Goal: Task Accomplishment & Management: Use online tool/utility

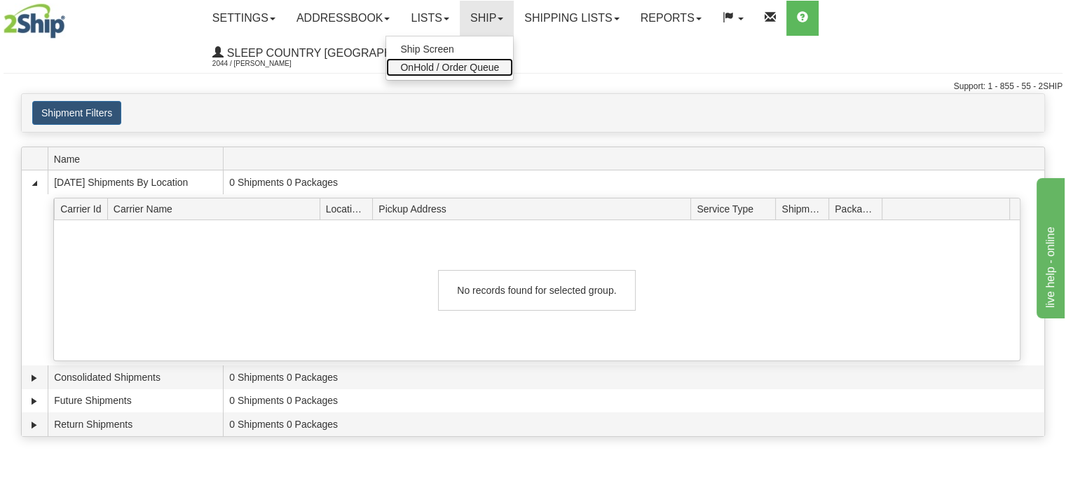
click at [499, 69] on span "OnHold / Order Queue" at bounding box center [449, 67] width 99 height 11
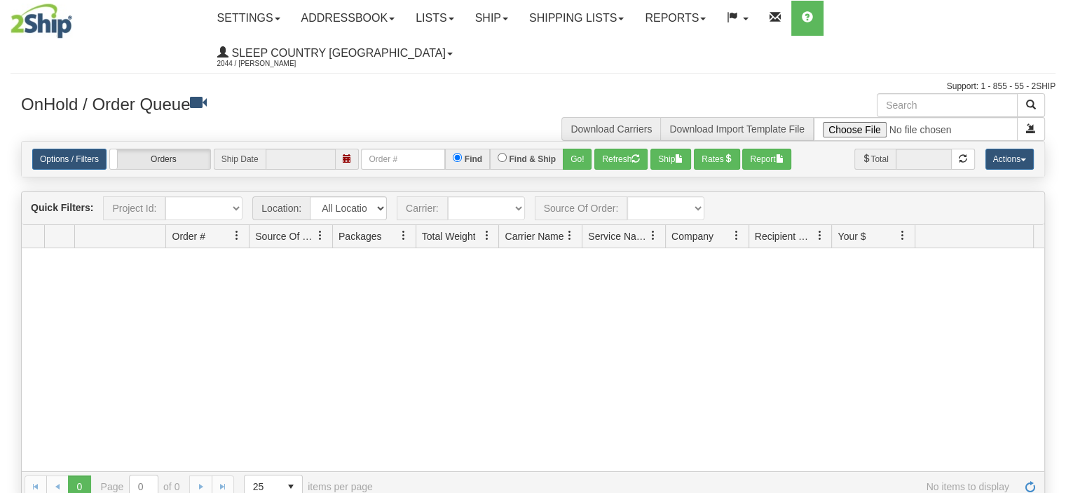
type input "[DATE]"
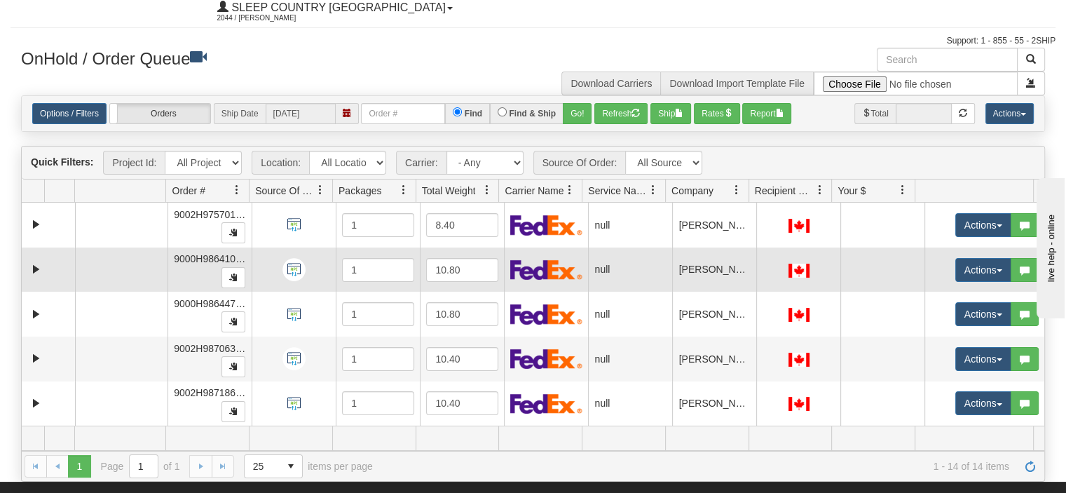
scroll to position [70, 0]
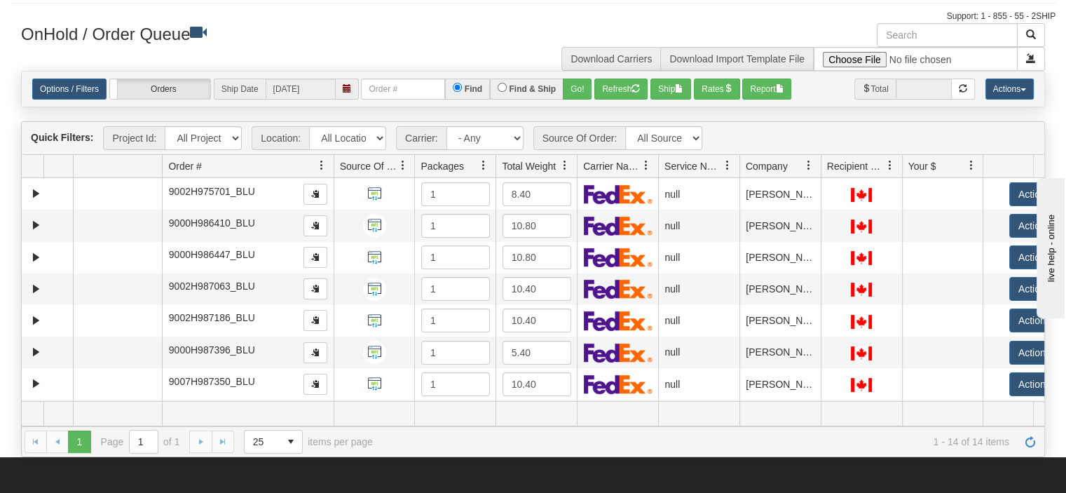
drag, startPoint x: 246, startPoint y: 133, endPoint x: 313, endPoint y: 131, distance: 67.3
click at [313, 155] on div "Aggregation Group Id Id Location Request Id Reply Id Order # Source Of Order Pa…" at bounding box center [528, 166] width 1012 height 22
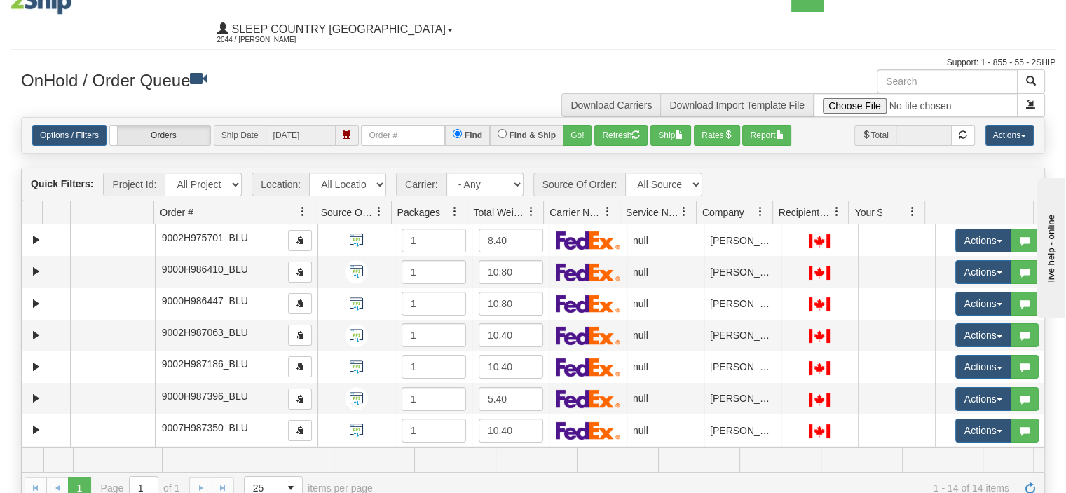
scroll to position [0, 0]
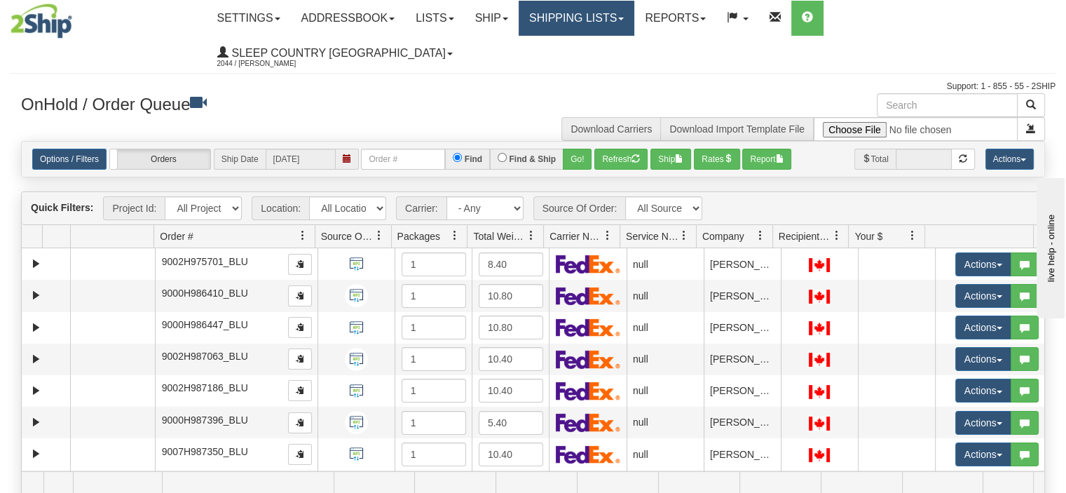
click at [617, 26] on link "Shipping lists" at bounding box center [577, 18] width 116 height 35
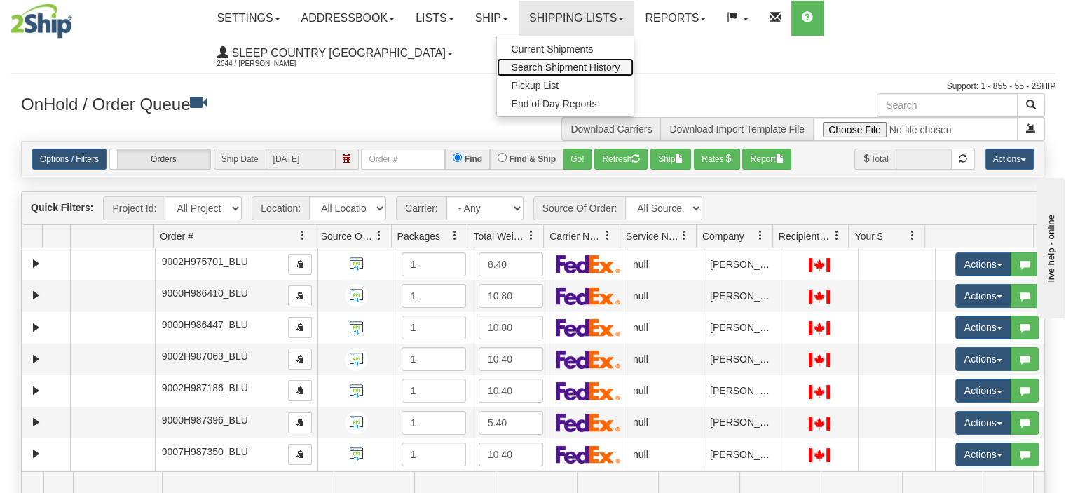
click at [619, 69] on span "Search Shipment History" at bounding box center [565, 67] width 109 height 11
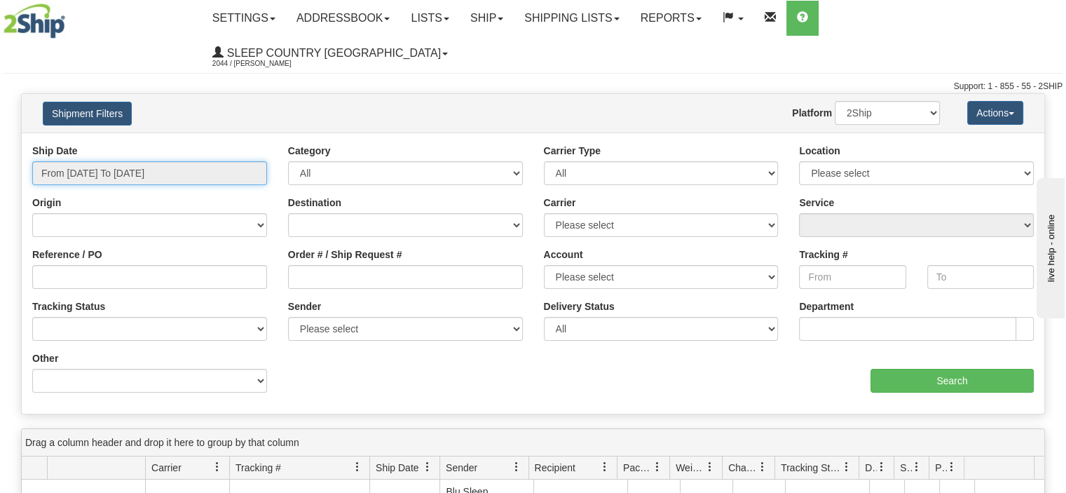
click at [188, 161] on input "From 08/13/2025 To 08/14/2025" at bounding box center [149, 173] width 235 height 24
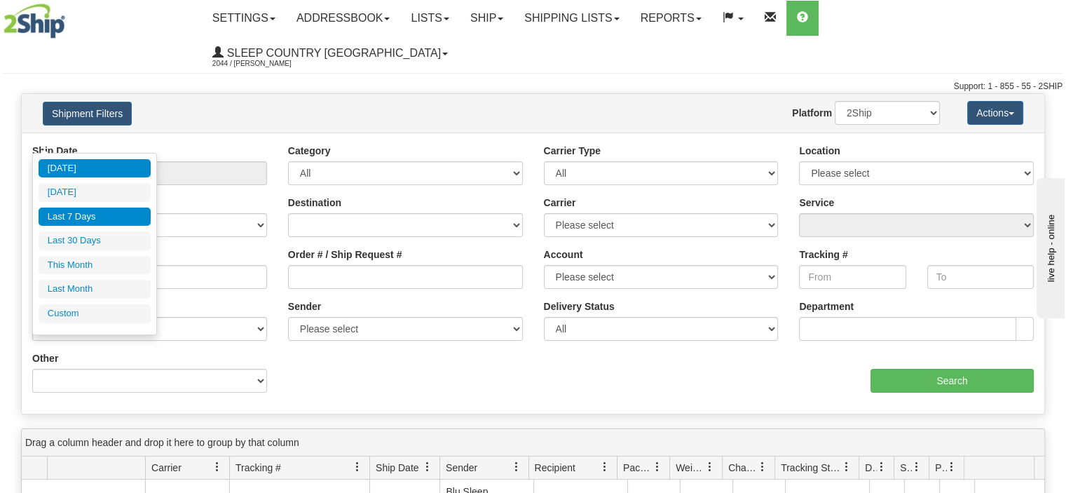
click at [104, 212] on li "Last 7 Days" at bounding box center [95, 216] width 112 height 19
type input "From 08/08/2025 To 08/14/2025"
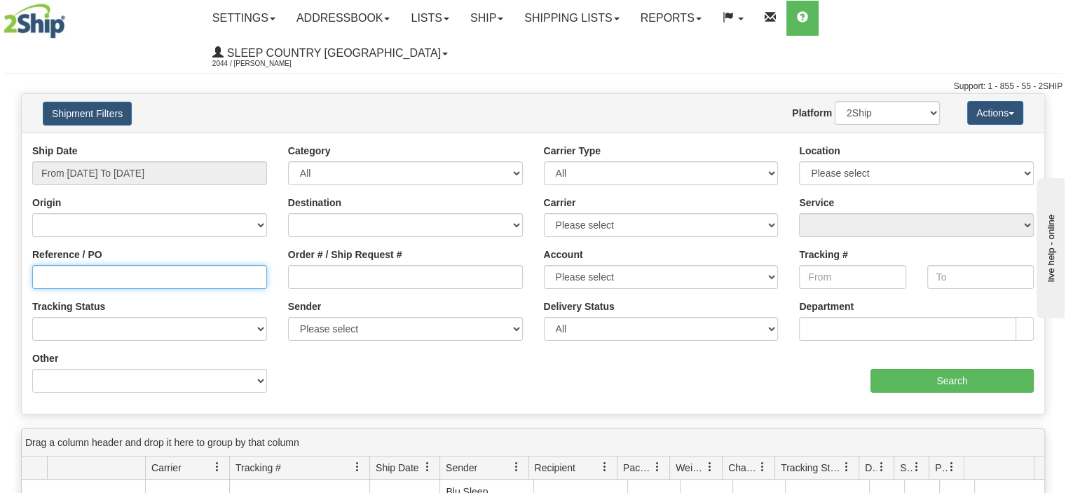
click at [120, 265] on input "Reference / PO" at bounding box center [149, 277] width 235 height 24
type input "9008H983290"
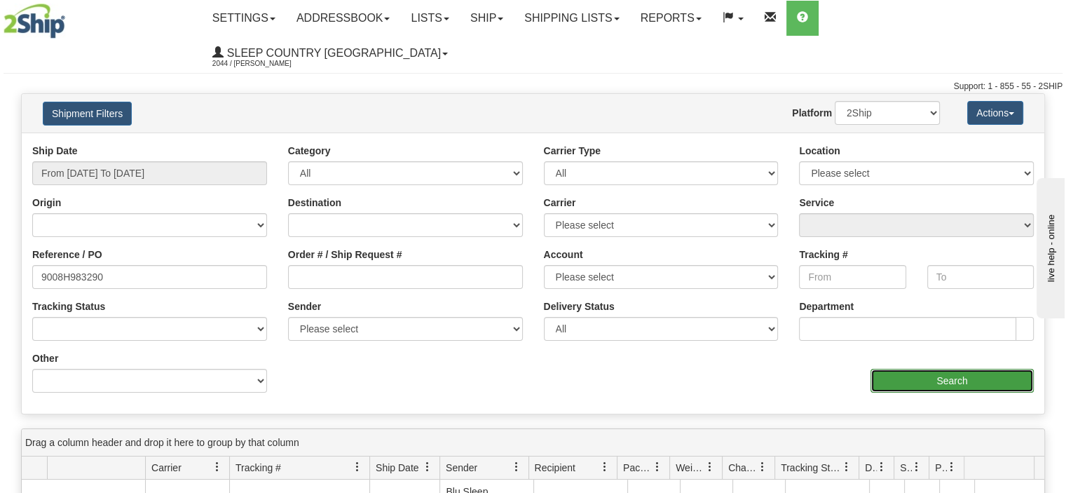
click at [906, 369] on input "Search" at bounding box center [951, 381] width 163 height 24
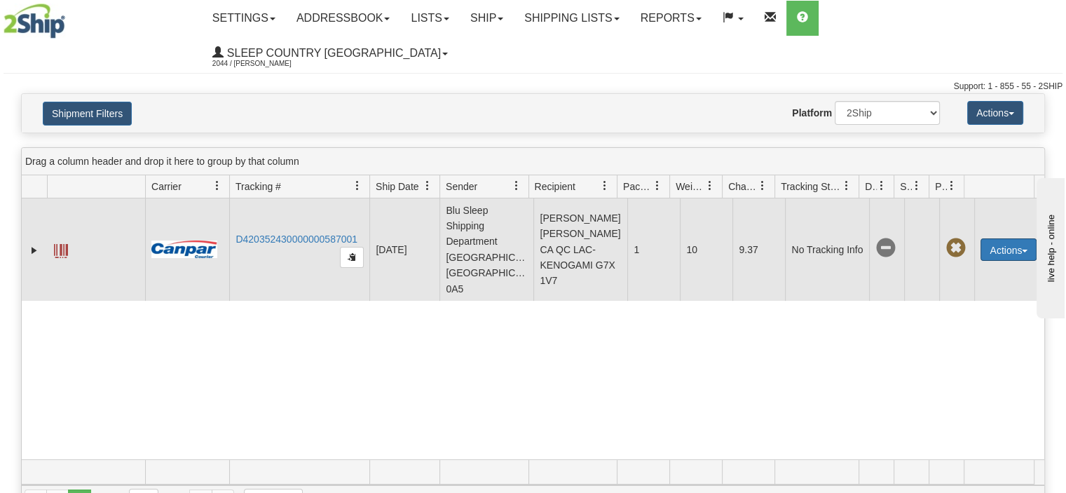
click at [995, 238] on button "Actions" at bounding box center [1008, 249] width 56 height 22
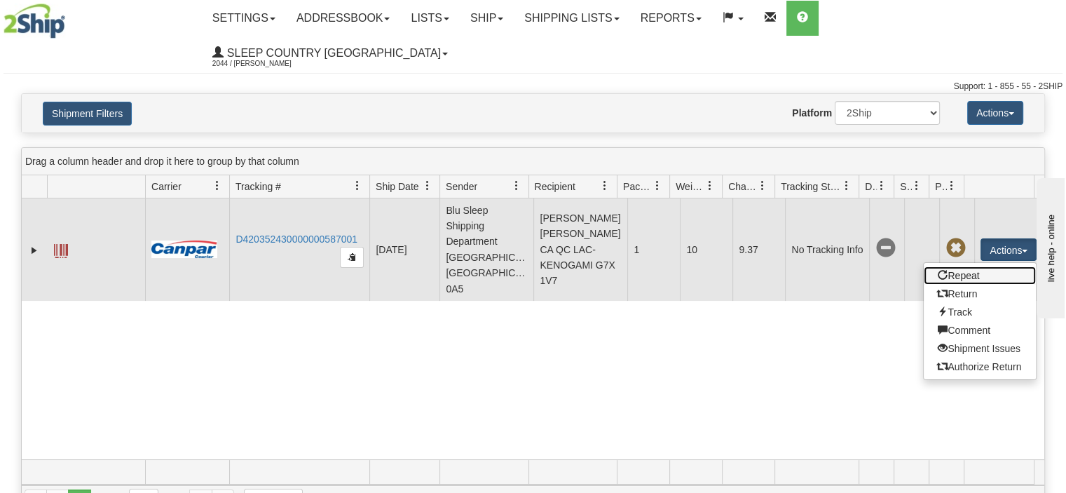
click at [992, 266] on link "Repeat" at bounding box center [980, 275] width 112 height 18
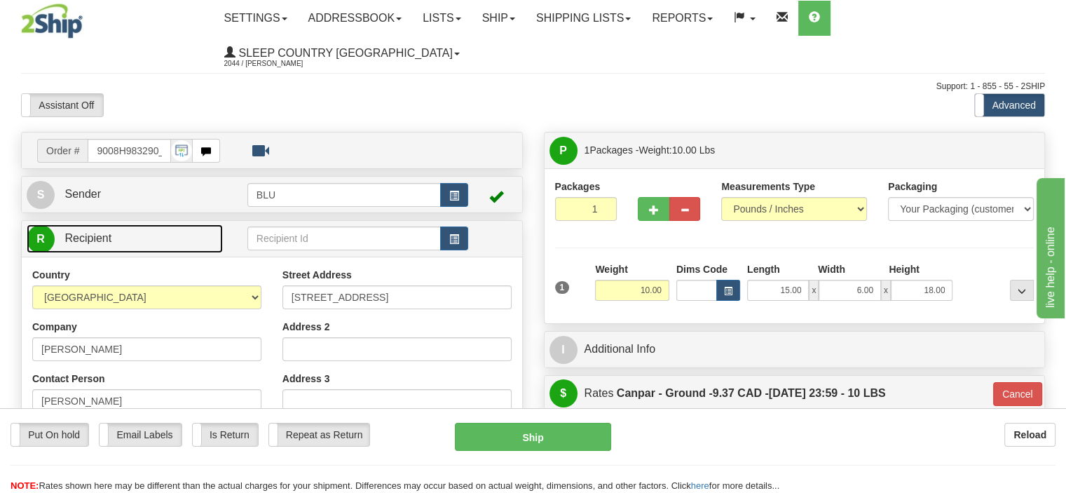
click at [177, 224] on link "R Recipient" at bounding box center [125, 238] width 196 height 29
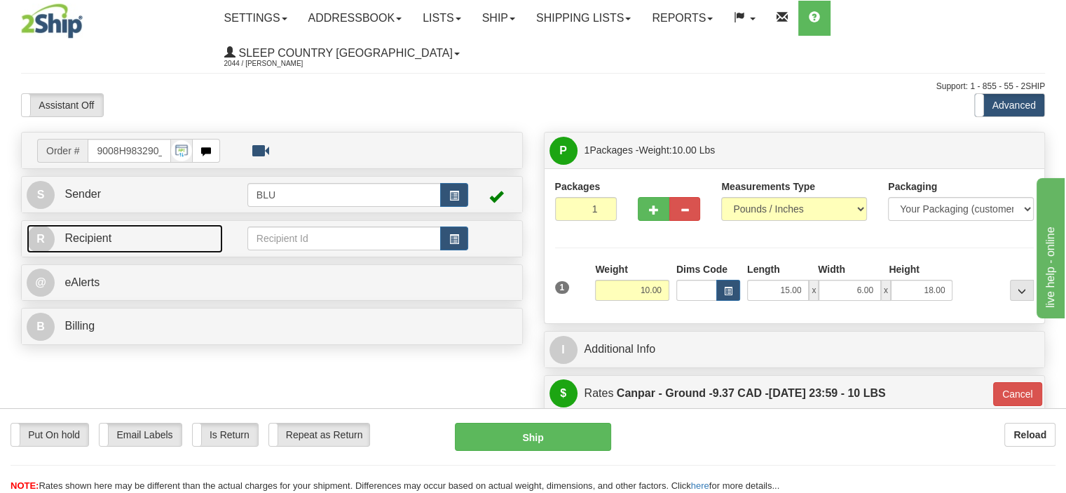
click at [151, 224] on link "R Recipient" at bounding box center [125, 238] width 196 height 29
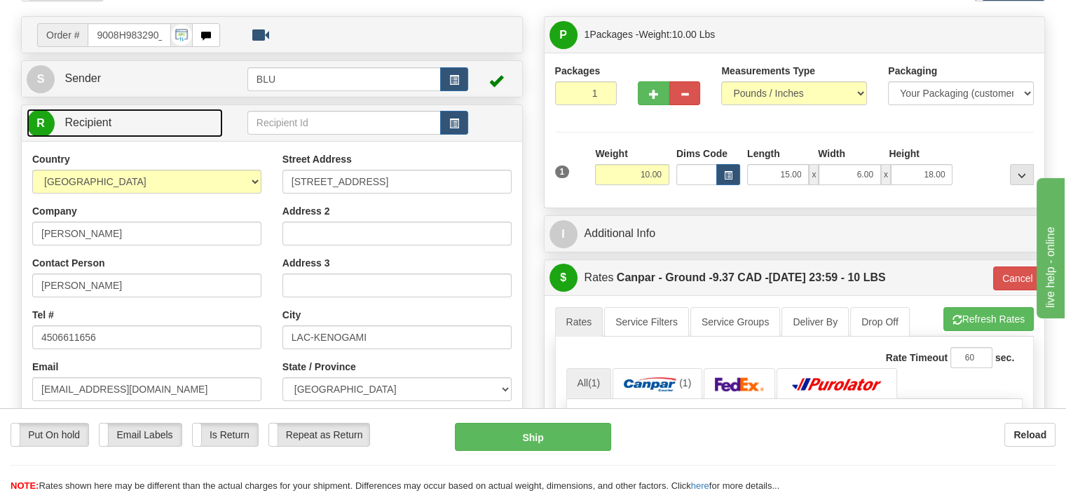
scroll to position [140, 0]
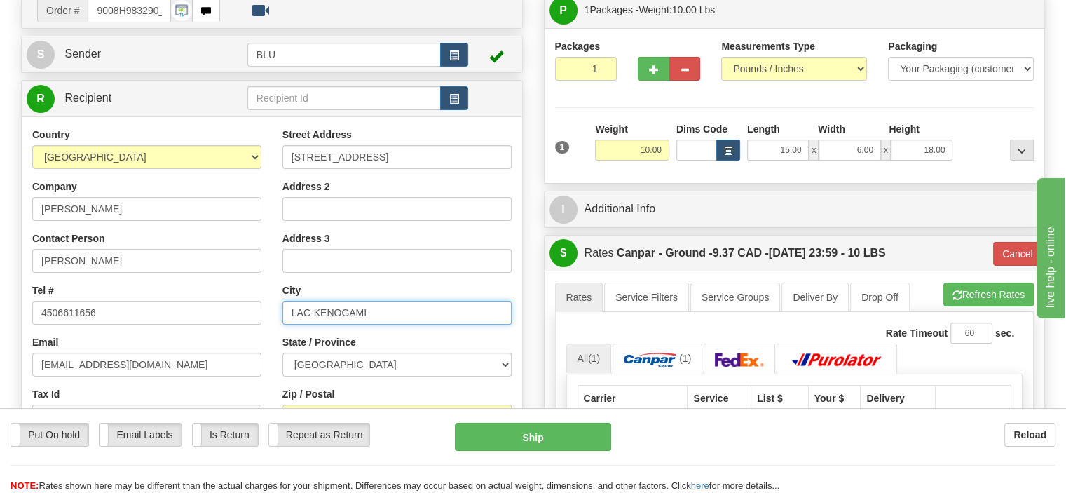
drag, startPoint x: 390, startPoint y: 283, endPoint x: 274, endPoint y: 282, distance: 115.6
click at [274, 282] on div "Street Address 3754 Ball Street Address 2 Address 3 City LAC-KENOGAMI State / P…" at bounding box center [397, 316] width 250 height 377
type input "Jonquiere"
click at [334, 249] on div "Street Address 3754 Ball Street Address 2 Address 3 City Jonquiere State / Prov…" at bounding box center [397, 316] width 250 height 377
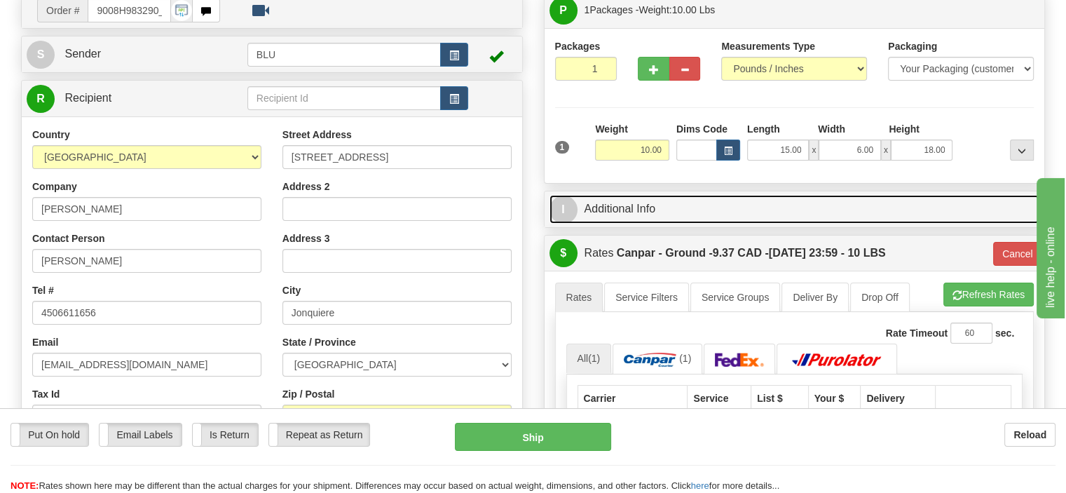
click at [938, 195] on link "I Additional Info" at bounding box center [794, 209] width 491 height 29
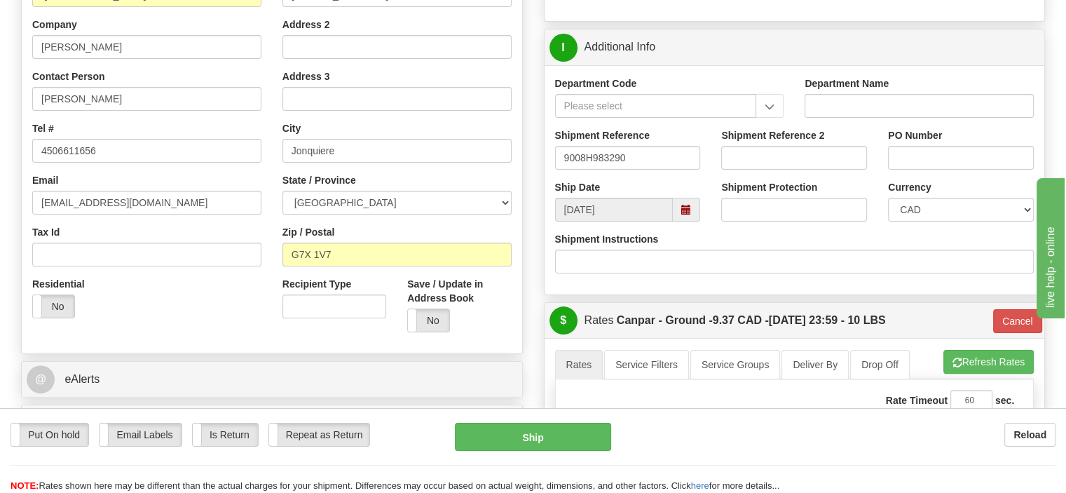
scroll to position [350, 0]
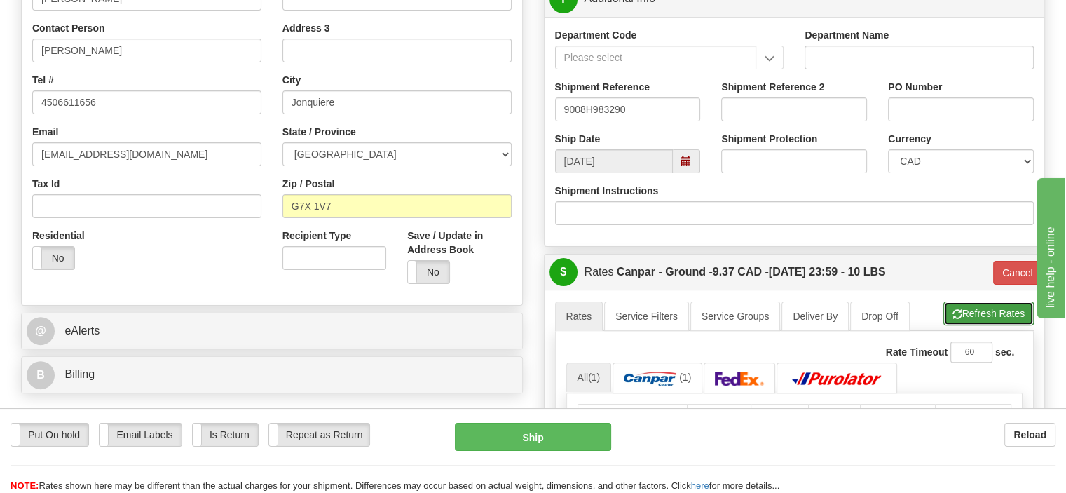
click at [968, 301] on button "Refresh Rates" at bounding box center [988, 313] width 90 height 24
type input "1"
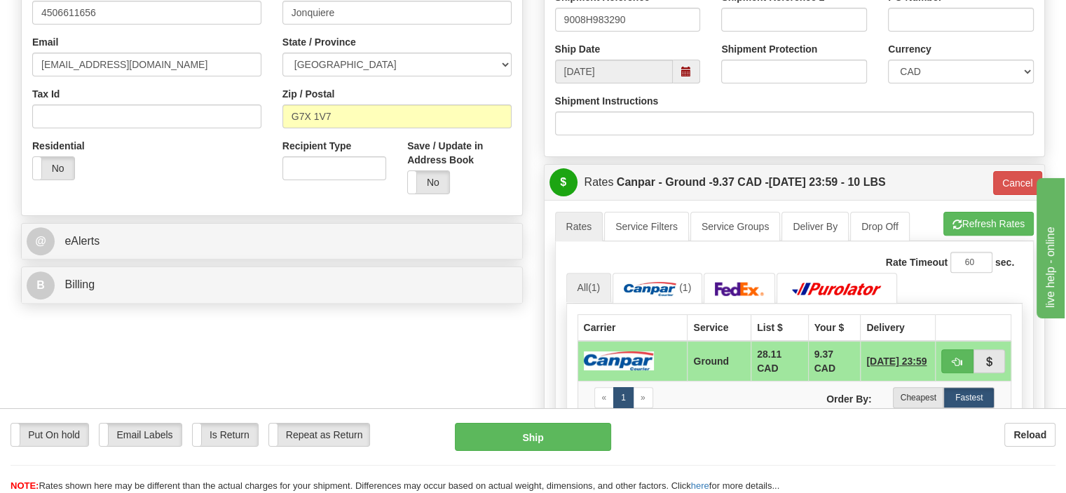
scroll to position [561, 0]
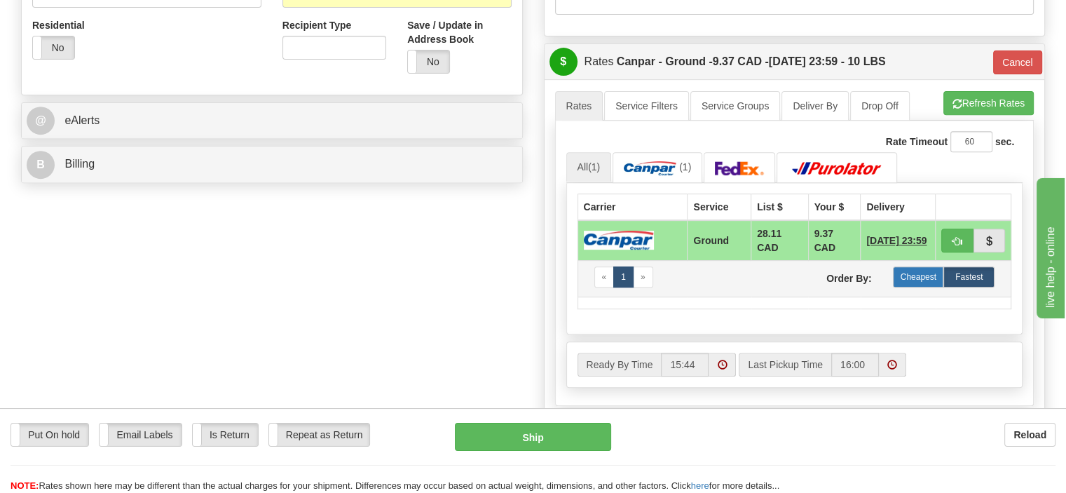
click at [918, 266] on label "Cheapest" at bounding box center [918, 276] width 51 height 21
click at [961, 266] on label "Fastest" at bounding box center [968, 276] width 51 height 21
click at [909, 266] on label "Cheapest" at bounding box center [918, 276] width 51 height 21
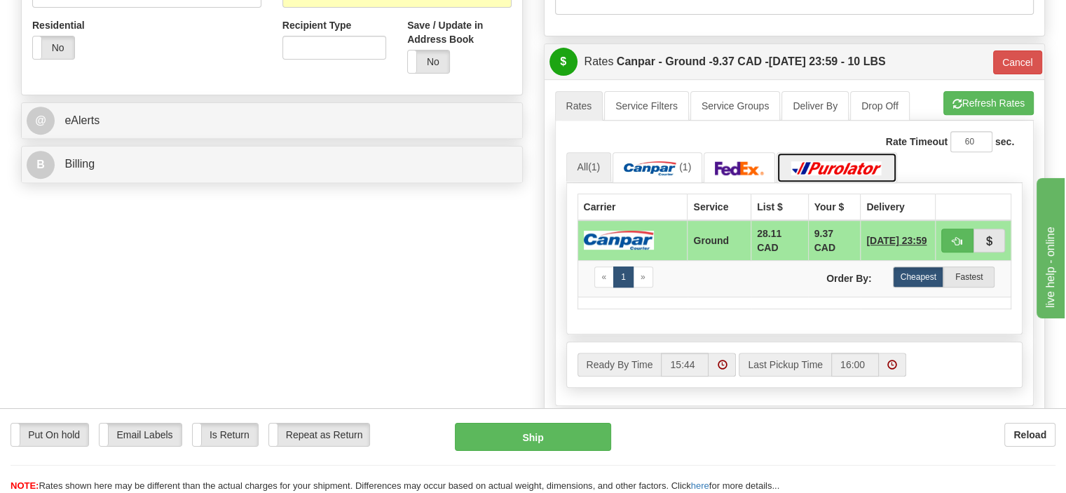
click at [850, 152] on link at bounding box center [836, 167] width 121 height 30
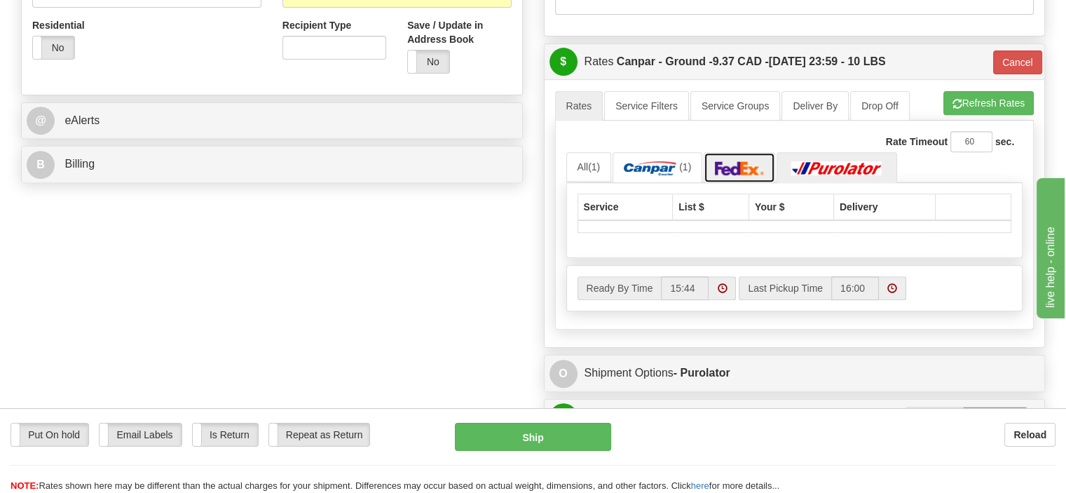
click at [749, 161] on img at bounding box center [739, 168] width 49 height 14
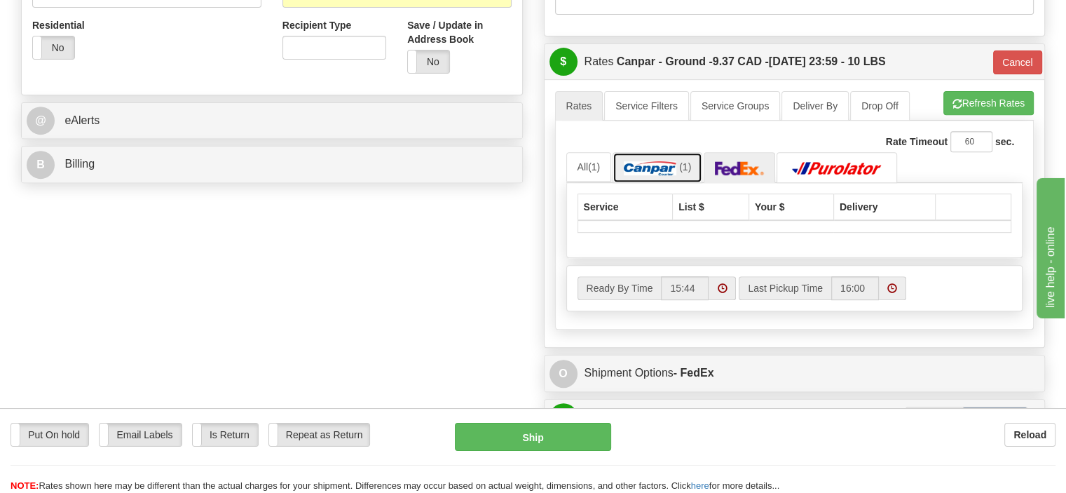
click at [650, 161] on img at bounding box center [650, 168] width 53 height 14
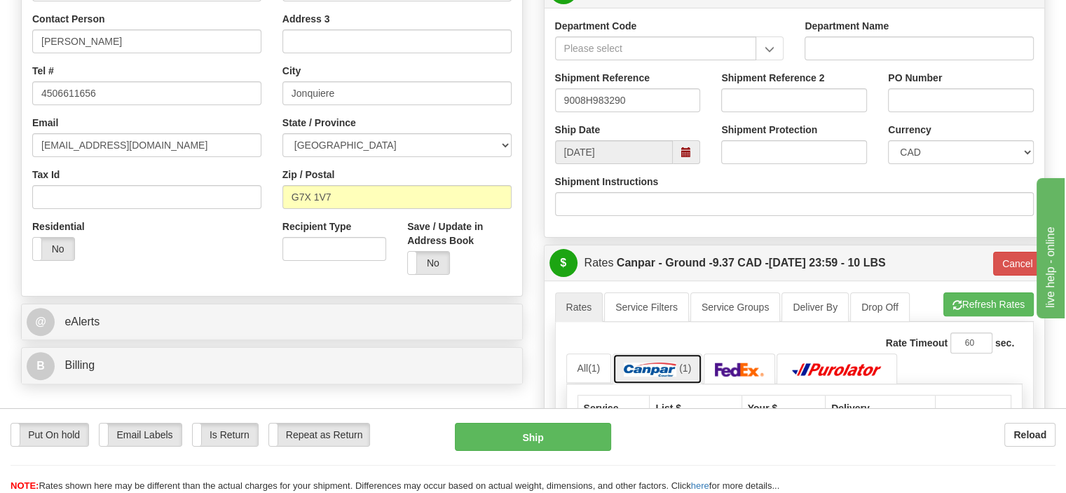
scroll to position [420, 0]
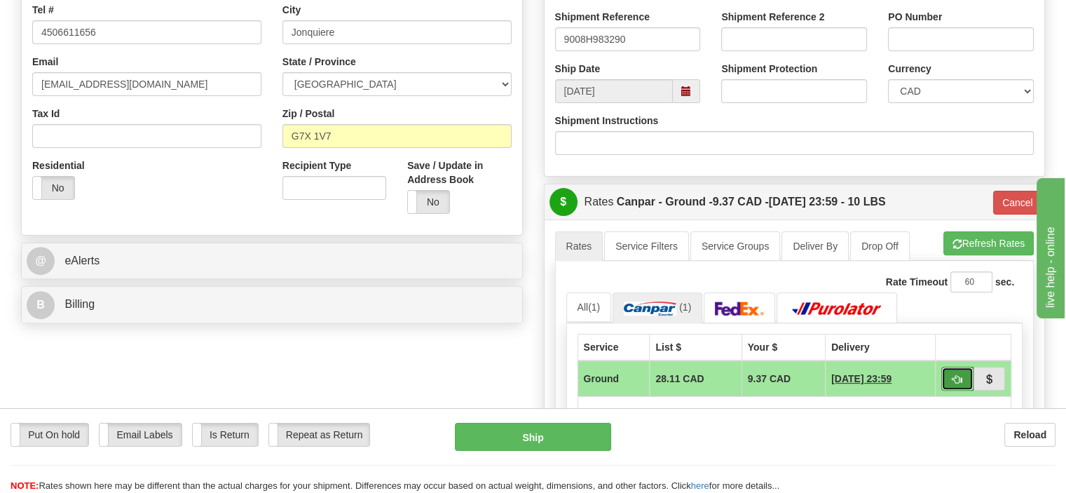
click at [957, 375] on span "button" at bounding box center [957, 379] width 10 height 9
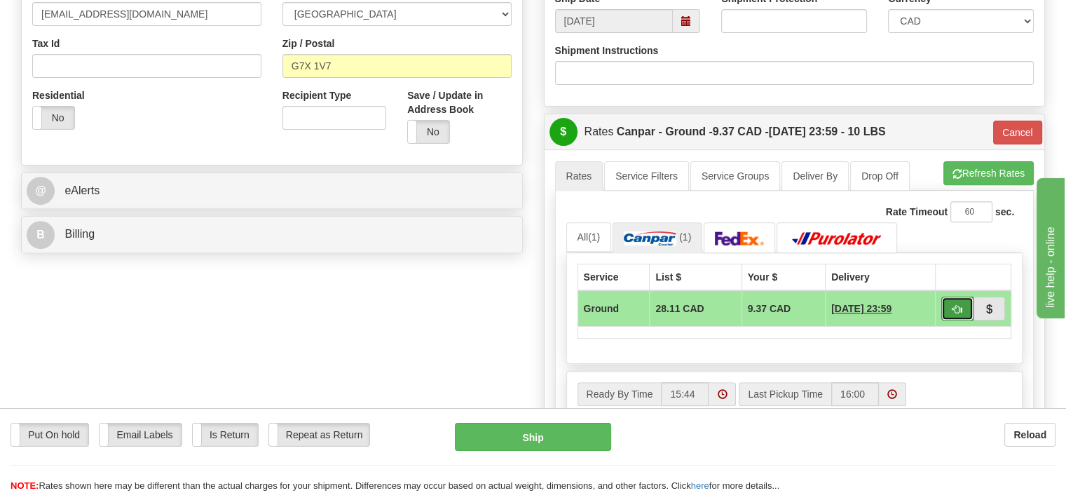
click at [950, 296] on button "button" at bounding box center [957, 308] width 32 height 24
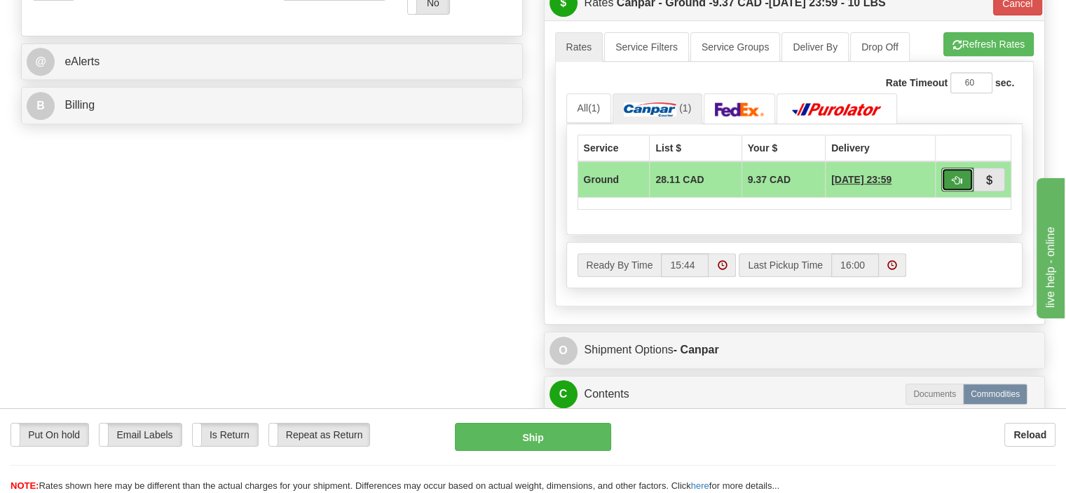
scroll to position [631, 0]
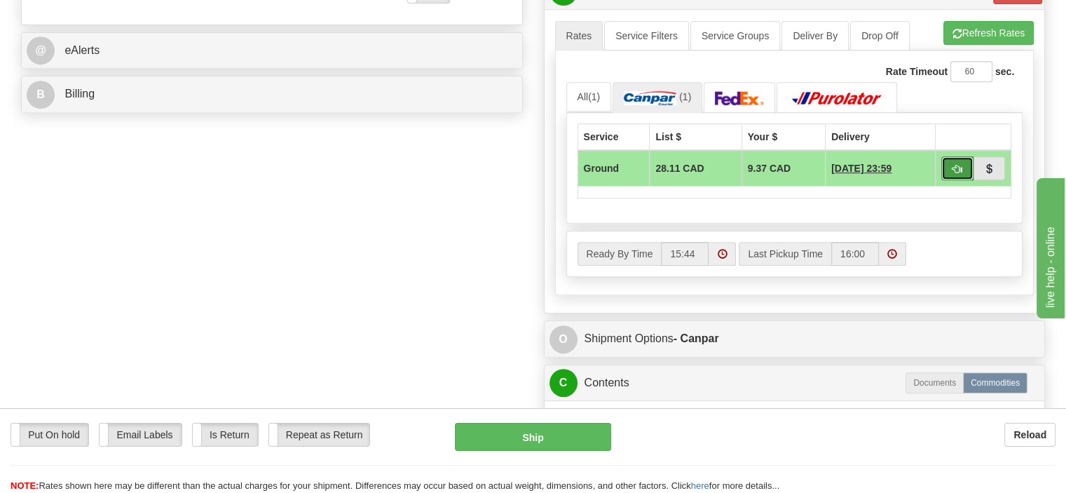
click at [951, 156] on button "button" at bounding box center [957, 168] width 32 height 24
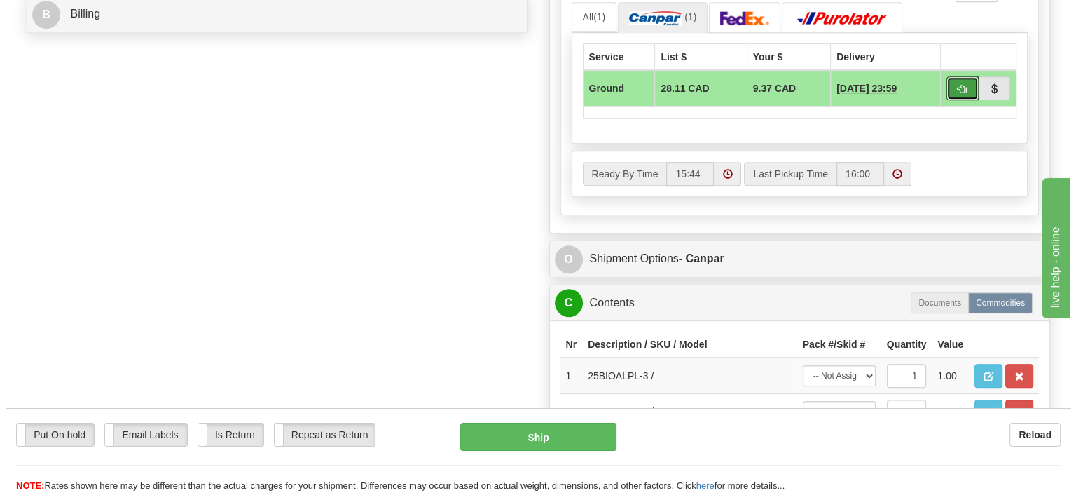
scroll to position [771, 0]
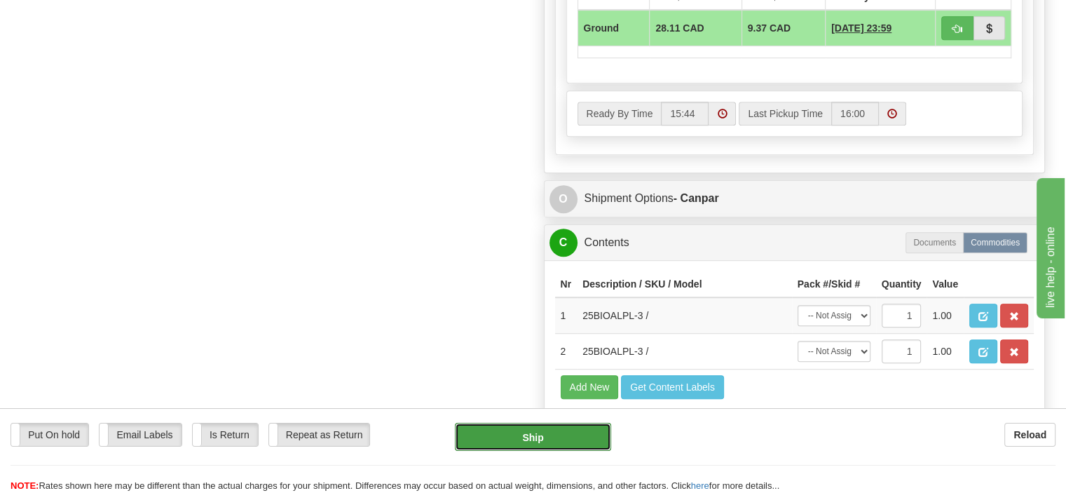
click at [595, 433] on button "Ship" at bounding box center [533, 437] width 157 height 28
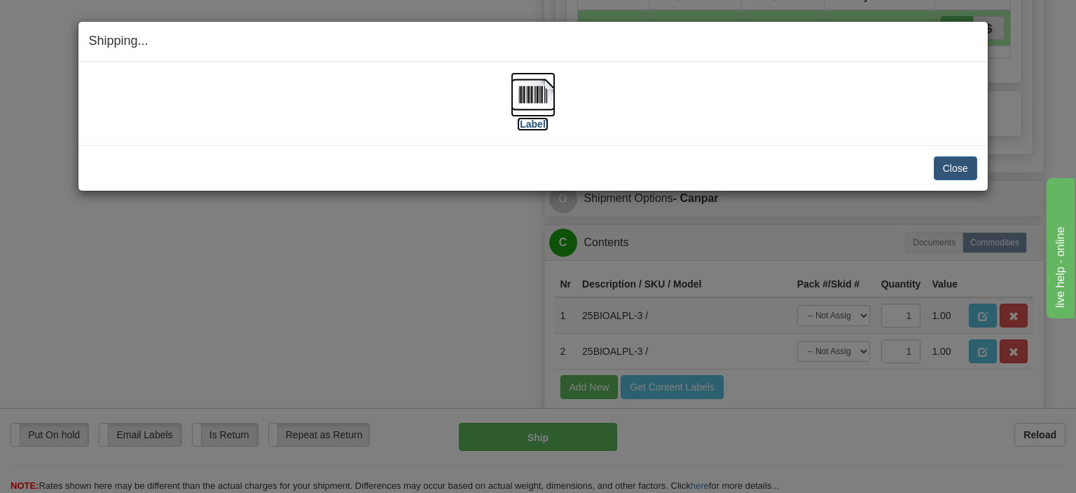
click at [513, 100] on img at bounding box center [533, 94] width 45 height 45
click at [961, 166] on button "Close" at bounding box center [955, 168] width 43 height 24
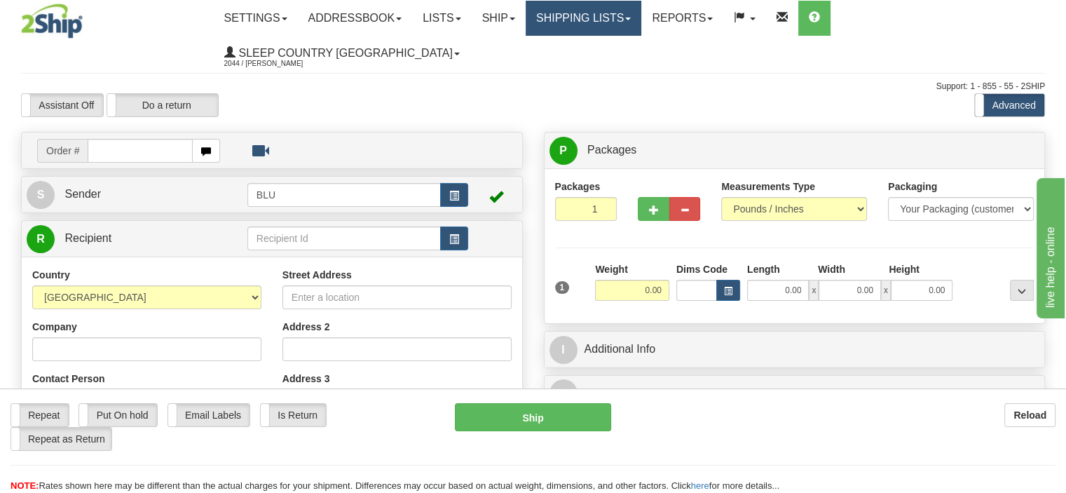
click at [556, 27] on link "Shipping lists" at bounding box center [584, 18] width 116 height 35
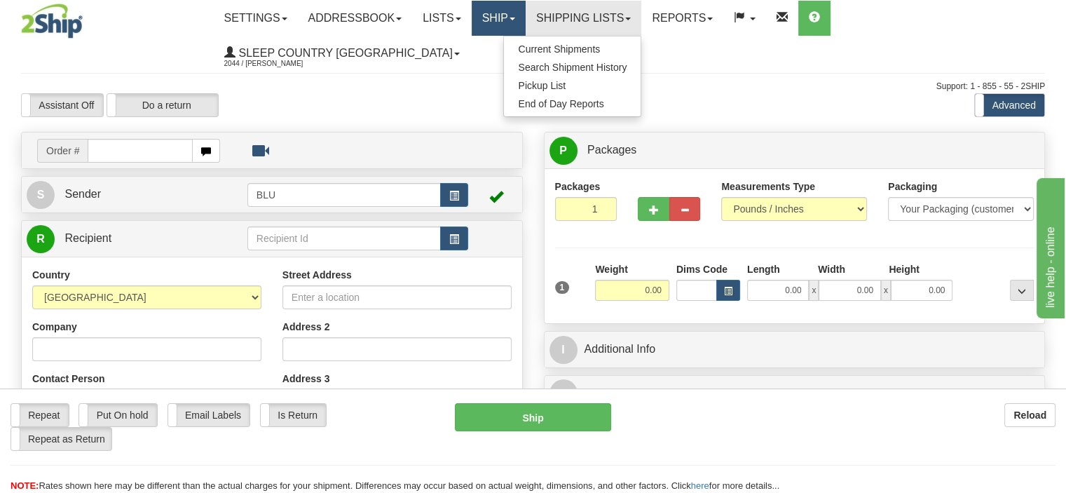
click at [502, 8] on link "Ship" at bounding box center [499, 18] width 54 height 35
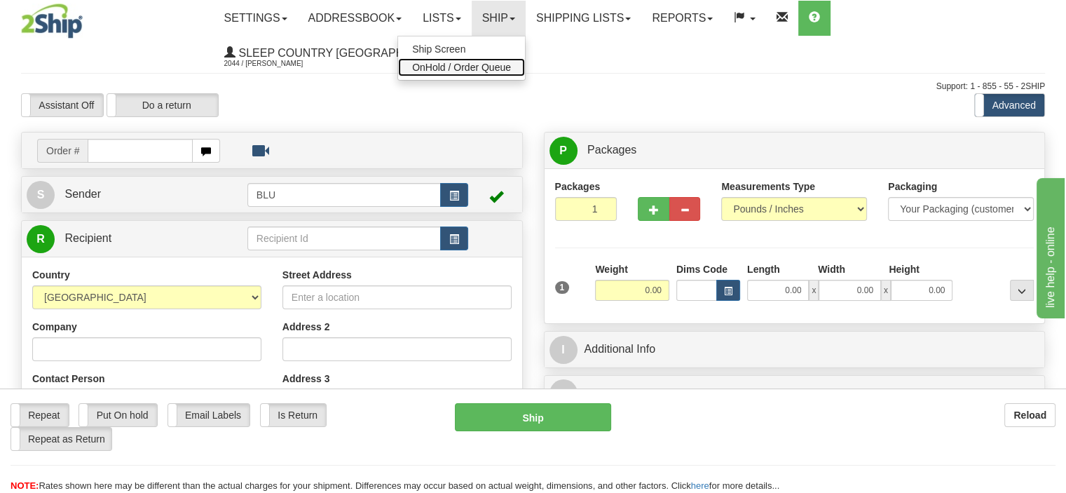
click at [511, 69] on span "OnHold / Order Queue" at bounding box center [461, 67] width 99 height 11
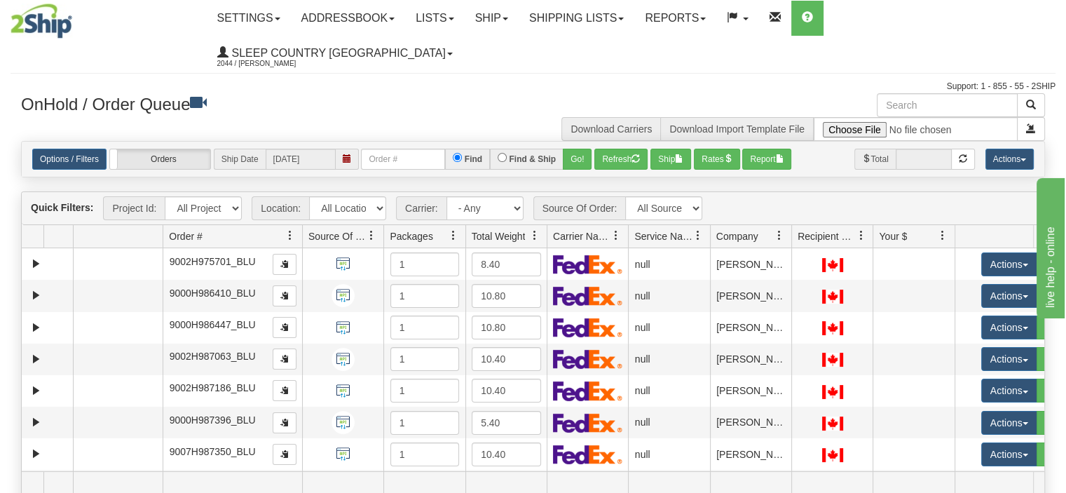
drag, startPoint x: 247, startPoint y: 198, endPoint x: 285, endPoint y: 200, distance: 37.9
click at [285, 225] on div "Aggregation Group Id Id Location Request Id Reply Id Order # Source Of Order Pa…" at bounding box center [528, 236] width 1012 height 22
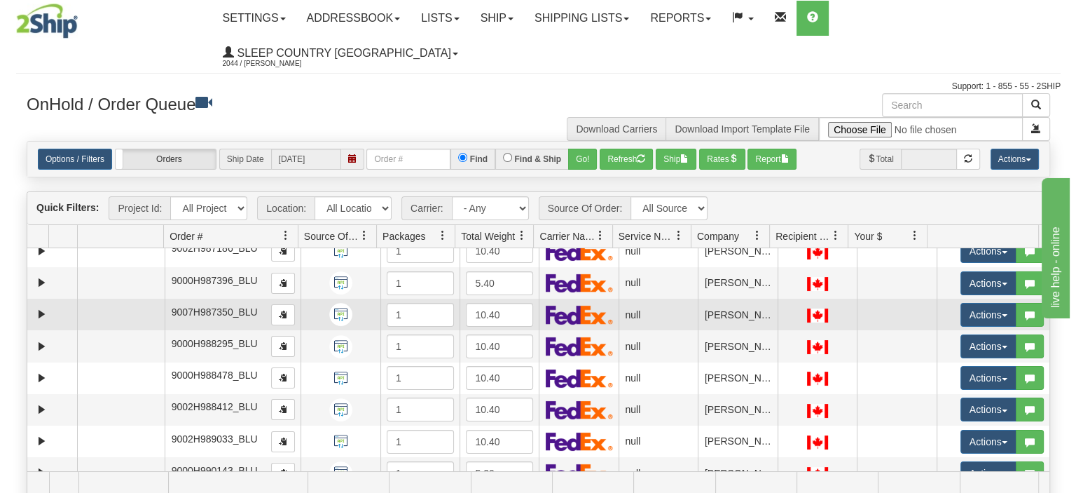
scroll to position [140, 0]
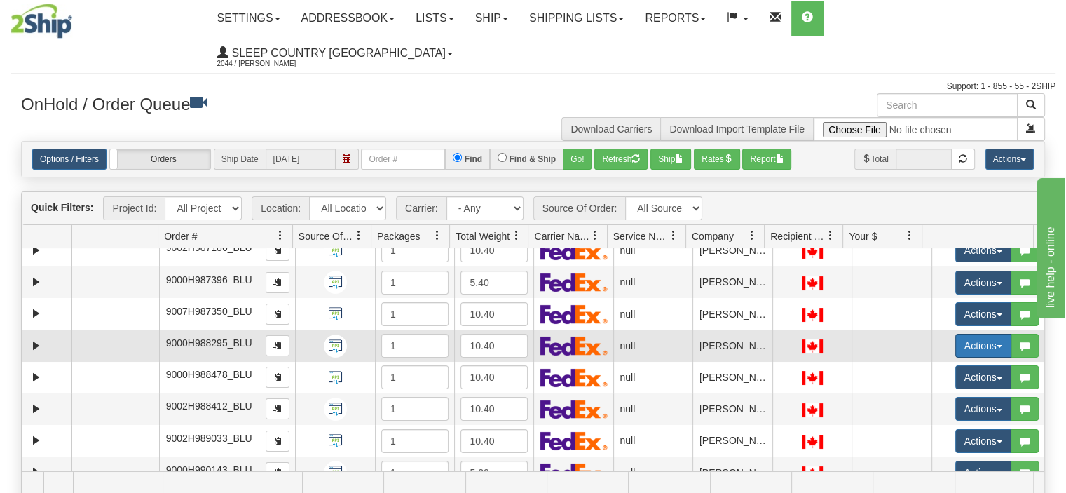
click at [970, 334] on button "Actions" at bounding box center [983, 346] width 56 height 24
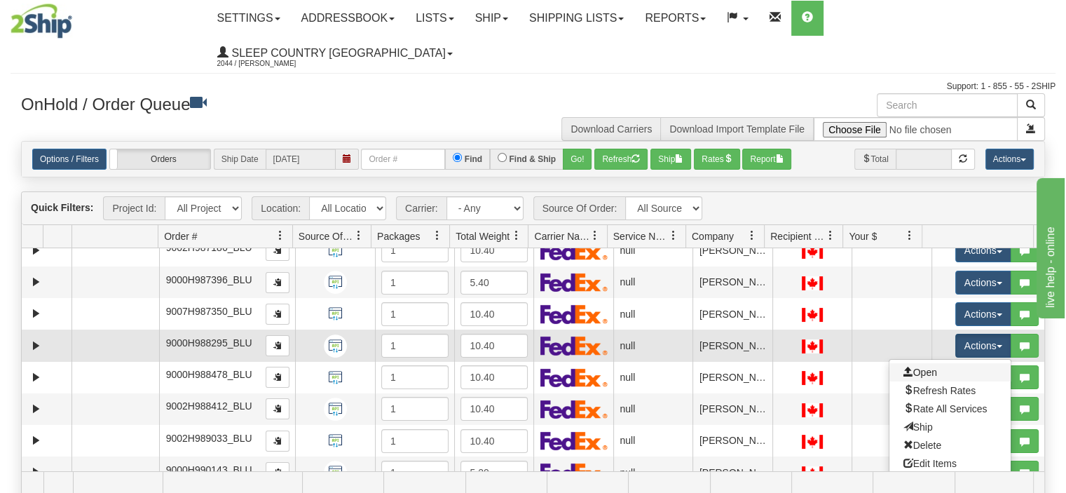
click at [949, 363] on link "Open" at bounding box center [949, 372] width 121 height 18
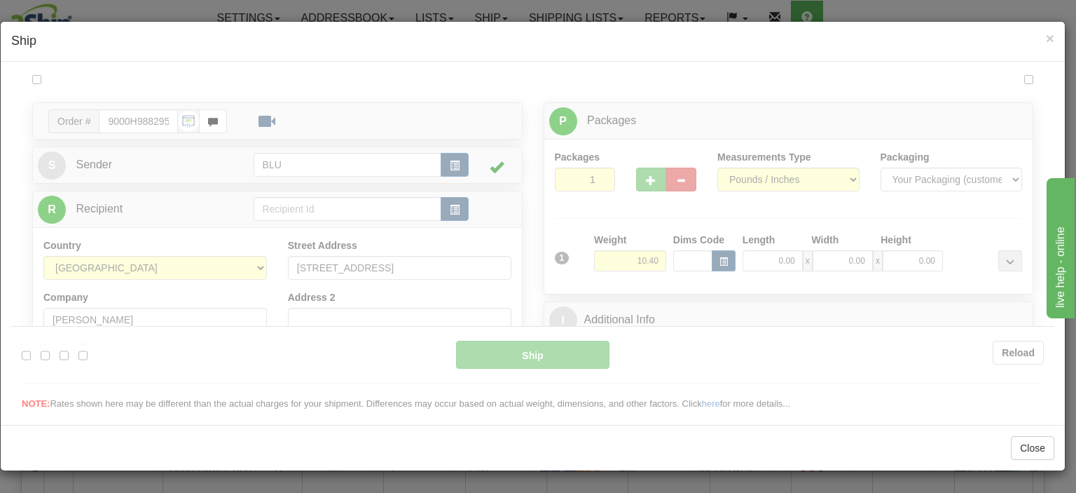
scroll to position [0, 0]
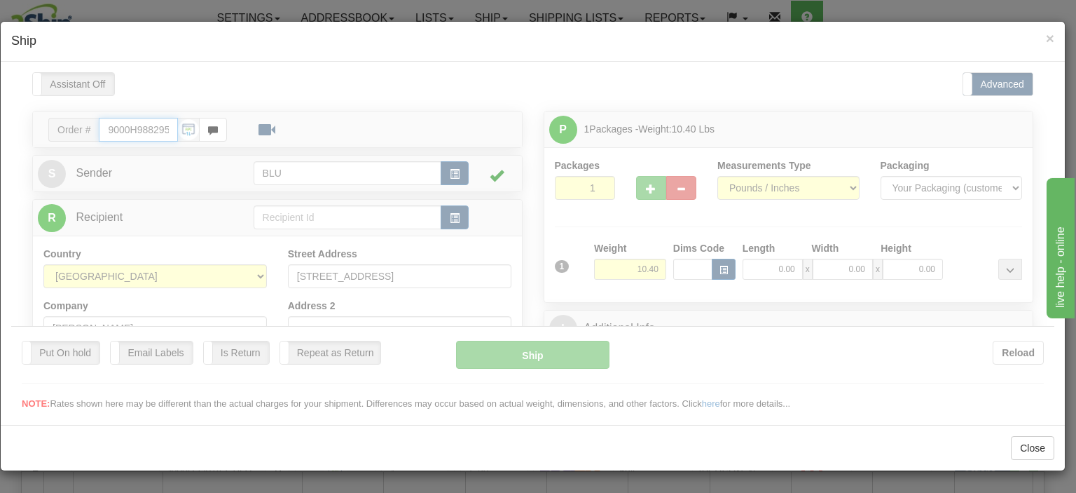
type input "12:23"
type input "16:00"
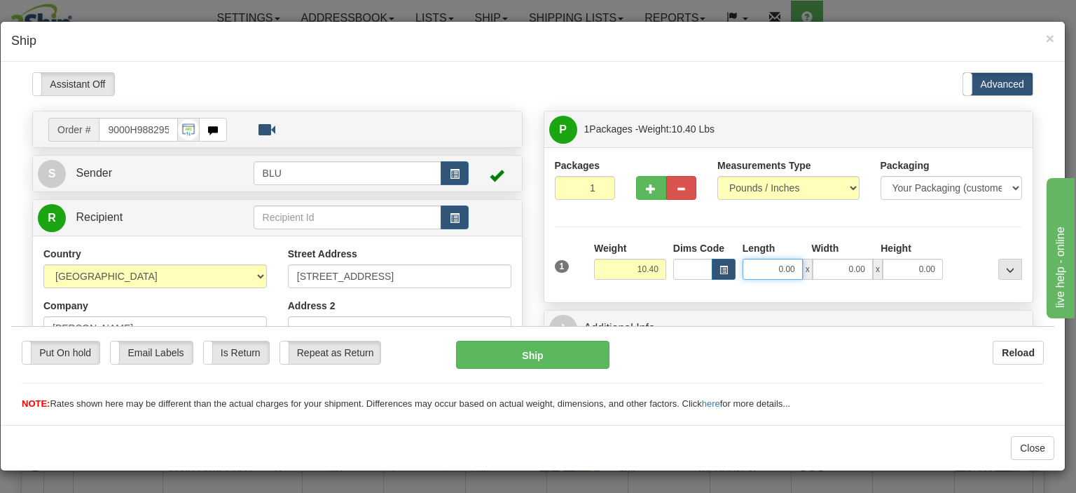
click at [767, 275] on input "0.00" at bounding box center [773, 268] width 60 height 21
type input "16.00"
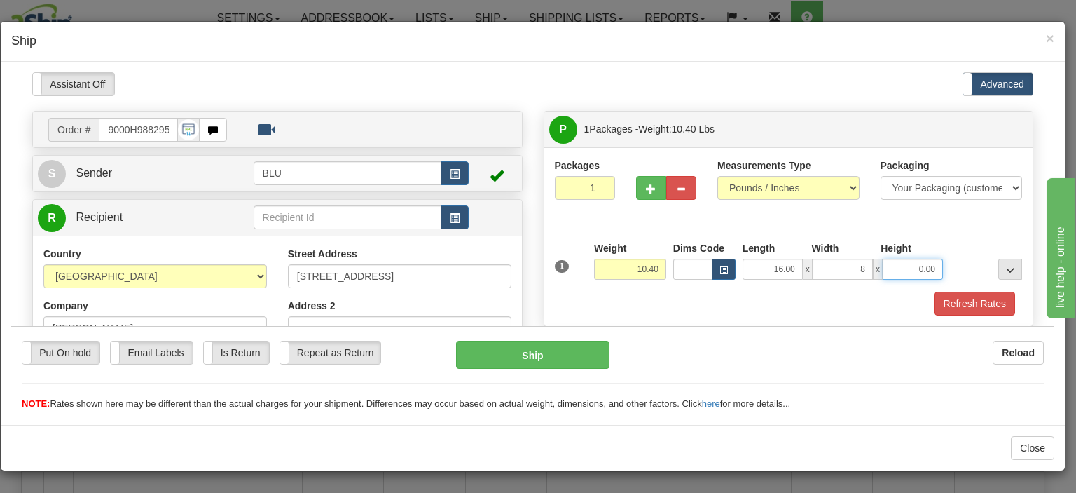
type input "8.00"
type input "16.00"
click at [973, 301] on button "Refresh Rates" at bounding box center [975, 303] width 81 height 24
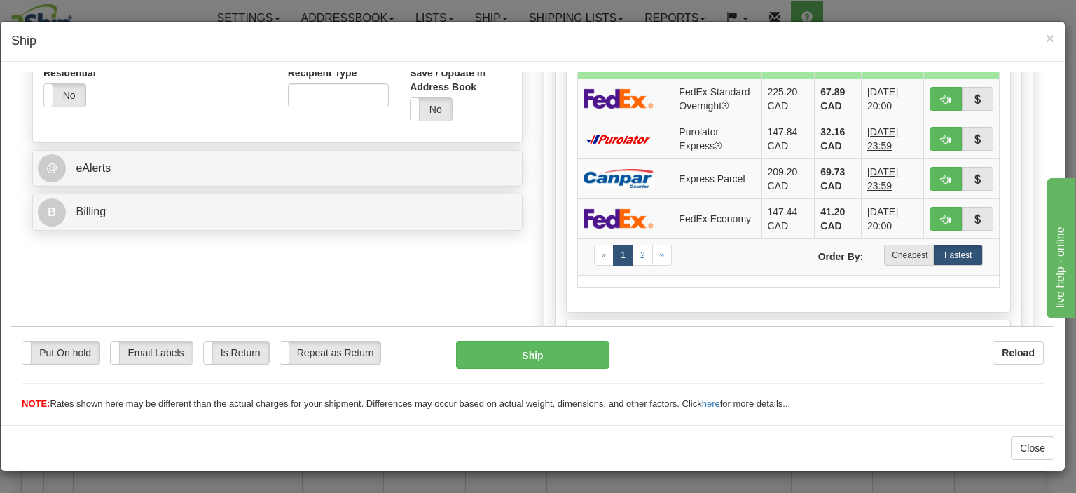
scroll to position [561, 0]
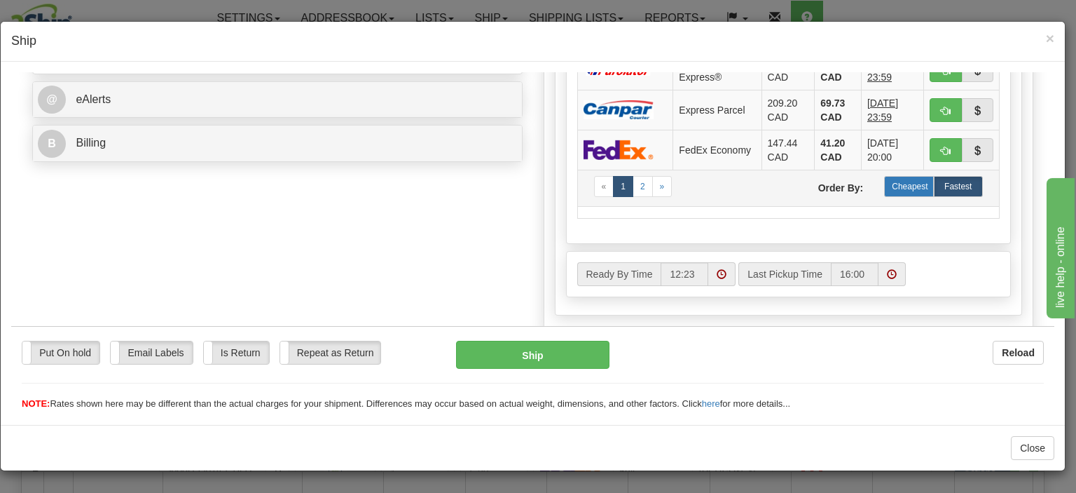
click at [895, 186] on label "Cheapest" at bounding box center [908, 185] width 49 height 21
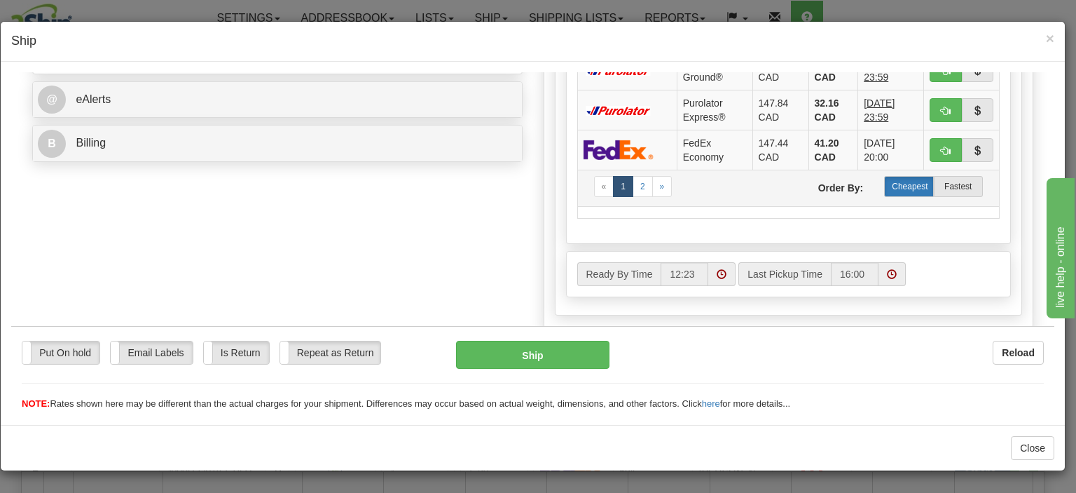
scroll to position [350, 0]
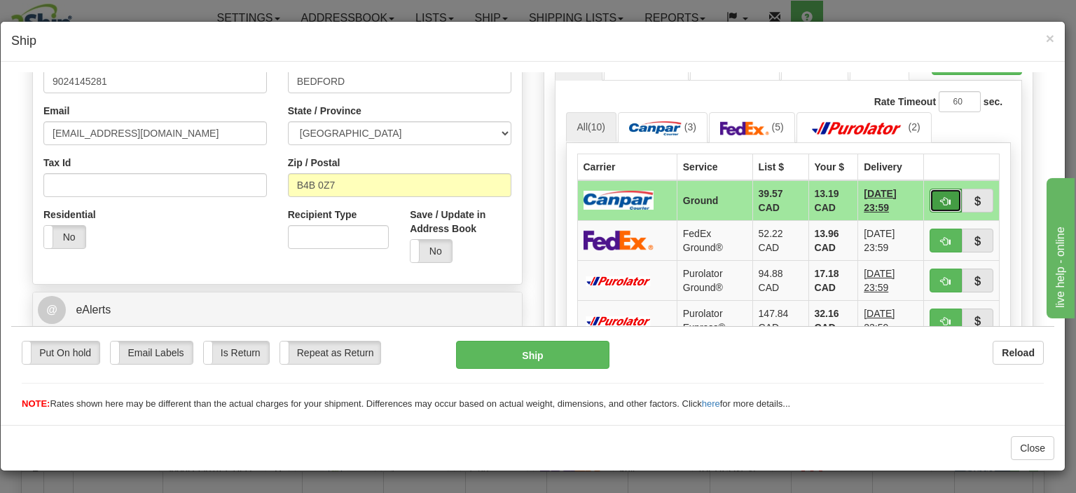
click at [941, 196] on span "button" at bounding box center [946, 200] width 10 height 9
type input "1"
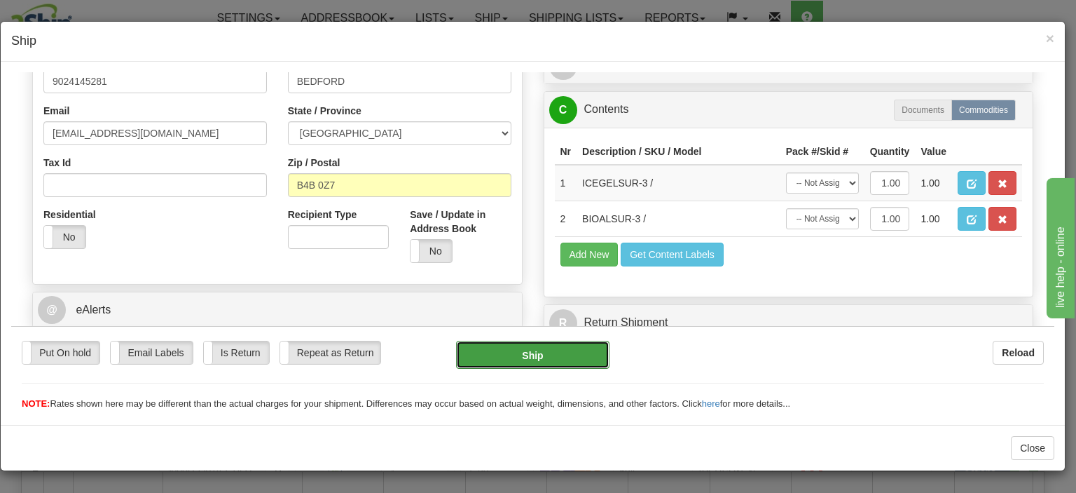
click at [578, 345] on button "Ship" at bounding box center [532, 354] width 153 height 28
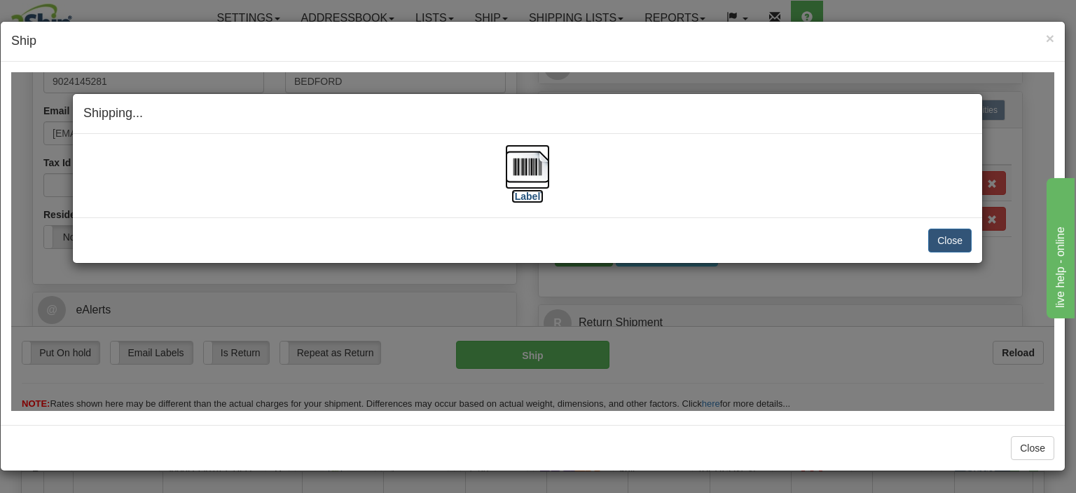
click at [528, 158] on img at bounding box center [527, 166] width 45 height 45
click at [945, 233] on button "Close" at bounding box center [950, 240] width 43 height 24
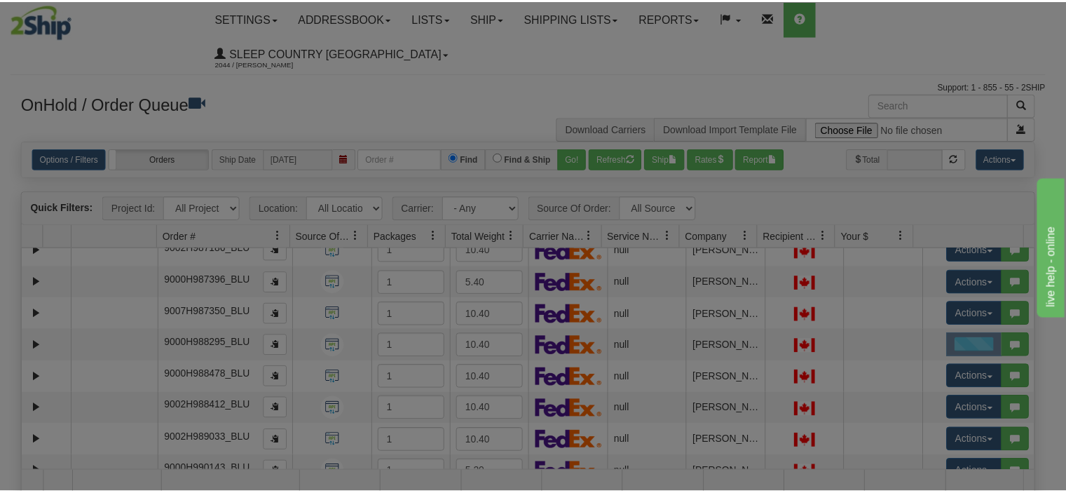
scroll to position [0, 0]
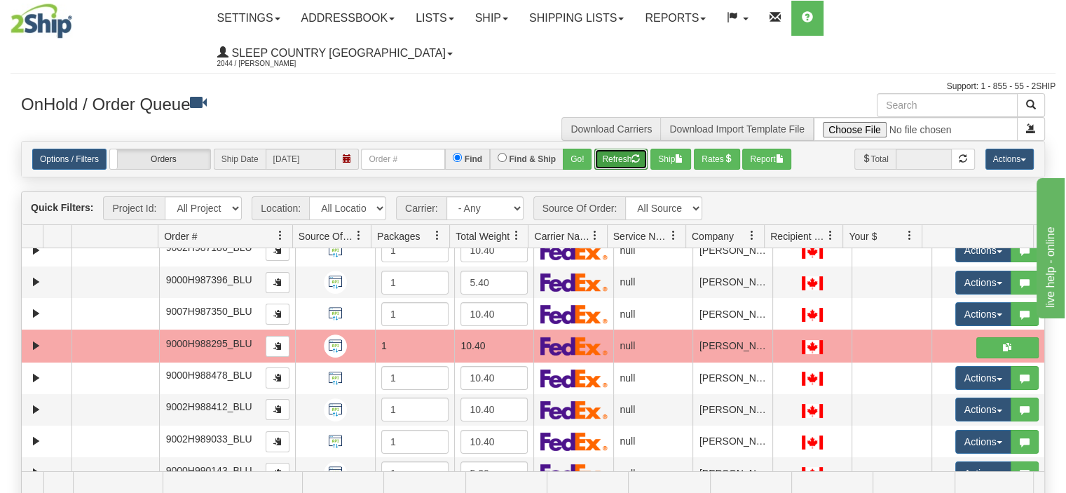
click at [620, 149] on button "Refresh" at bounding box center [620, 159] width 53 height 21
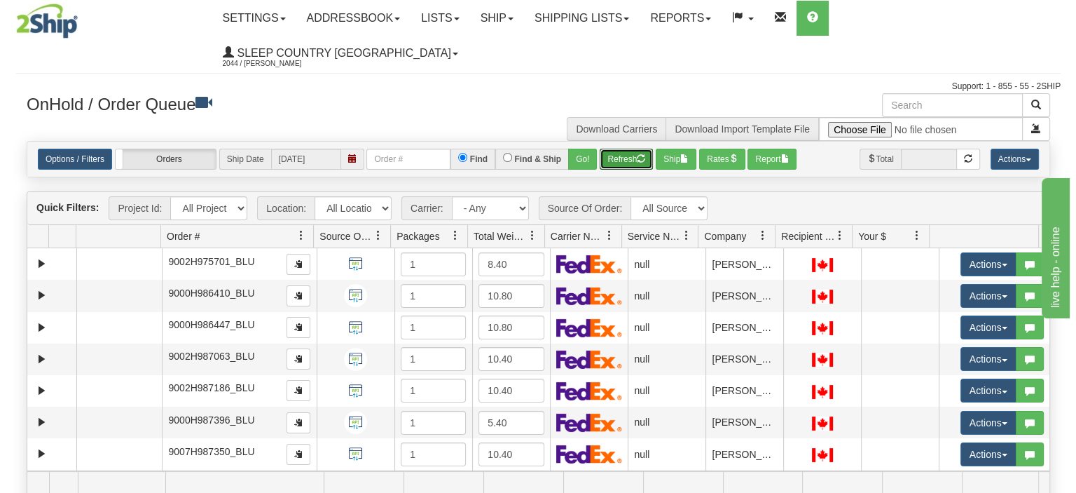
scroll to position [70, 0]
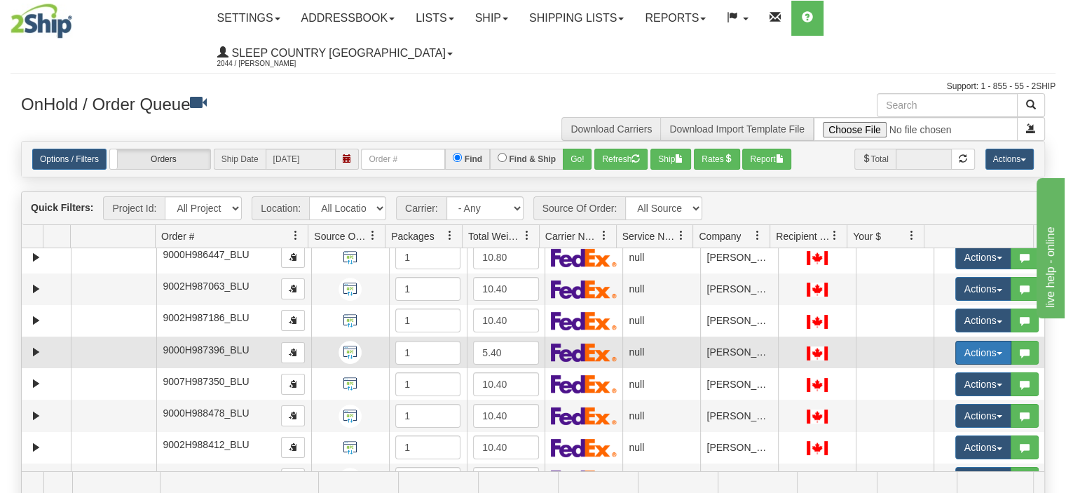
click at [967, 341] on button "Actions" at bounding box center [983, 353] width 56 height 24
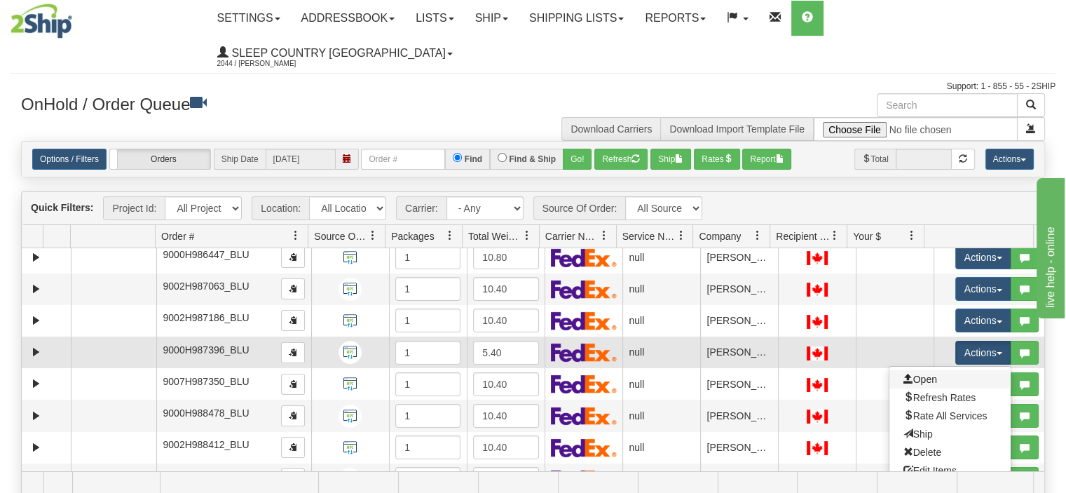
click at [953, 370] on link "Open" at bounding box center [949, 379] width 121 height 18
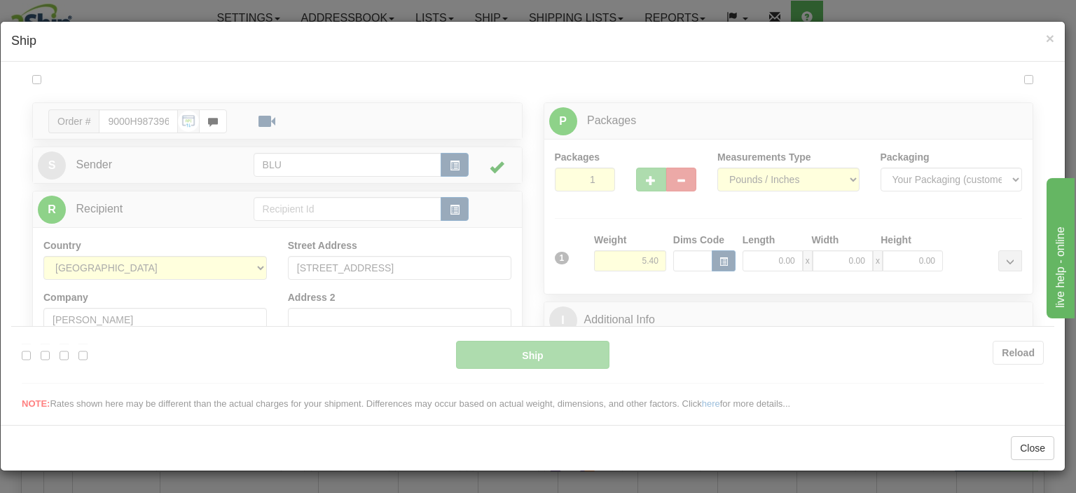
scroll to position [0, 0]
type input "12:30"
type input "16:00"
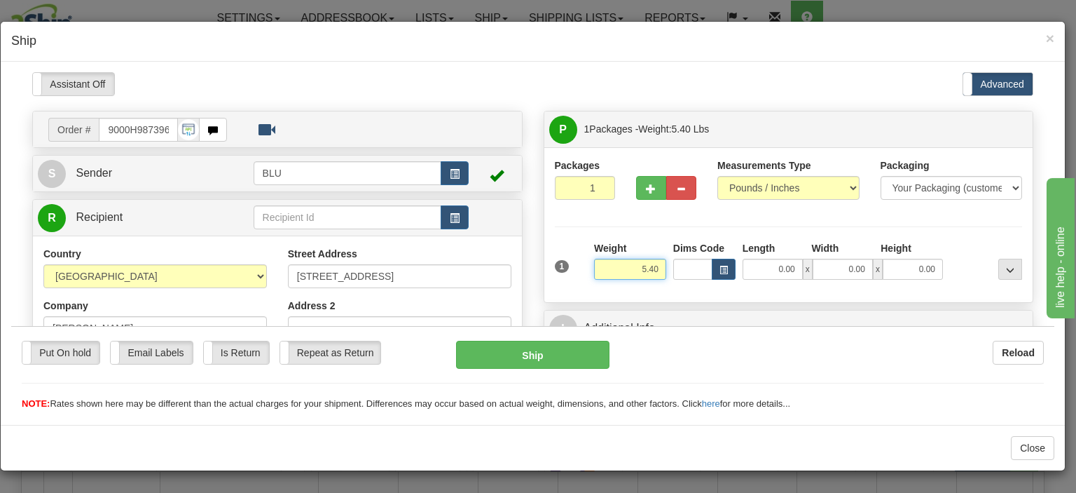
drag, startPoint x: 605, startPoint y: 268, endPoint x: 659, endPoint y: 271, distance: 54.1
type input "5.00"
click at [758, 266] on input "0.00" at bounding box center [773, 268] width 60 height 21
type input "8.00"
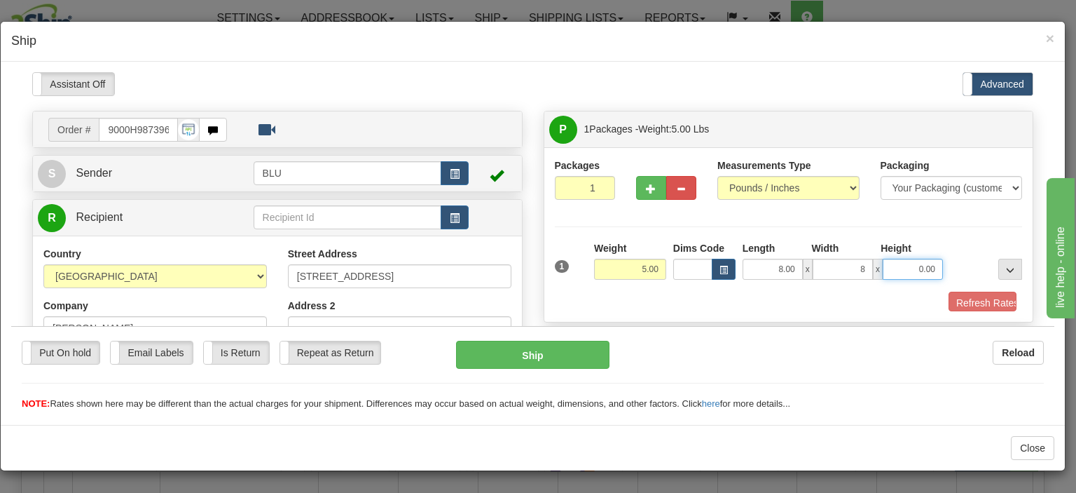
type input "8.00"
type input "16.00"
click at [975, 301] on button "Refresh Rates" at bounding box center [975, 303] width 81 height 24
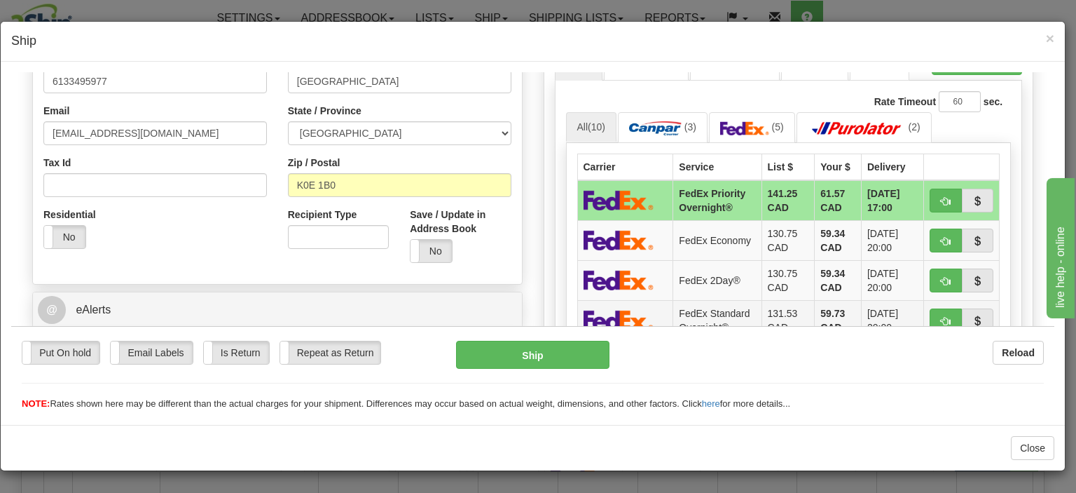
scroll to position [561, 0]
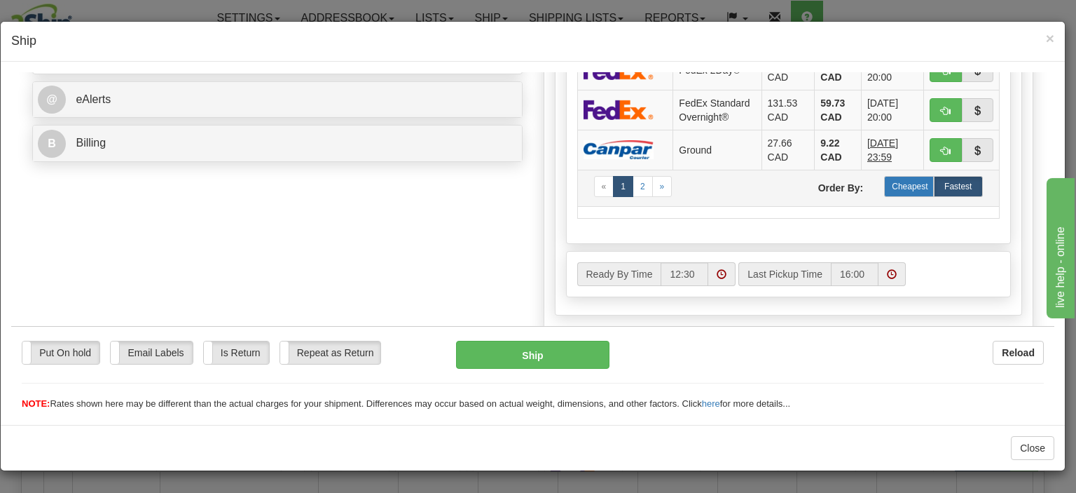
click at [894, 189] on label "Cheapest" at bounding box center [908, 185] width 49 height 21
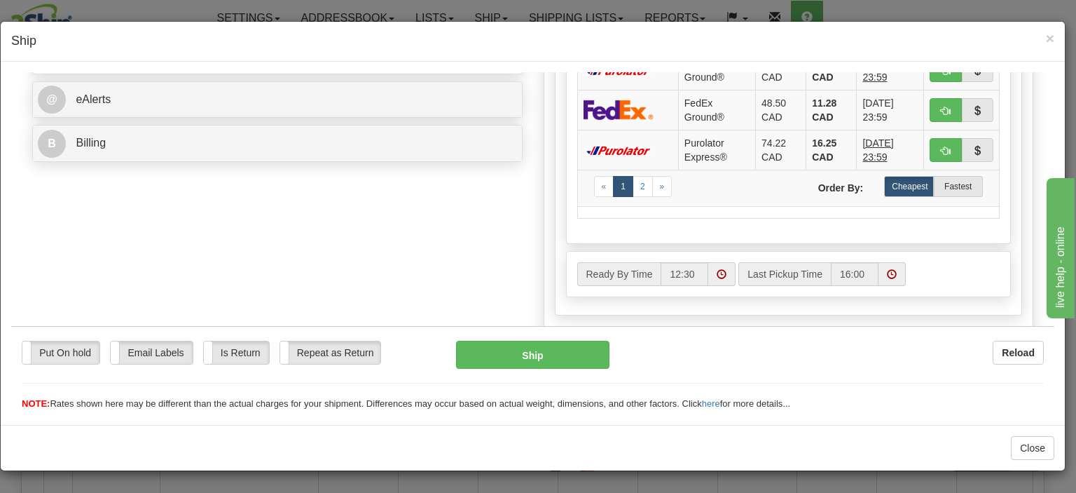
scroll to position [280, 0]
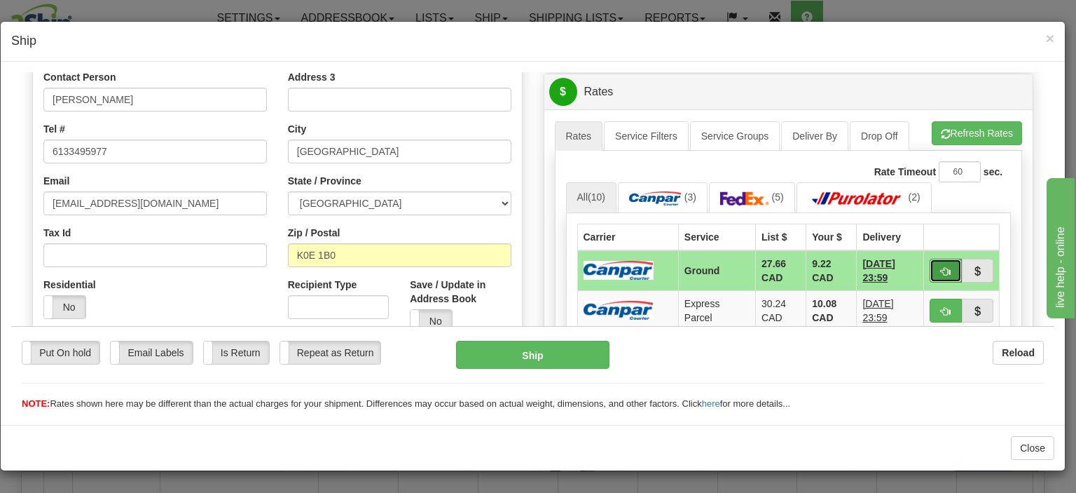
click at [941, 270] on span "button" at bounding box center [946, 270] width 10 height 9
type input "1"
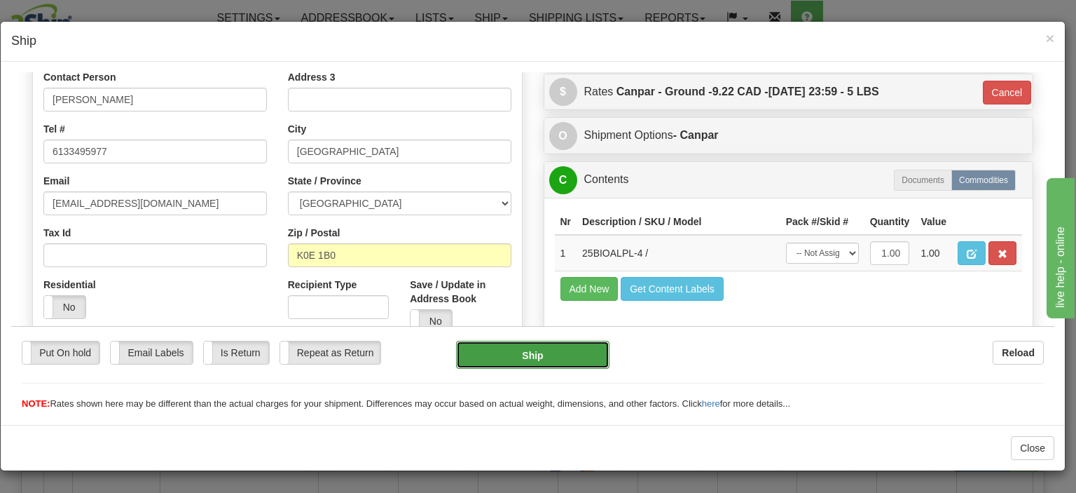
click at [548, 361] on button "Ship" at bounding box center [532, 354] width 153 height 28
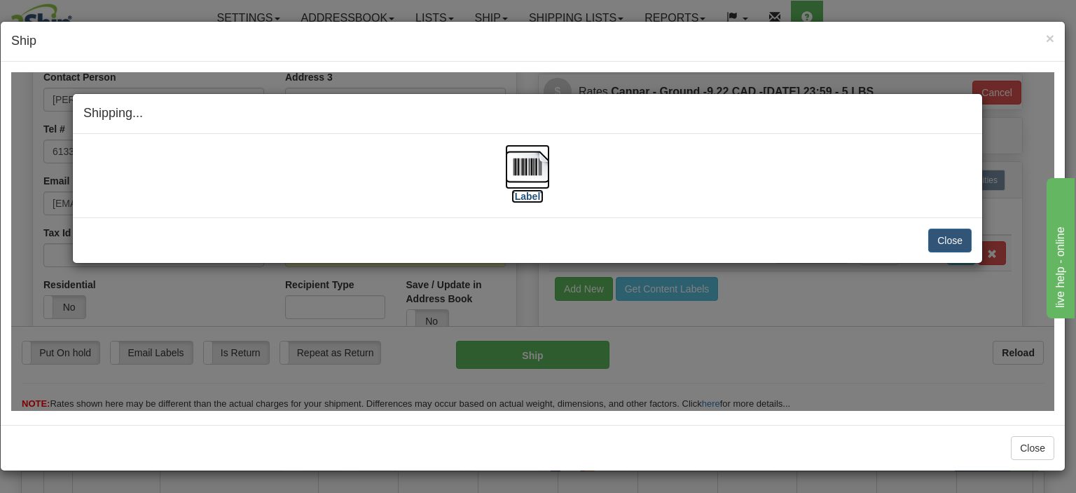
click at [528, 165] on img at bounding box center [527, 166] width 45 height 45
click at [950, 242] on button "Close" at bounding box center [950, 240] width 43 height 24
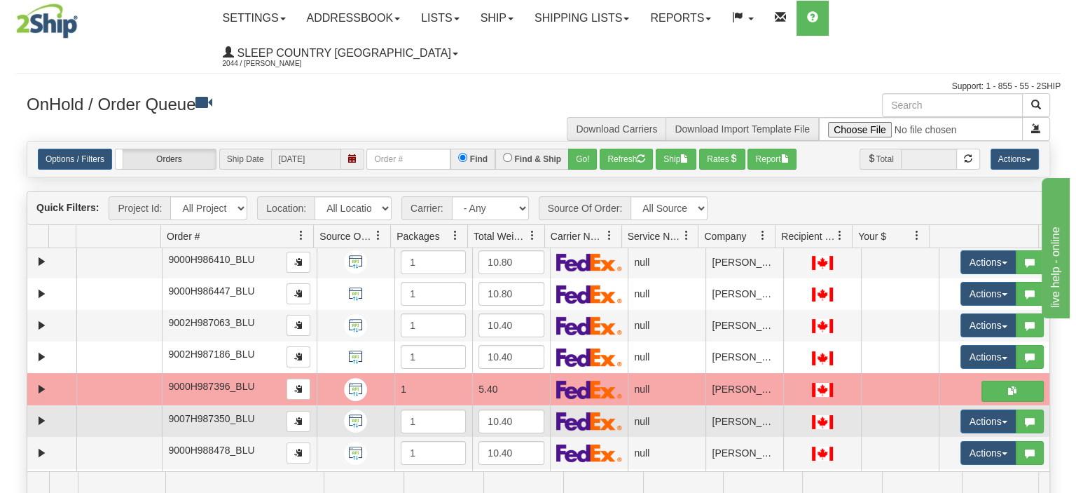
scroll to position [0, 0]
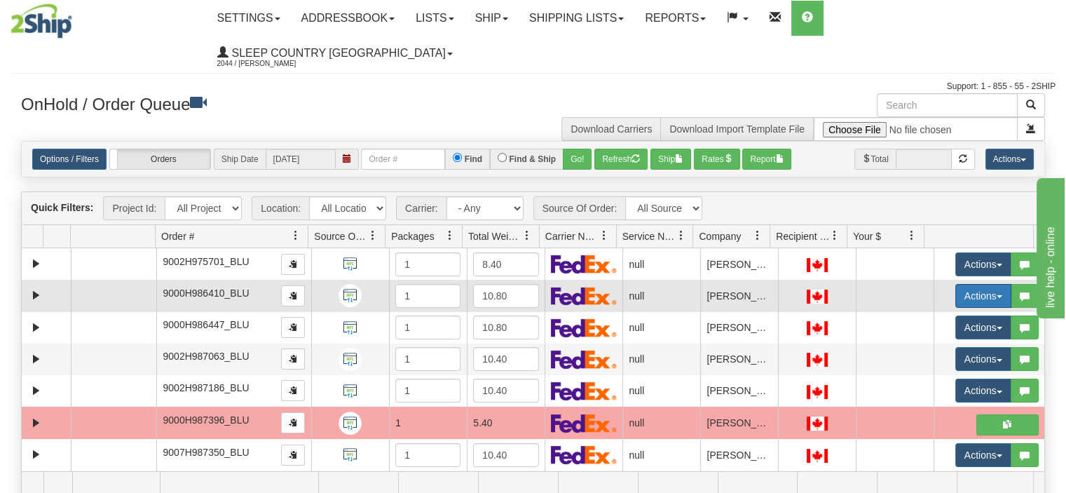
click at [955, 284] on button "Actions" at bounding box center [983, 296] width 56 height 24
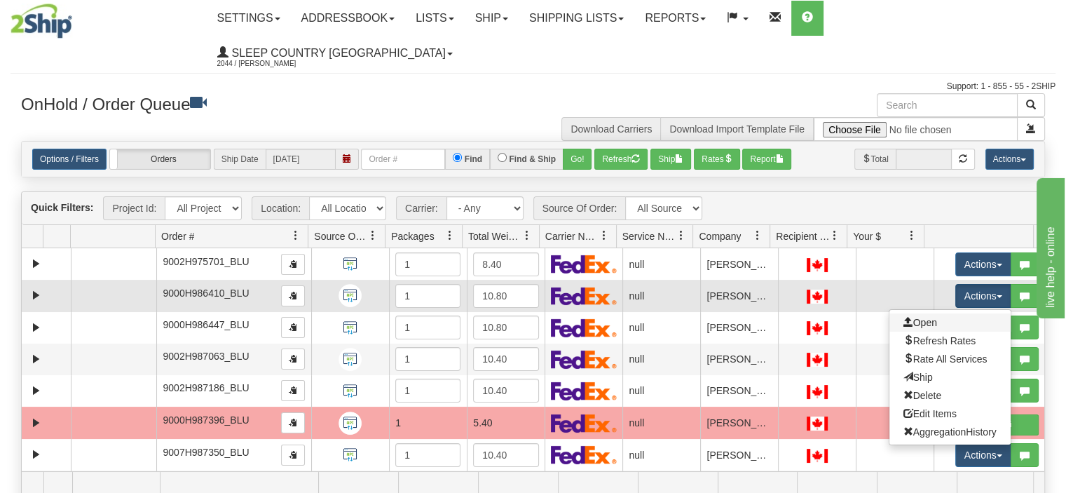
click at [927, 313] on link "Open" at bounding box center [949, 322] width 121 height 18
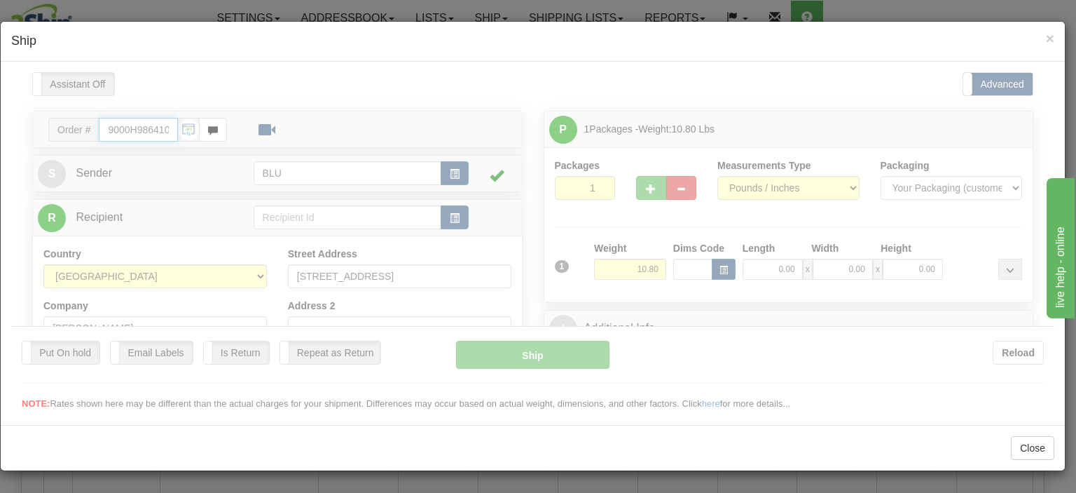
type input "12:31"
type input "16:00"
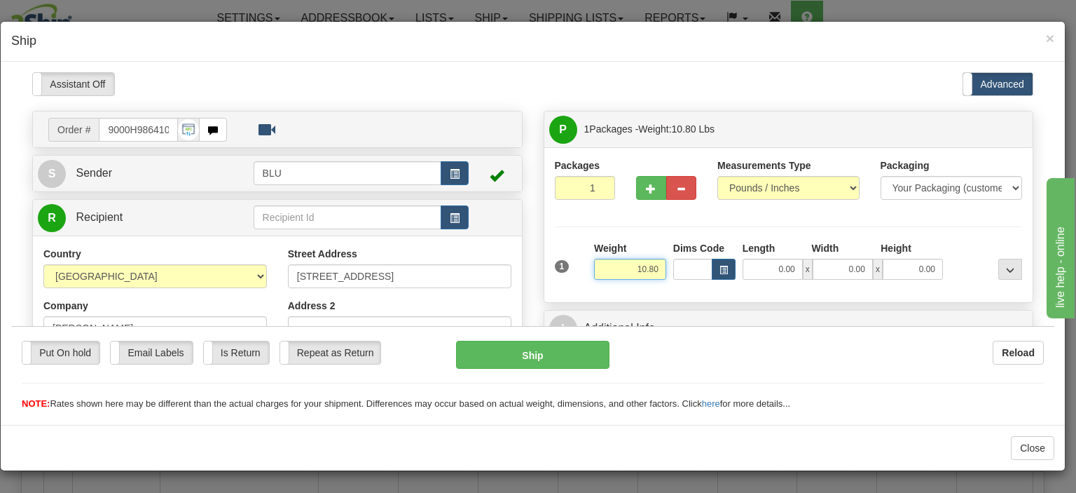
drag, startPoint x: 627, startPoint y: 265, endPoint x: 685, endPoint y: 265, distance: 58.9
click at [685, 265] on div "1 Weight 10.80 Dims Code x x" at bounding box center [789, 265] width 475 height 50
type input "9.00"
click at [753, 264] on input "0.00" at bounding box center [773, 268] width 60 height 21
type input "16.00"
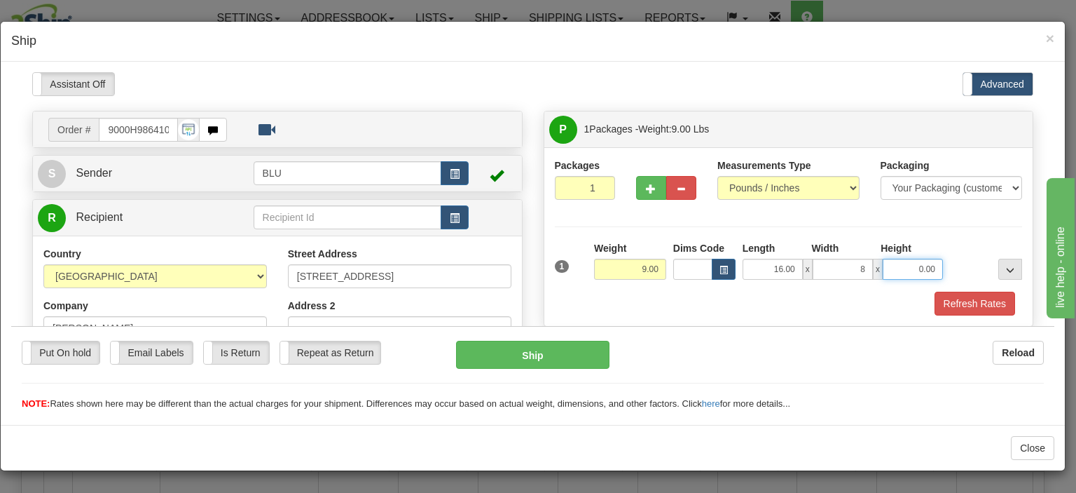
type input "8.00"
type input "16.00"
click at [953, 299] on button "Refresh Rates" at bounding box center [975, 303] width 81 height 24
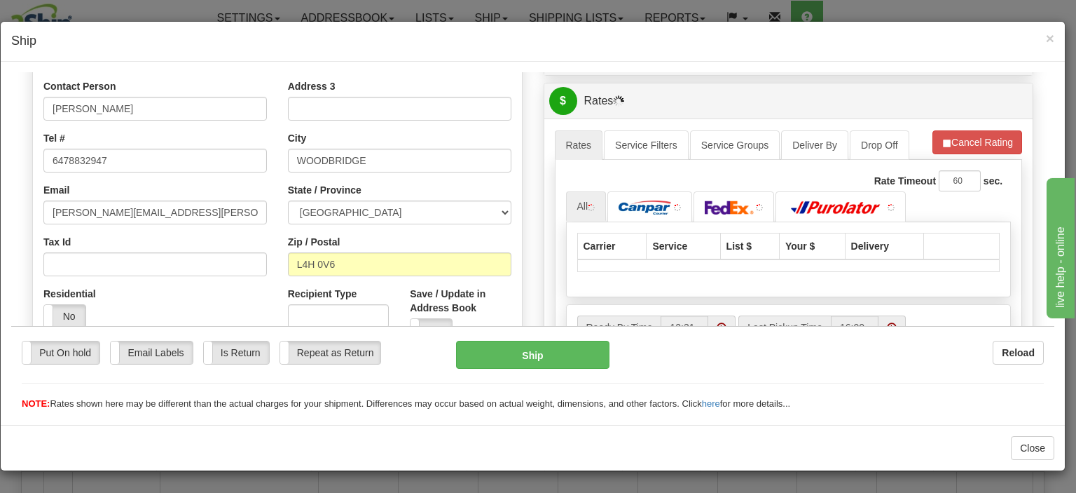
scroll to position [280, 0]
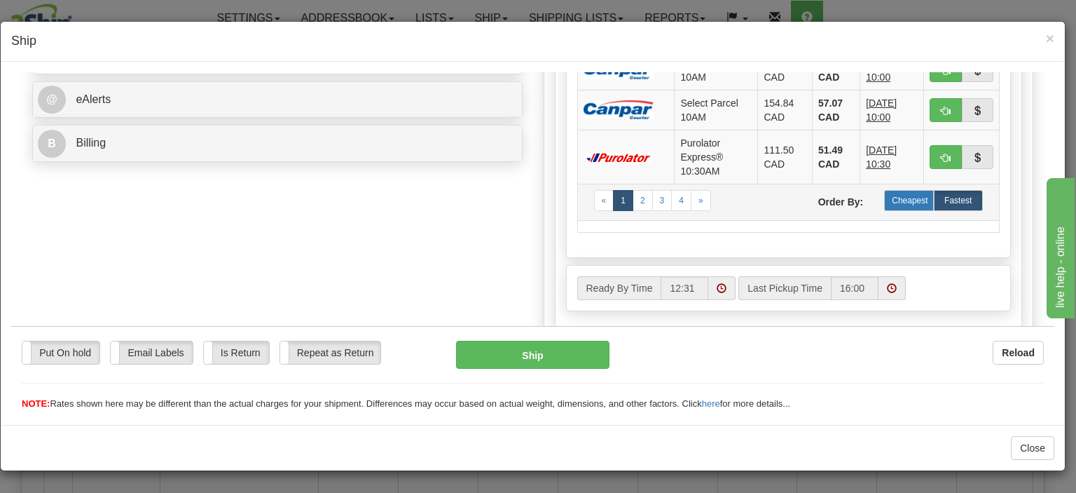
click at [889, 210] on label "Cheapest" at bounding box center [908, 199] width 49 height 21
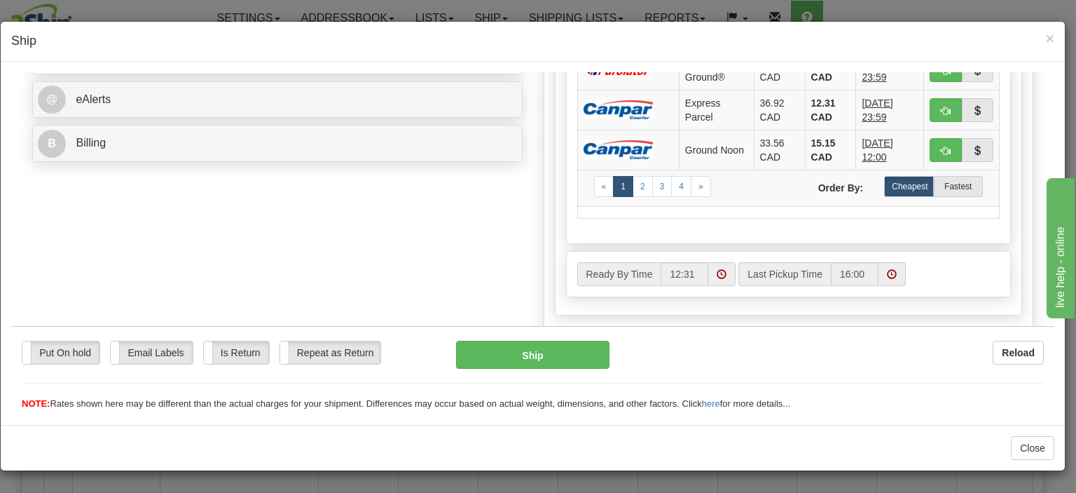
scroll to position [350, 0]
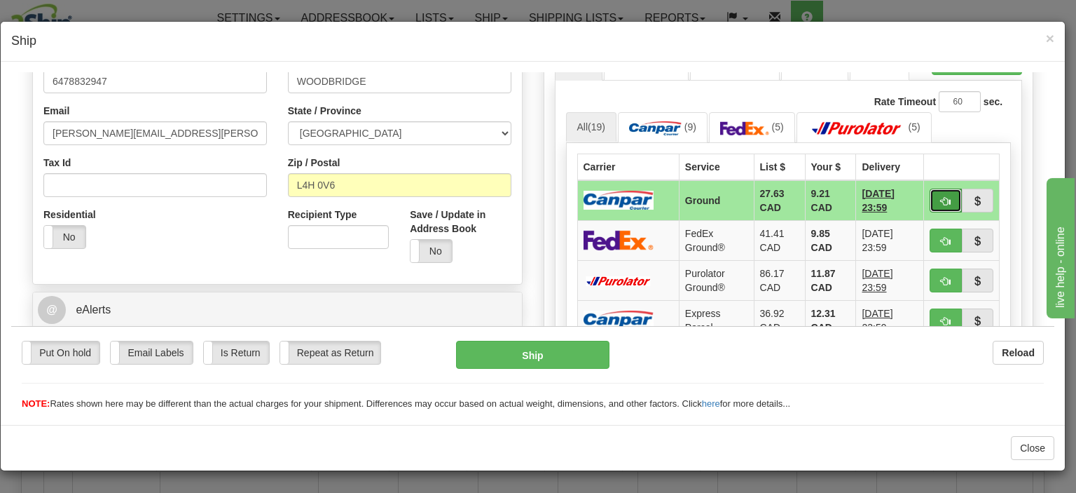
click at [941, 191] on button "button" at bounding box center [946, 200] width 32 height 24
type input "1"
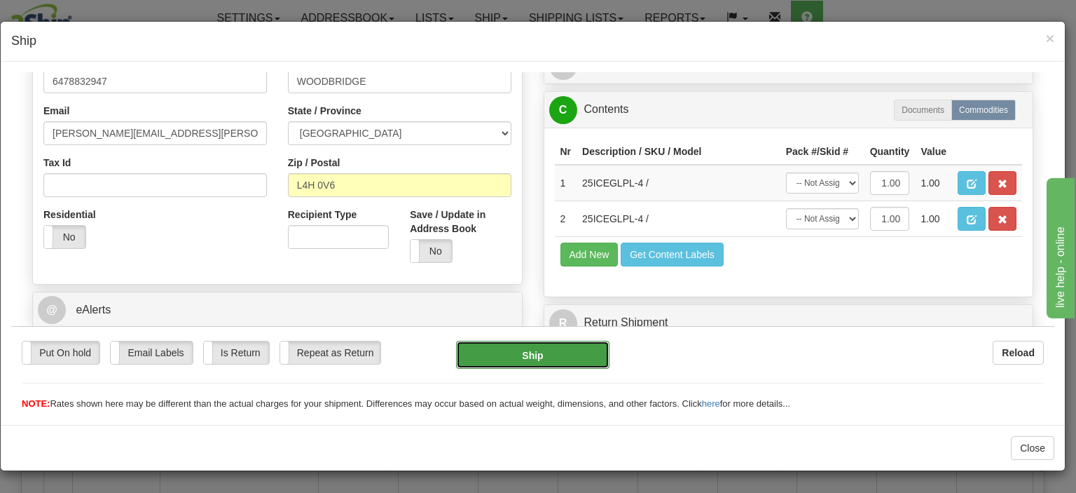
click at [562, 354] on button "Ship" at bounding box center [532, 354] width 153 height 28
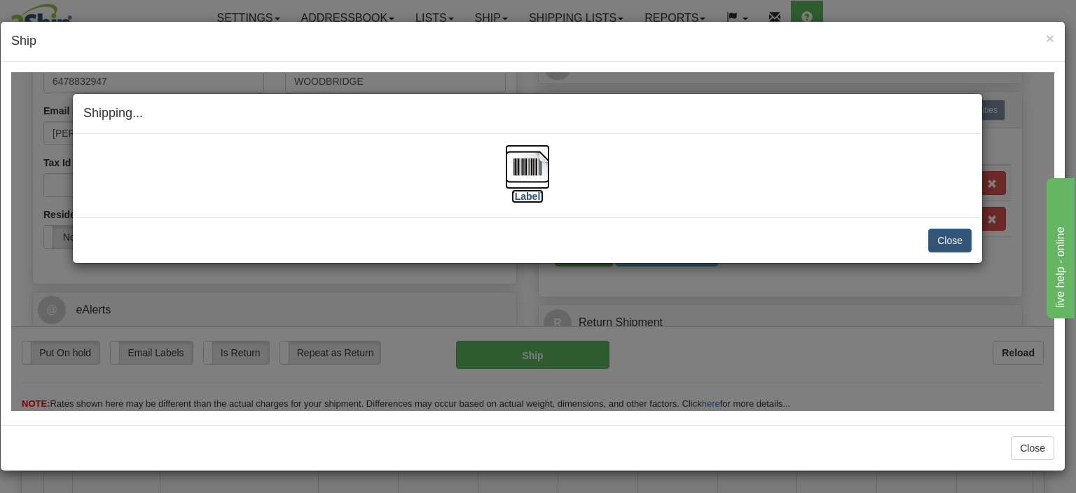
click at [521, 171] on img at bounding box center [527, 166] width 45 height 45
click at [954, 243] on button "Close" at bounding box center [950, 240] width 43 height 24
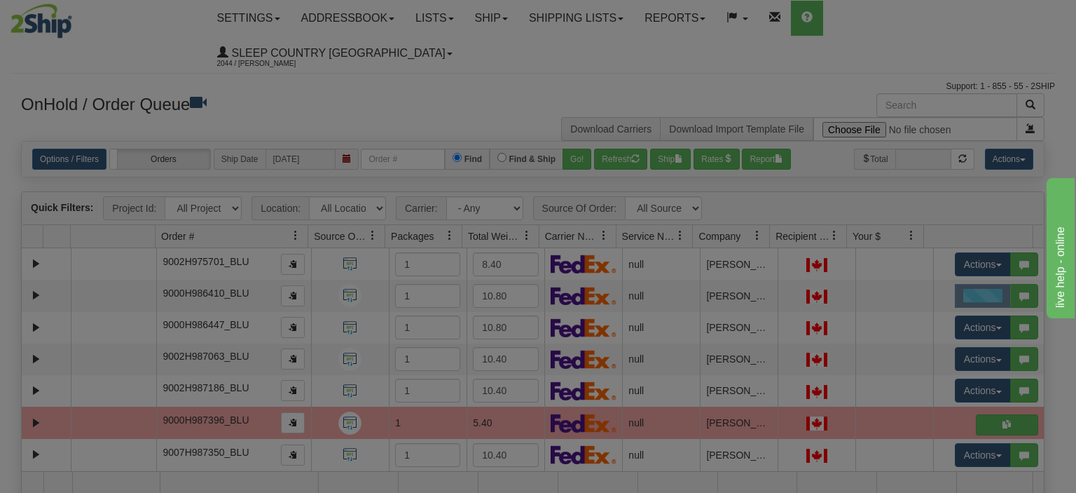
scroll to position [0, 0]
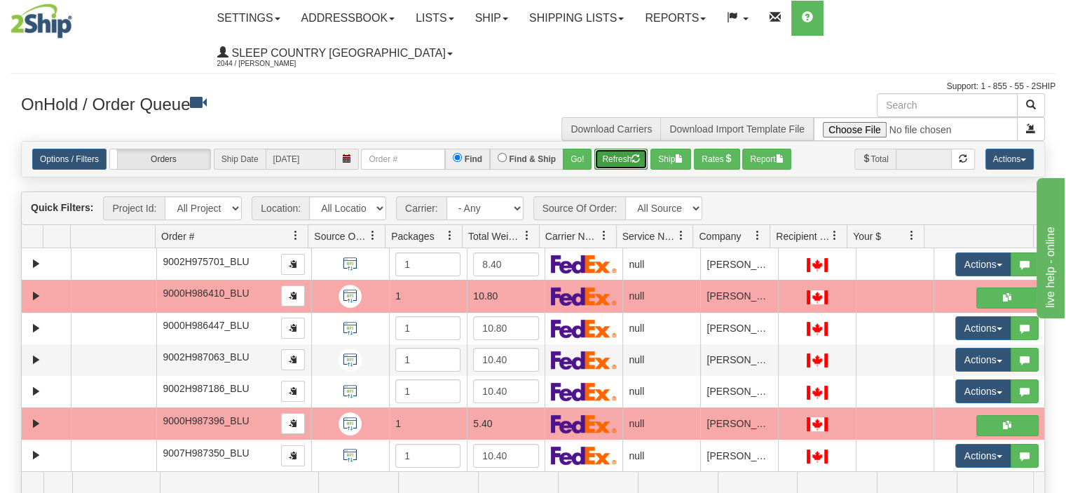
click at [622, 149] on button "Refresh" at bounding box center [620, 159] width 53 height 21
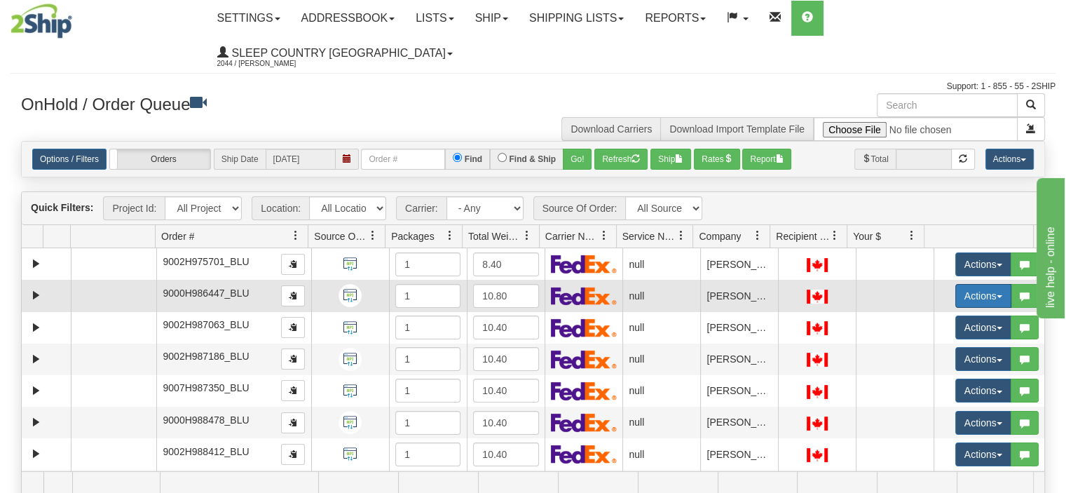
click at [955, 284] on button "Actions" at bounding box center [983, 296] width 56 height 24
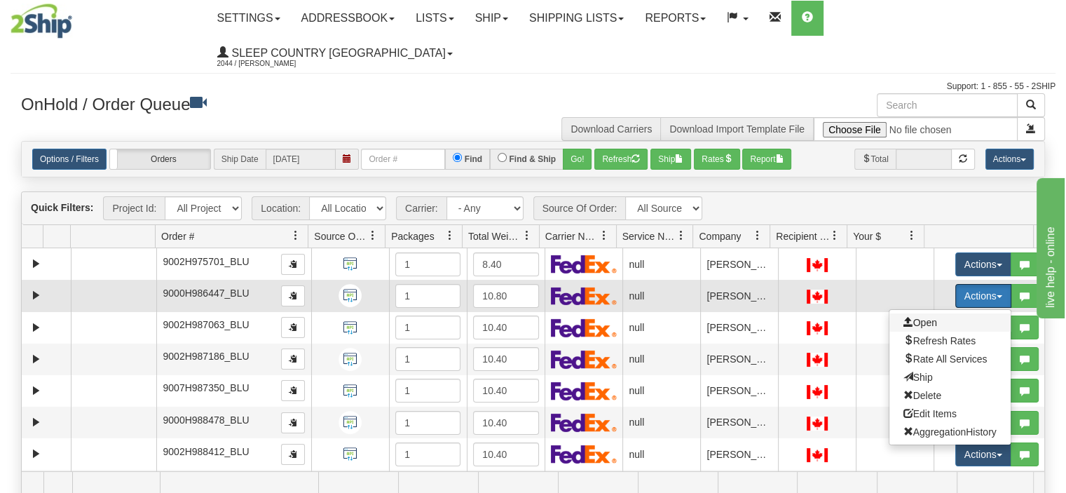
click at [925, 317] on span "Open" at bounding box center [920, 322] width 34 height 11
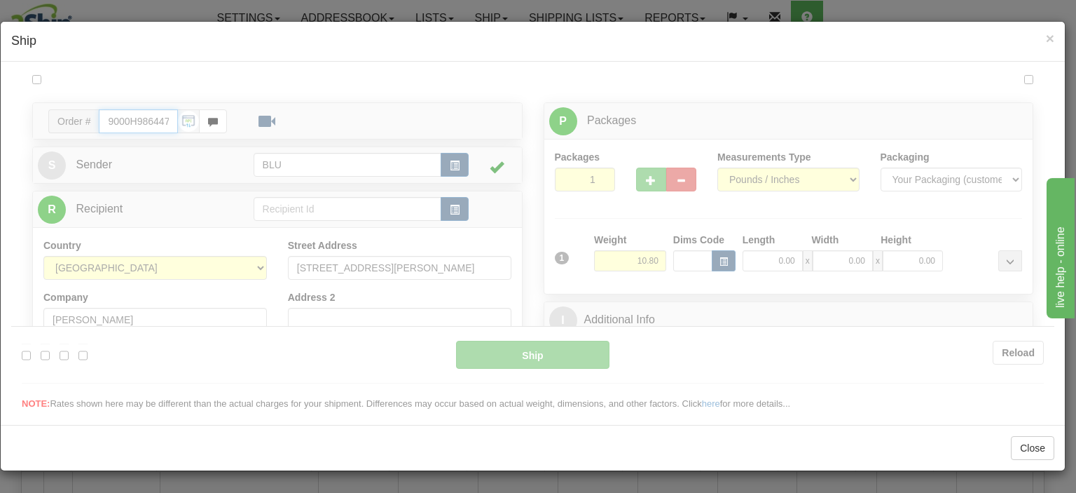
type input "12:32"
type input "16:00"
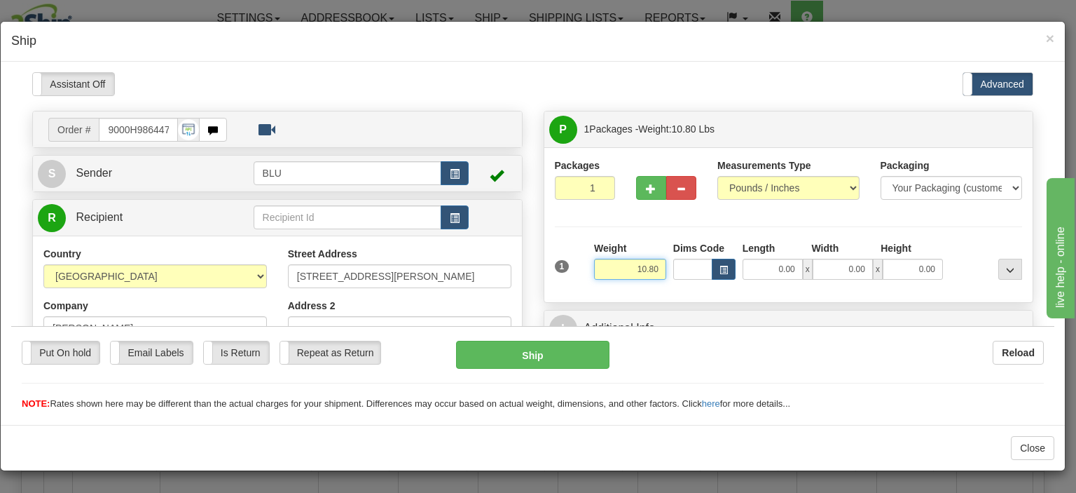
drag, startPoint x: 624, startPoint y: 267, endPoint x: 665, endPoint y: 264, distance: 40.7
click at [665, 264] on div "1 Weight 10.80 Dims Code x x" at bounding box center [789, 265] width 475 height 50
type input "9.00"
click at [756, 275] on input "0.00" at bounding box center [773, 268] width 60 height 21
type input "16.00"
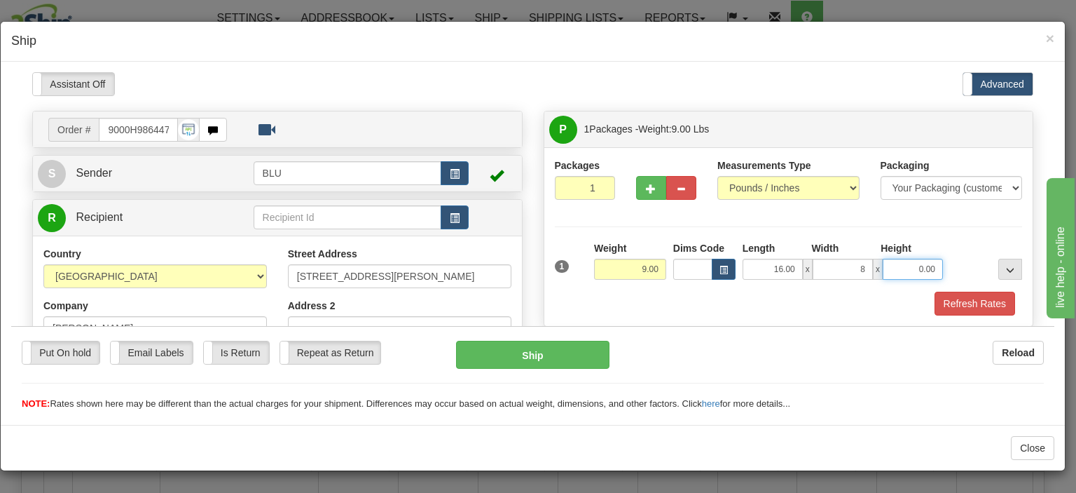
type input "8.00"
type input "16.00"
click at [981, 306] on button "Refresh Rates" at bounding box center [975, 303] width 81 height 24
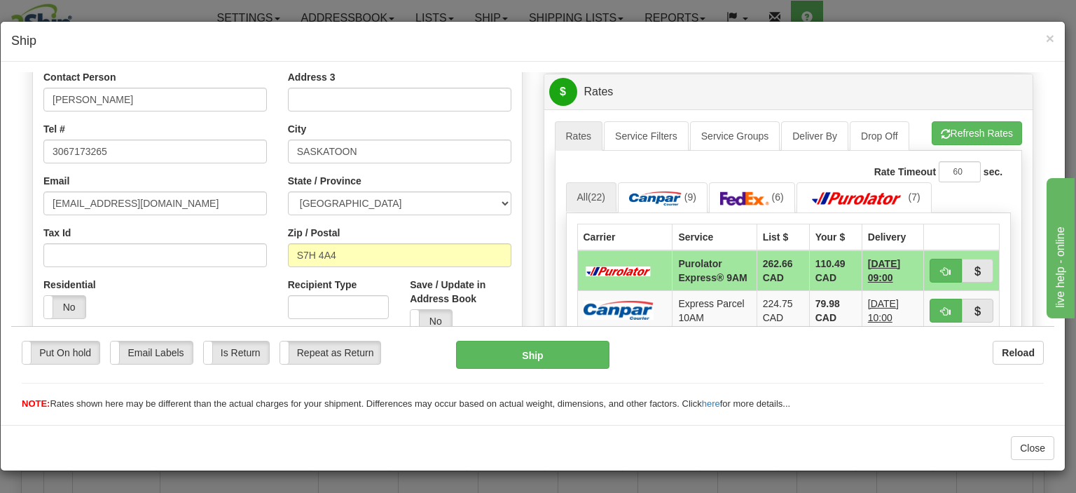
scroll to position [491, 0]
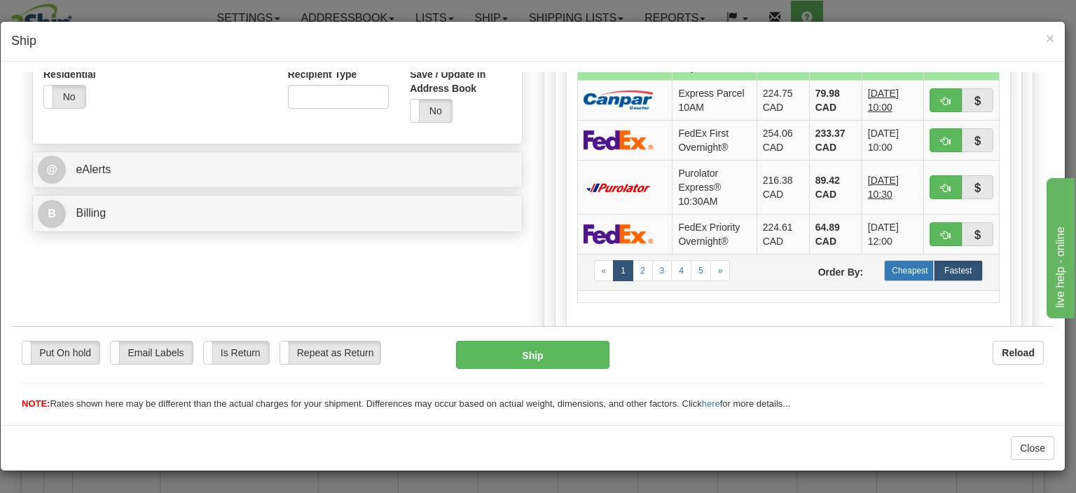
click at [906, 280] on label "Cheapest" at bounding box center [908, 269] width 49 height 21
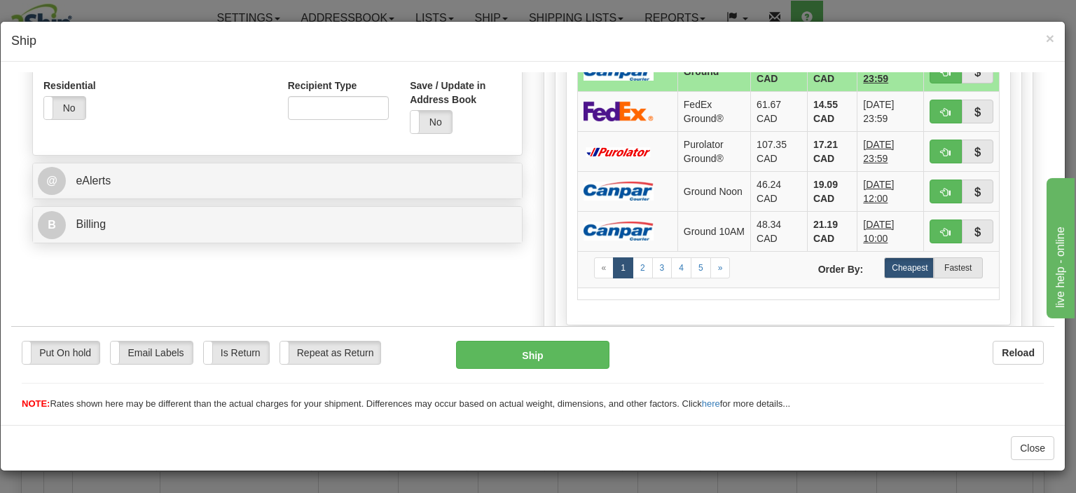
scroll to position [631, 0]
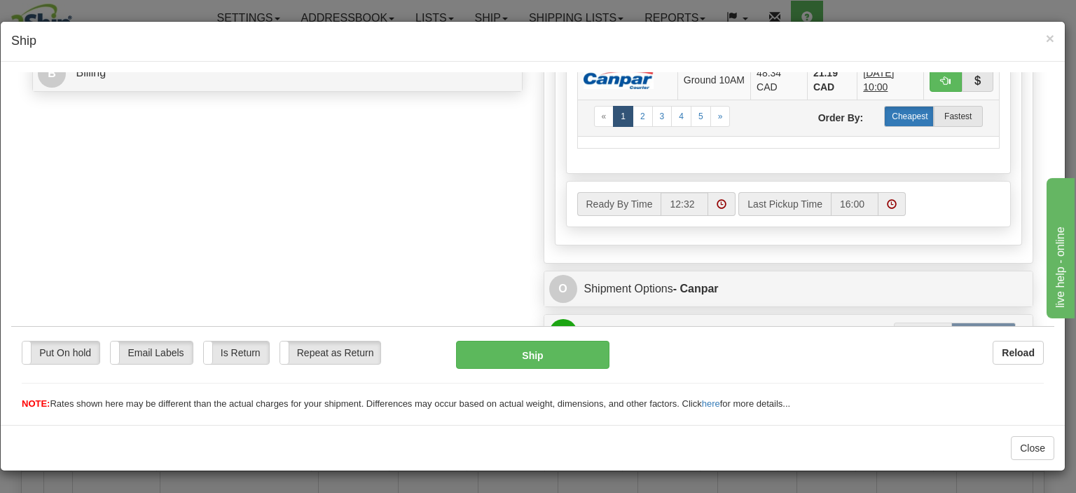
click at [912, 116] on label "Cheapest" at bounding box center [908, 115] width 49 height 21
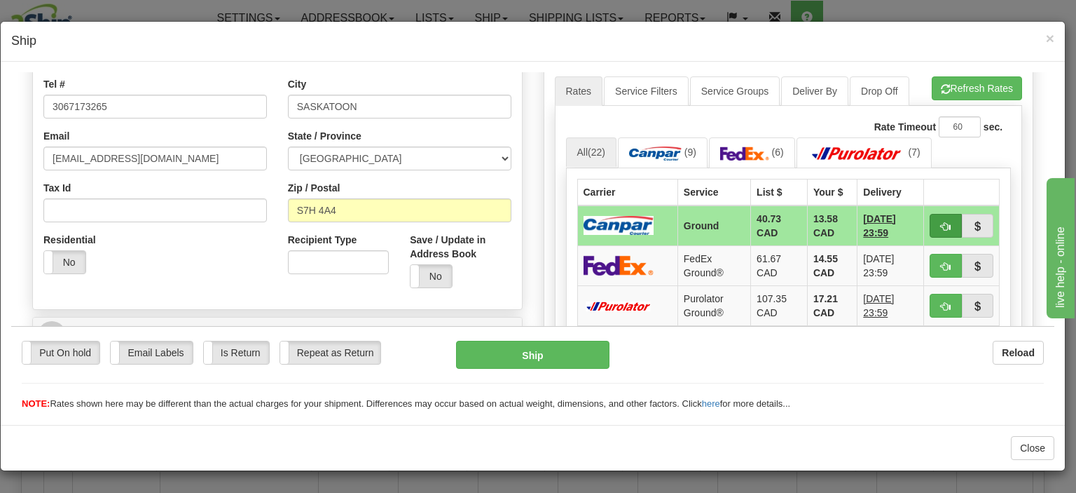
scroll to position [350, 0]
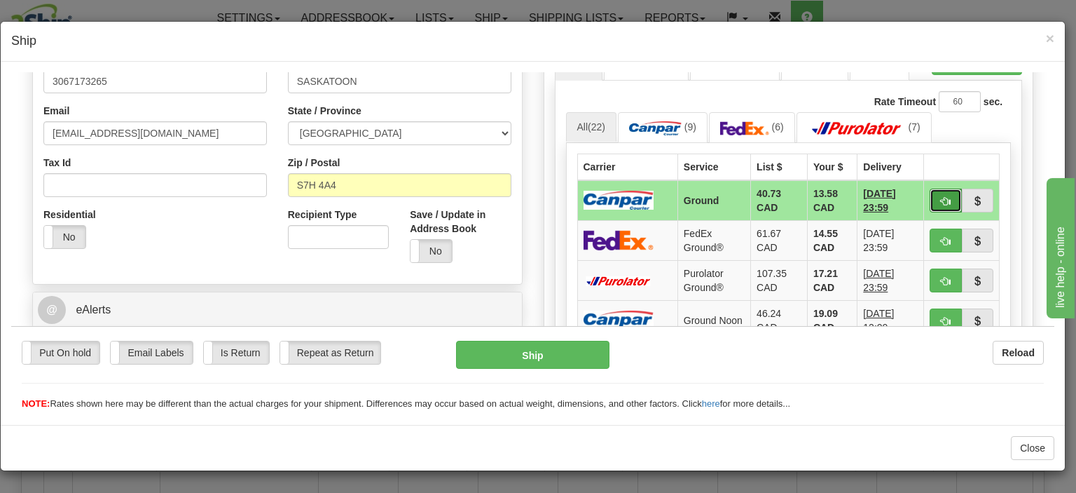
click at [930, 191] on button "button" at bounding box center [946, 200] width 32 height 24
type input "1"
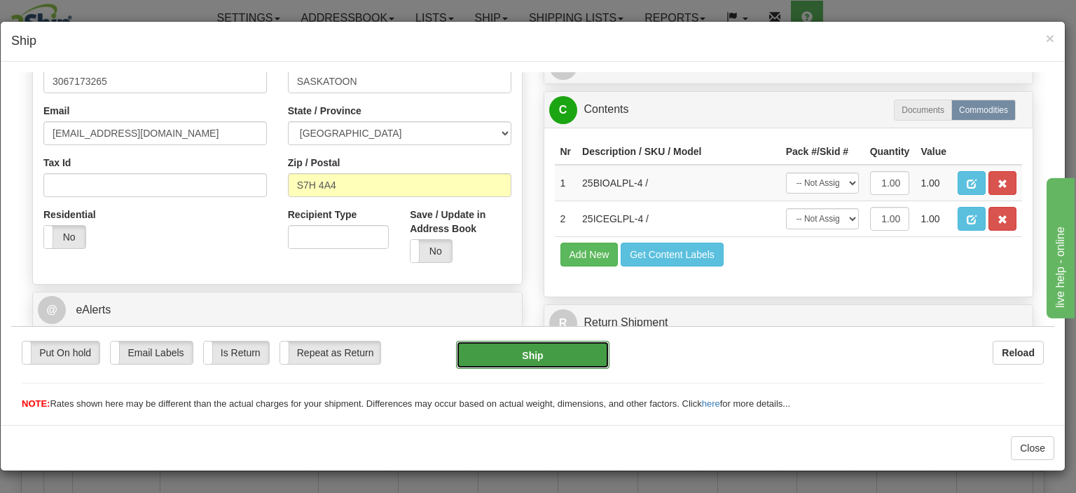
click at [580, 350] on button "Ship" at bounding box center [532, 354] width 153 height 28
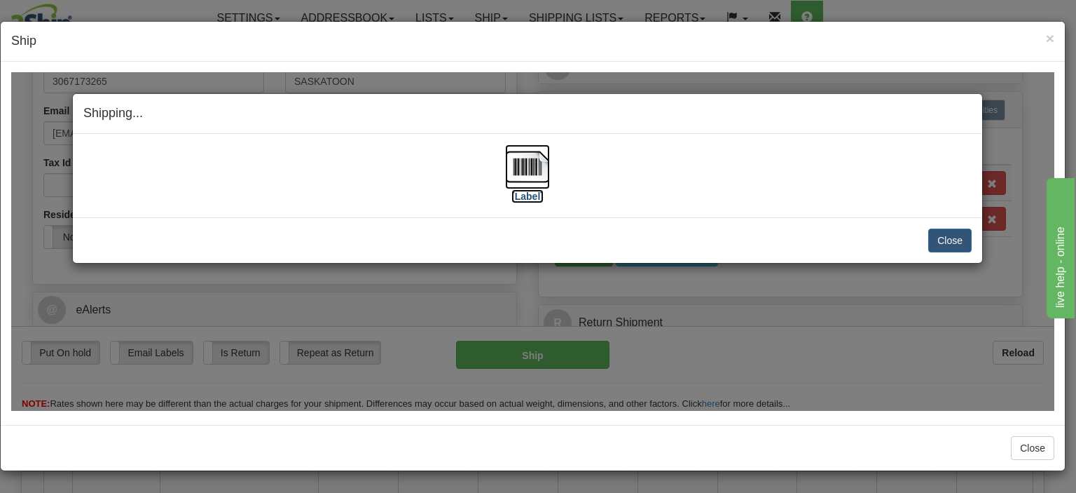
click at [517, 162] on img at bounding box center [527, 166] width 45 height 45
click at [680, 168] on div "[Label]" at bounding box center [527, 175] width 889 height 62
click at [945, 233] on button "Close" at bounding box center [950, 240] width 43 height 24
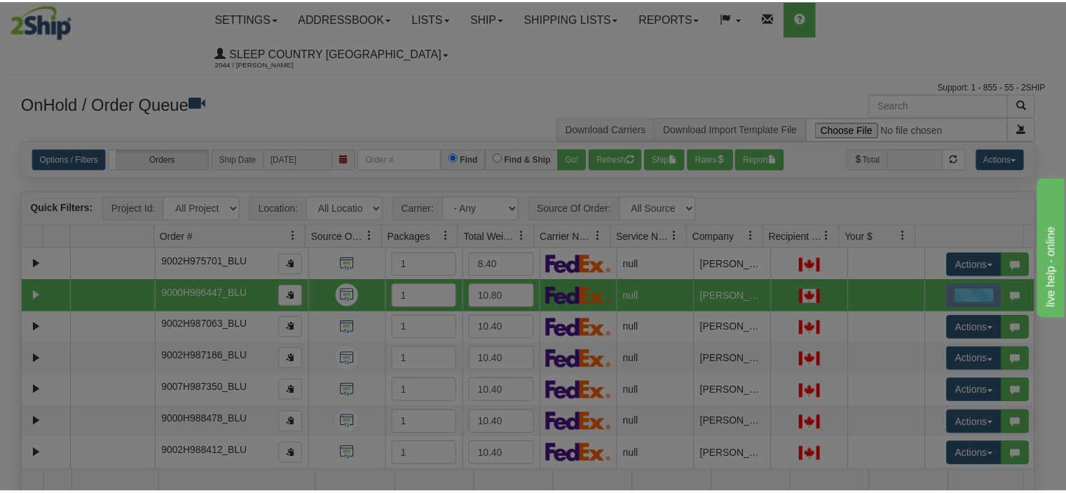
scroll to position [0, 0]
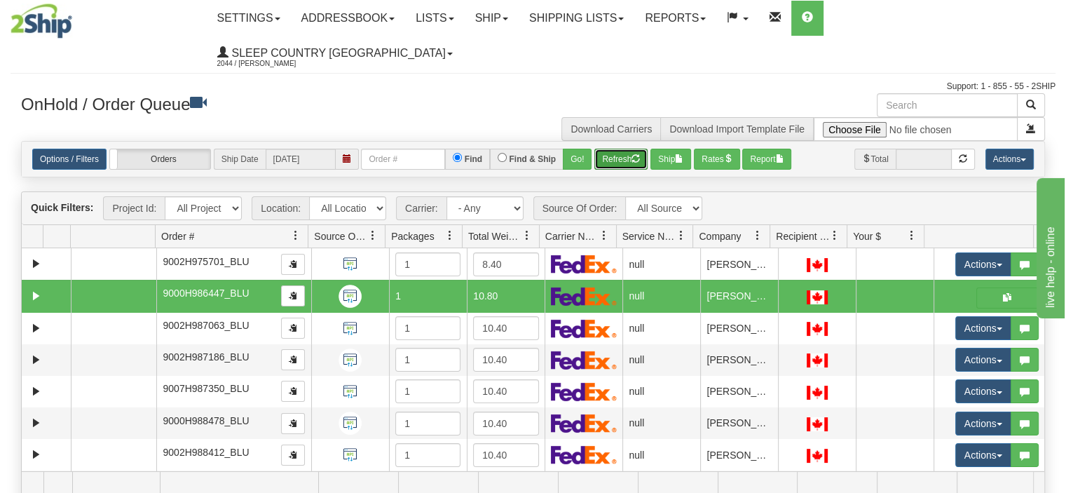
click at [632, 154] on span "button" at bounding box center [635, 158] width 8 height 8
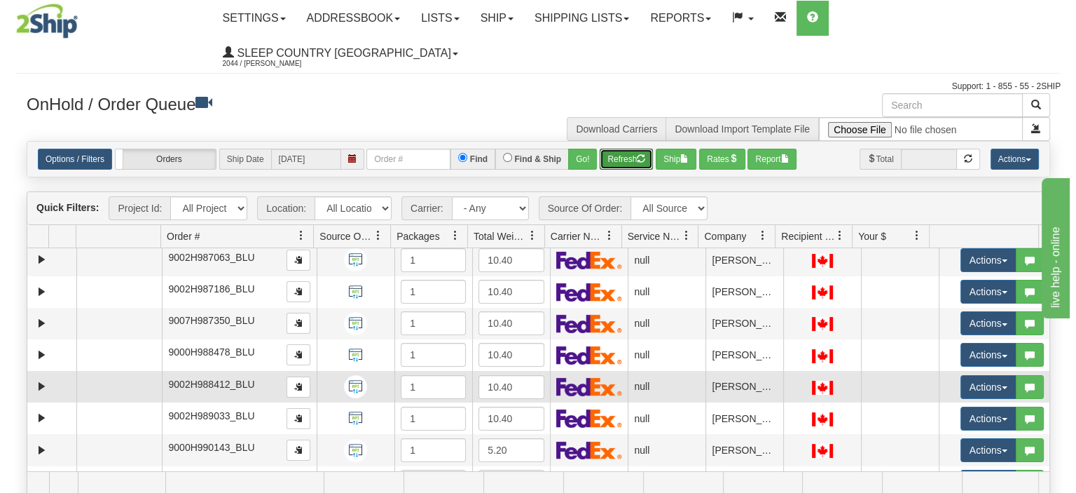
scroll to position [70, 0]
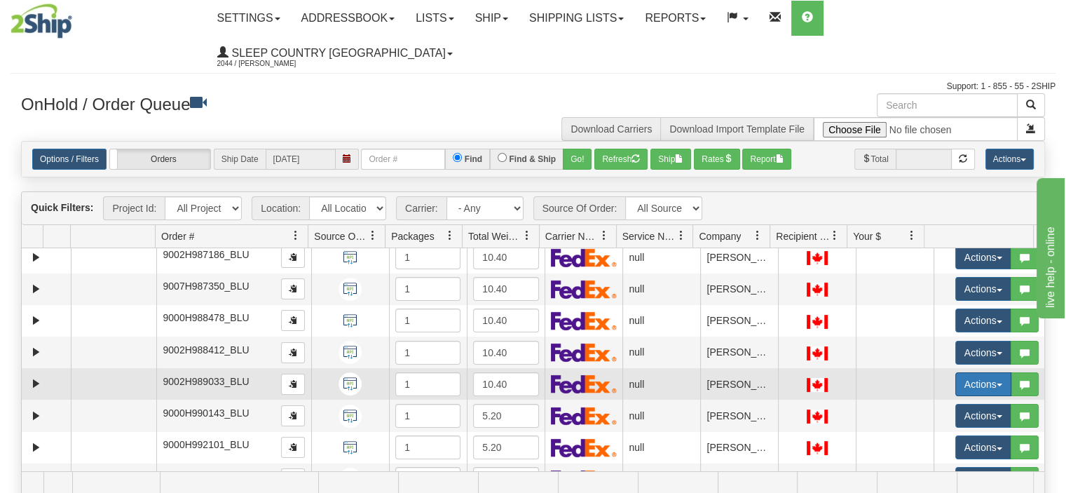
click at [955, 372] on button "Actions" at bounding box center [983, 384] width 56 height 24
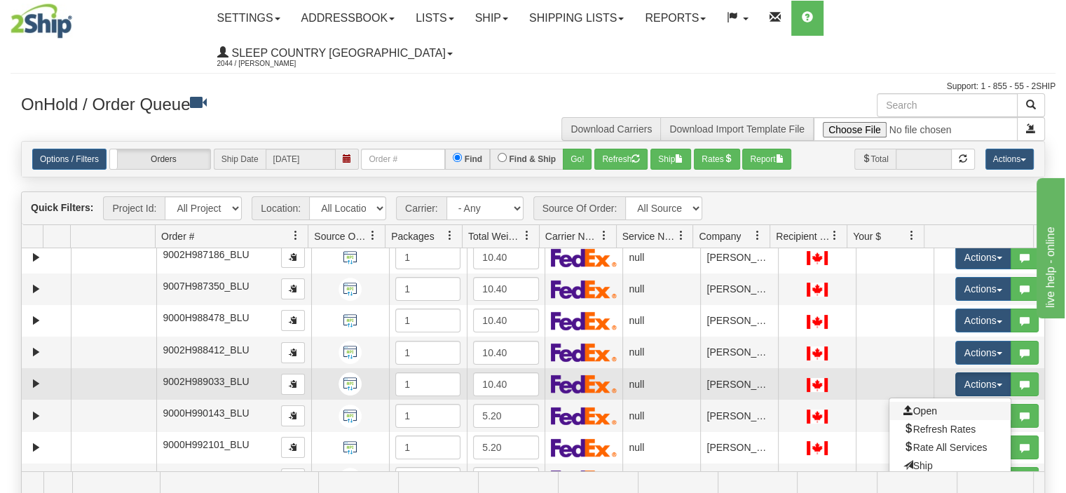
click at [933, 402] on link "Open" at bounding box center [949, 411] width 121 height 18
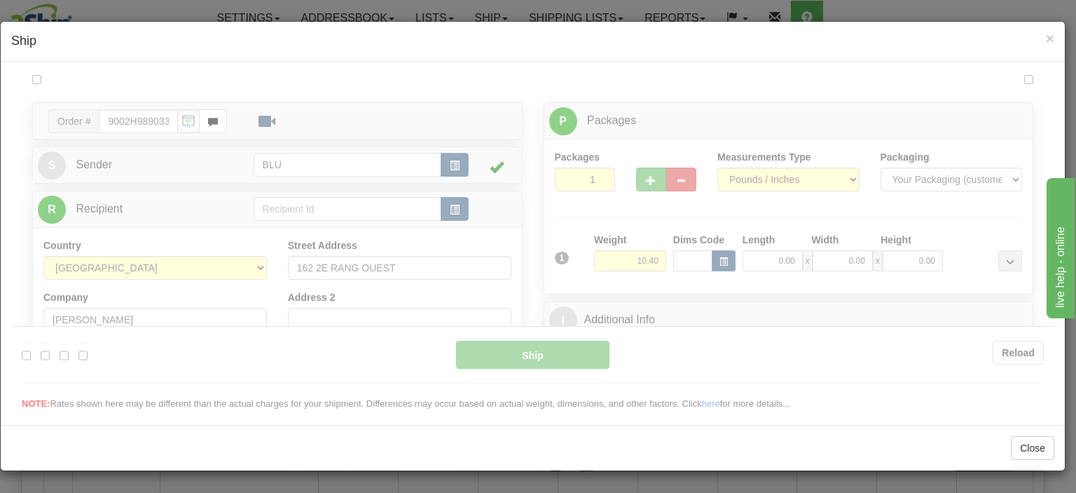
scroll to position [0, 0]
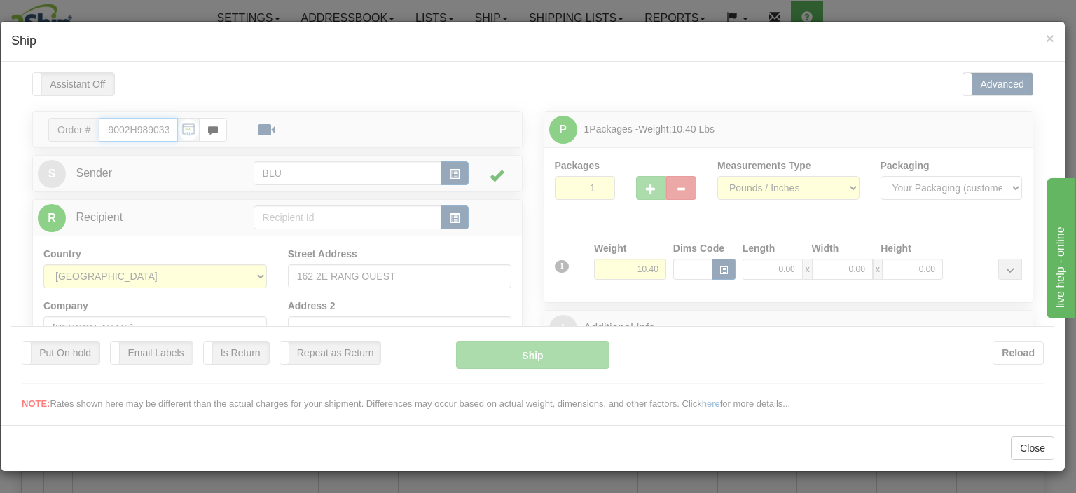
type input "12:33"
type input "16:00"
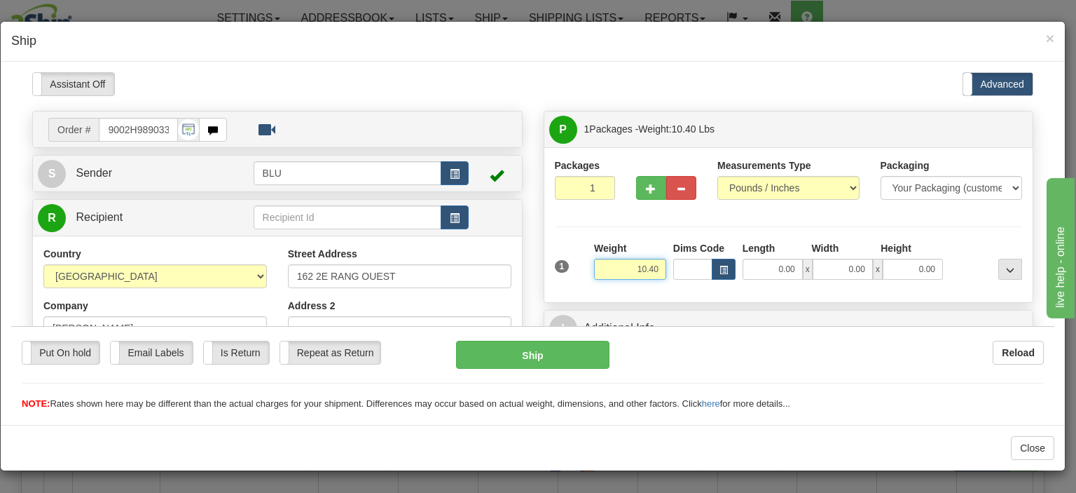
drag, startPoint x: 620, startPoint y: 273, endPoint x: 656, endPoint y: 275, distance: 35.8
click at [656, 275] on input "10.40" at bounding box center [630, 268] width 72 height 21
type input "10.00"
click at [746, 271] on input "0.00" at bounding box center [773, 268] width 60 height 21
type input "16.00"
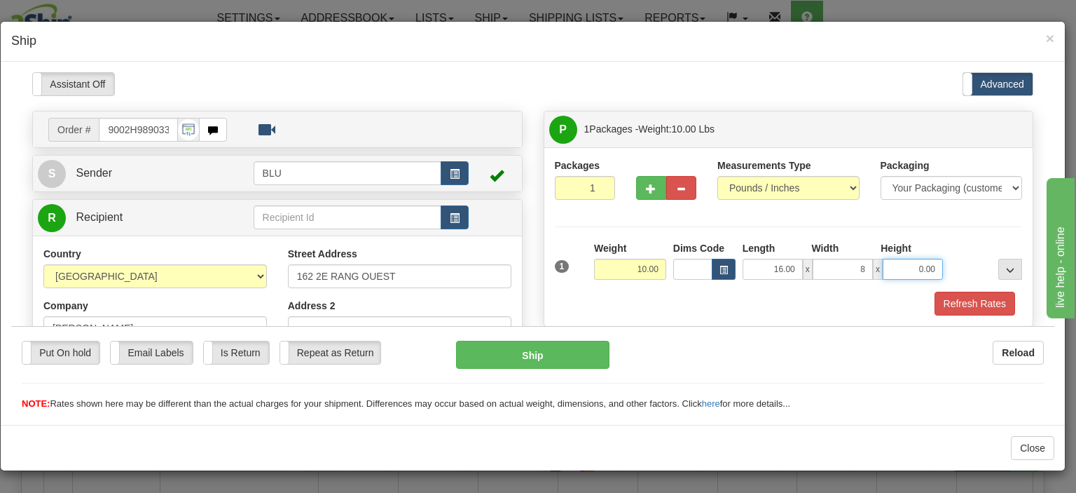
type input "8.00"
type input "16.00"
click at [954, 303] on button "Refresh Rates" at bounding box center [975, 303] width 81 height 24
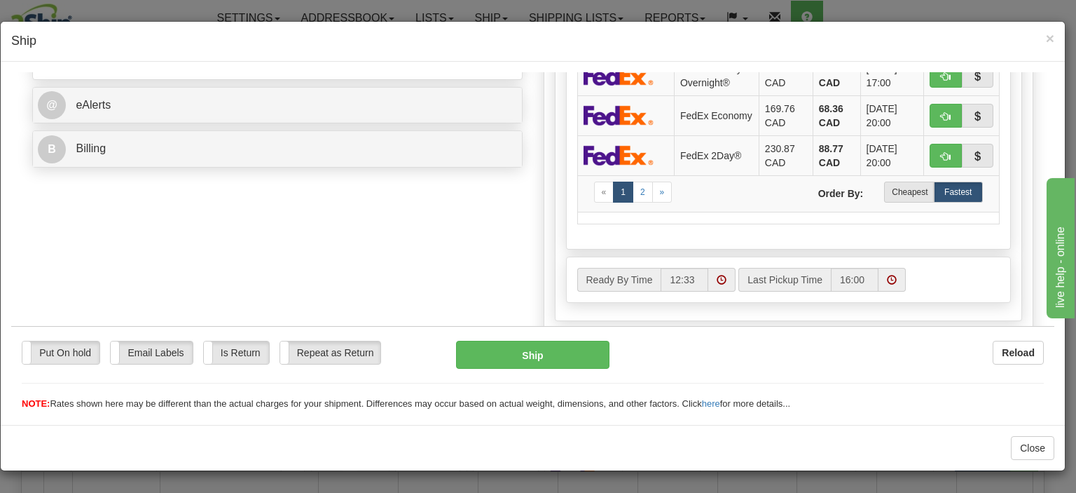
scroll to position [631, 0]
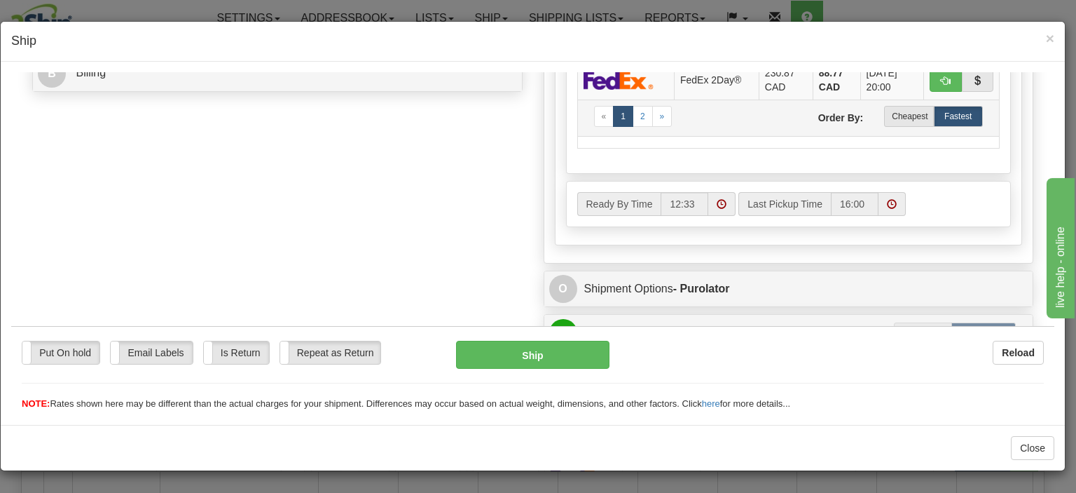
click at [892, 123] on td "« 1 2 » Order By: Cheapest Fastest" at bounding box center [788, 117] width 423 height 36
click at [891, 117] on label "Cheapest" at bounding box center [908, 115] width 49 height 21
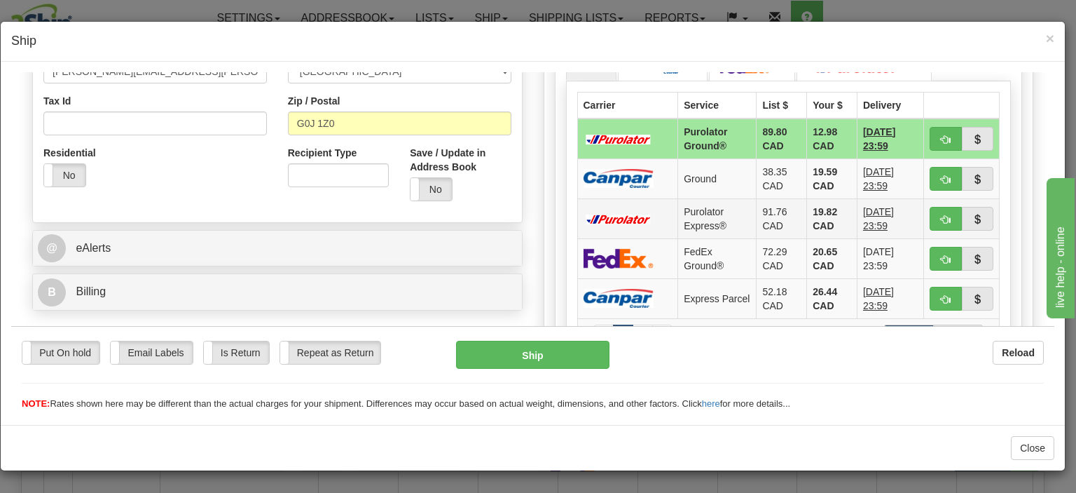
scroll to position [280, 0]
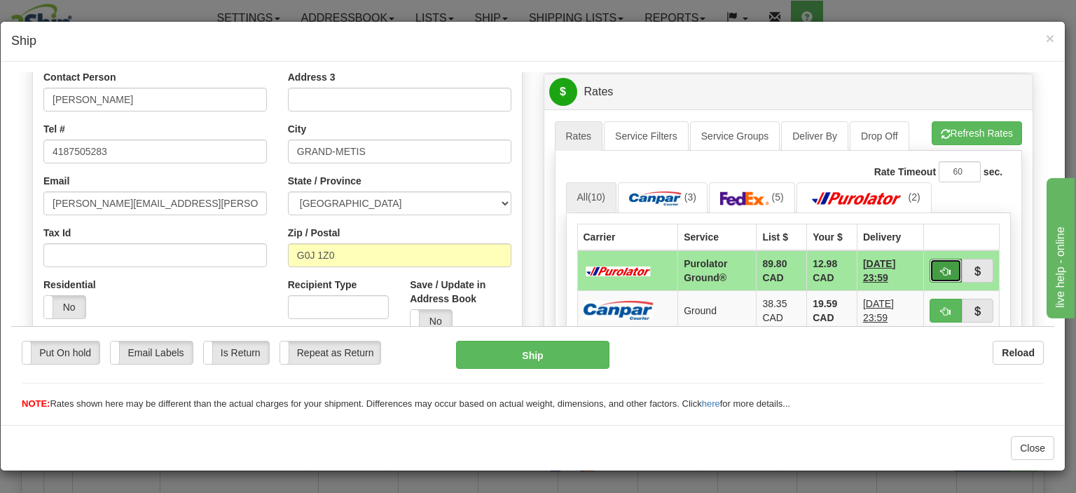
click at [941, 271] on span "button" at bounding box center [946, 270] width 10 height 9
type input "260"
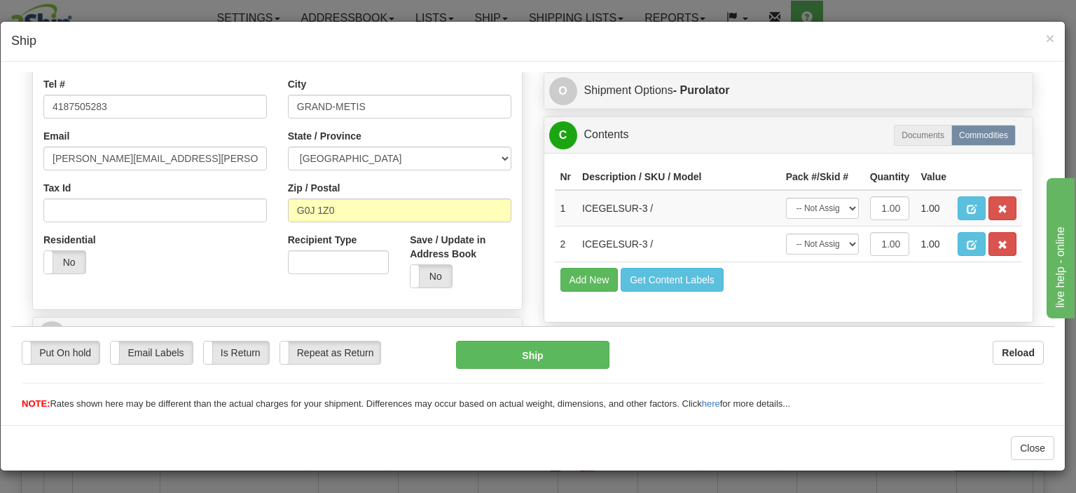
scroll to position [350, 0]
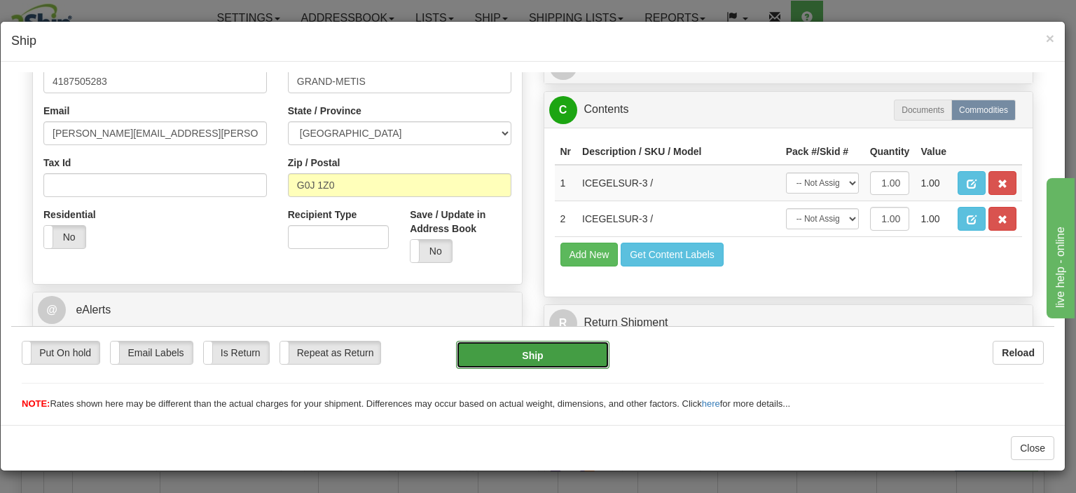
click at [530, 354] on button "Ship" at bounding box center [532, 354] width 153 height 28
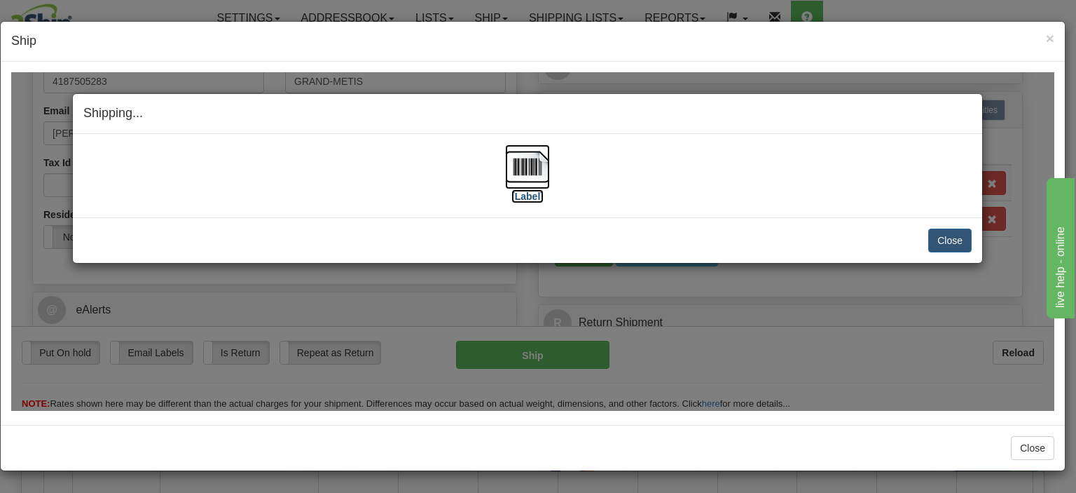
click at [534, 166] on img at bounding box center [527, 166] width 45 height 45
click at [943, 234] on button "Close" at bounding box center [950, 240] width 43 height 24
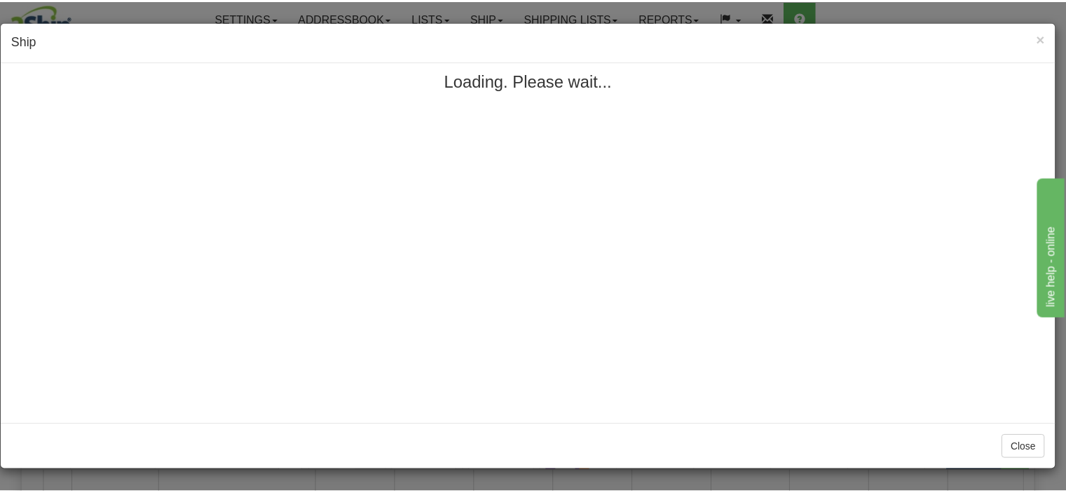
scroll to position [0, 0]
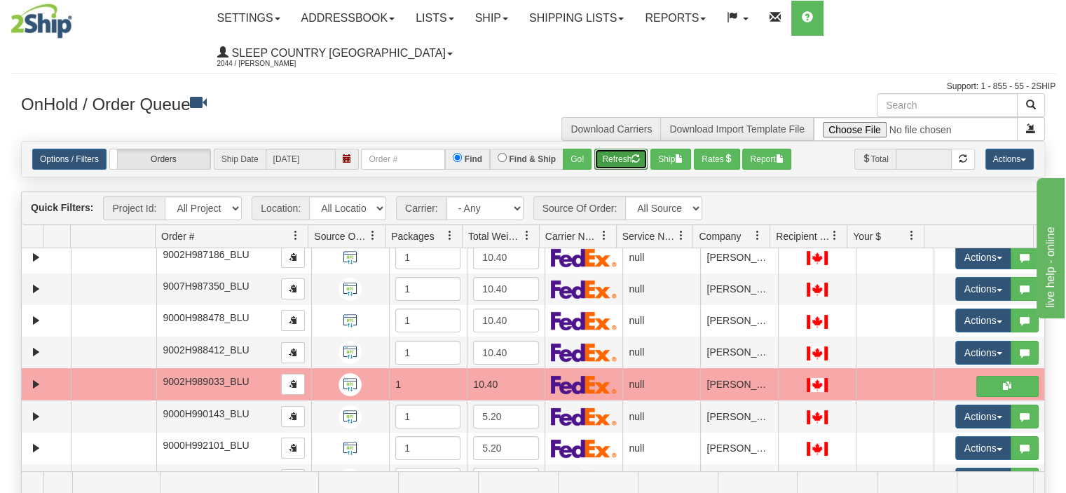
click at [611, 149] on button "Refresh" at bounding box center [620, 159] width 53 height 21
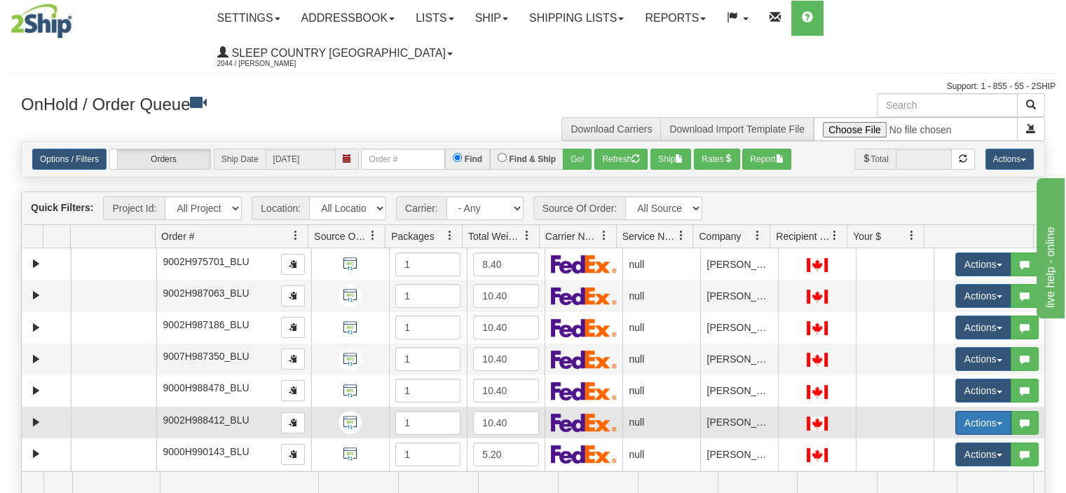
click at [982, 411] on button "Actions" at bounding box center [983, 423] width 56 height 24
click at [937, 440] on link "Open" at bounding box center [949, 449] width 121 height 18
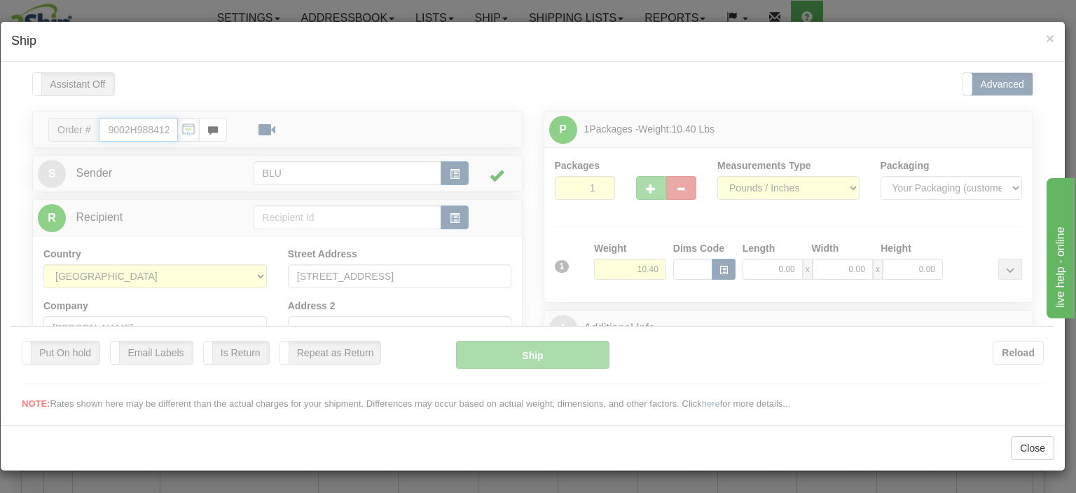
type input "12:34"
type input "16:00"
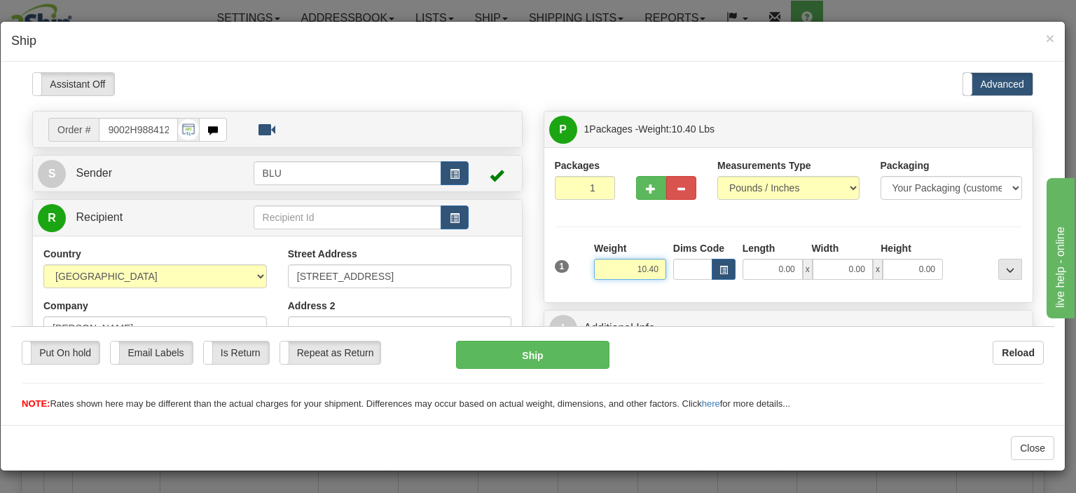
drag, startPoint x: 620, startPoint y: 265, endPoint x: 659, endPoint y: 266, distance: 39.3
click at [659, 266] on div "Weight 10.40" at bounding box center [630, 264] width 79 height 49
type input "10.00"
click at [757, 275] on input "0.00" at bounding box center [773, 268] width 60 height 21
type input "16.00"
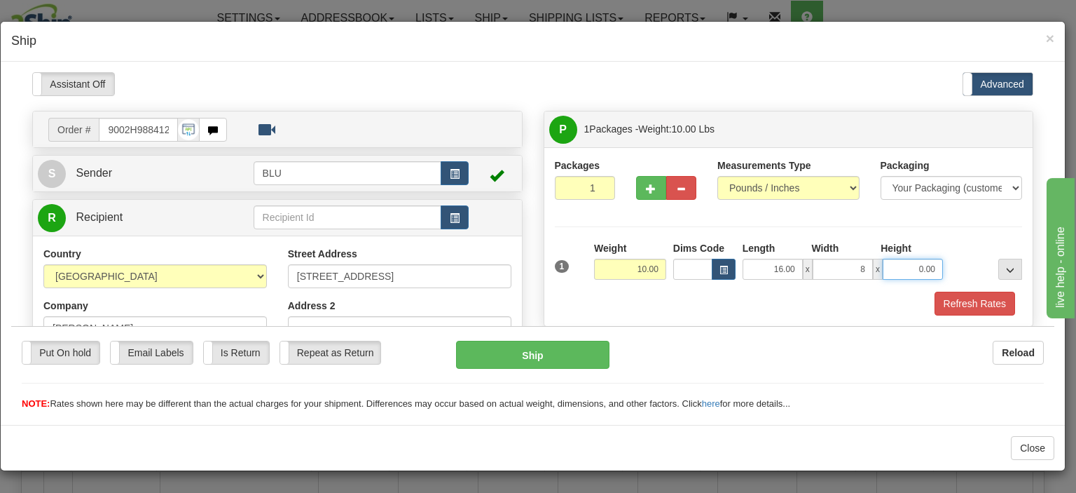
type input "8.00"
type input "16.00"
click at [926, 245] on div "Height" at bounding box center [911, 249] width 69 height 18
click at [966, 296] on button "Refresh Rates" at bounding box center [975, 303] width 81 height 24
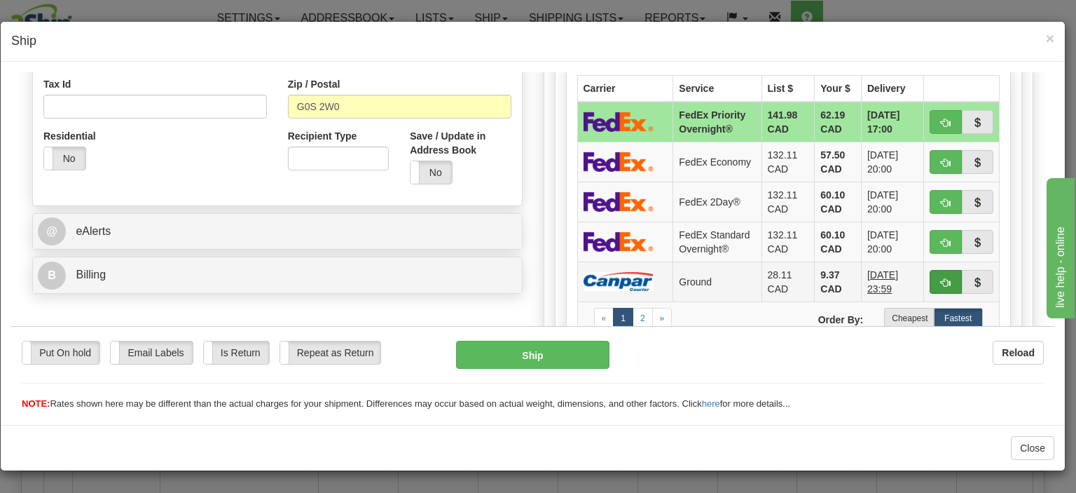
scroll to position [491, 0]
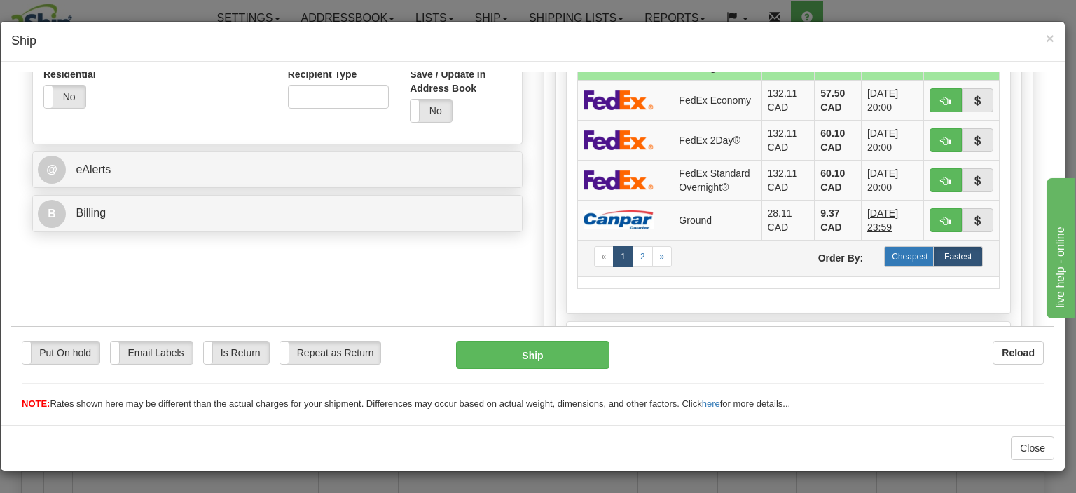
click at [902, 248] on label "Cheapest" at bounding box center [908, 255] width 49 height 21
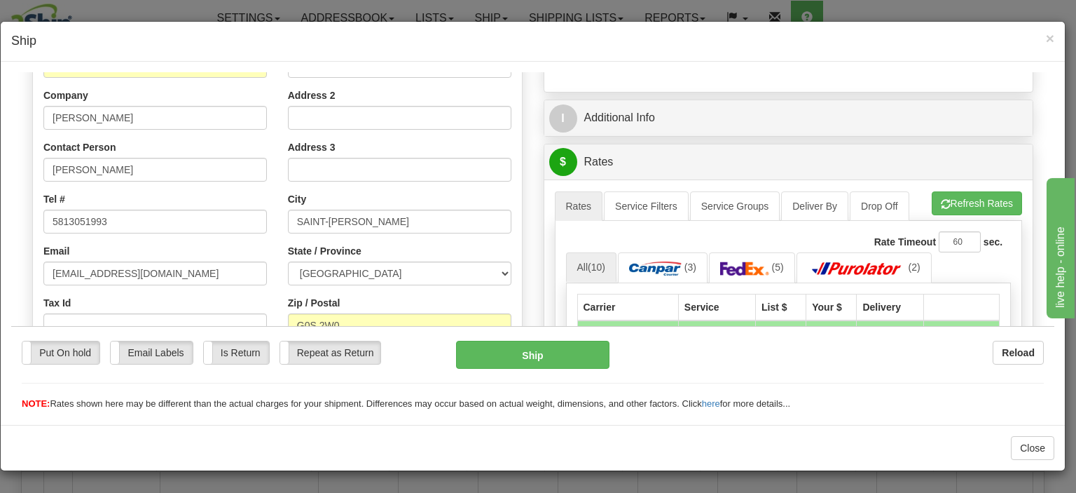
scroll to position [350, 0]
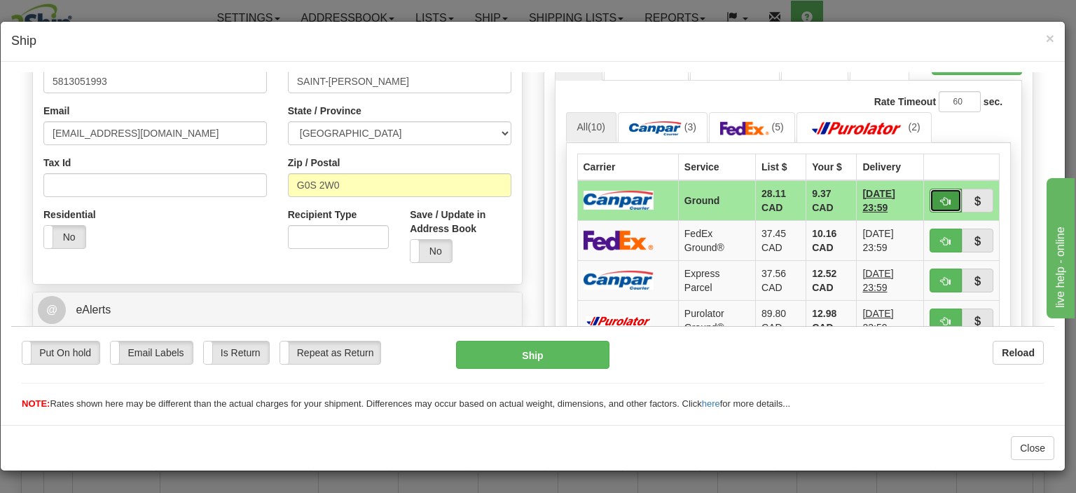
click at [935, 188] on button "button" at bounding box center [946, 200] width 32 height 24
type input "1"
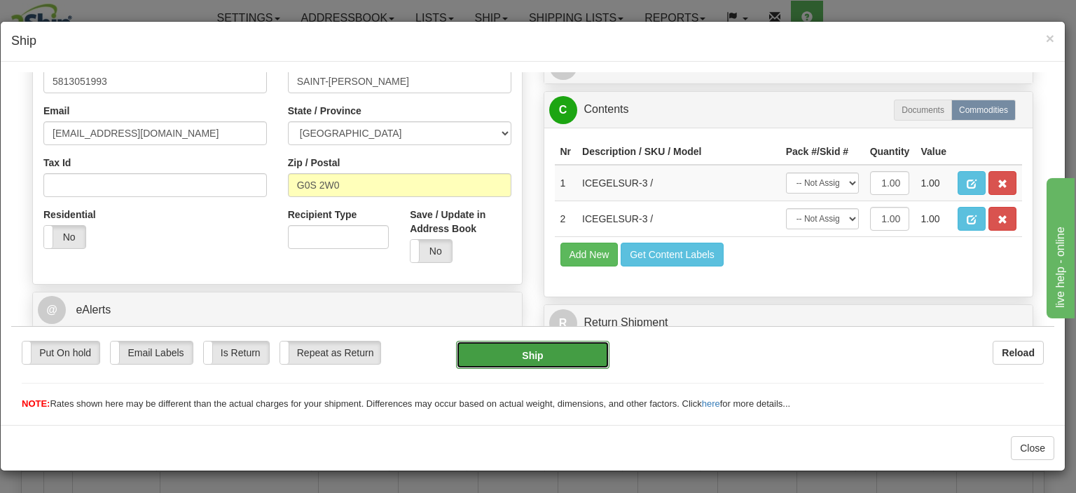
click at [560, 355] on button "Ship" at bounding box center [532, 354] width 153 height 28
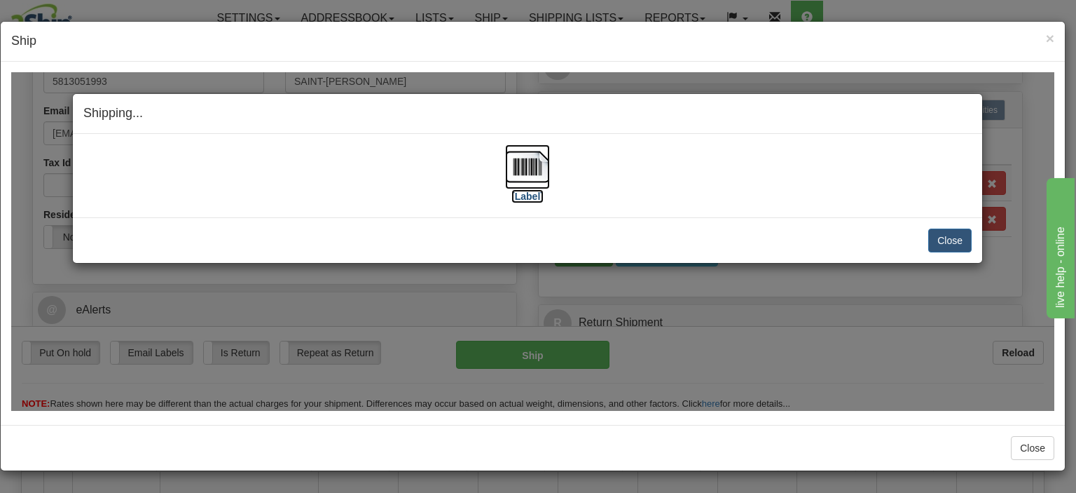
click at [508, 166] on img at bounding box center [527, 166] width 45 height 45
click at [966, 133] on div "[Label] IMPORTANT NOTICE Embassy / Consulate / Government Building / Hospital C…" at bounding box center [528, 174] width 910 height 83
click at [946, 239] on button "Close" at bounding box center [950, 240] width 43 height 24
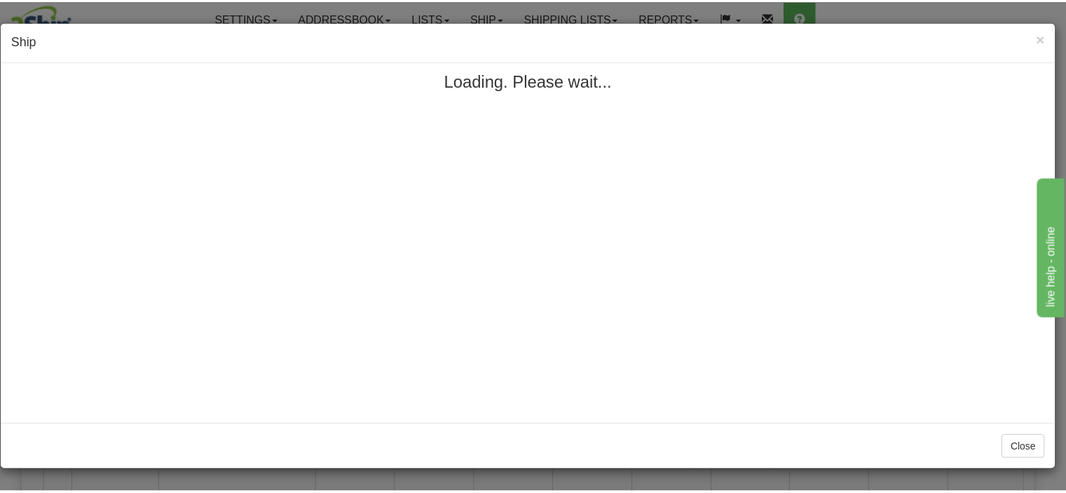
scroll to position [0, 0]
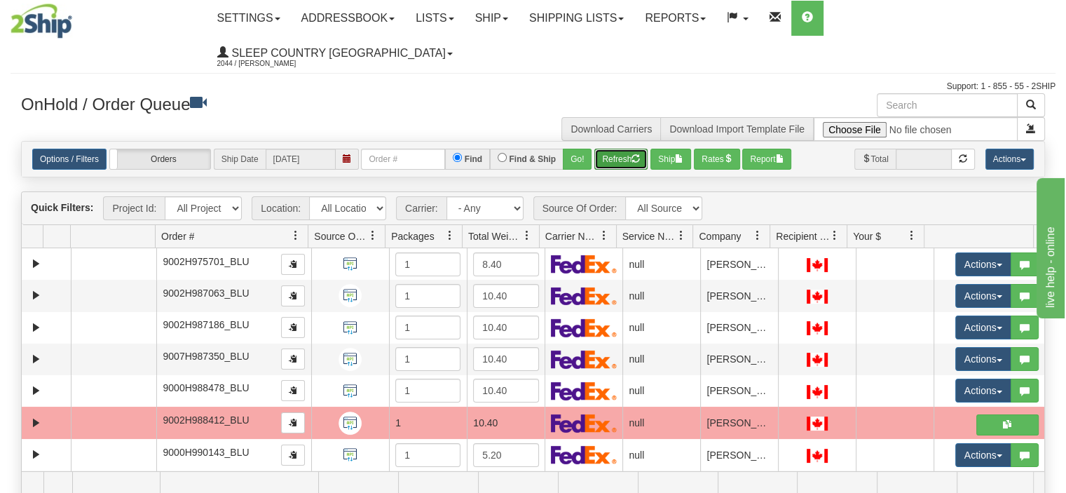
click at [622, 149] on button "Refresh" at bounding box center [620, 159] width 53 height 21
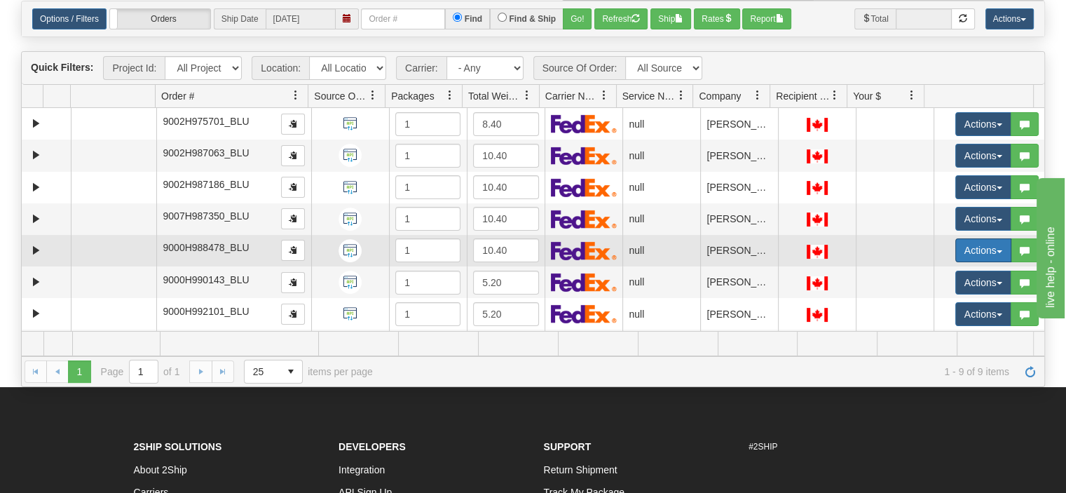
click at [964, 238] on button "Actions" at bounding box center [983, 250] width 56 height 24
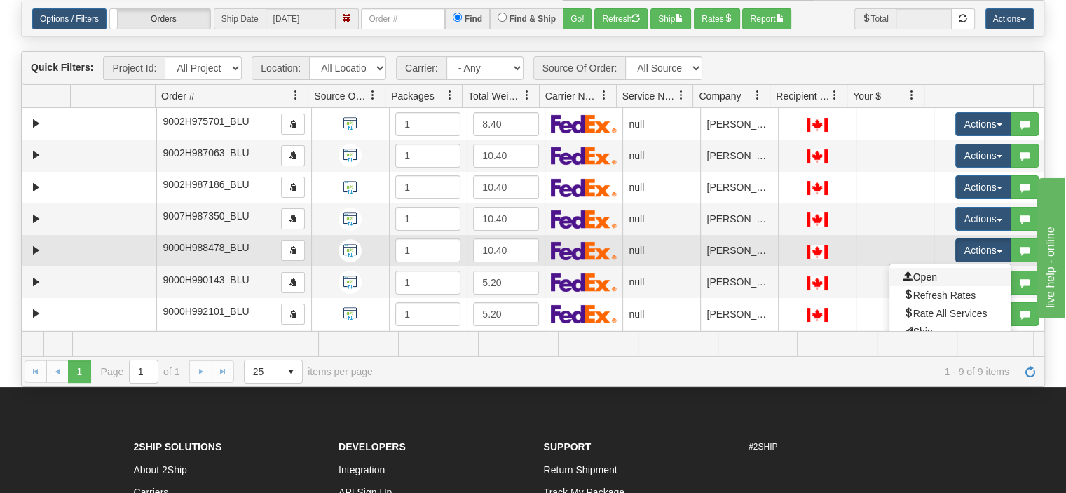
click at [939, 268] on link "Open" at bounding box center [949, 277] width 121 height 18
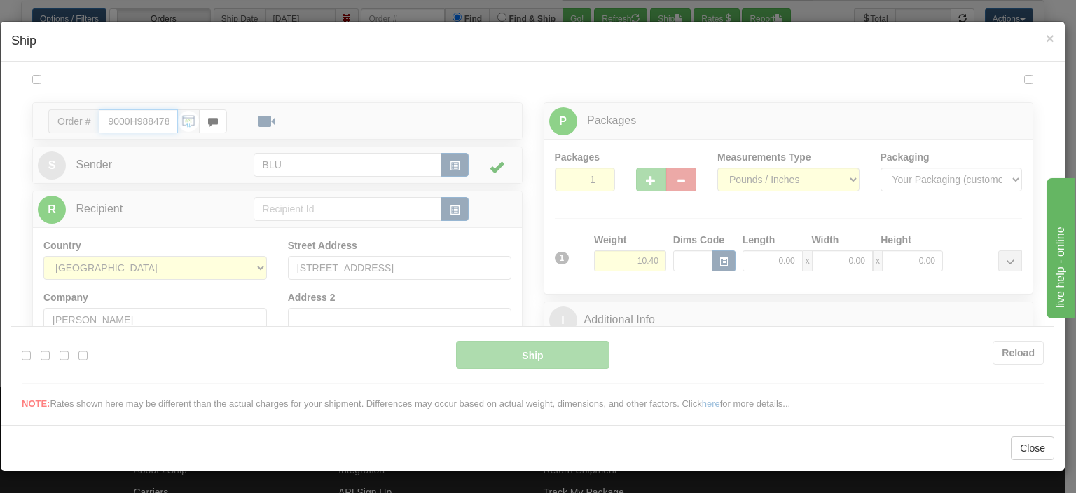
type input "12:36"
type input "16:00"
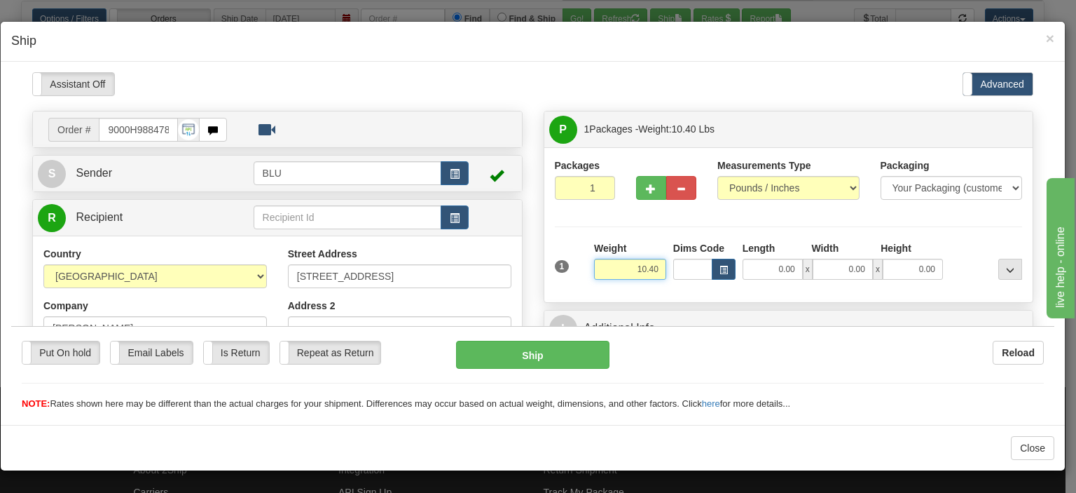
drag, startPoint x: 612, startPoint y: 268, endPoint x: 676, endPoint y: 264, distance: 64.6
click at [676, 264] on div "1 Weight 10.40 Dims Code x x" at bounding box center [789, 265] width 475 height 50
type input "11.00"
click at [748, 270] on input "0.00" at bounding box center [773, 268] width 60 height 21
type input "16.00"
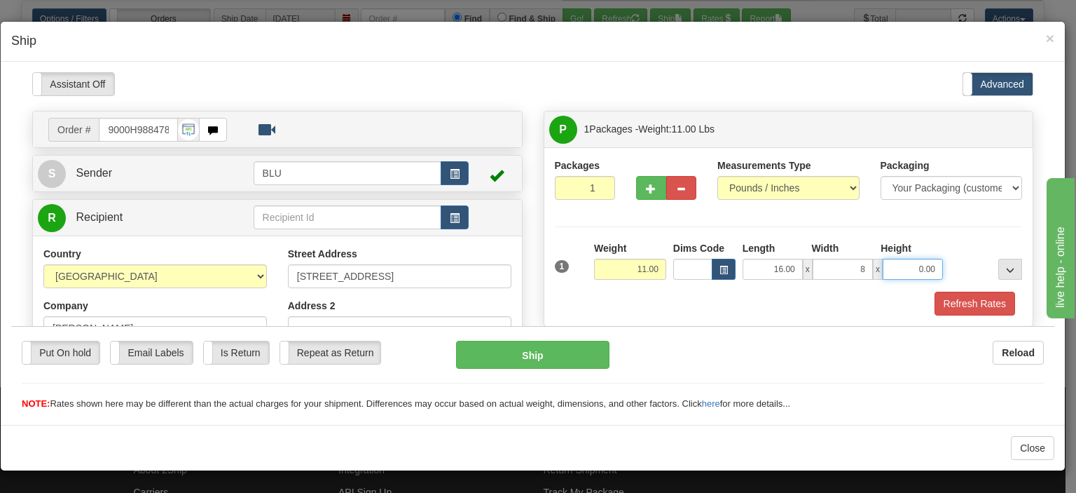
type input "8.00"
type input "16.00"
click at [955, 299] on button "Refresh Rates" at bounding box center [975, 303] width 81 height 24
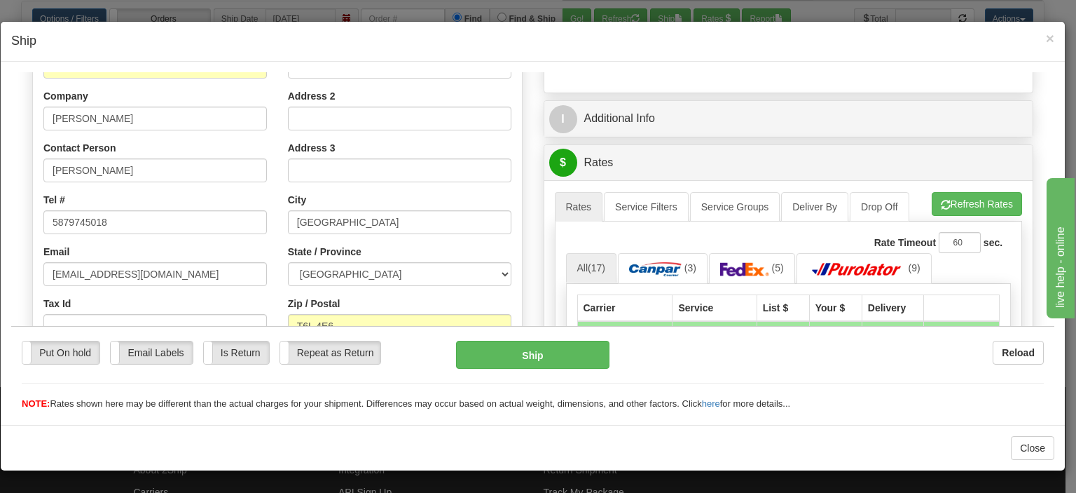
scroll to position [140, 0]
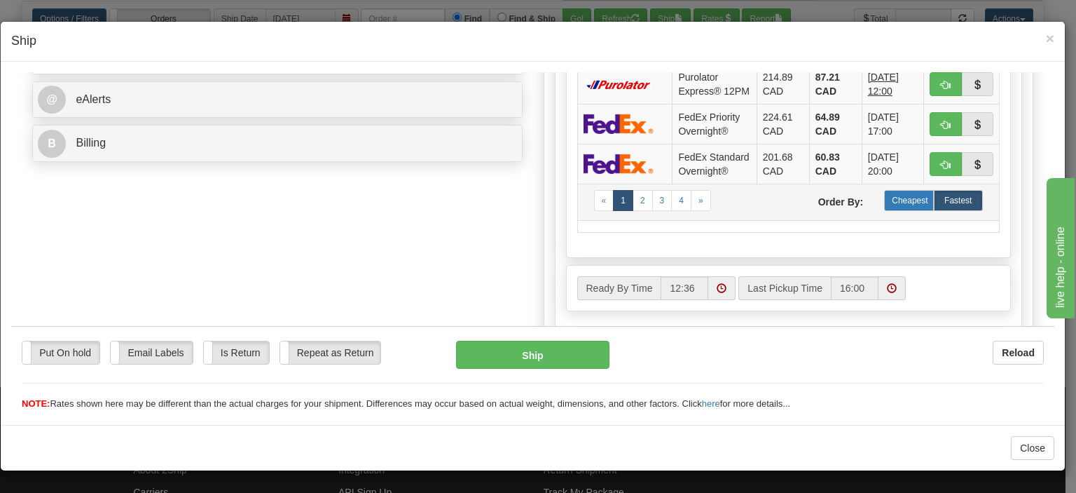
click at [898, 210] on label "Cheapest" at bounding box center [908, 199] width 49 height 21
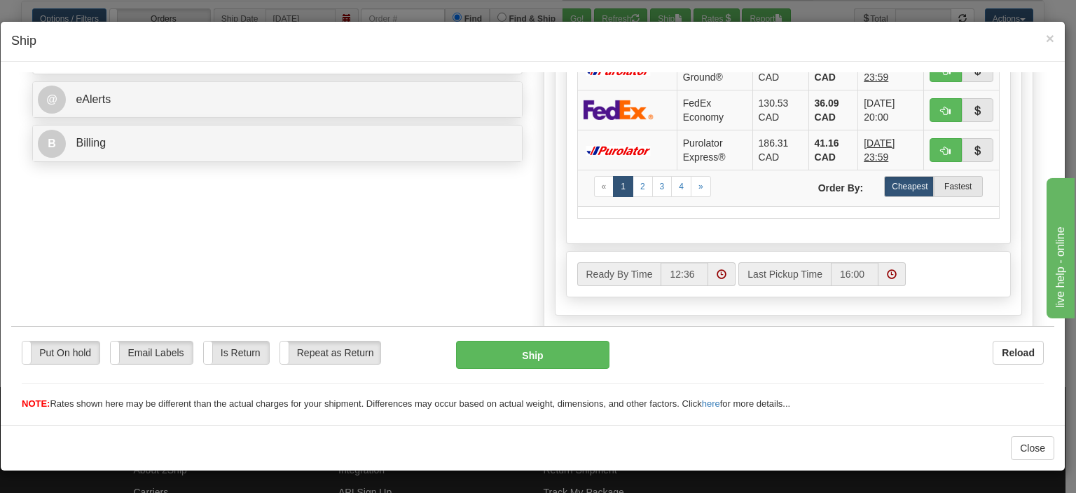
scroll to position [350, 0]
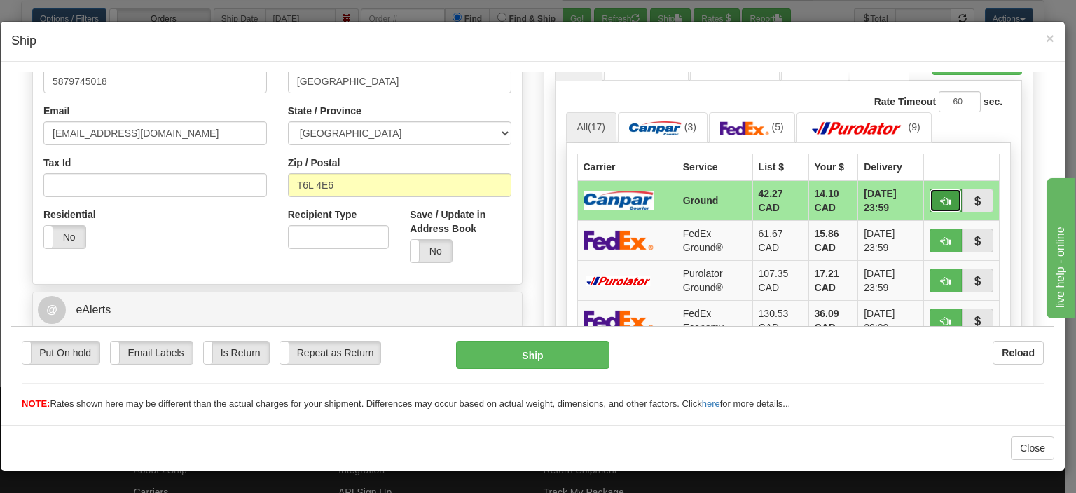
click at [941, 196] on span "button" at bounding box center [946, 200] width 10 height 9
type input "1"
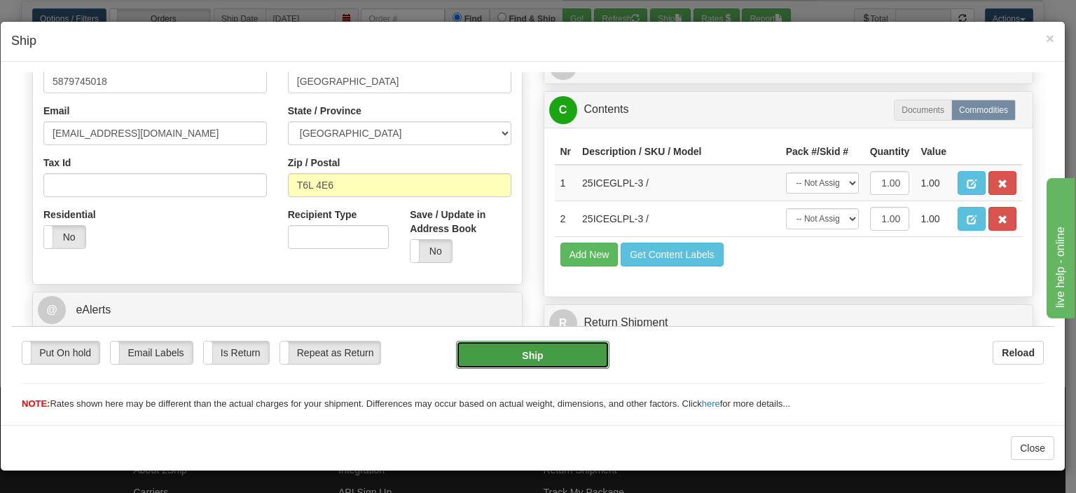
click at [542, 352] on button "Ship" at bounding box center [532, 354] width 153 height 28
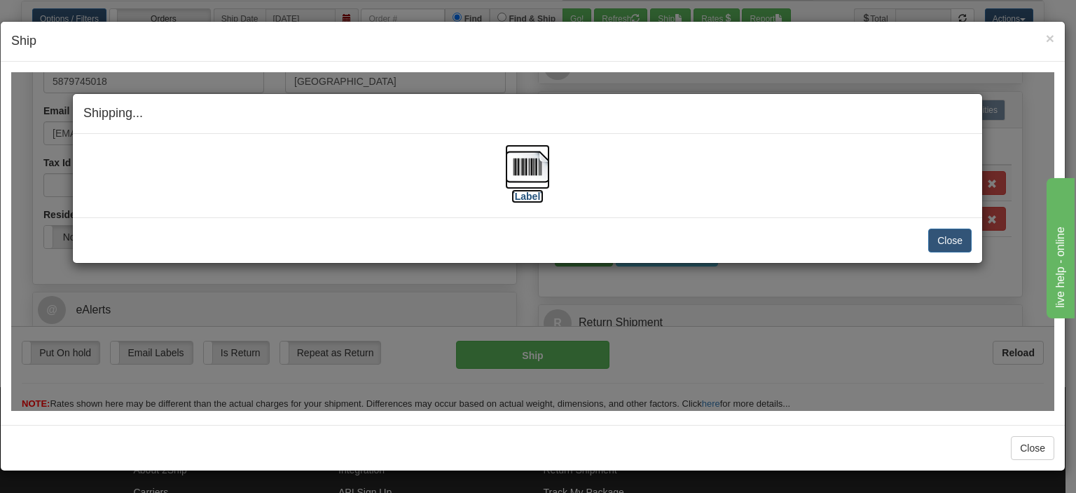
click at [522, 169] on img at bounding box center [527, 166] width 45 height 45
click at [961, 238] on button "Close" at bounding box center [950, 240] width 43 height 24
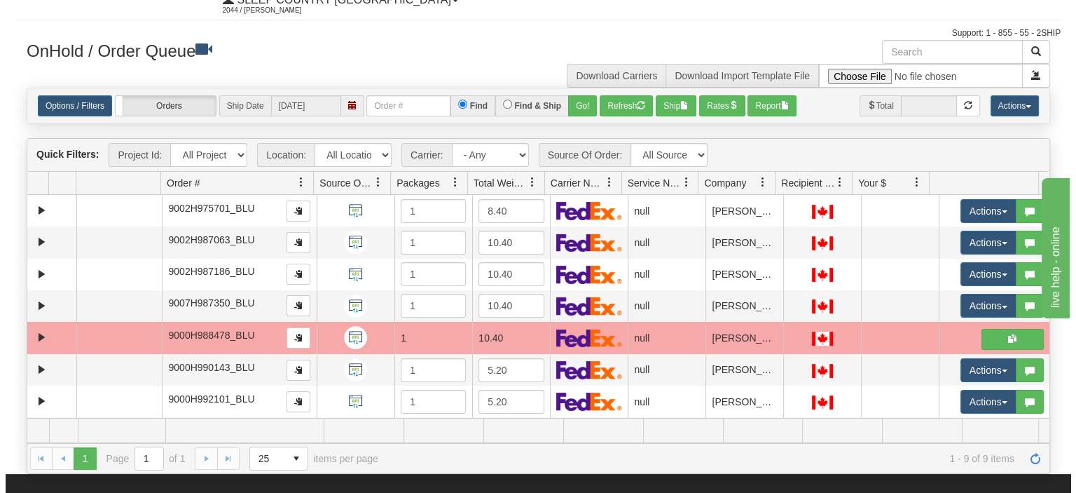
scroll to position [0, 0]
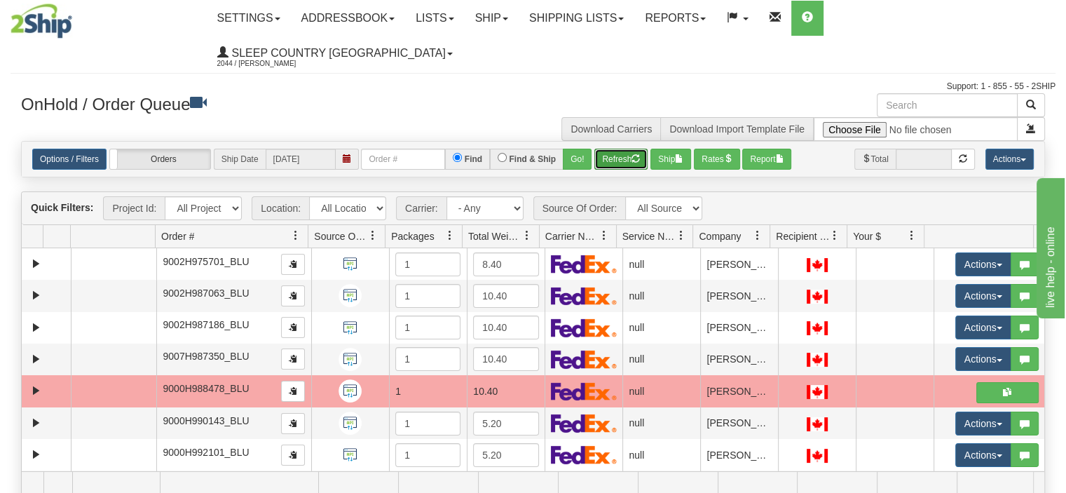
click at [610, 149] on button "Refresh" at bounding box center [620, 159] width 53 height 21
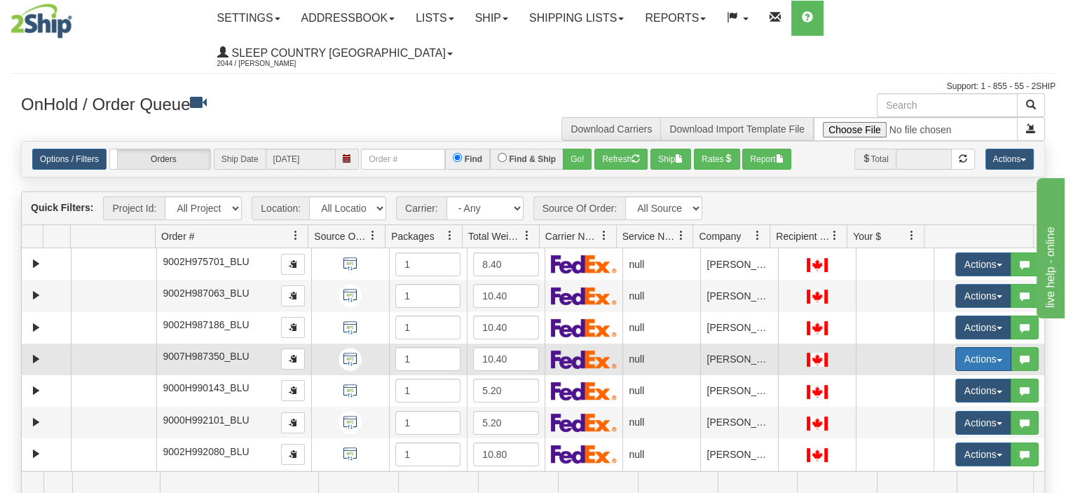
click at [955, 347] on button "Actions" at bounding box center [983, 359] width 56 height 24
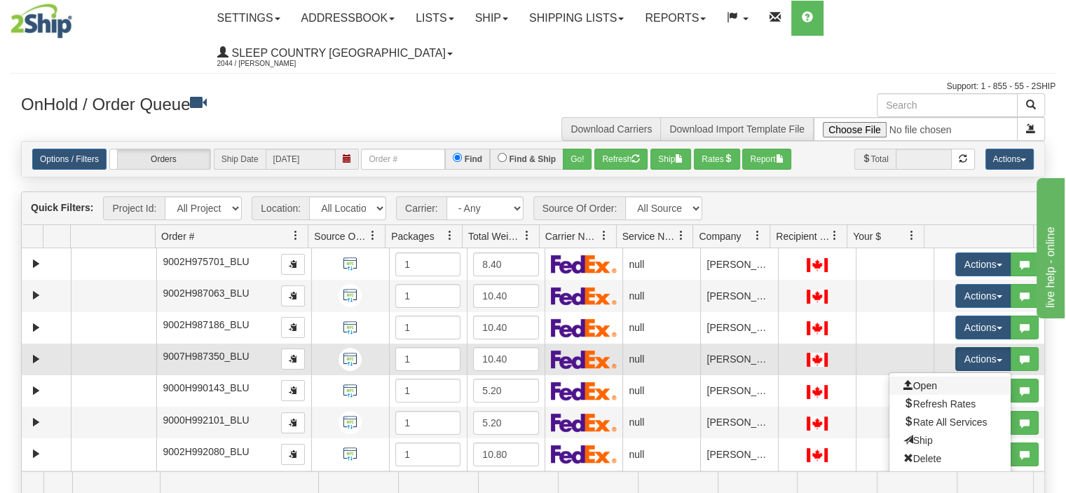
click at [933, 376] on link "Open" at bounding box center [949, 385] width 121 height 18
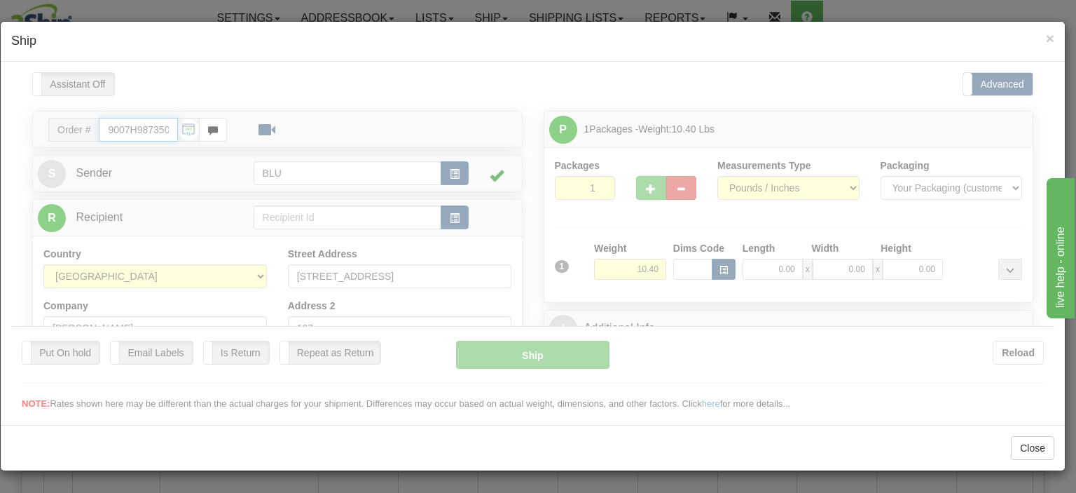
type input "12:37"
type input "16:00"
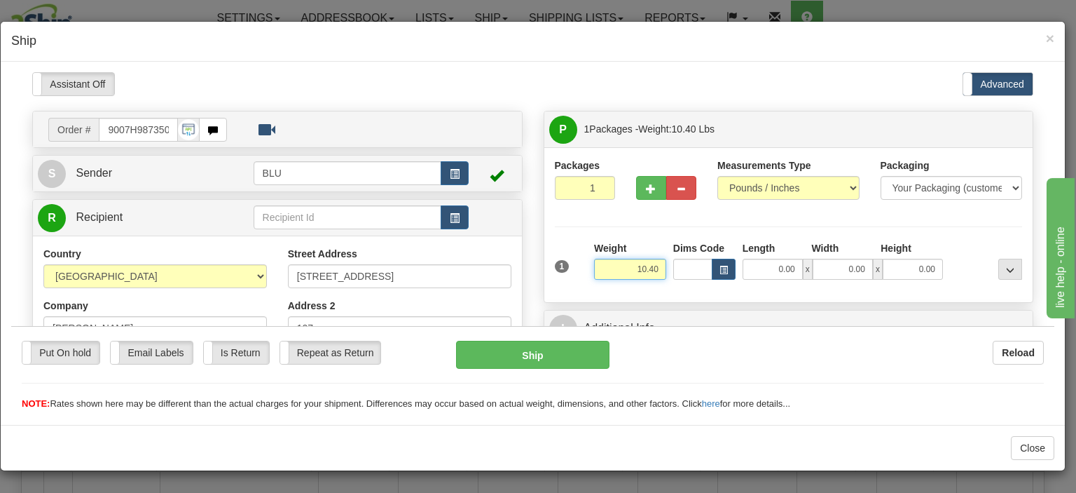
drag, startPoint x: 615, startPoint y: 273, endPoint x: 665, endPoint y: 268, distance: 49.9
click at [665, 268] on div "1 Weight 10.40 Dims Code x x" at bounding box center [789, 265] width 475 height 50
type input "11.00"
click at [769, 276] on input "0.00" at bounding box center [773, 268] width 60 height 21
type input "16.00"
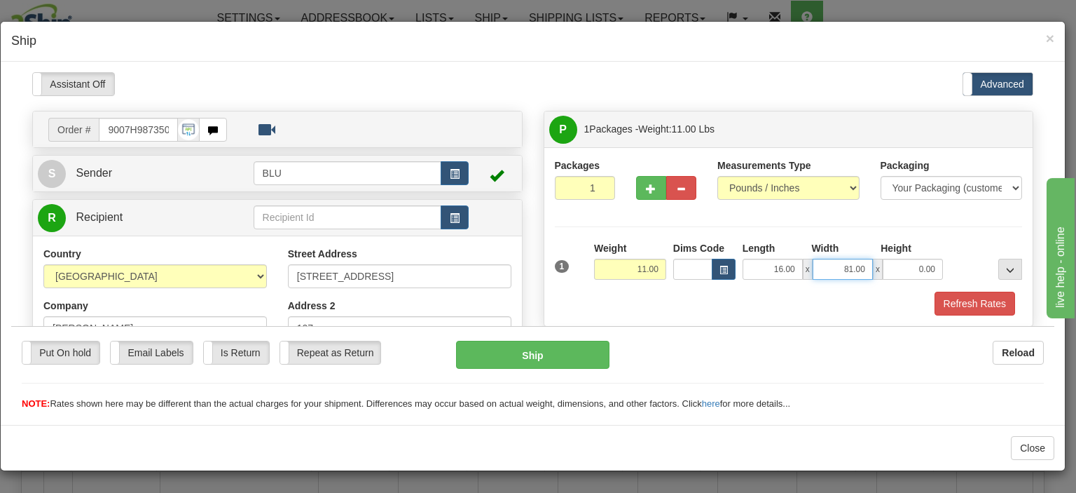
drag, startPoint x: 830, startPoint y: 271, endPoint x: 876, endPoint y: 267, distance: 46.4
click at [876, 267] on div "16.00 x 81.00 x 0.00" at bounding box center [843, 268] width 200 height 21
type input "8.00"
type input "16.00"
drag, startPoint x: 966, startPoint y: 238, endPoint x: 965, endPoint y: 247, distance: 9.9
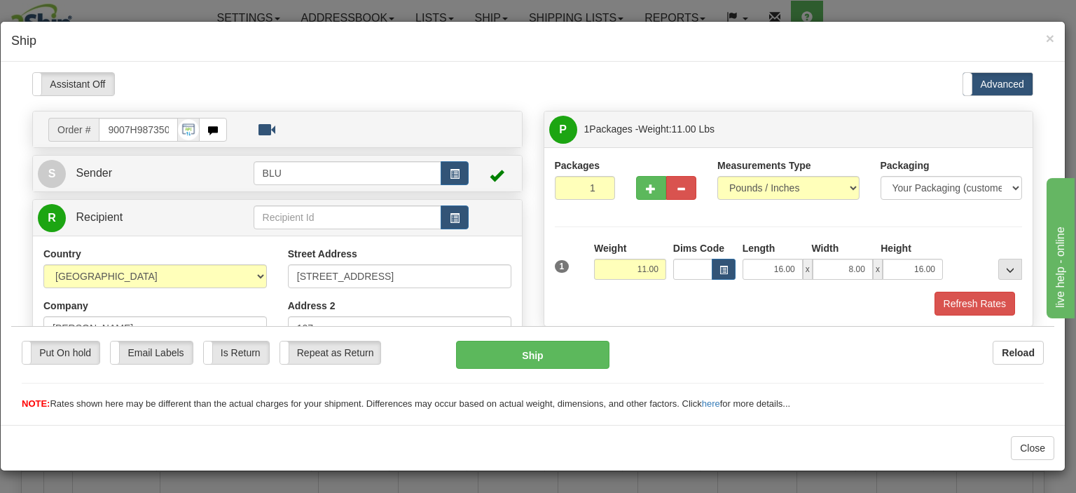
click at [966, 238] on div "Packages 1 1 Measurements Type" at bounding box center [789, 236] width 468 height 157
click at [961, 305] on button "Refresh Rates" at bounding box center [975, 303] width 81 height 24
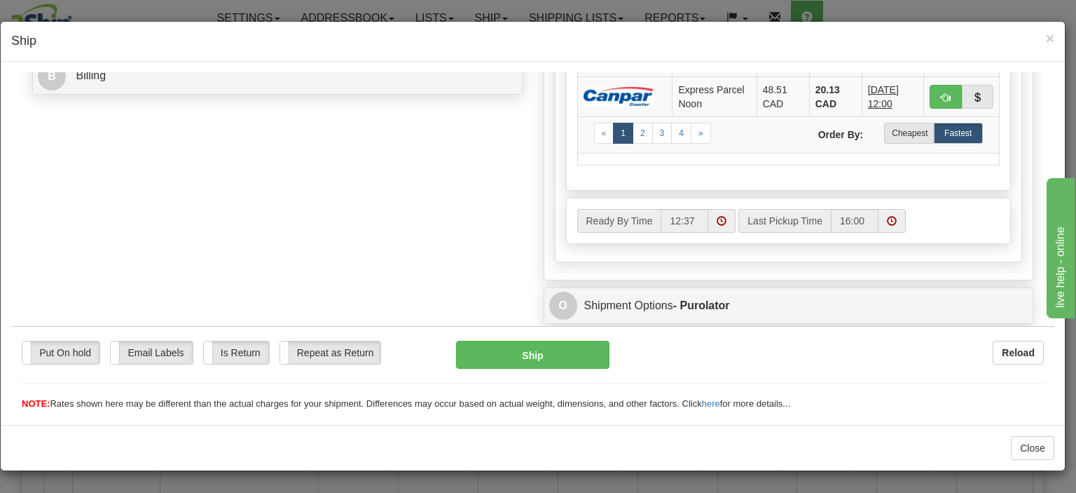
scroll to position [631, 0]
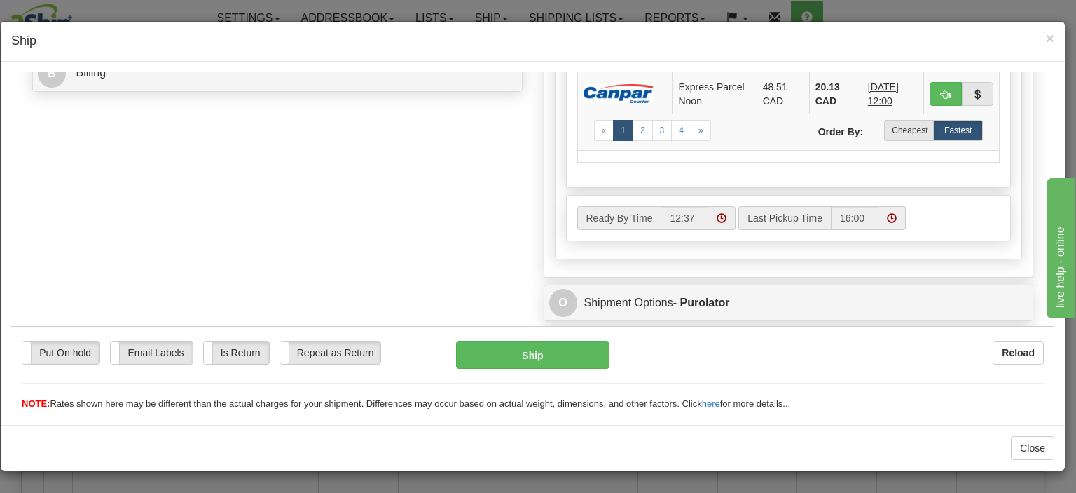
click at [900, 134] on label "Cheapest" at bounding box center [908, 129] width 49 height 21
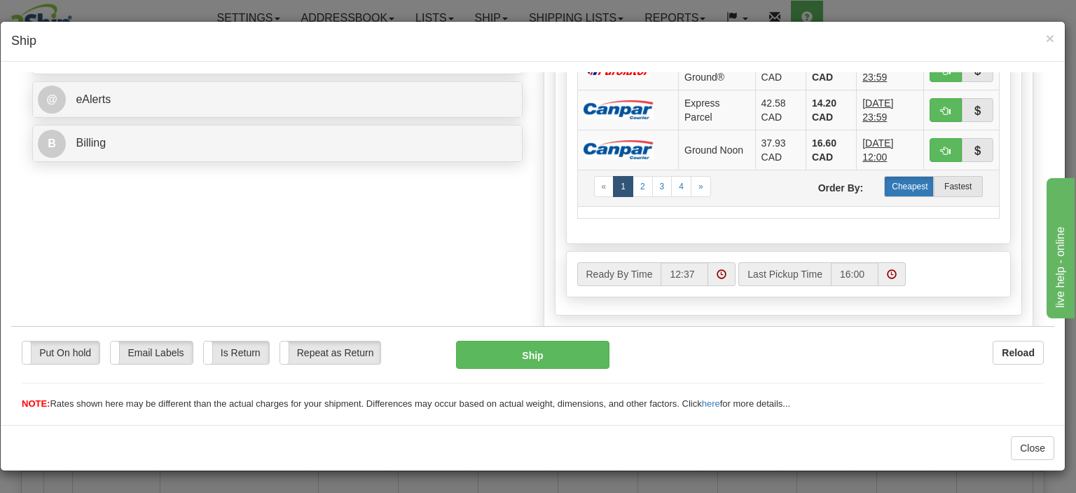
click at [902, 179] on label "Cheapest" at bounding box center [908, 185] width 49 height 21
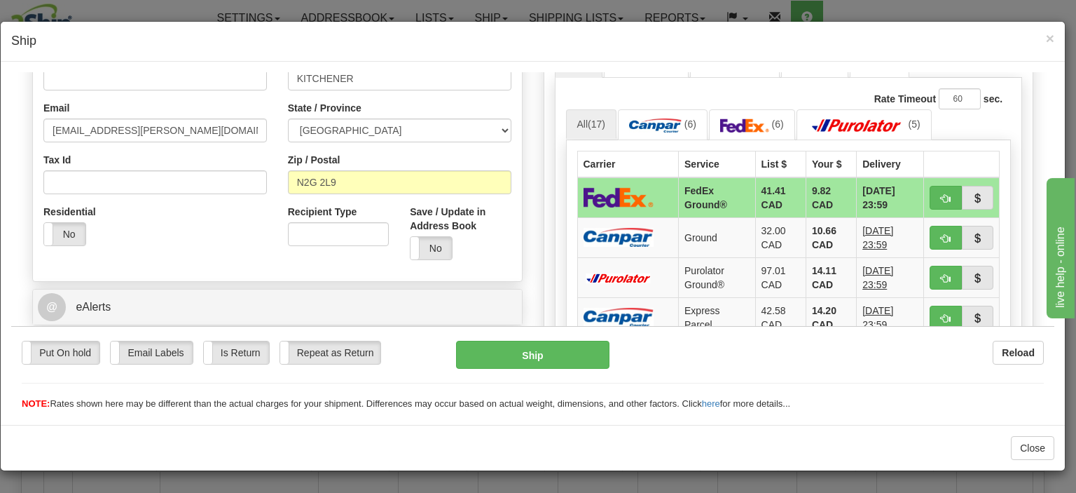
scroll to position [280, 0]
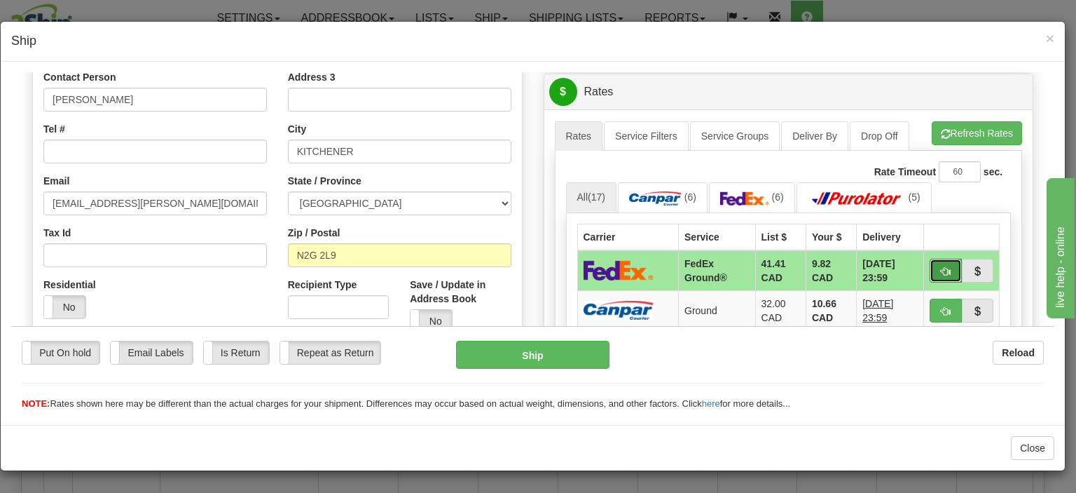
click at [941, 268] on span "button" at bounding box center [946, 270] width 10 height 9
type input "92"
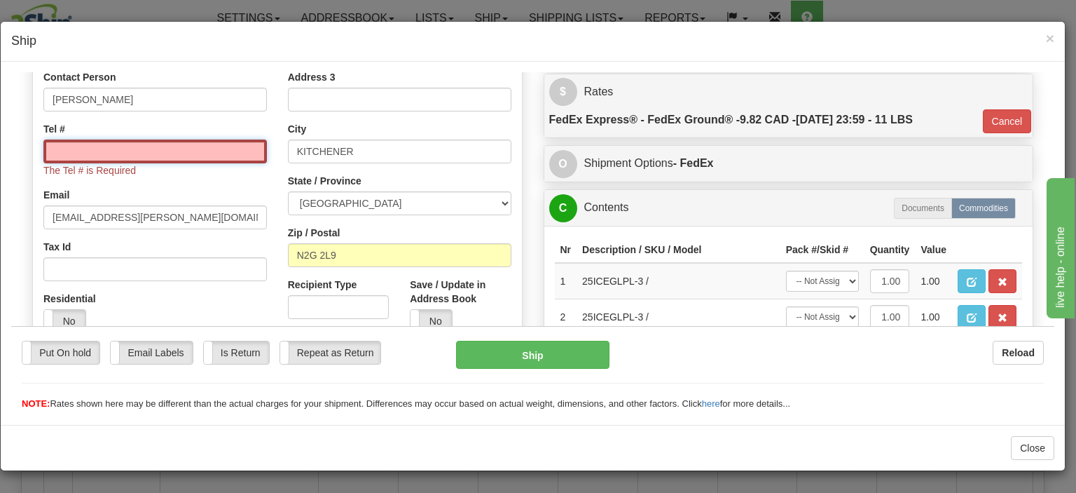
click at [169, 146] on input "Tel #" at bounding box center [155, 151] width 224 height 24
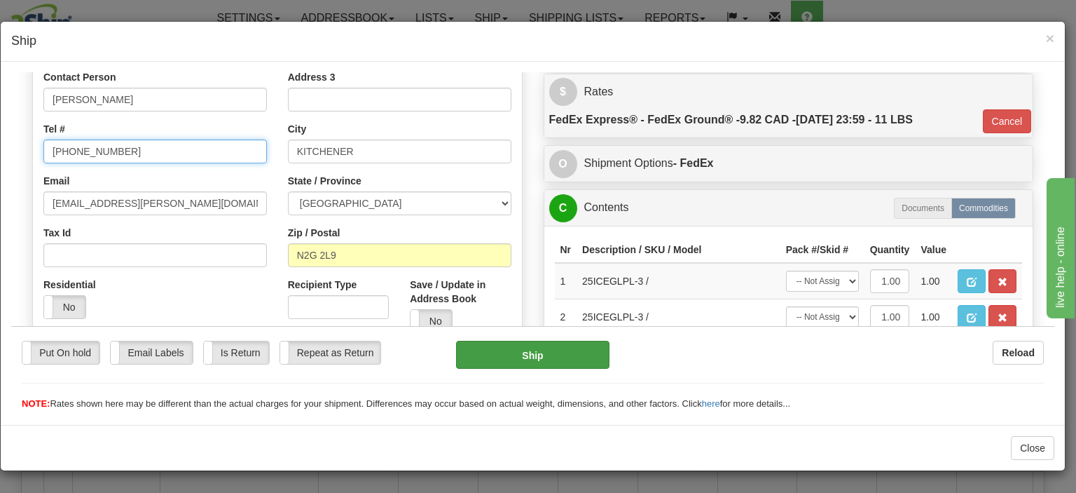
type input "[PHONE_NUMBER]"
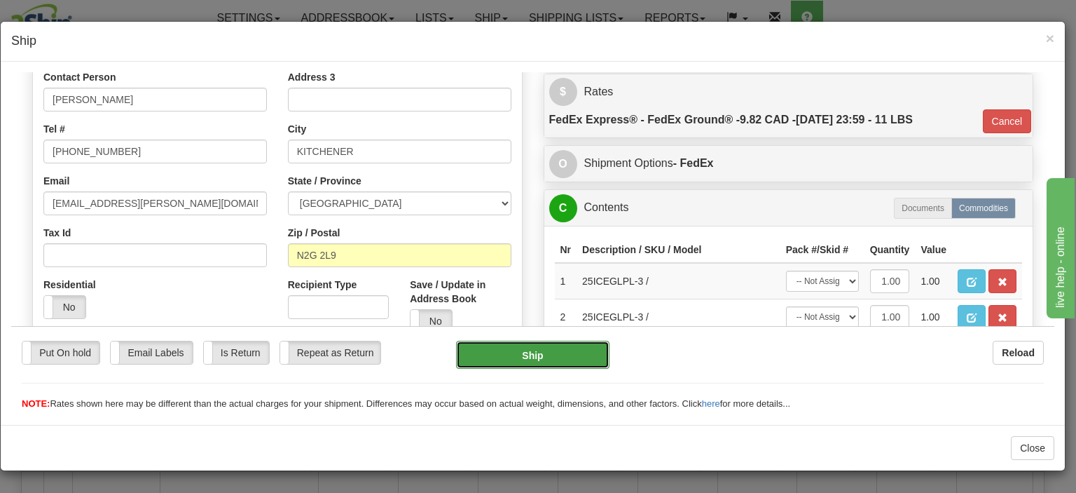
click at [472, 362] on button "Ship" at bounding box center [532, 354] width 153 height 28
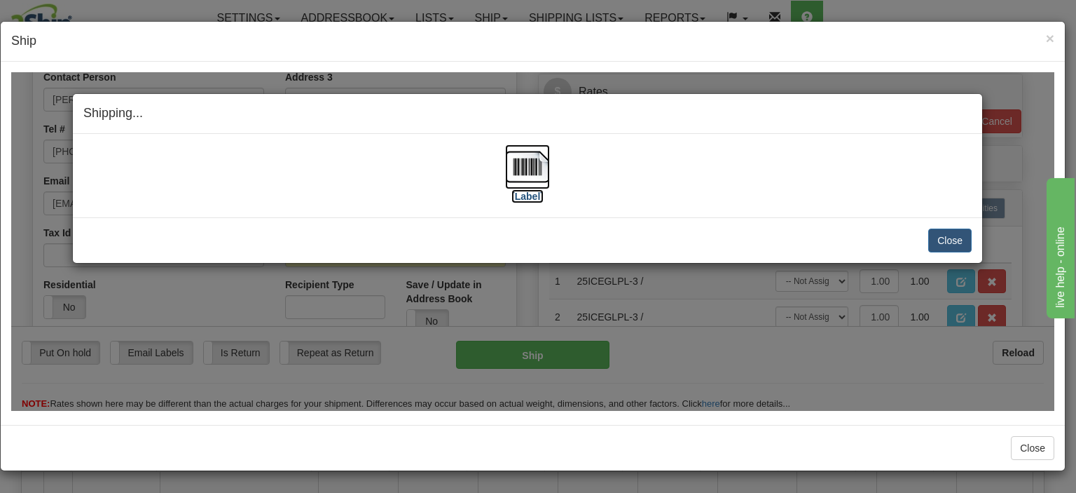
click at [534, 165] on img at bounding box center [527, 166] width 45 height 45
click at [937, 239] on button "Close" at bounding box center [950, 240] width 43 height 24
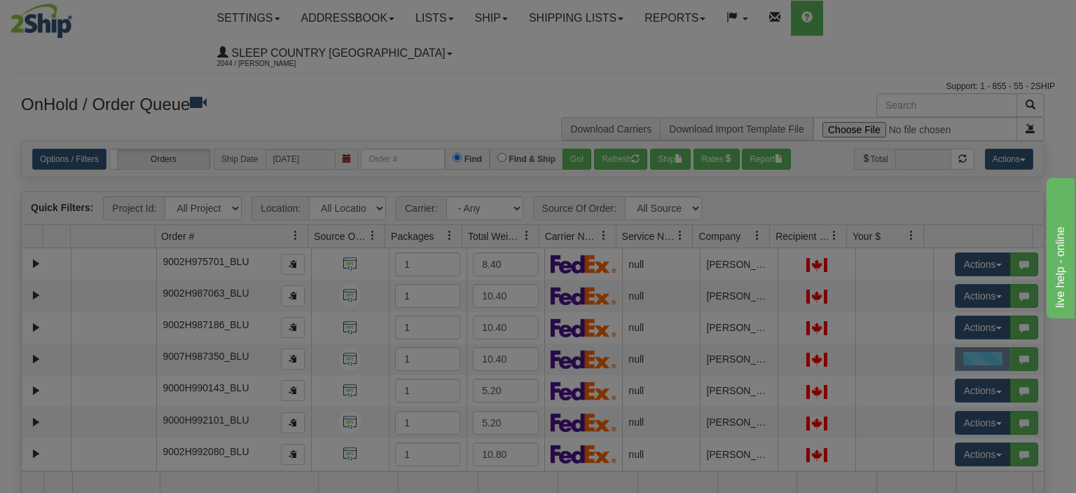
scroll to position [0, 0]
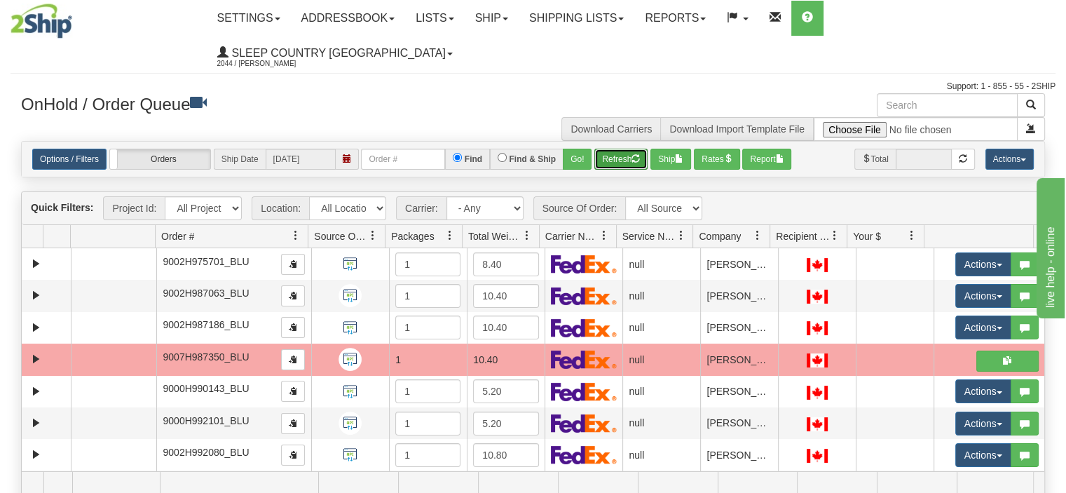
click at [622, 149] on button "Refresh" at bounding box center [620, 159] width 53 height 21
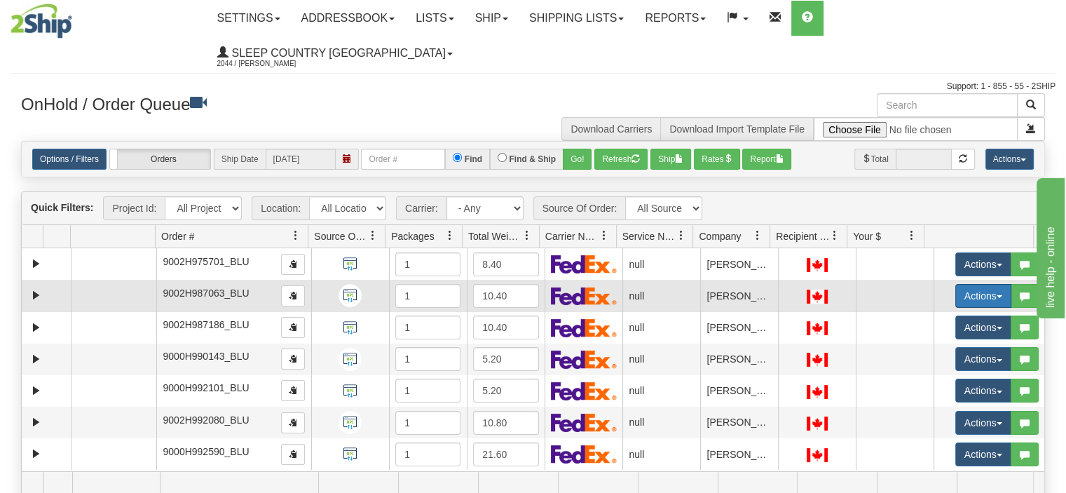
click at [956, 284] on button "Actions" at bounding box center [983, 296] width 56 height 24
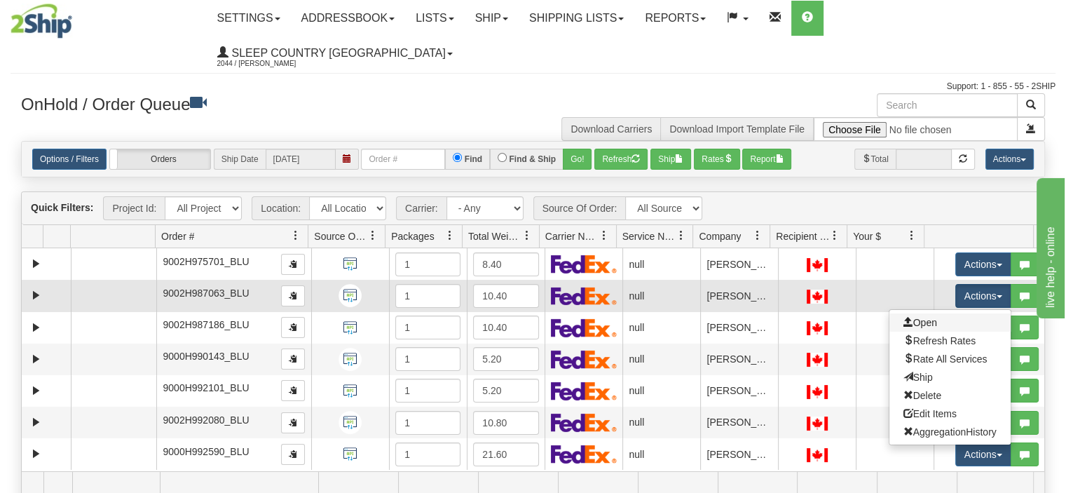
click at [940, 313] on link "Open" at bounding box center [949, 322] width 121 height 18
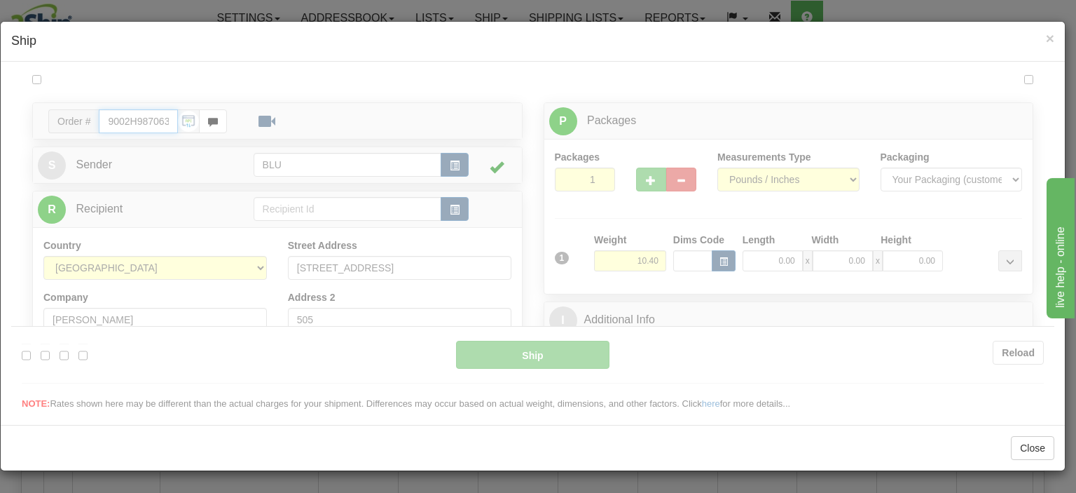
type input "12:39"
type input "16:00"
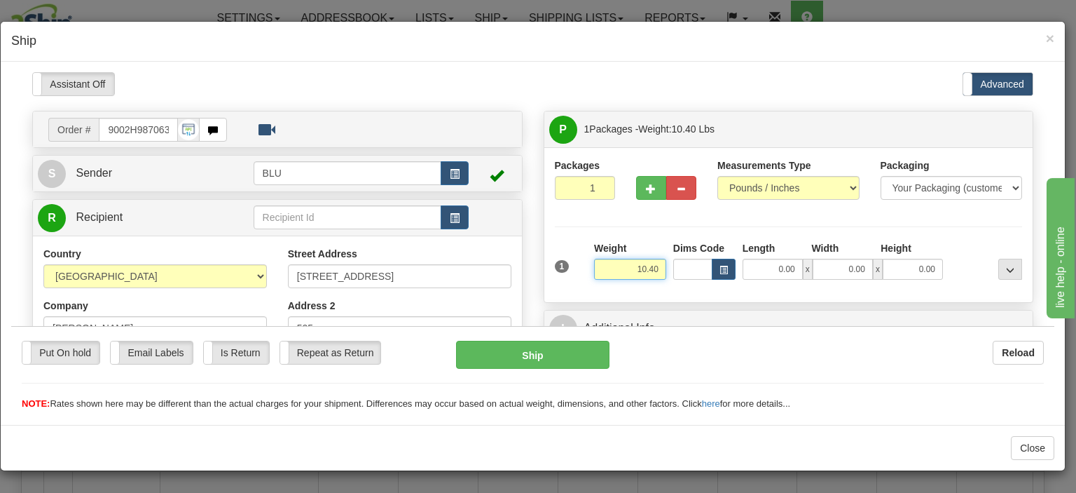
drag, startPoint x: 629, startPoint y: 271, endPoint x: 665, endPoint y: 274, distance: 35.8
click at [665, 274] on div "1 Weight 10.40 Dims Code x x" at bounding box center [789, 265] width 475 height 50
type input "9.00"
click at [761, 267] on input "0.00" at bounding box center [773, 268] width 60 height 21
type input "16.00"
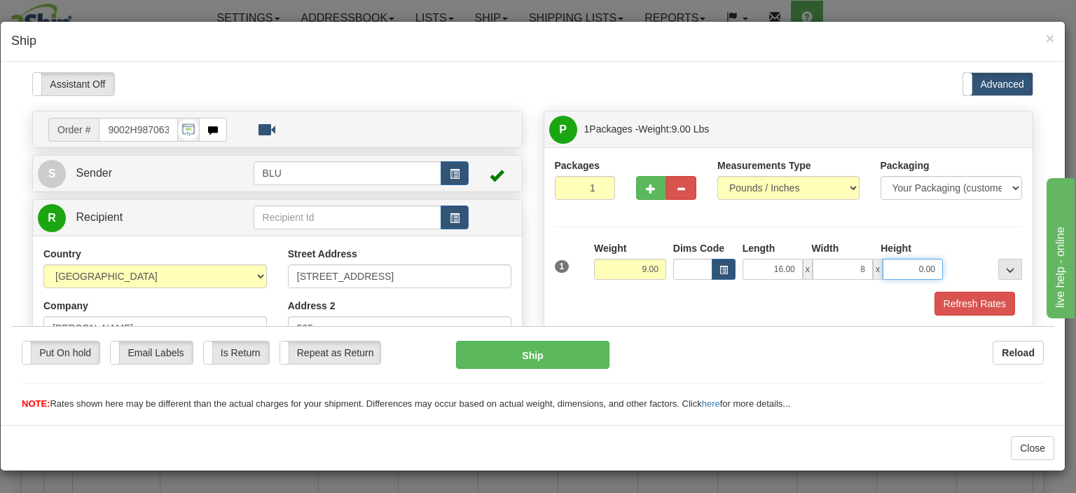
type input "8.00"
type input "16.00"
click at [947, 306] on button "Refresh Rates" at bounding box center [975, 303] width 81 height 24
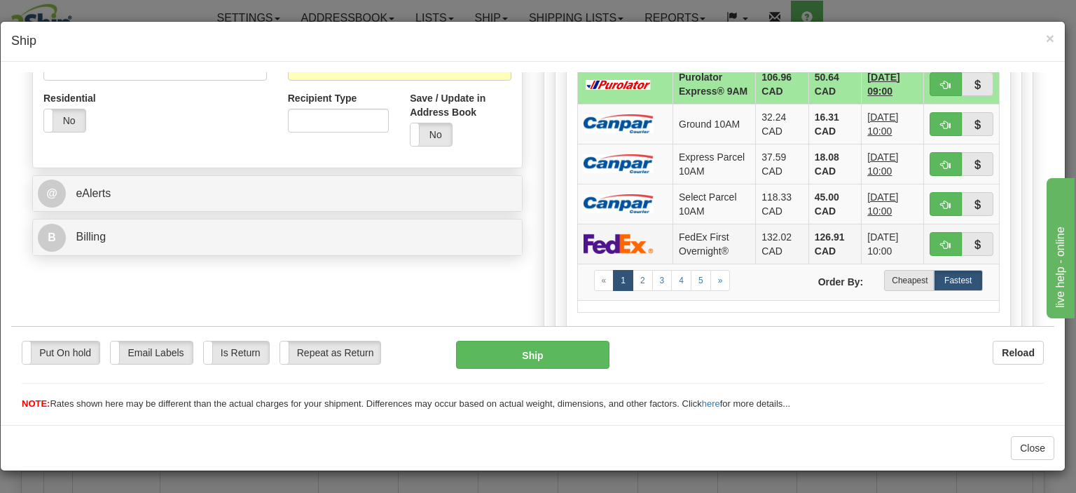
scroll to position [631, 0]
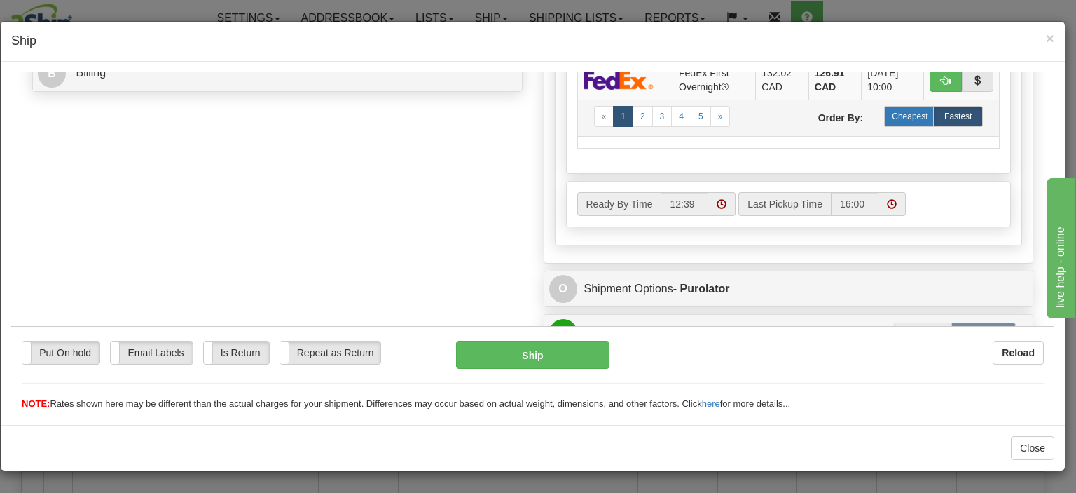
click at [901, 126] on label "Cheapest" at bounding box center [908, 115] width 49 height 21
click at [888, 116] on label "Cheapest" at bounding box center [908, 115] width 49 height 21
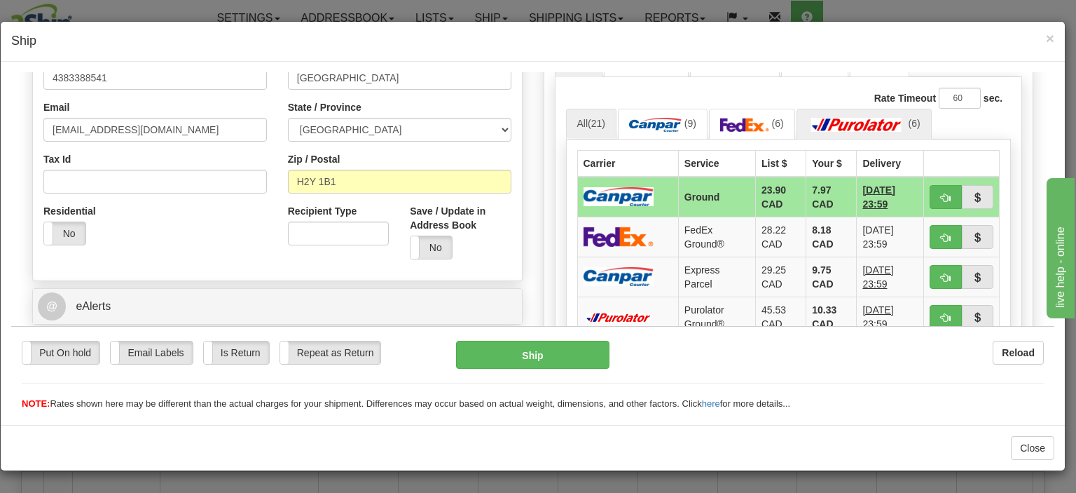
scroll to position [350, 0]
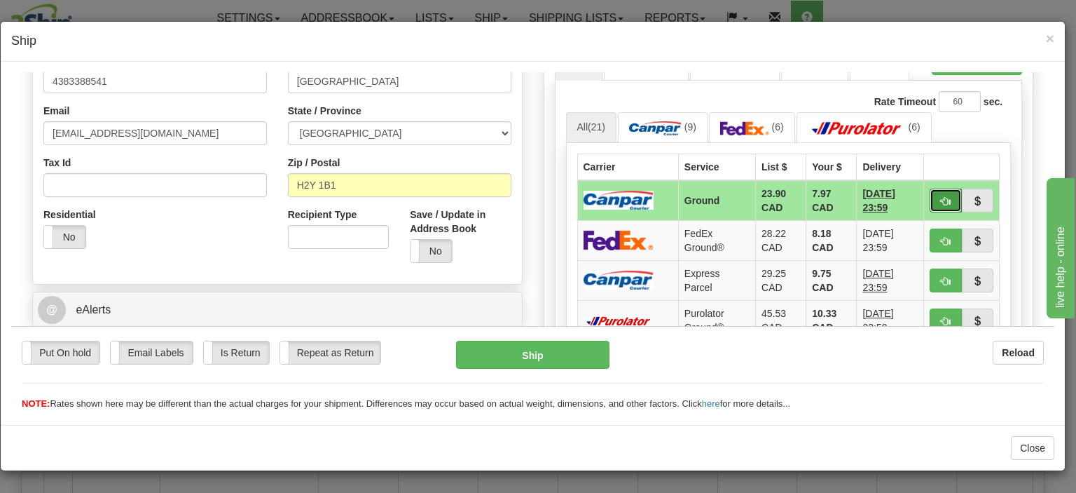
click at [930, 199] on button "button" at bounding box center [946, 200] width 32 height 24
type input "1"
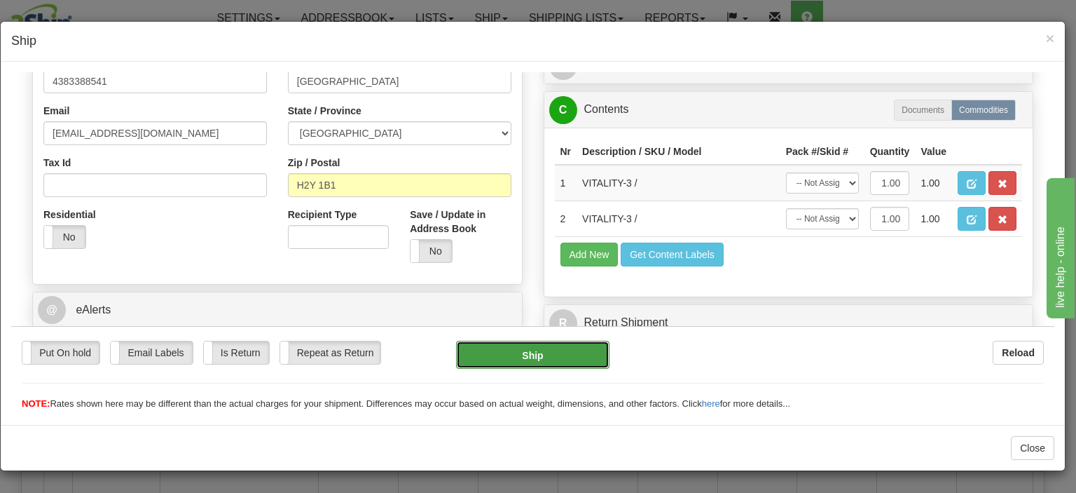
click at [521, 363] on button "Ship" at bounding box center [532, 354] width 153 height 28
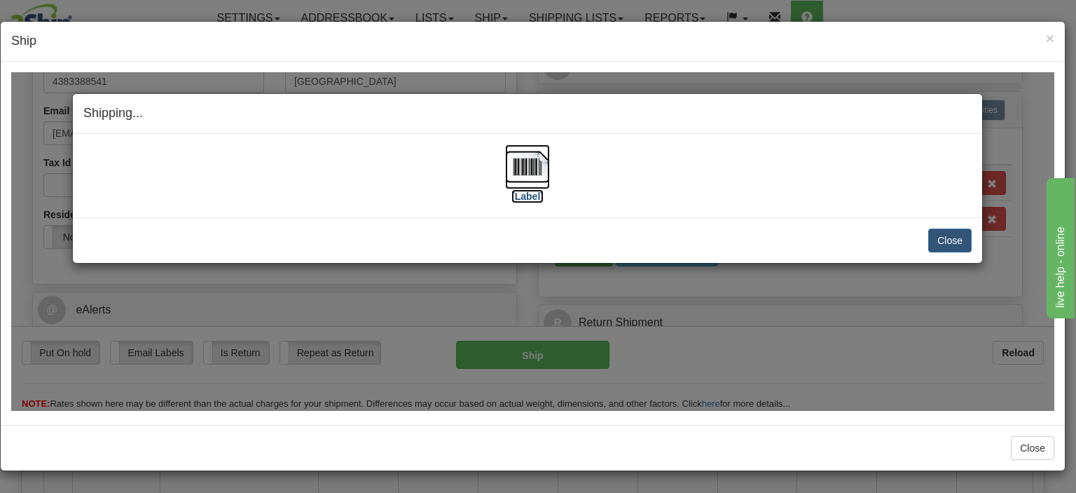
click at [522, 168] on img at bounding box center [527, 166] width 45 height 45
click at [943, 236] on button "Close" at bounding box center [950, 240] width 43 height 24
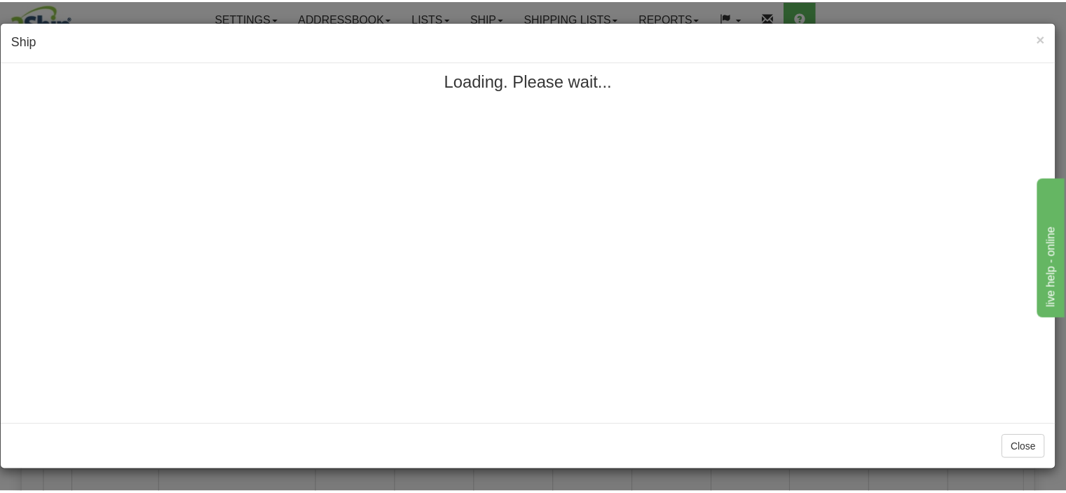
scroll to position [0, 0]
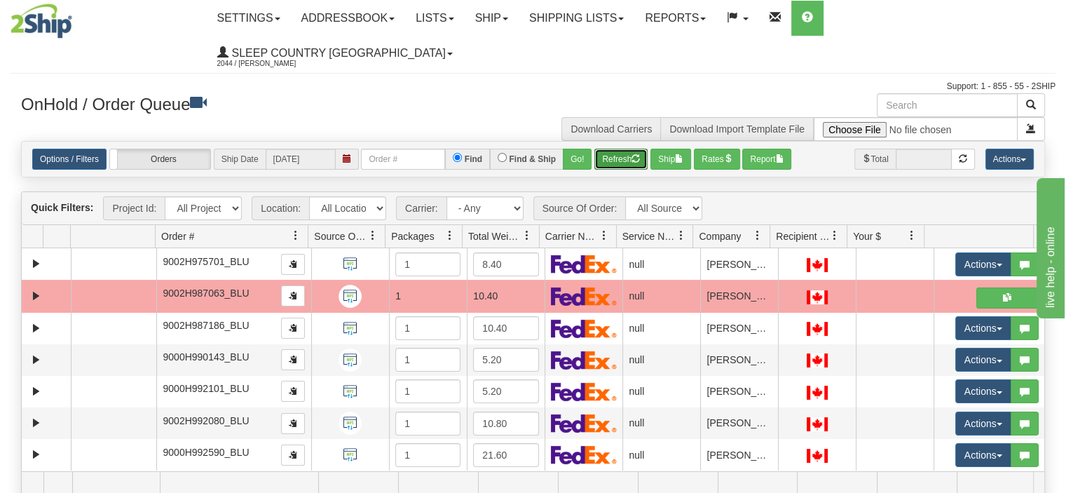
click at [631, 154] on span "button" at bounding box center [635, 158] width 8 height 8
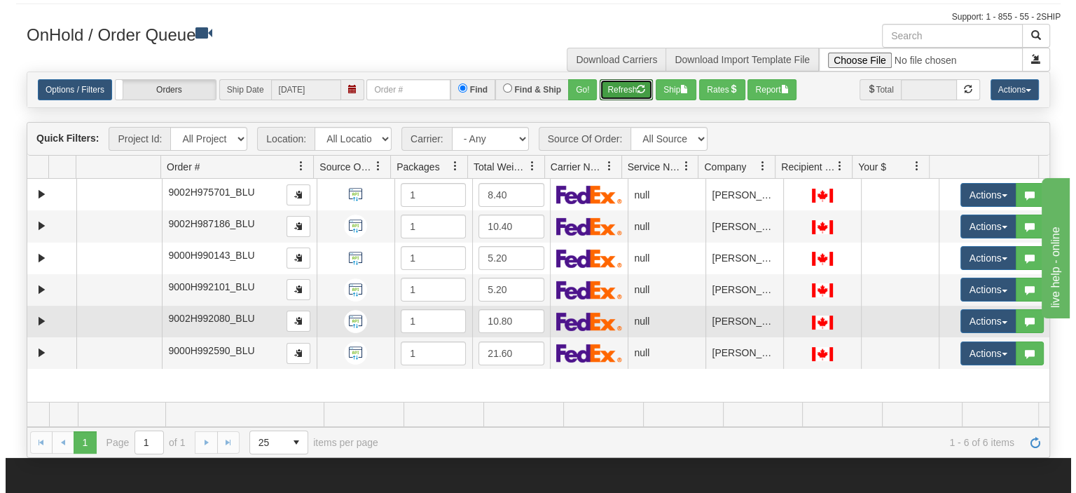
scroll to position [70, 0]
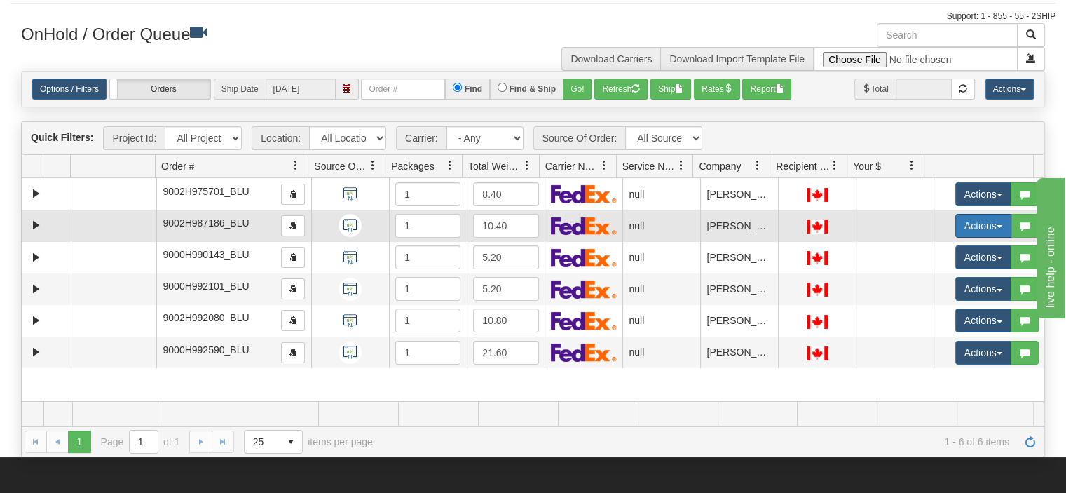
click at [961, 214] on button "Actions" at bounding box center [983, 226] width 56 height 24
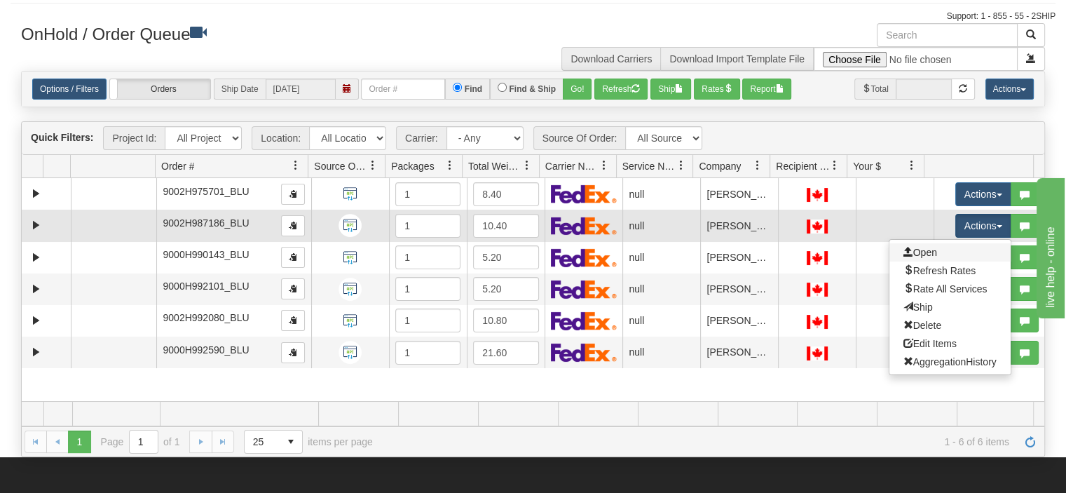
click at [940, 243] on link "Open" at bounding box center [949, 252] width 121 height 18
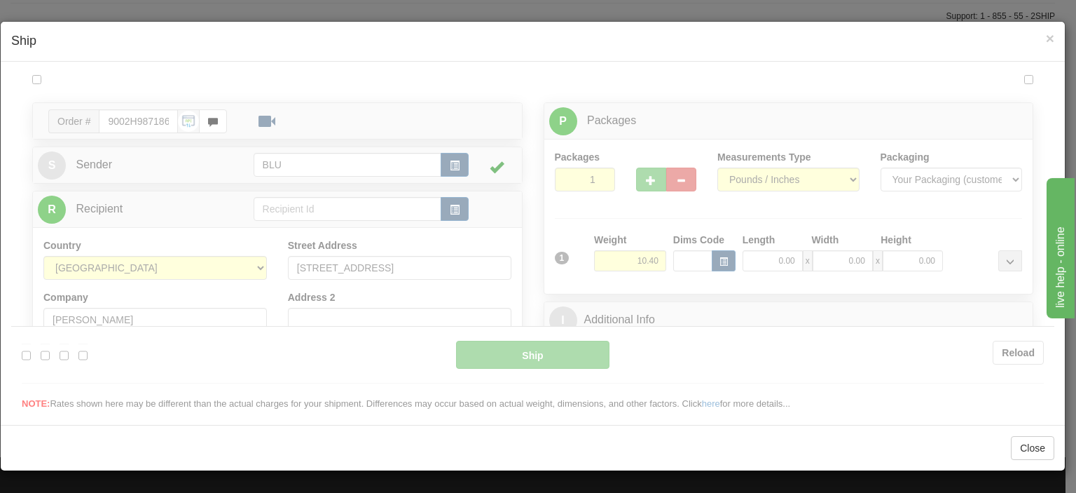
scroll to position [0, 0]
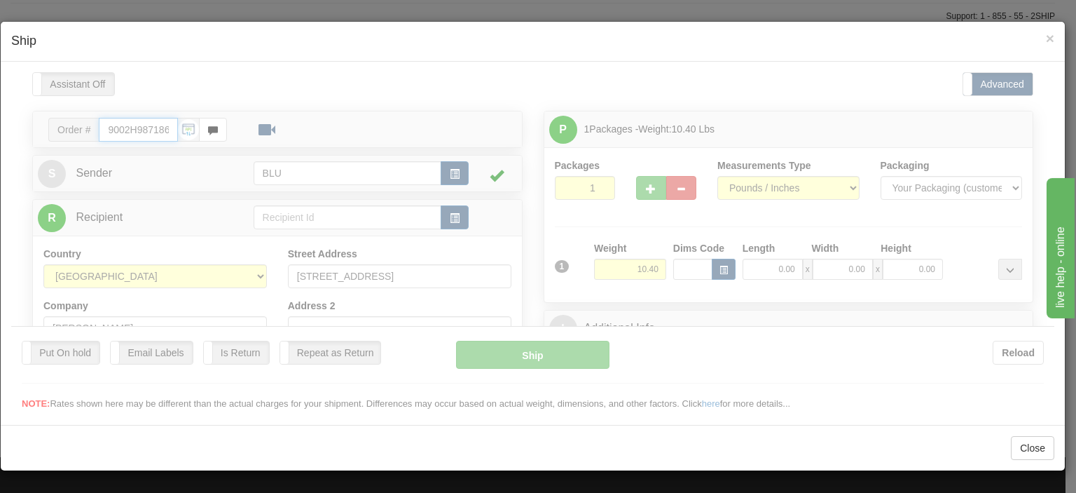
type input "12:40"
type input "16:00"
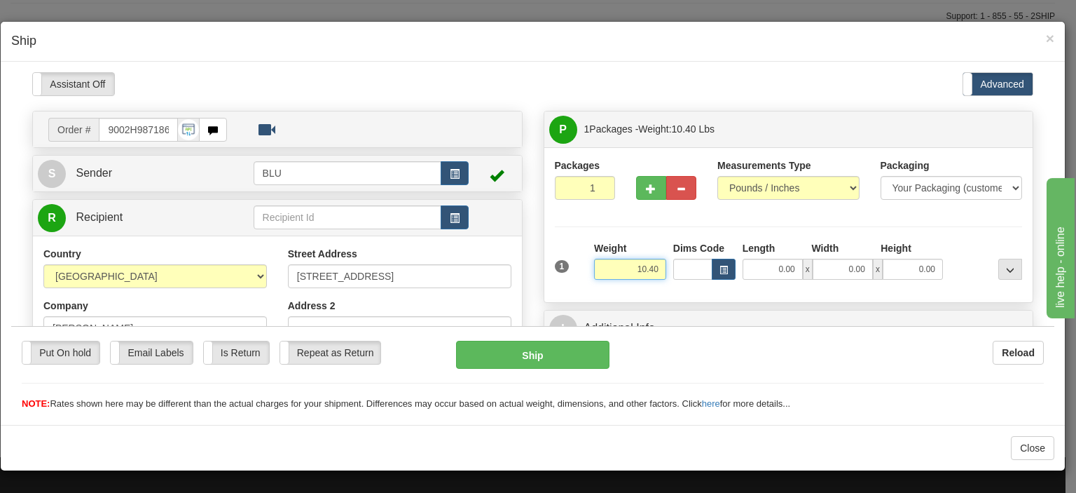
drag, startPoint x: 615, startPoint y: 266, endPoint x: 690, endPoint y: 268, distance: 75.7
click at [690, 268] on div "1 Weight 10.40 Dims Code x x" at bounding box center [789, 265] width 475 height 50
type input "11.00"
click at [743, 273] on input "0.00" at bounding box center [773, 268] width 60 height 21
type input "16.00"
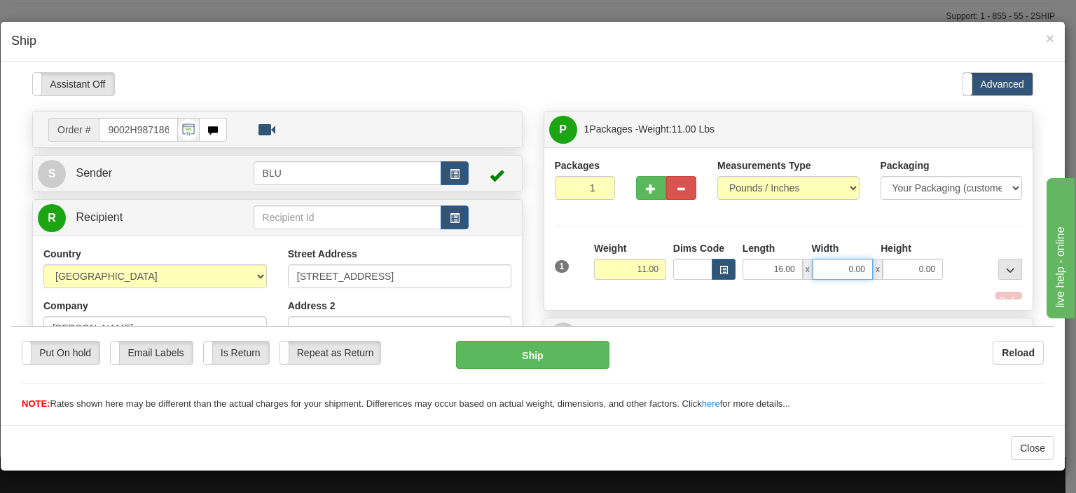
click at [840, 267] on input "0.00" at bounding box center [843, 268] width 60 height 21
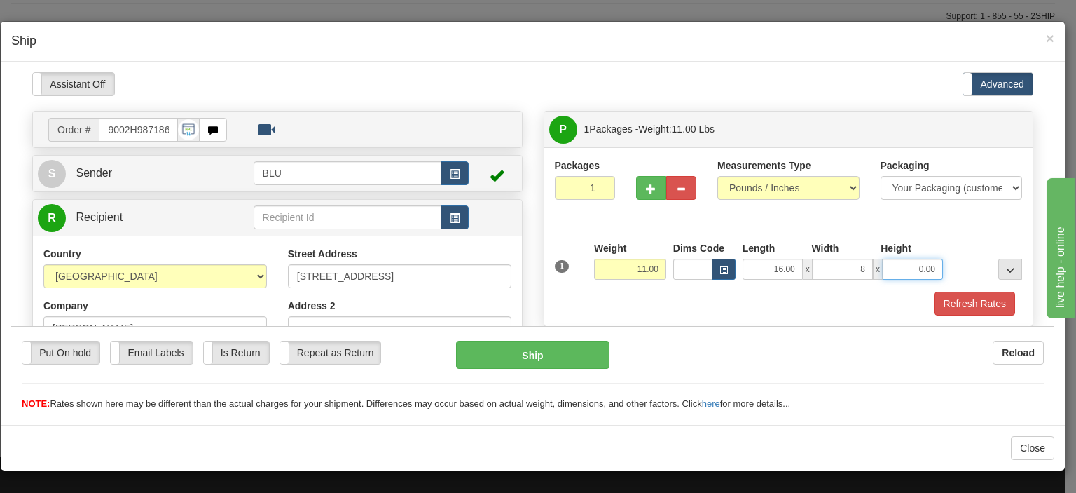
type input "8.00"
type input "16.00"
click at [965, 308] on button "Refresh Rates" at bounding box center [975, 303] width 81 height 24
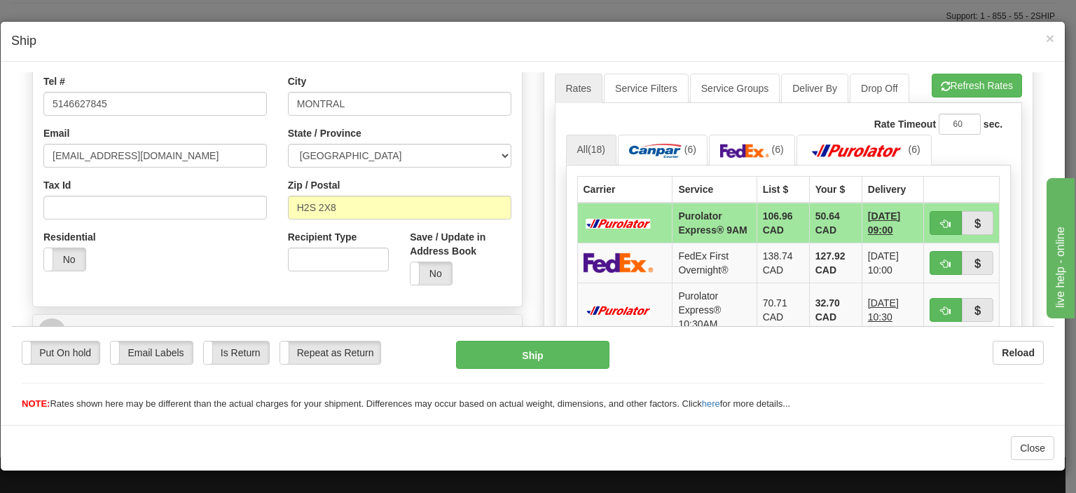
scroll to position [491, 0]
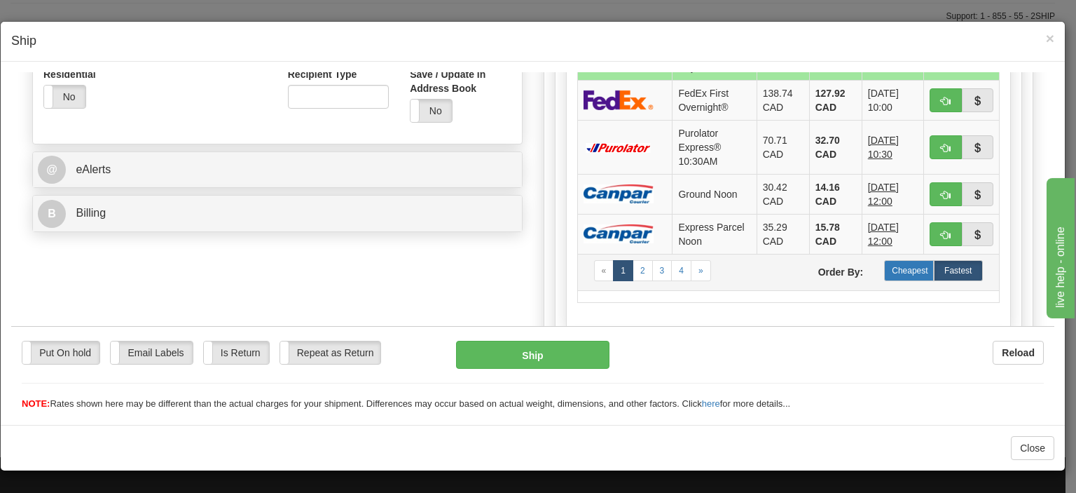
click at [907, 280] on label "Cheapest" at bounding box center [908, 269] width 49 height 21
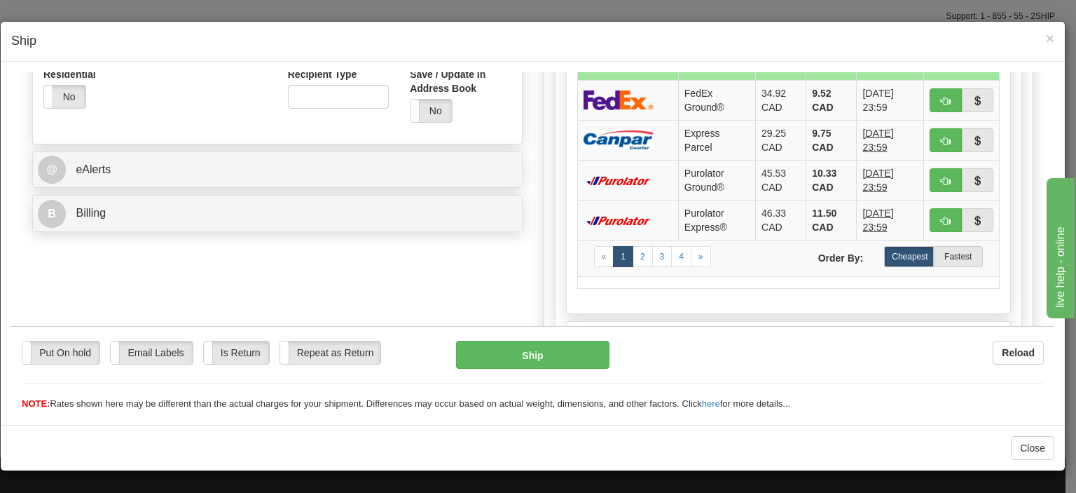
scroll to position [280, 0]
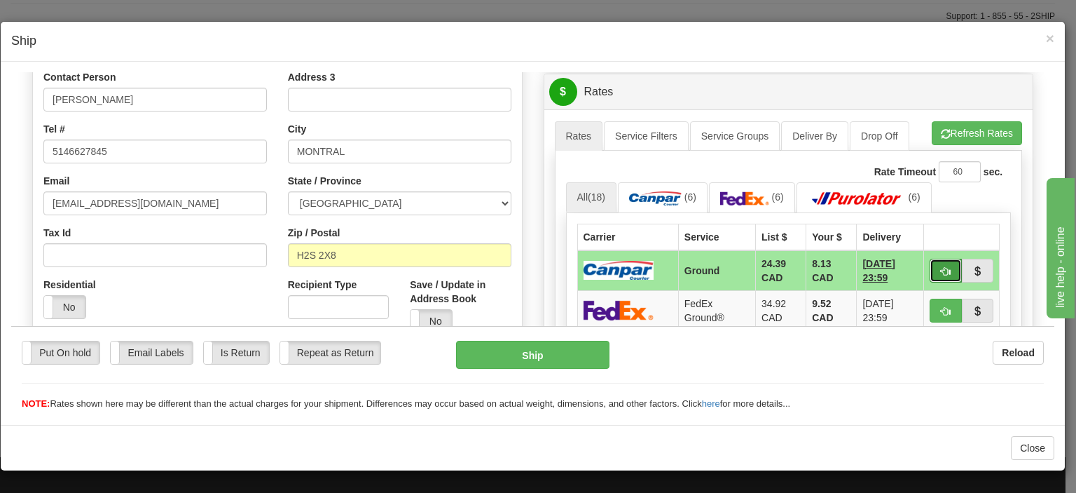
click at [941, 267] on span "button" at bounding box center [946, 270] width 10 height 9
type input "1"
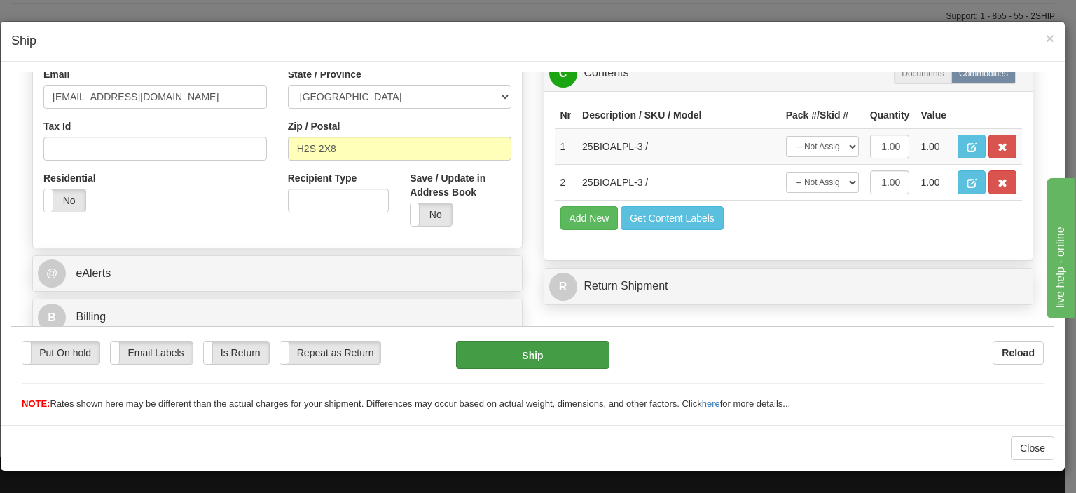
scroll to position [390, 0]
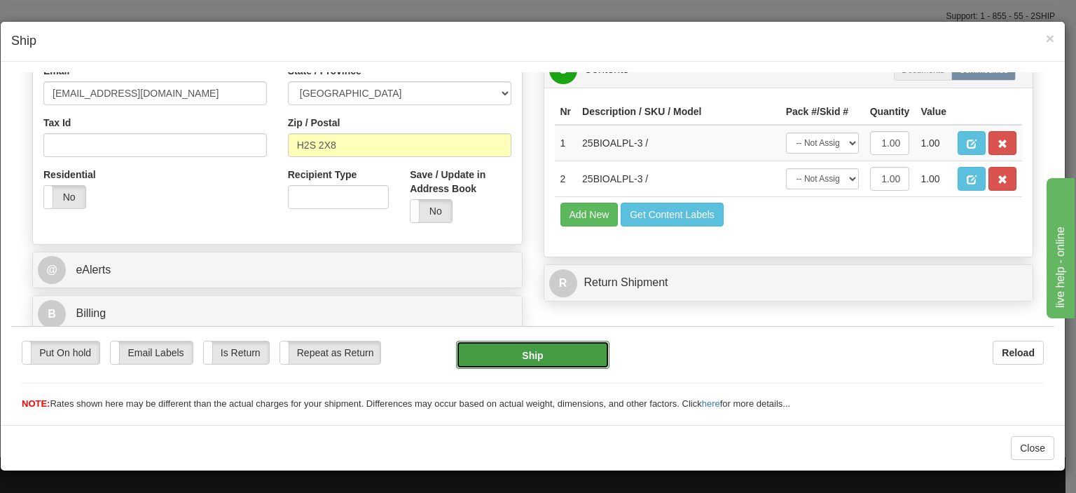
click at [555, 356] on button "Ship" at bounding box center [532, 354] width 153 height 28
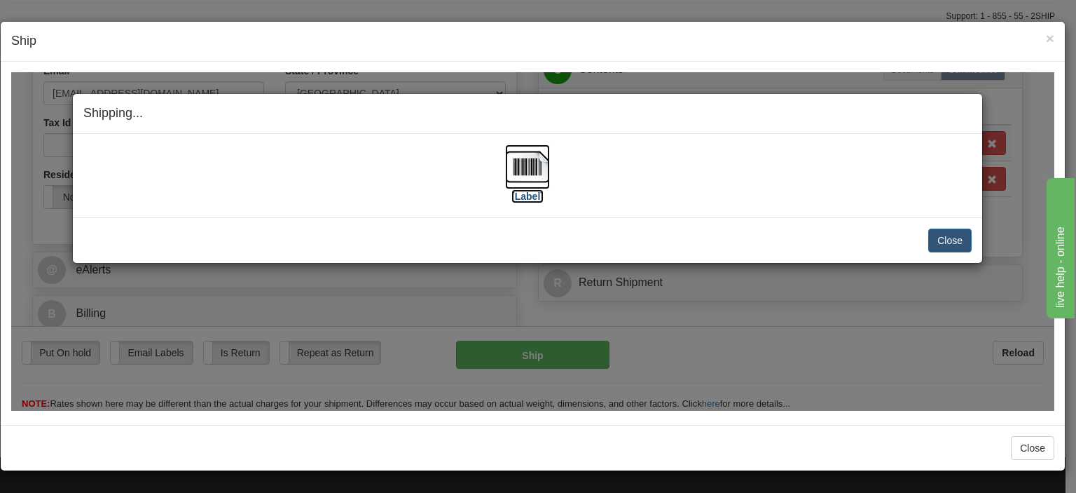
click at [540, 174] on img at bounding box center [527, 166] width 45 height 45
click at [956, 233] on button "Close" at bounding box center [950, 240] width 43 height 24
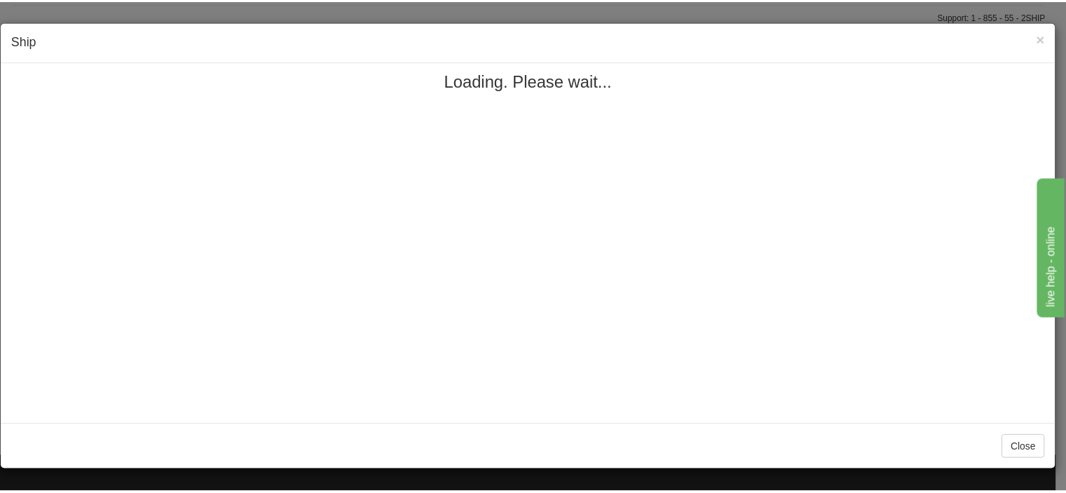
scroll to position [0, 0]
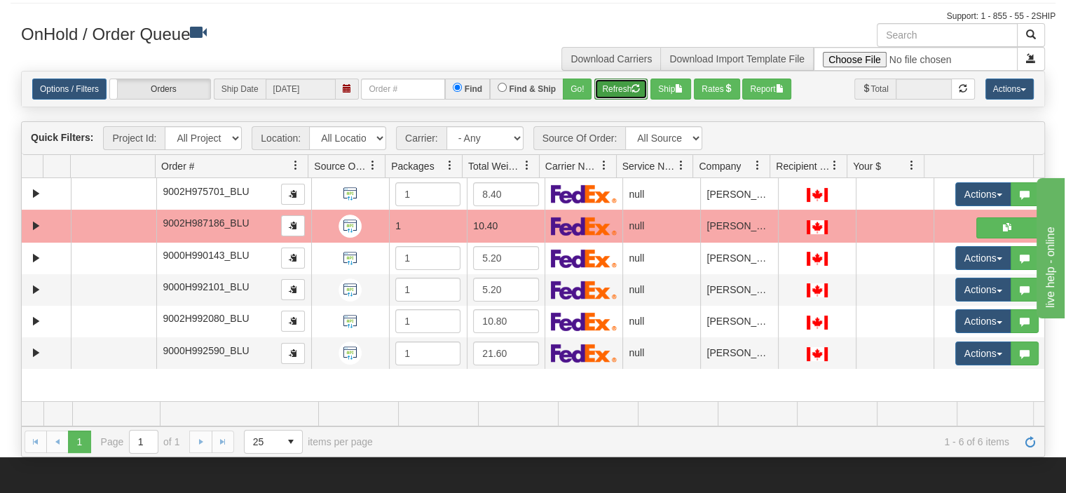
click at [631, 78] on button "Refresh" at bounding box center [620, 88] width 53 height 21
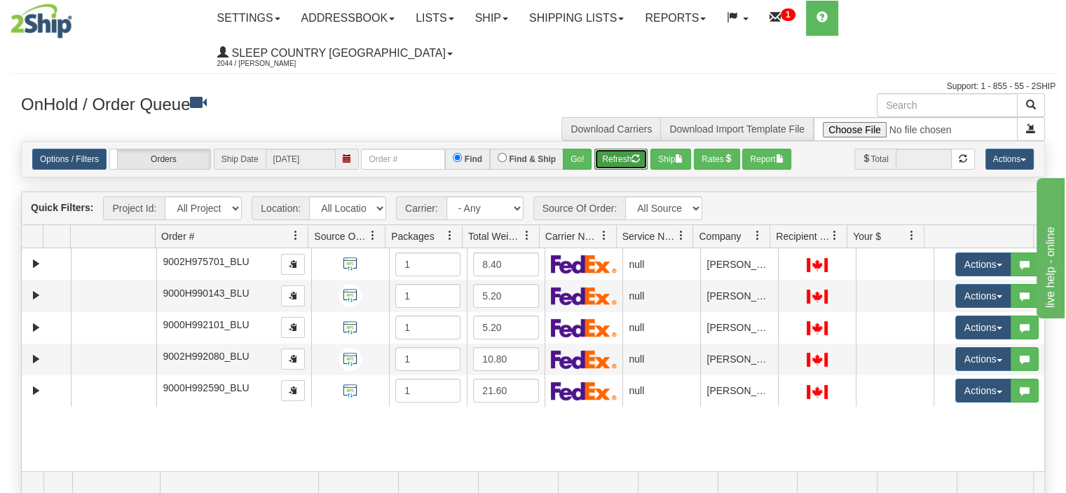
click at [616, 149] on button "Refresh" at bounding box center [620, 159] width 53 height 21
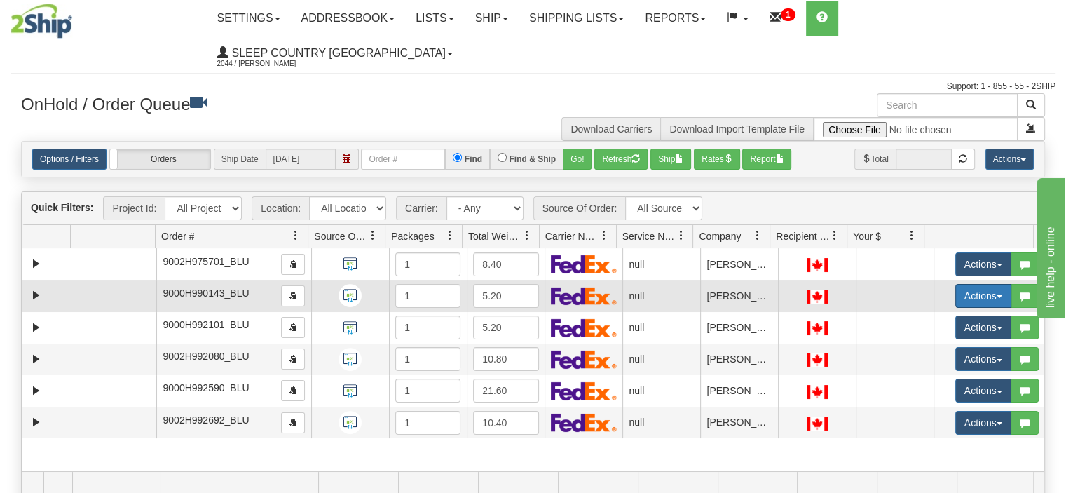
click at [973, 284] on button "Actions" at bounding box center [983, 296] width 56 height 24
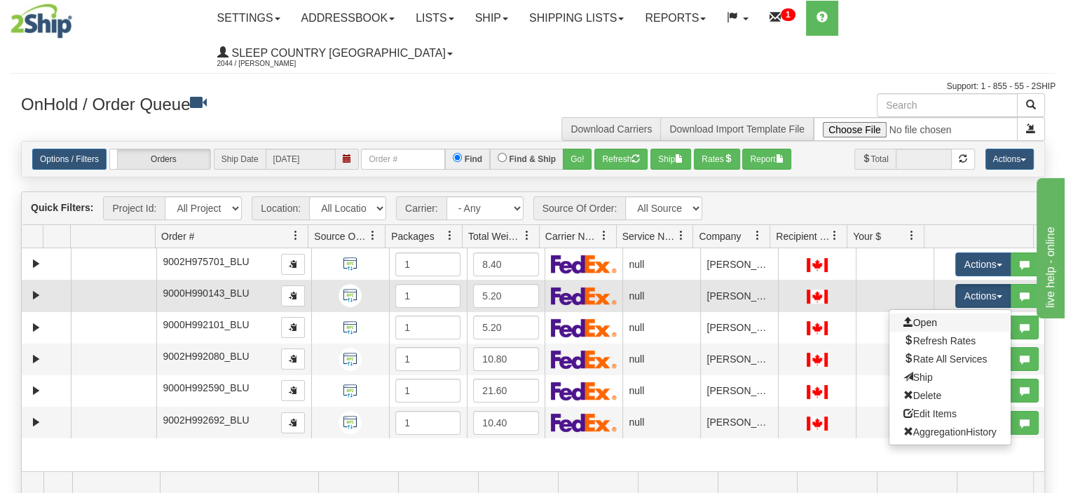
click at [953, 313] on link "Open" at bounding box center [949, 322] width 121 height 18
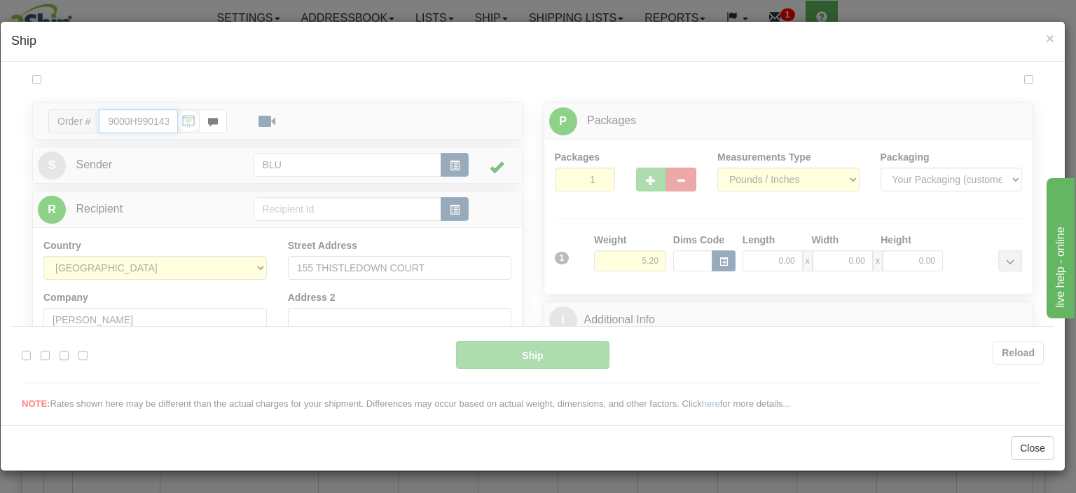
type input "13:24"
type input "16:00"
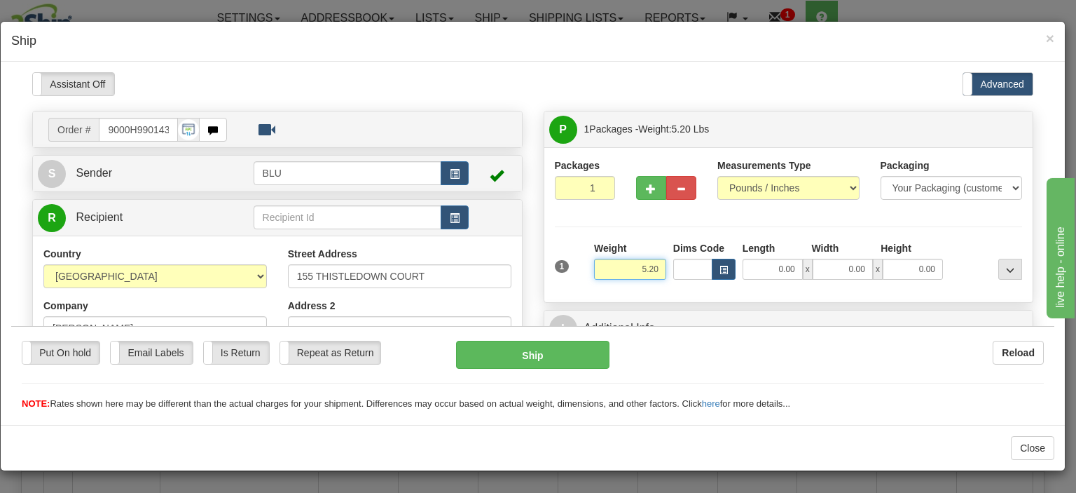
drag, startPoint x: 614, startPoint y: 271, endPoint x: 659, endPoint y: 268, distance: 45.6
click at [659, 268] on div "Weight 5.20" at bounding box center [630, 264] width 79 height 49
type input "5.00"
click at [760, 268] on input "0.00" at bounding box center [773, 268] width 60 height 21
type input "8.00"
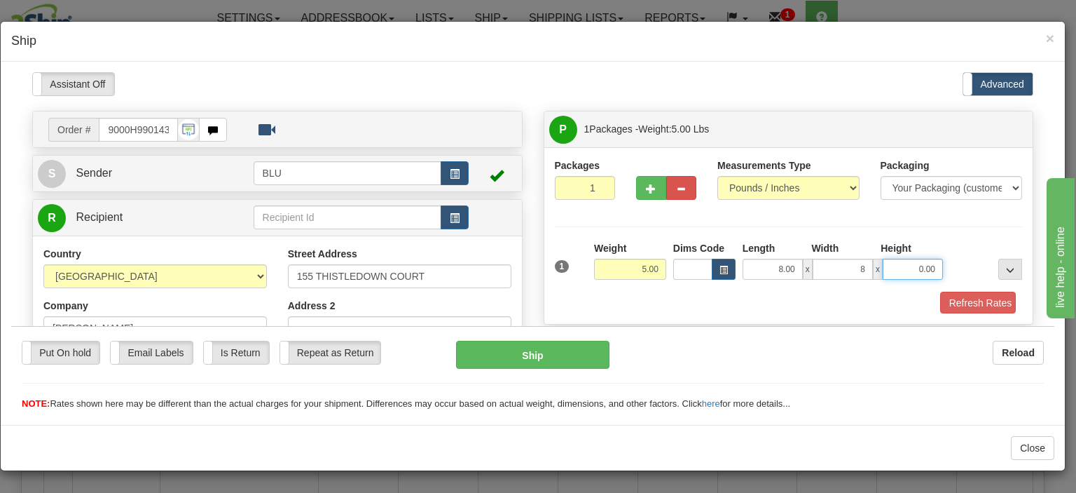
type input "8.00"
type input "16.00"
click at [969, 304] on button "Refresh Rates" at bounding box center [975, 303] width 81 height 24
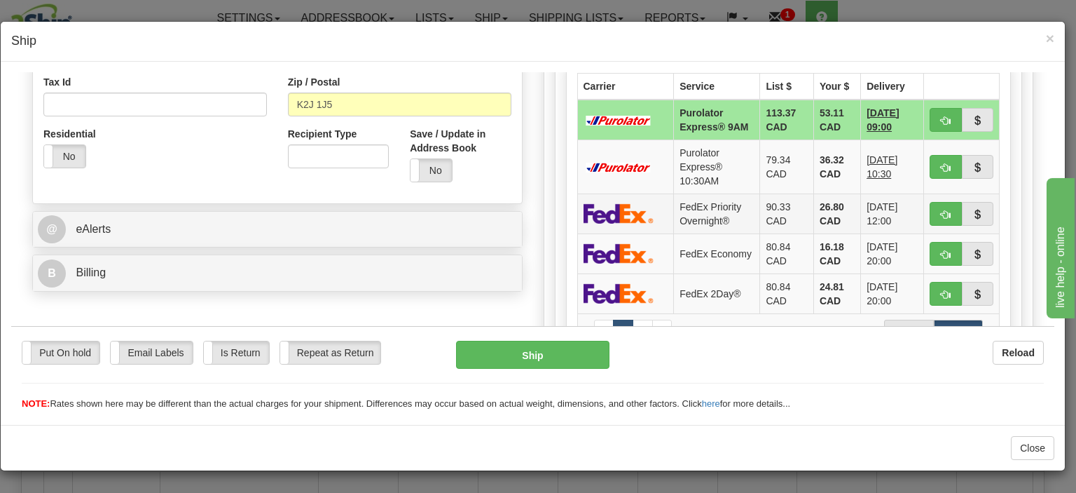
scroll to position [491, 0]
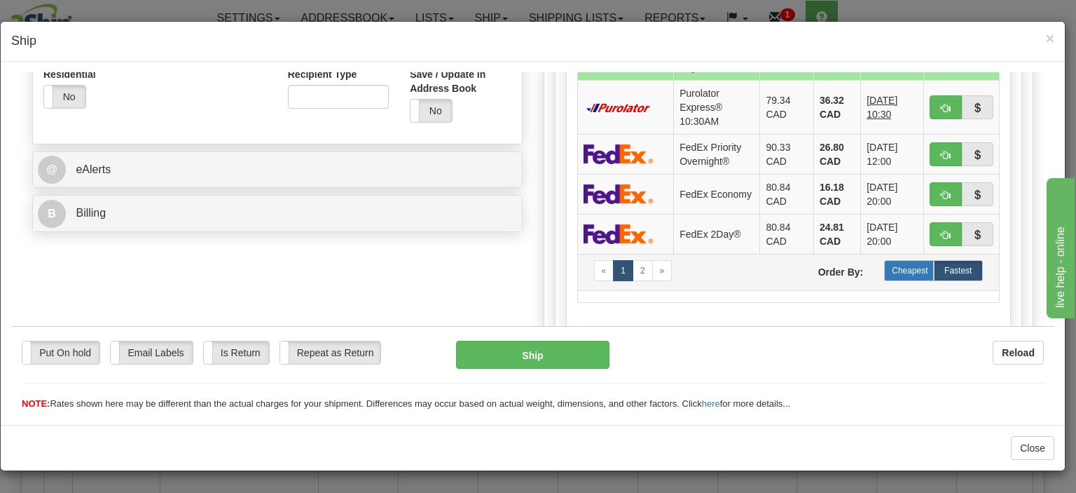
click at [889, 267] on label "Cheapest" at bounding box center [908, 269] width 49 height 21
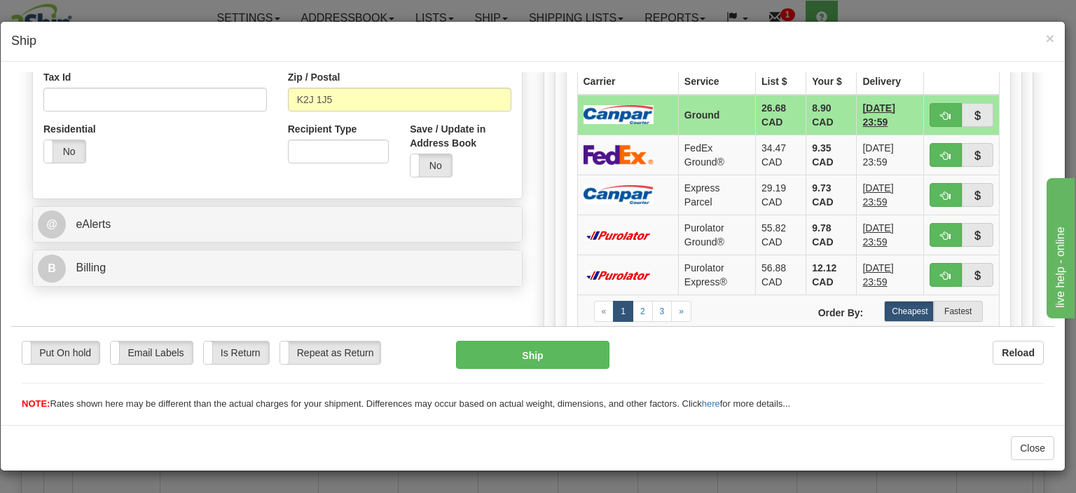
scroll to position [561, 0]
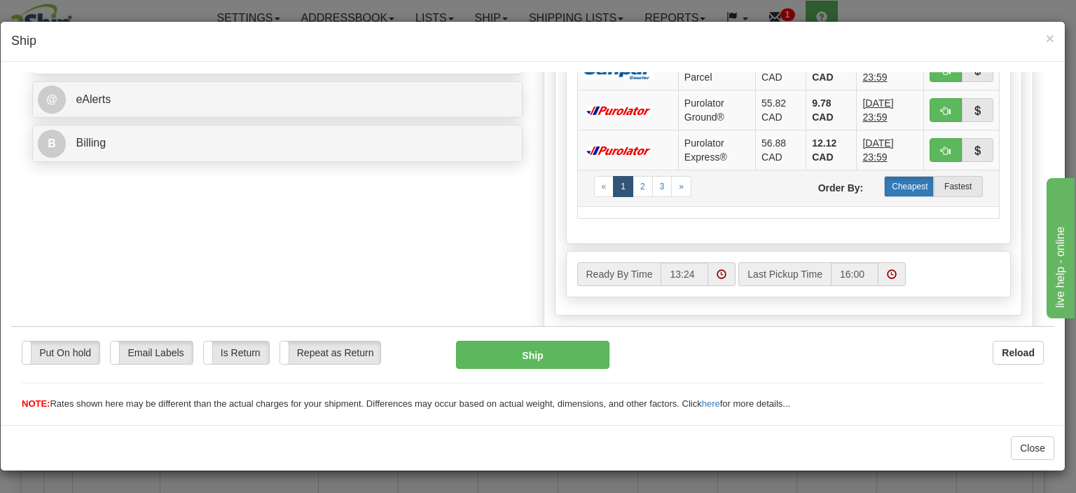
click at [907, 177] on label "Cheapest" at bounding box center [908, 185] width 49 height 21
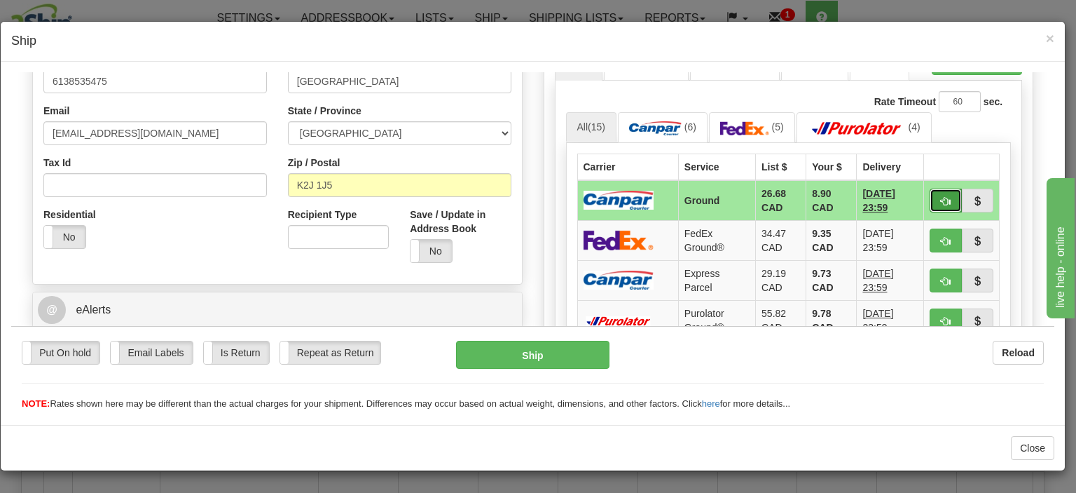
click at [930, 192] on button "button" at bounding box center [946, 200] width 32 height 24
type input "1"
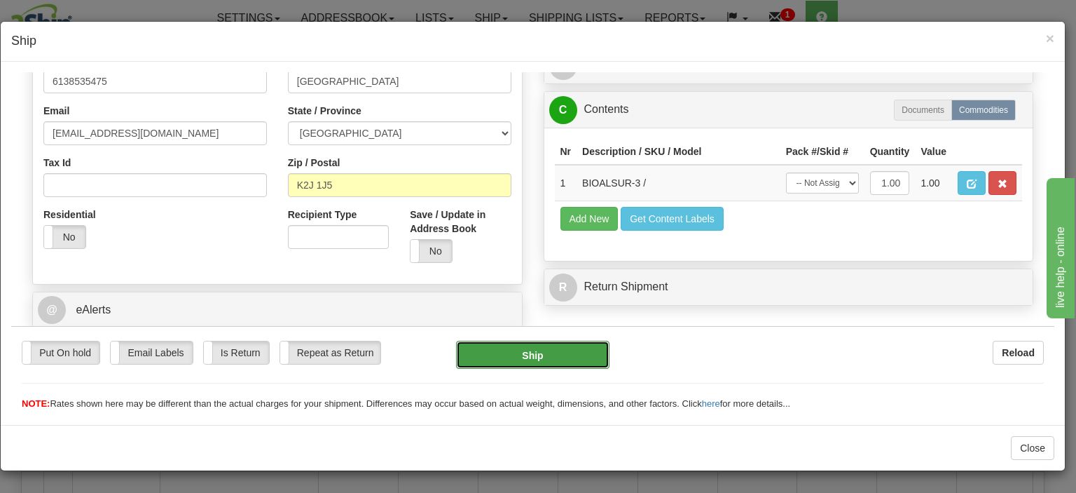
click at [577, 352] on button "Ship" at bounding box center [532, 354] width 153 height 28
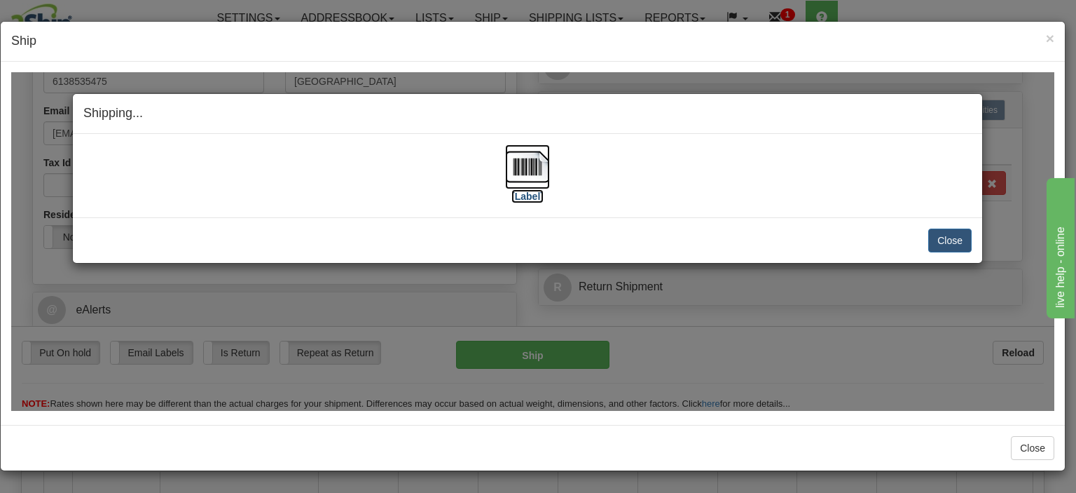
click at [518, 163] on img at bounding box center [527, 166] width 45 height 45
click at [940, 237] on button "Close" at bounding box center [950, 240] width 43 height 24
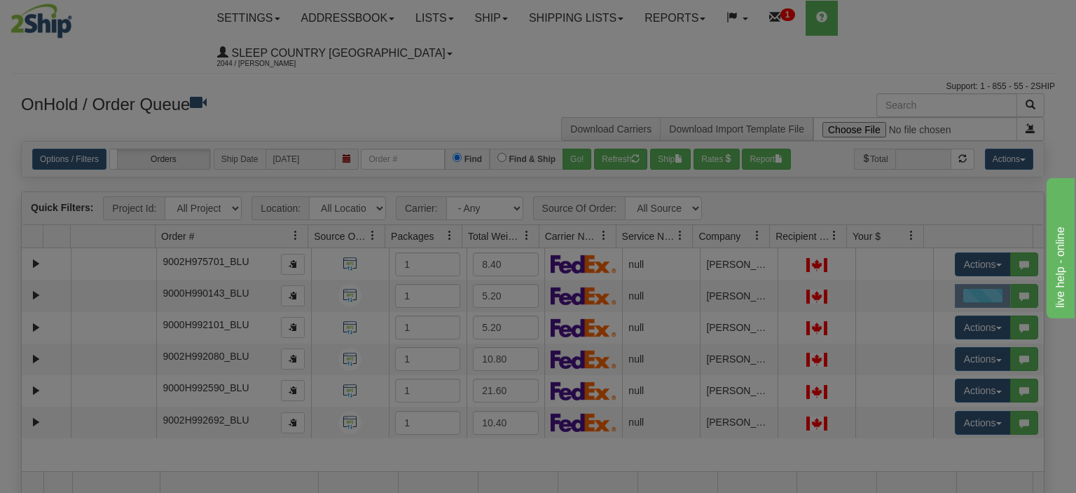
scroll to position [0, 0]
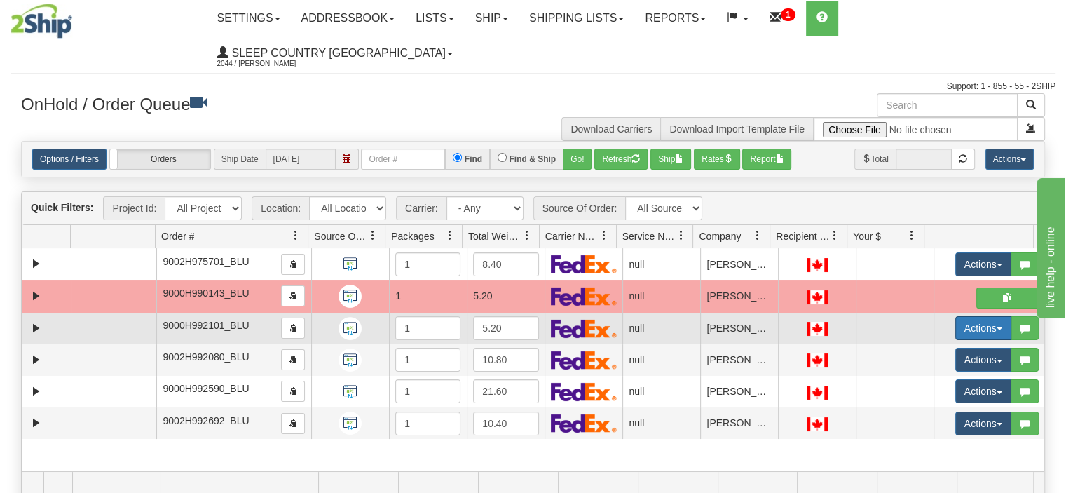
click at [957, 316] on button "Actions" at bounding box center [983, 328] width 56 height 24
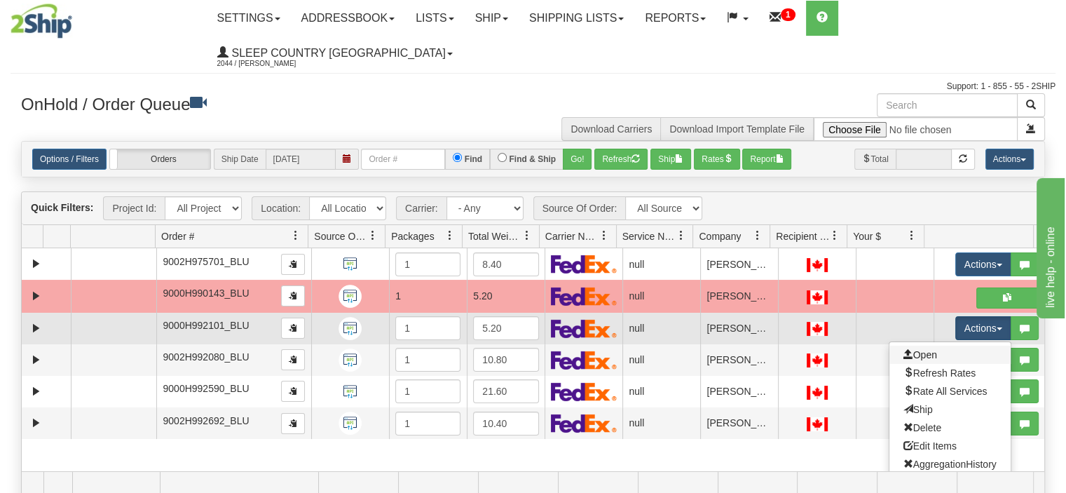
click at [929, 345] on link "Open" at bounding box center [949, 354] width 121 height 18
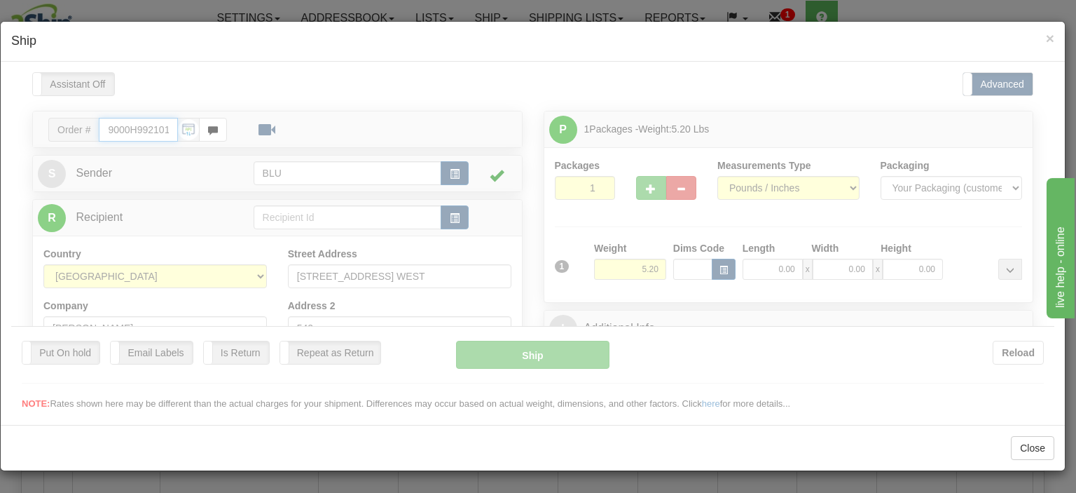
type input "13:25"
type input "16:00"
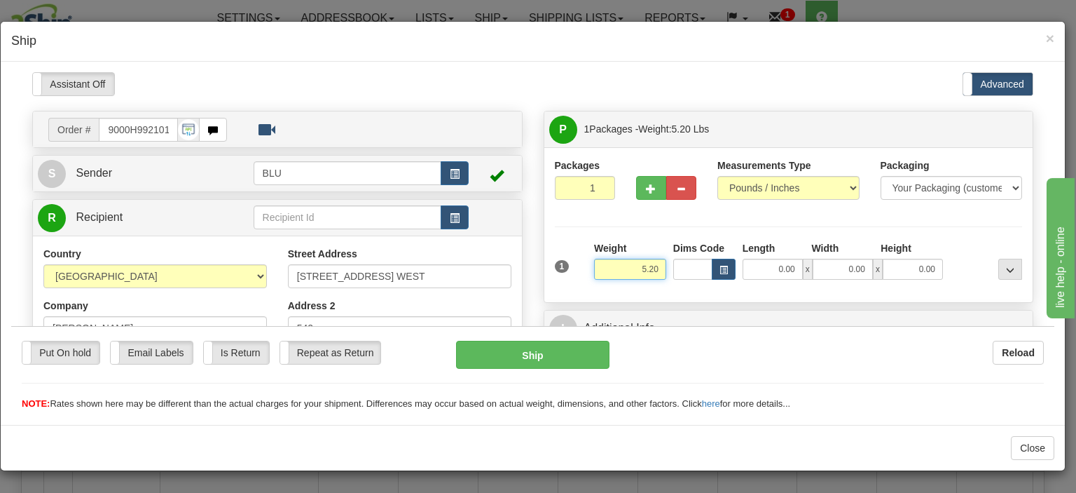
drag, startPoint x: 615, startPoint y: 269, endPoint x: 666, endPoint y: 266, distance: 51.3
click at [666, 266] on div "1 Weight 5.20 Dims Code 0.00" at bounding box center [789, 265] width 475 height 50
type input "5.00"
click at [788, 274] on input "0.00" at bounding box center [773, 268] width 60 height 21
type input "8.00"
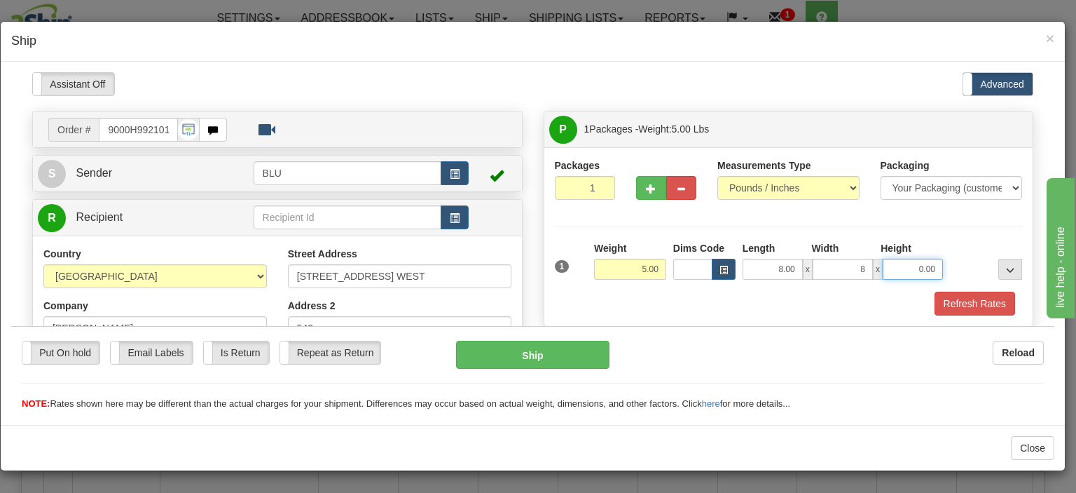
type input "8.00"
type input "16.00"
click at [941, 301] on button "Refresh Rates" at bounding box center [975, 303] width 81 height 24
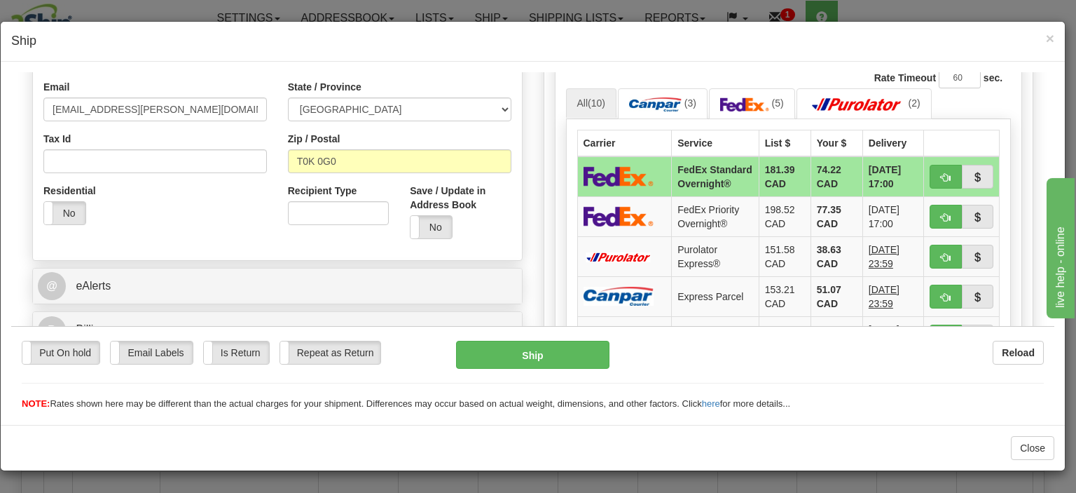
scroll to position [491, 0]
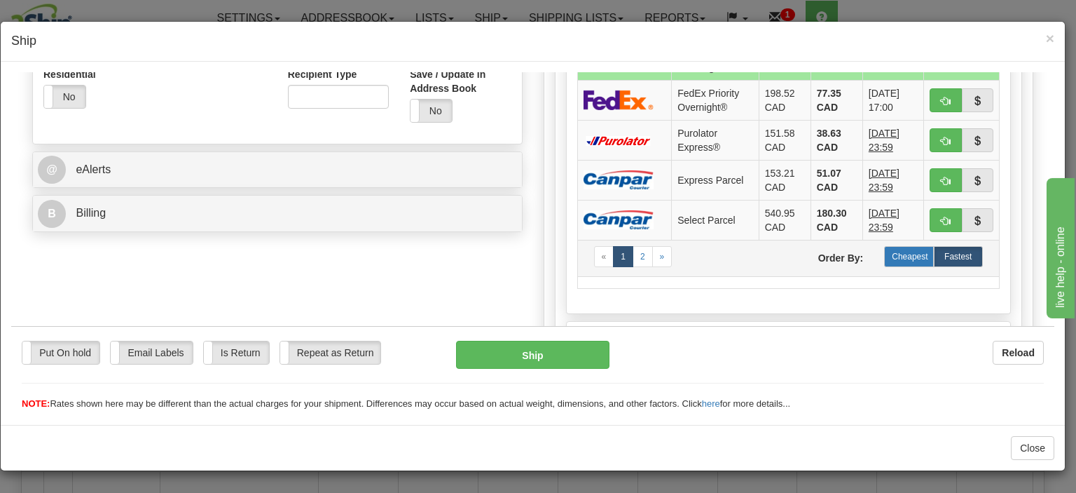
click at [905, 266] on label "Cheapest" at bounding box center [908, 255] width 49 height 21
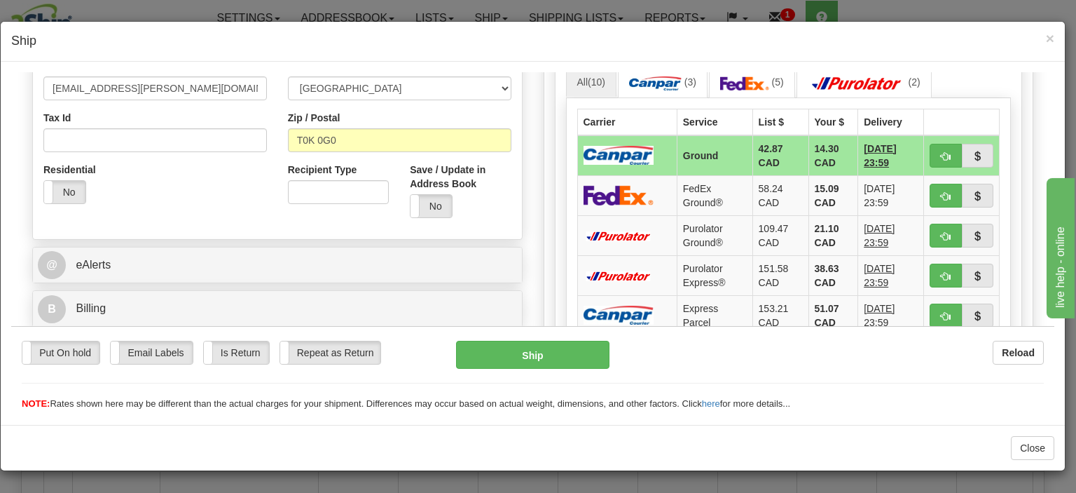
scroll to position [280, 0]
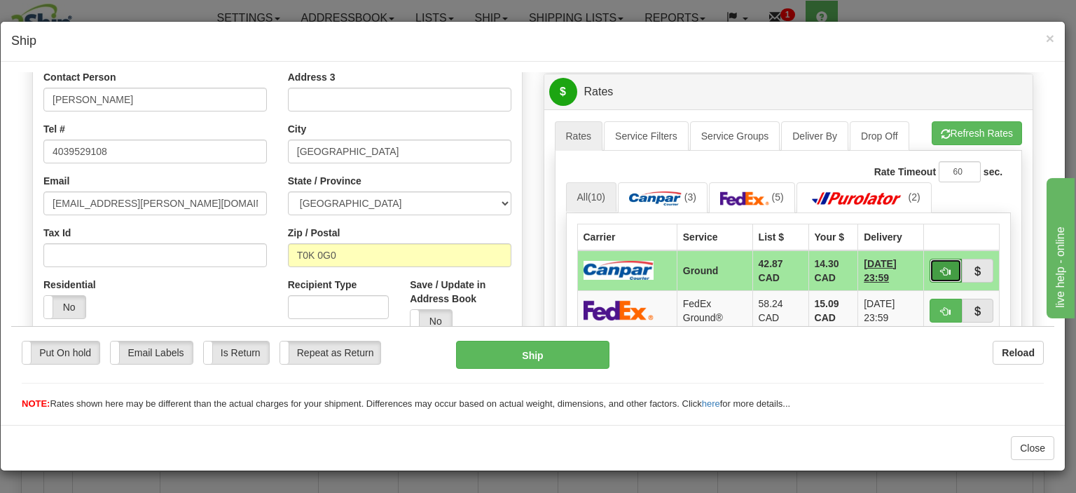
click at [942, 271] on button "button" at bounding box center [946, 270] width 32 height 24
type input "1"
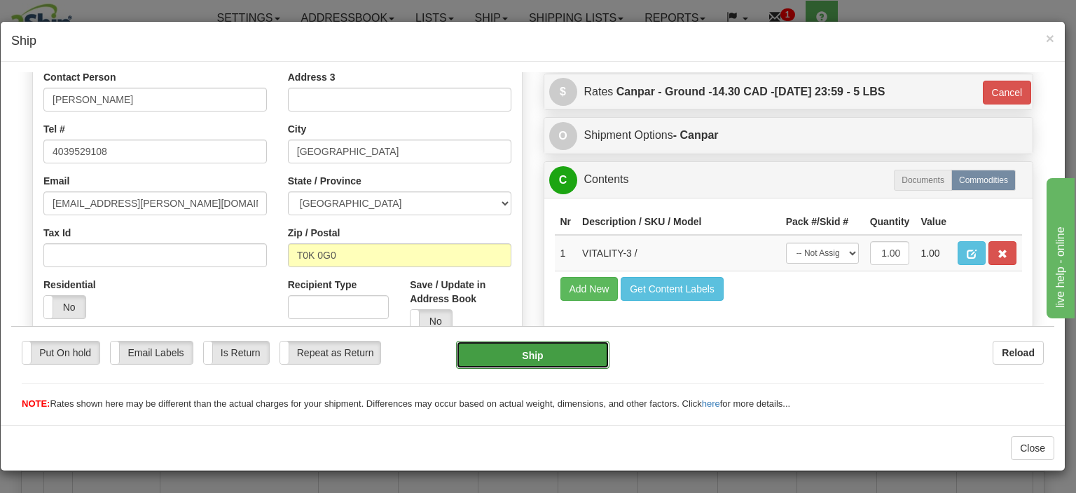
click at [542, 360] on button "Ship" at bounding box center [532, 354] width 153 height 28
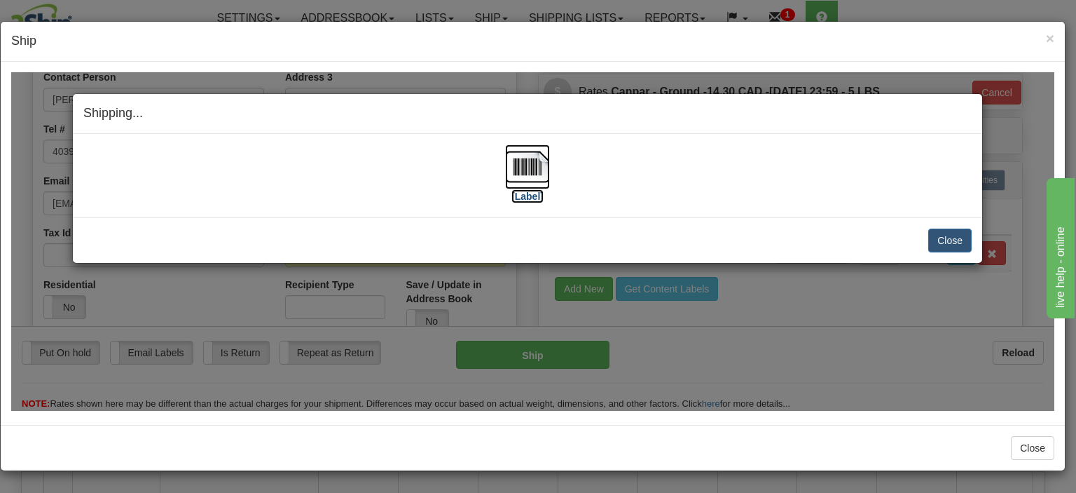
click at [530, 166] on img at bounding box center [527, 166] width 45 height 45
click at [943, 234] on button "Close" at bounding box center [950, 240] width 43 height 24
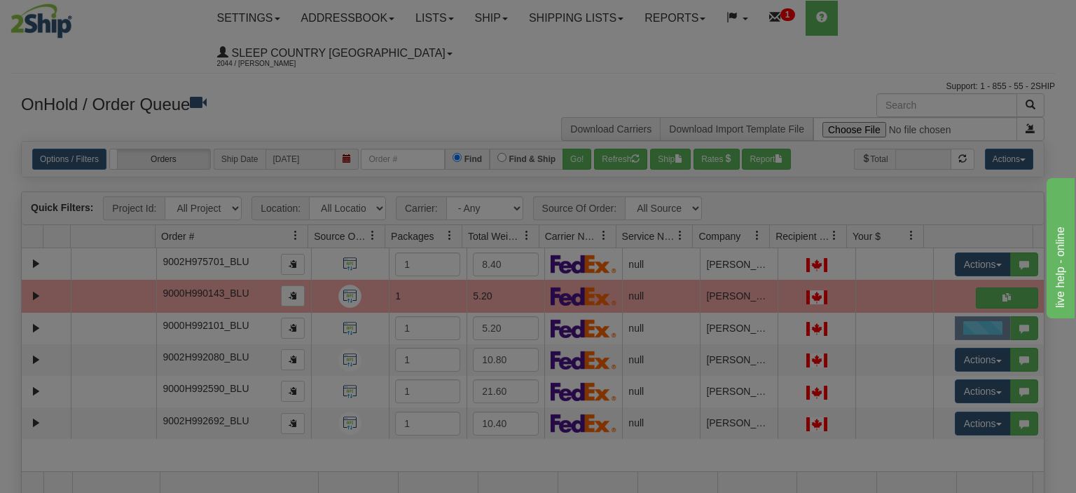
scroll to position [0, 0]
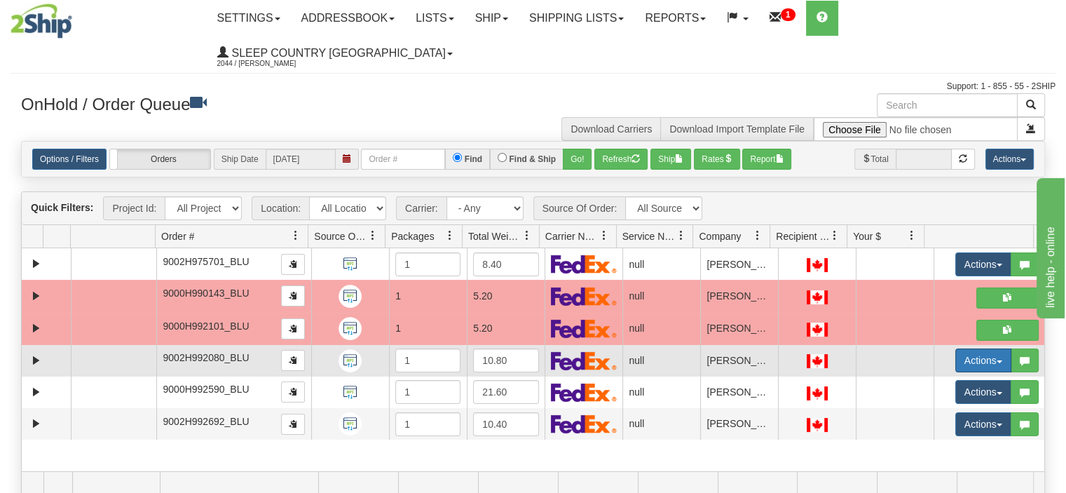
click at [955, 348] on button "Actions" at bounding box center [983, 360] width 56 height 24
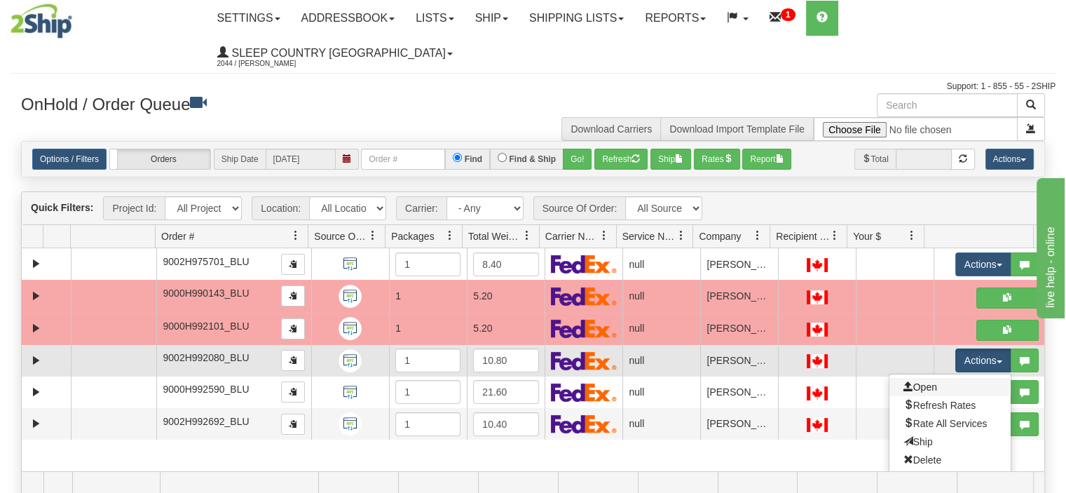
click at [928, 378] on link "Open" at bounding box center [949, 387] width 121 height 18
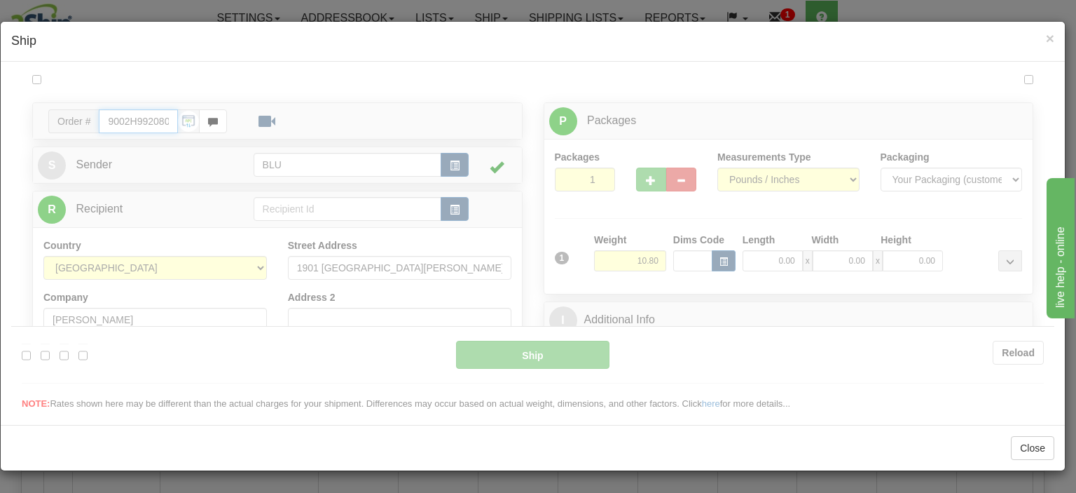
type input "13:25"
type input "16:00"
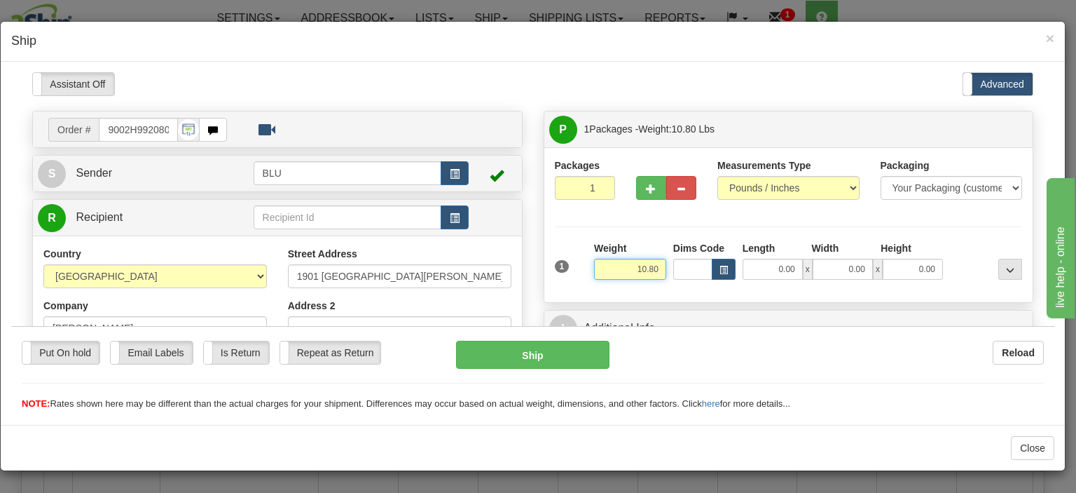
drag, startPoint x: 622, startPoint y: 264, endPoint x: 659, endPoint y: 265, distance: 37.1
click at [659, 265] on input "10.80" at bounding box center [630, 268] width 72 height 21
type input "9.00"
click at [768, 270] on input "0.00" at bounding box center [773, 268] width 60 height 21
type input "16.00"
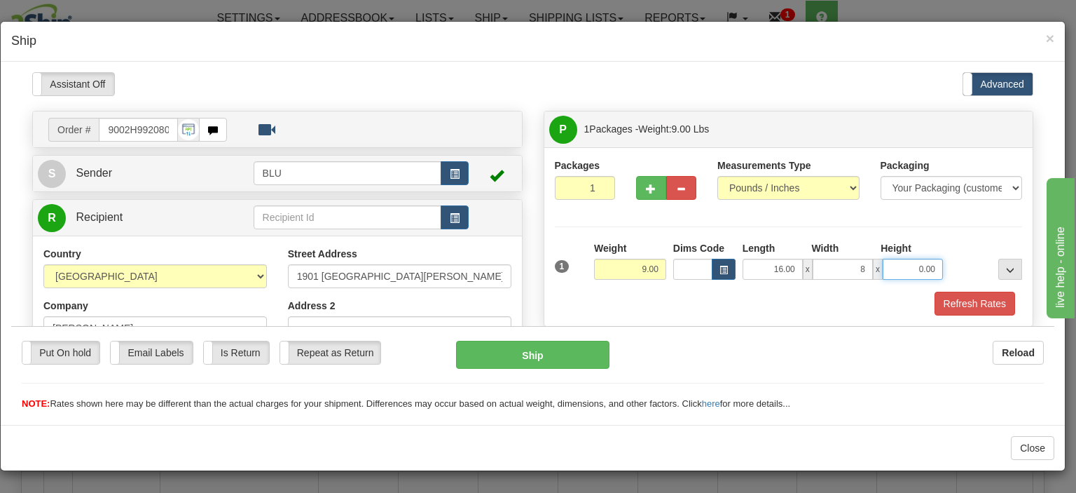
type input "8.00"
type input "16.00"
click at [937, 301] on button "Refresh Rates" at bounding box center [975, 303] width 81 height 24
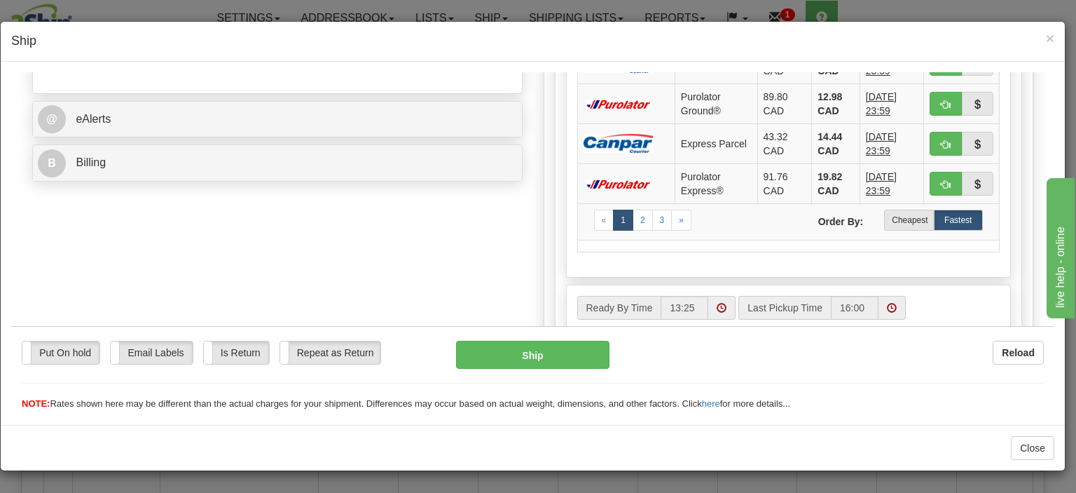
scroll to position [561, 0]
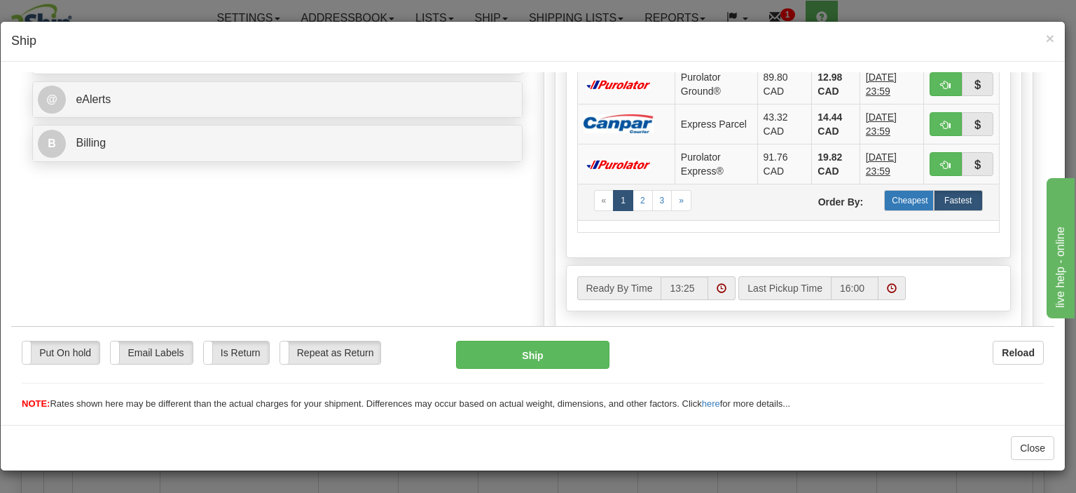
click at [892, 202] on label "Cheapest" at bounding box center [908, 199] width 49 height 21
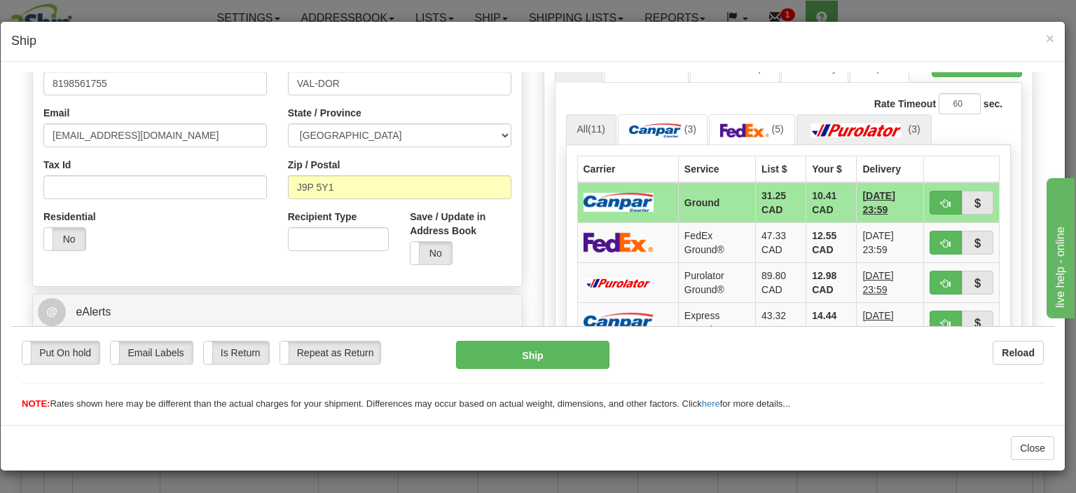
scroll to position [350, 0]
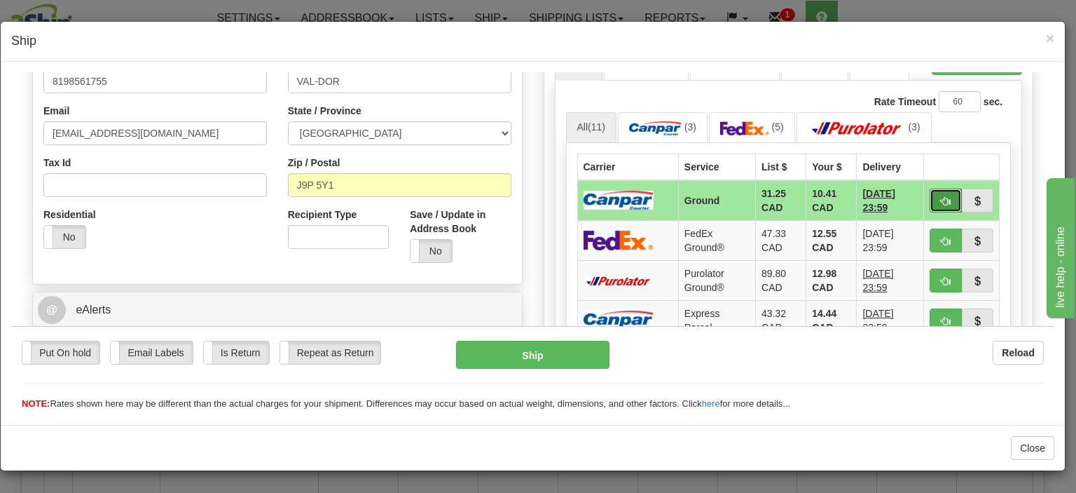
click at [930, 196] on button "button" at bounding box center [946, 200] width 32 height 24
type input "1"
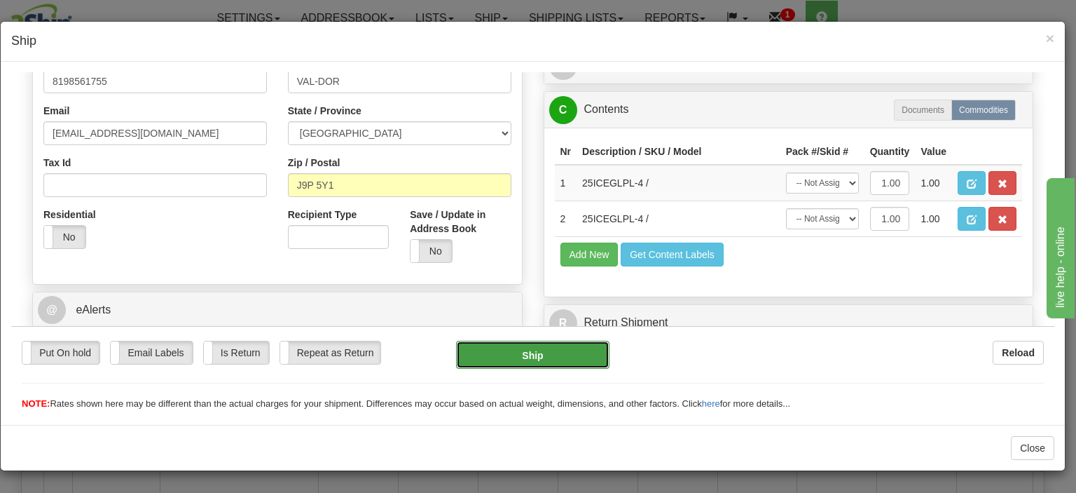
click at [547, 352] on button "Ship" at bounding box center [532, 354] width 153 height 28
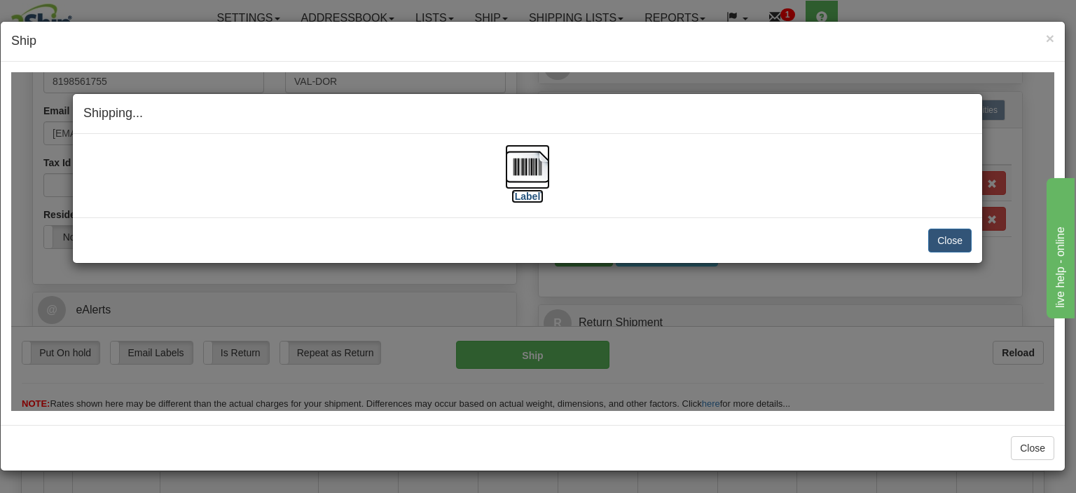
click at [519, 154] on img at bounding box center [527, 166] width 45 height 45
click at [640, 213] on div "[Label] IMPORTANT NOTICE Embassy / Consulate / Government Building / Hospital C…" at bounding box center [528, 174] width 910 height 83
click at [945, 238] on button "Close" at bounding box center [950, 240] width 43 height 24
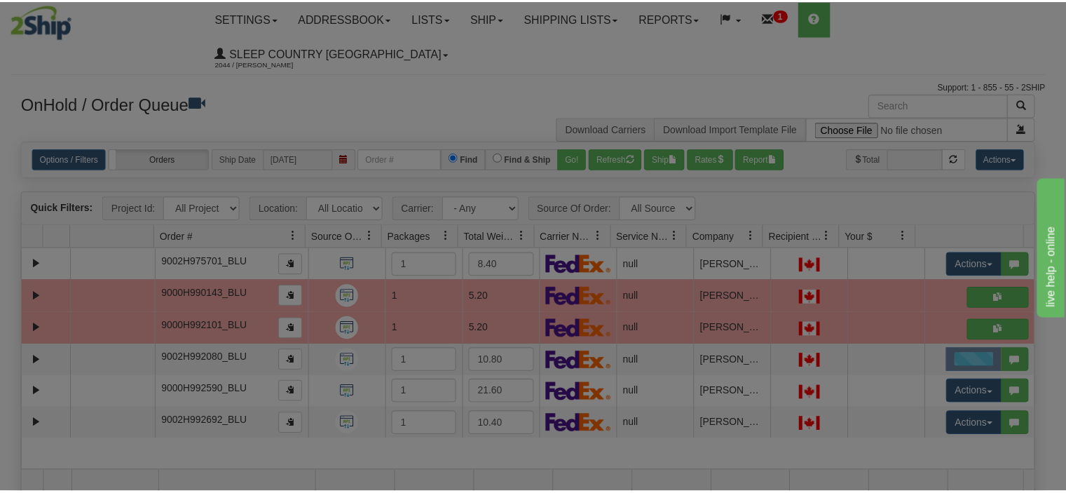
scroll to position [0, 0]
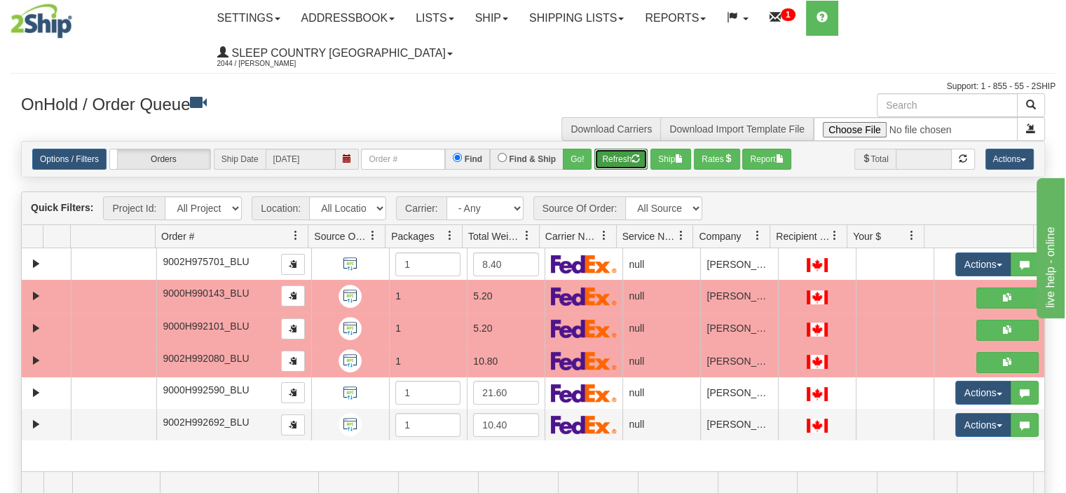
click at [622, 149] on button "Refresh" at bounding box center [620, 159] width 53 height 21
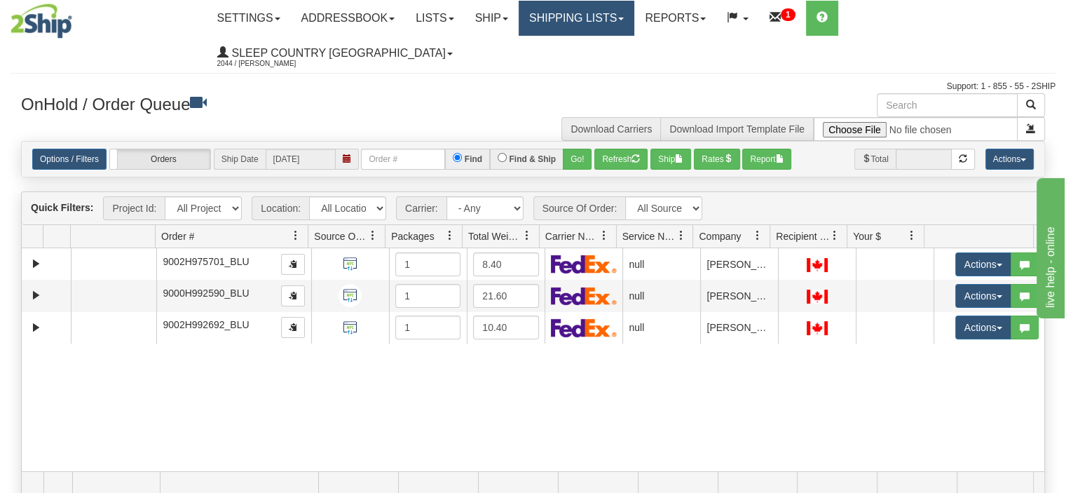
click at [603, 27] on link "Shipping lists" at bounding box center [577, 18] width 116 height 35
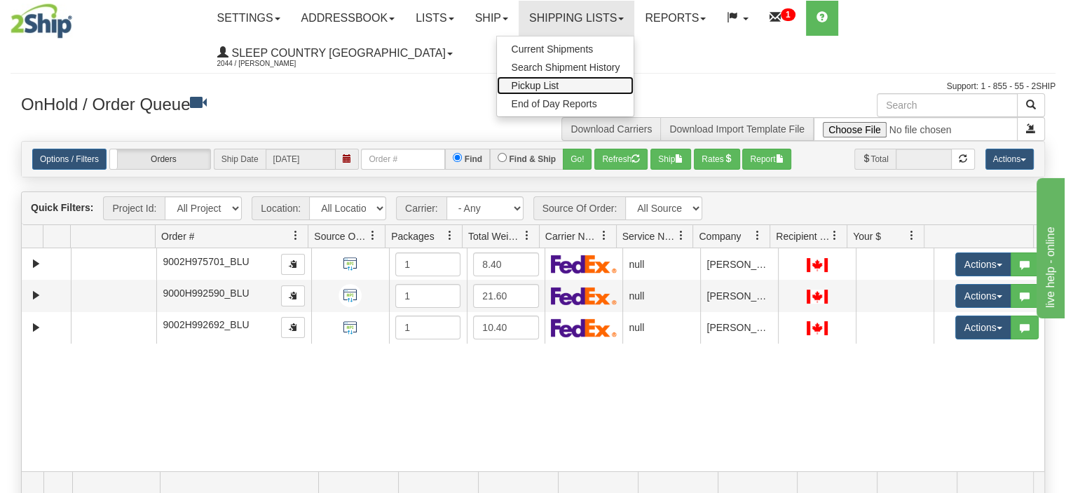
click at [609, 85] on link "Pickup List" at bounding box center [565, 85] width 137 height 18
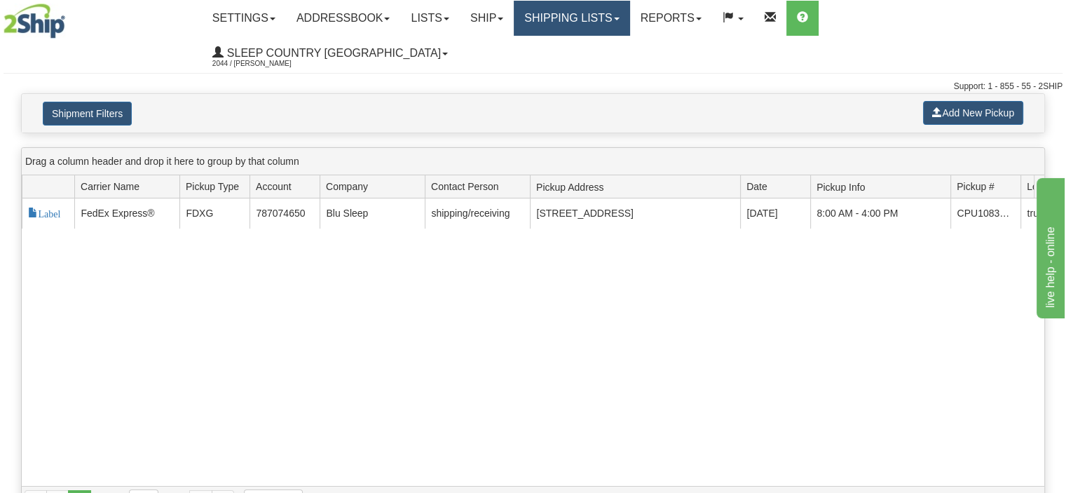
click at [598, 25] on link "Shipping lists" at bounding box center [572, 18] width 116 height 35
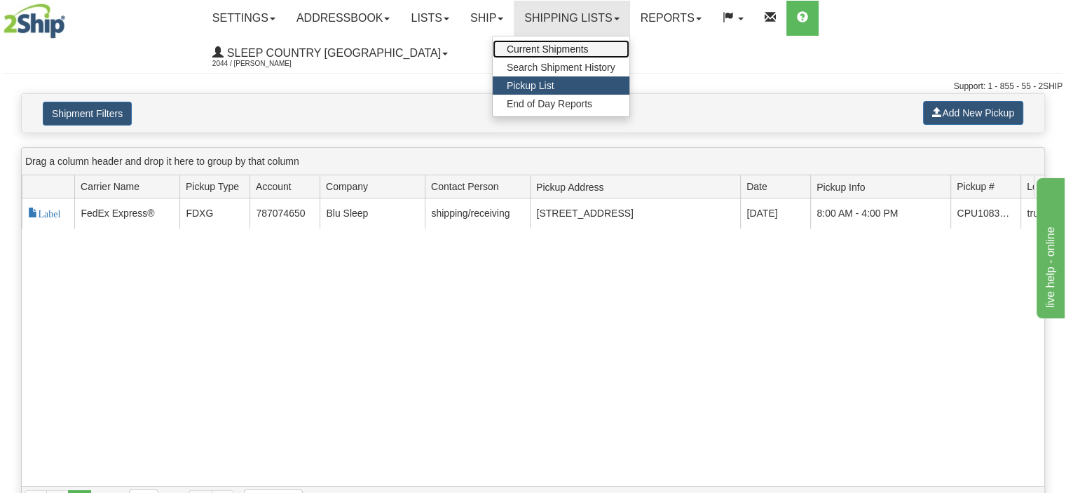
click at [589, 50] on span "Current Shipments" at bounding box center [548, 48] width 82 height 11
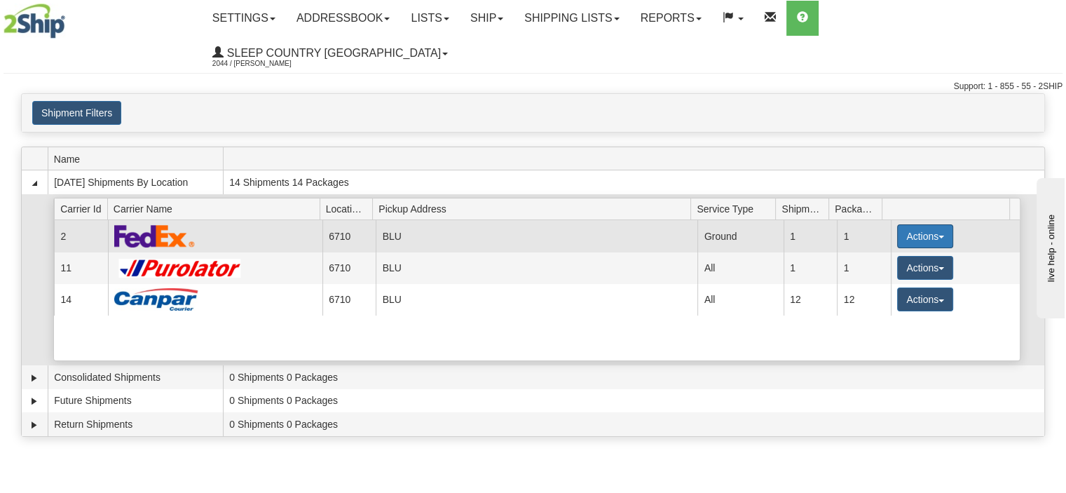
click at [897, 224] on button "Actions" at bounding box center [925, 236] width 56 height 24
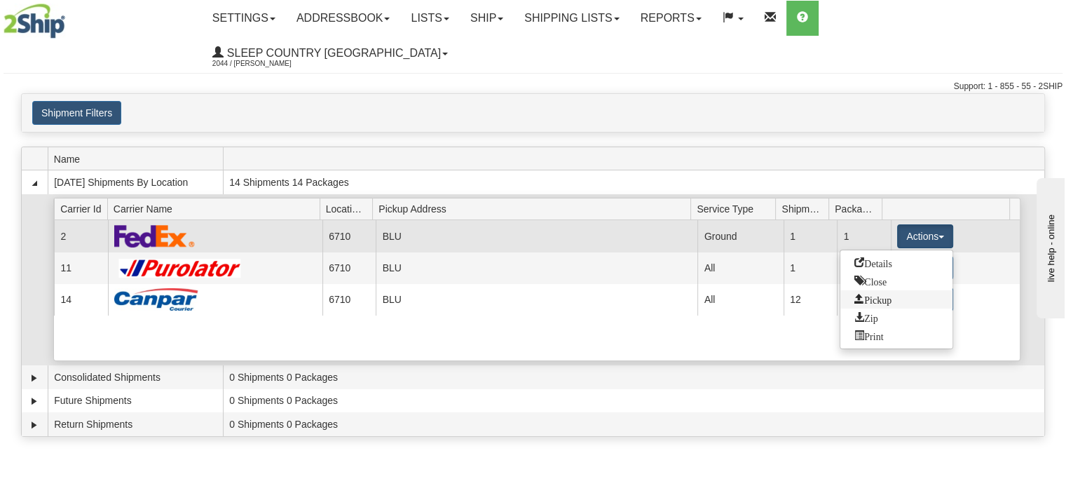
click at [875, 294] on span "Pickup" at bounding box center [872, 299] width 37 height 10
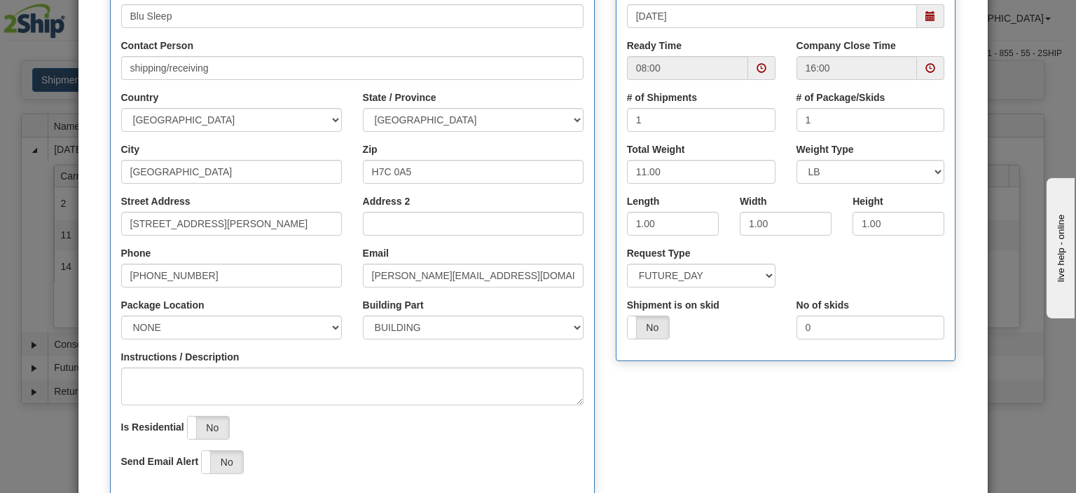
scroll to position [210, 0]
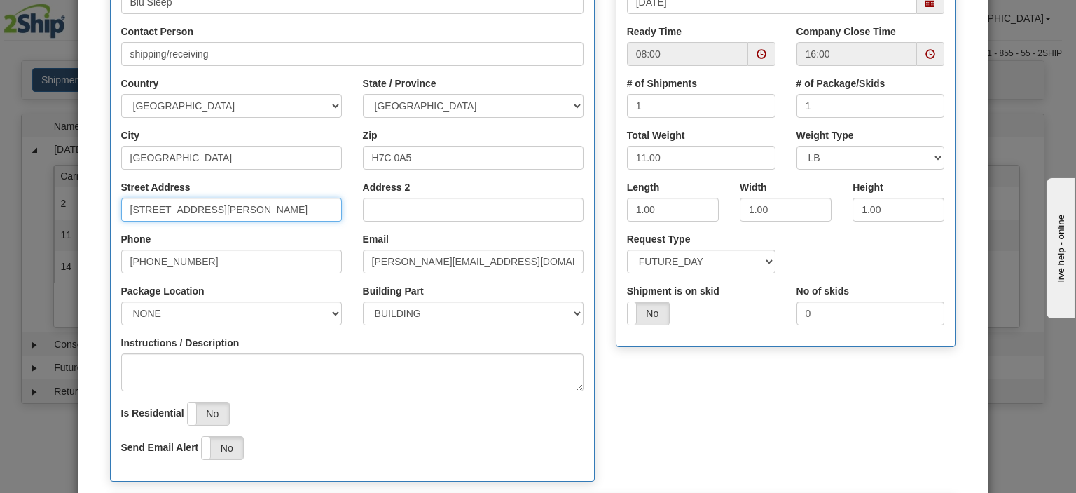
click at [168, 208] on input "[STREET_ADDRESS][PERSON_NAME]" at bounding box center [231, 210] width 221 height 24
drag, startPoint x: 252, startPoint y: 210, endPoint x: 40, endPoint y: 221, distance: 212.6
click at [41, 221] on div "× Request Pickup for Carrier 2 - FedEx Express® Step 1 Pickup Location Step 2 P…" at bounding box center [538, 246] width 1076 height 493
type input "3424 boul. Industriel"
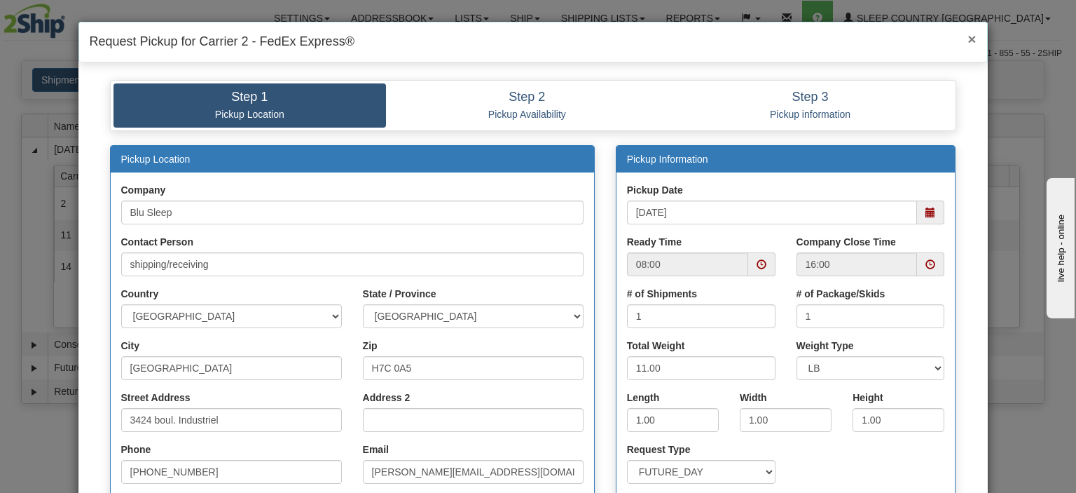
click at [968, 36] on span "×" at bounding box center [972, 39] width 8 height 16
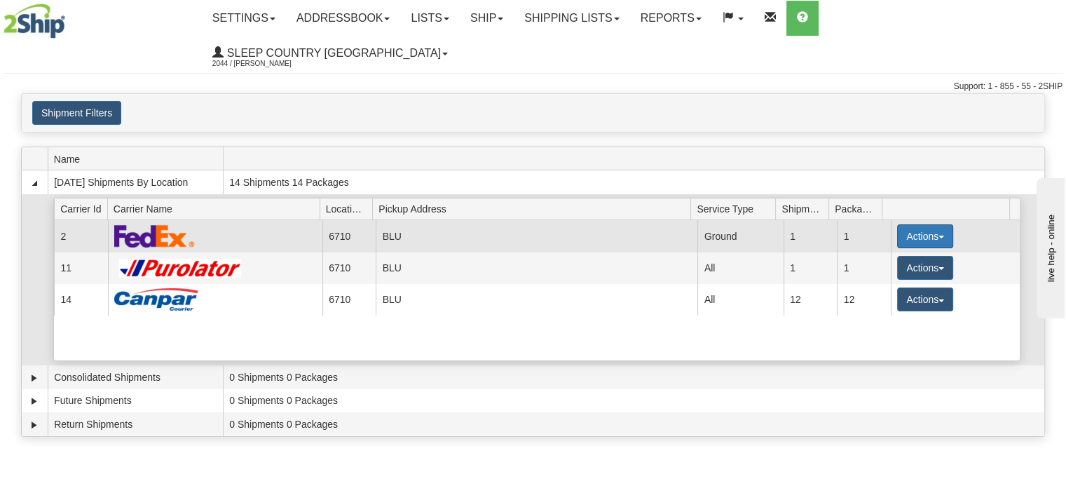
click at [920, 224] on button "Actions" at bounding box center [925, 236] width 56 height 24
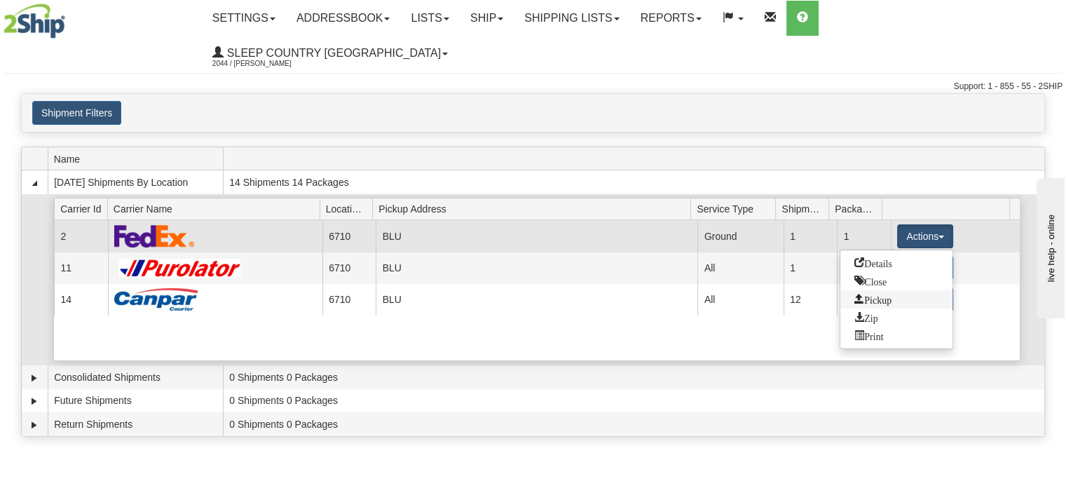
click at [885, 294] on span "Pickup" at bounding box center [872, 299] width 37 height 10
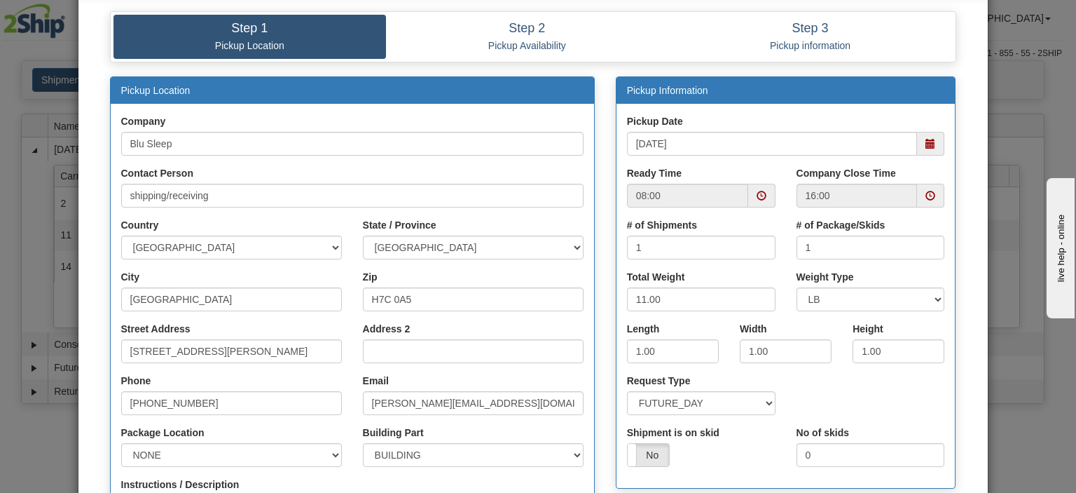
scroll to position [210, 0]
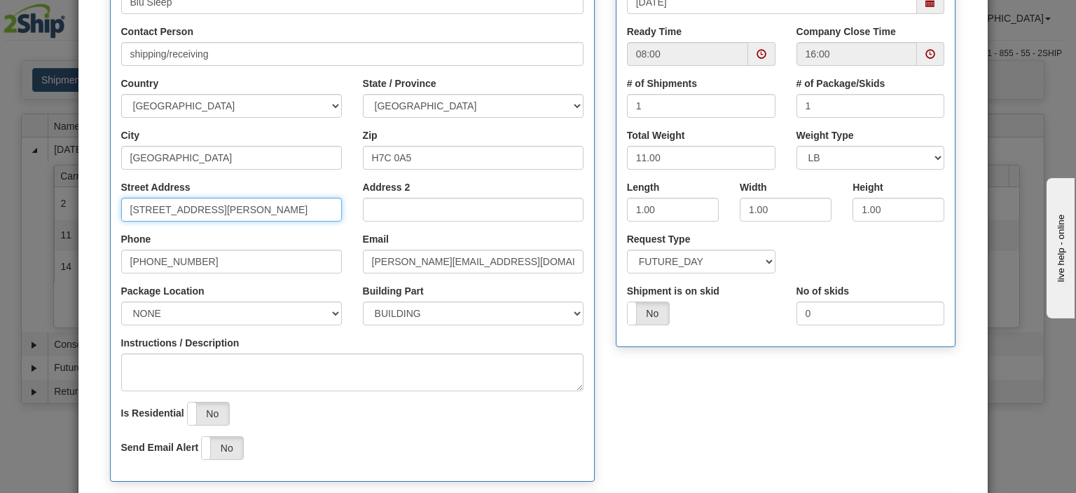
drag, startPoint x: 247, startPoint y: 207, endPoint x: 77, endPoint y: 215, distance: 170.5
click at [78, 215] on div "Step 1 Pickup Location Step 2 Pickup Availability Step 3 Pickup information Pic…" at bounding box center [533, 220] width 910 height 723
type input "3424 boul. Industriel"
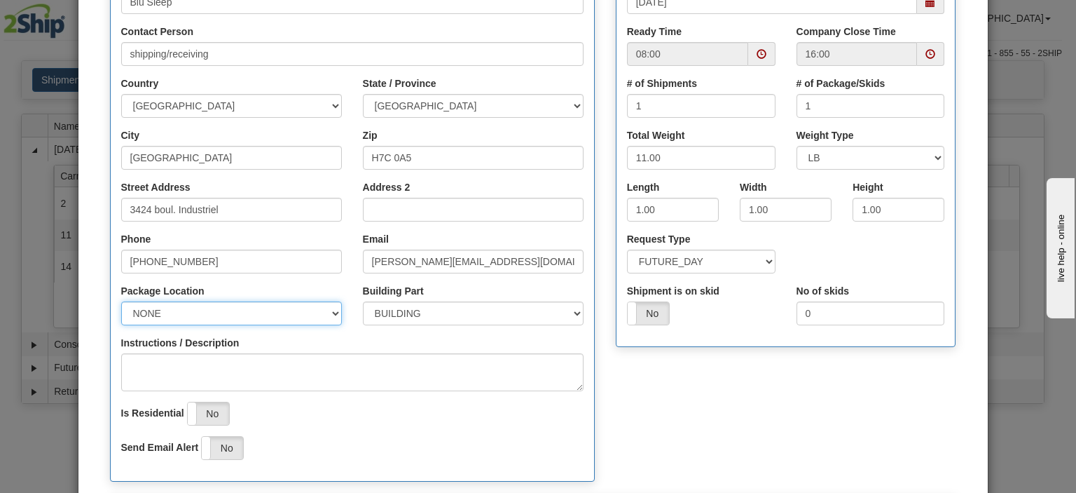
drag, startPoint x: 180, startPoint y: 308, endPoint x: 123, endPoint y: 313, distance: 57.7
click at [123, 313] on select "NONE FRONT REAR SIDE" at bounding box center [231, 313] width 221 height 24
select select "2"
click at [121, 301] on select "NONE FRONT REAR SIDE" at bounding box center [231, 313] width 221 height 24
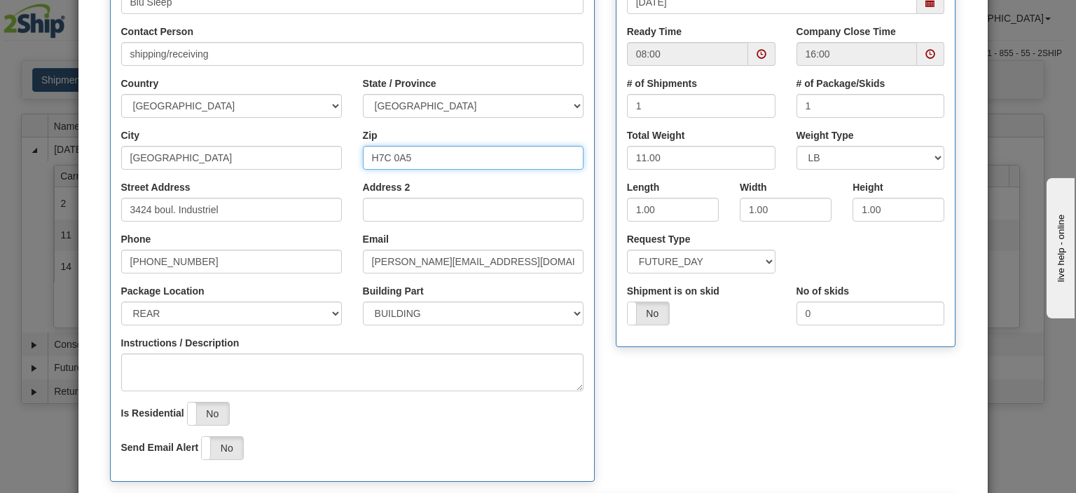
click at [412, 159] on input "H7C 0A5" at bounding box center [473, 158] width 221 height 24
drag, startPoint x: 412, startPoint y: 159, endPoint x: 378, endPoint y: 157, distance: 34.4
click at [378, 157] on input "H7C 0A5" at bounding box center [473, 158] width 221 height 24
click at [409, 159] on input "H7C 0A5" at bounding box center [473, 158] width 221 height 24
type input "H7L 4R9"
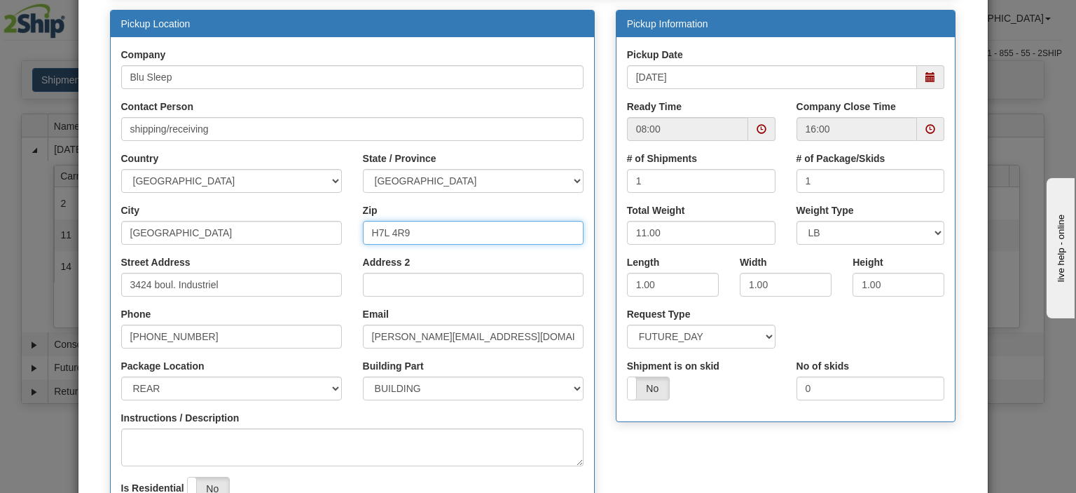
scroll to position [140, 0]
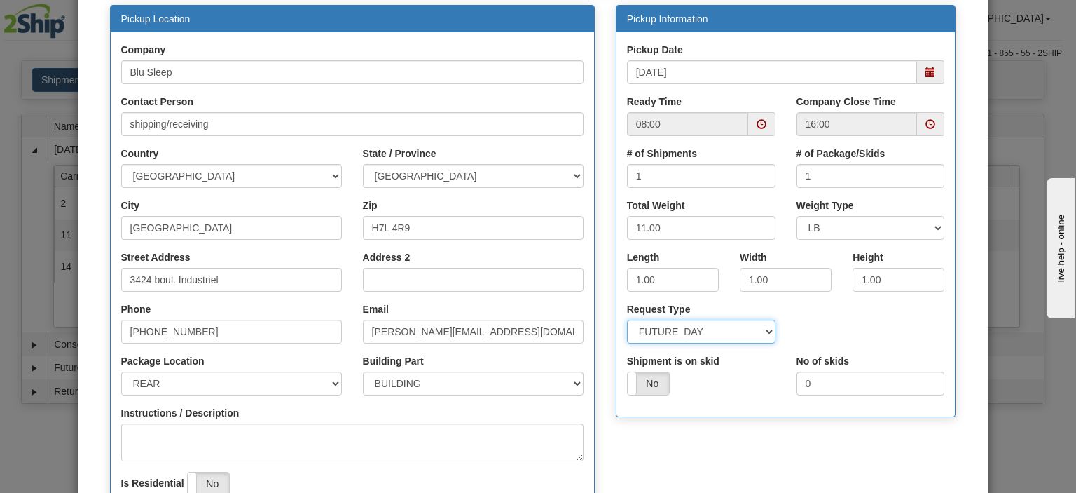
click at [707, 340] on select "SAME_DAY FUTURE_DAY" at bounding box center [701, 332] width 149 height 24
select select "0"
click at [627, 320] on select "SAME_DAY FUTURE_DAY" at bounding box center [701, 332] width 149 height 24
click at [802, 319] on div "Request Type SAME_DAY FUTURE_DAY" at bounding box center [786, 328] width 339 height 52
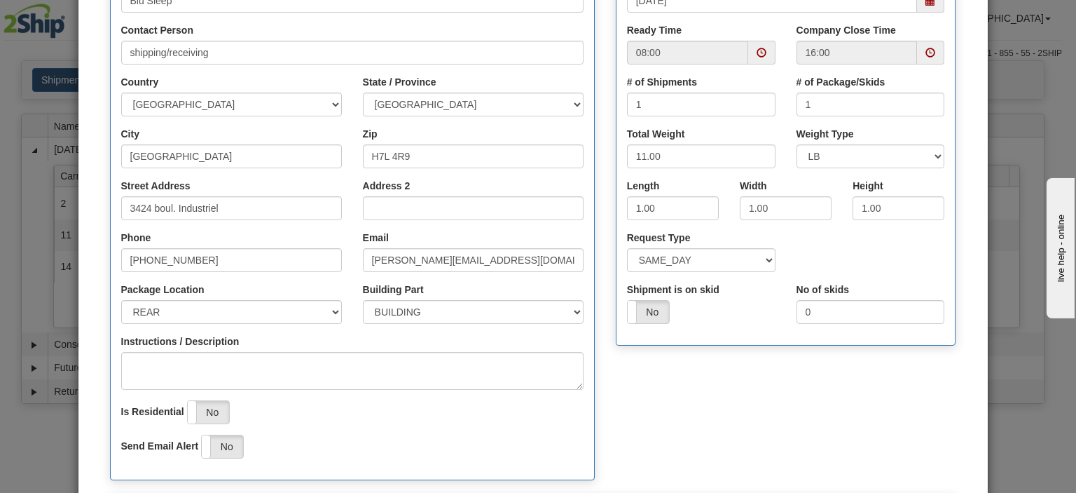
scroll to position [350, 0]
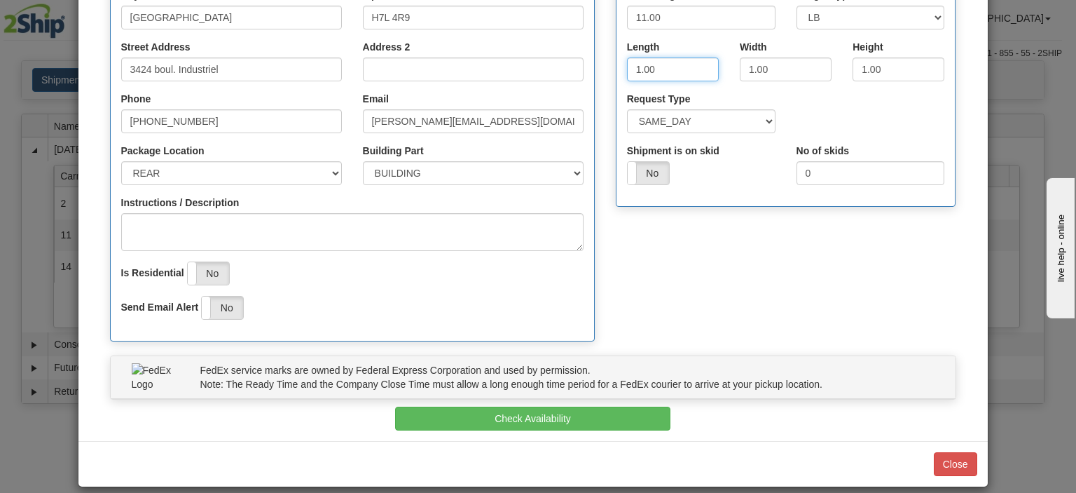
drag, startPoint x: 650, startPoint y: 66, endPoint x: 596, endPoint y: 64, distance: 53.3
click at [596, 64] on div "Pickup Location Company Blu Sleep Contact Person shipping/receiving Country [GE…" at bounding box center [534, 75] width 868 height 561
type input "16"
type input "8"
drag, startPoint x: 645, startPoint y: 70, endPoint x: 605, endPoint y: 85, distance: 41.9
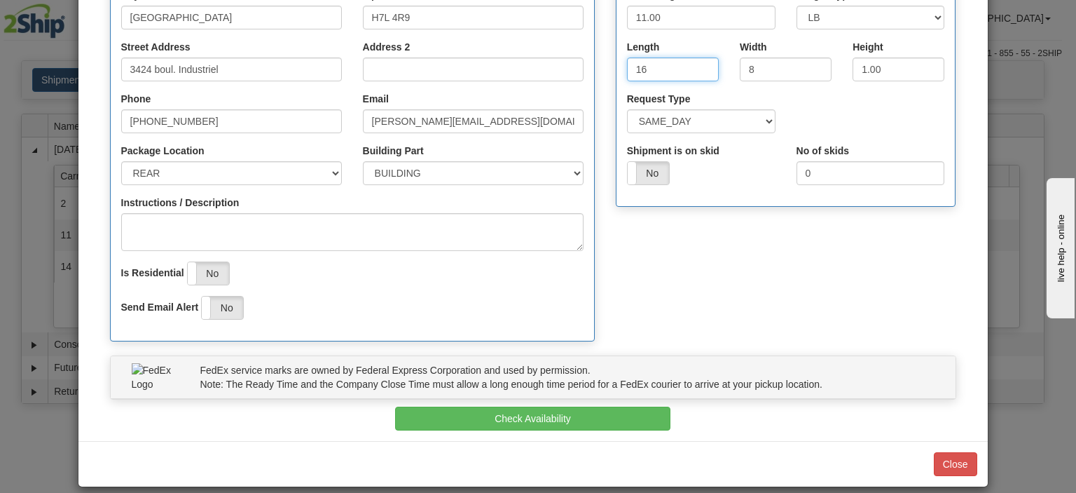
click at [605, 81] on div "Pickup Information Pickup Date [DATE] Ready Time 08:00 16:00 1 1" at bounding box center [786, 8] width 362 height 427
drag, startPoint x: 889, startPoint y: 67, endPoint x: 802, endPoint y: 71, distance: 87.0
click at [802, 71] on div "Length 16 Width 8 Height" at bounding box center [786, 66] width 339 height 52
type input "16"
click at [807, 97] on div "Request Type SAME_DAY FUTURE_DAY" at bounding box center [786, 118] width 339 height 52
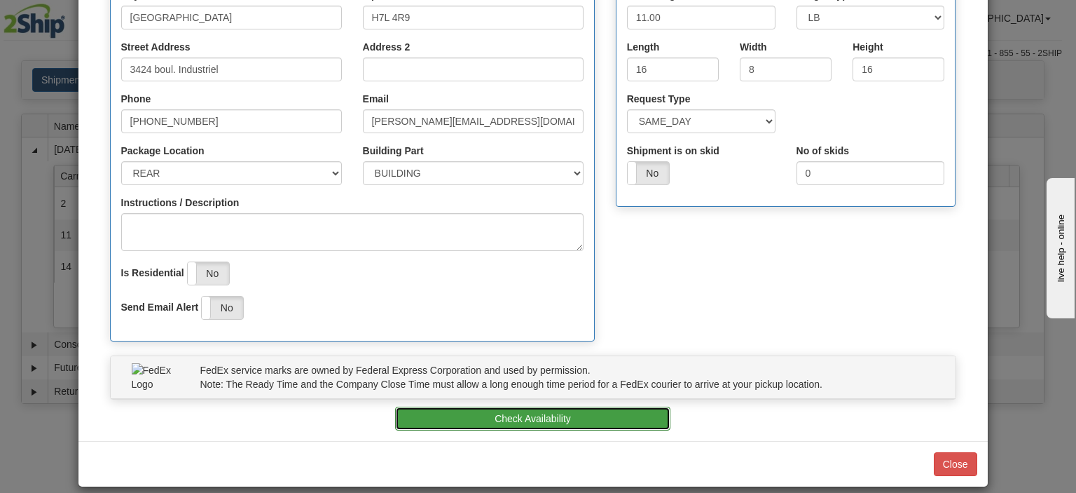
click at [584, 420] on button "Check Availability" at bounding box center [532, 418] width 275 height 24
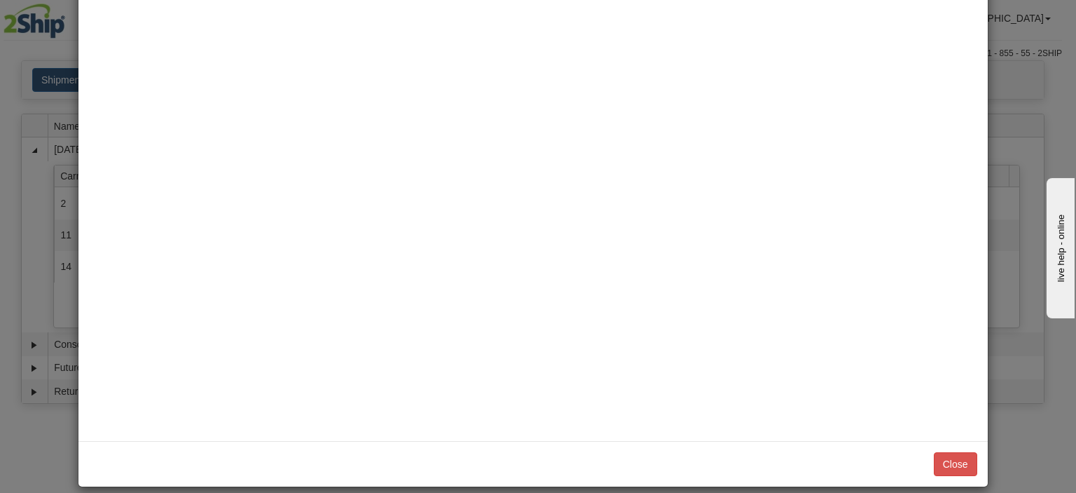
scroll to position [0, 0]
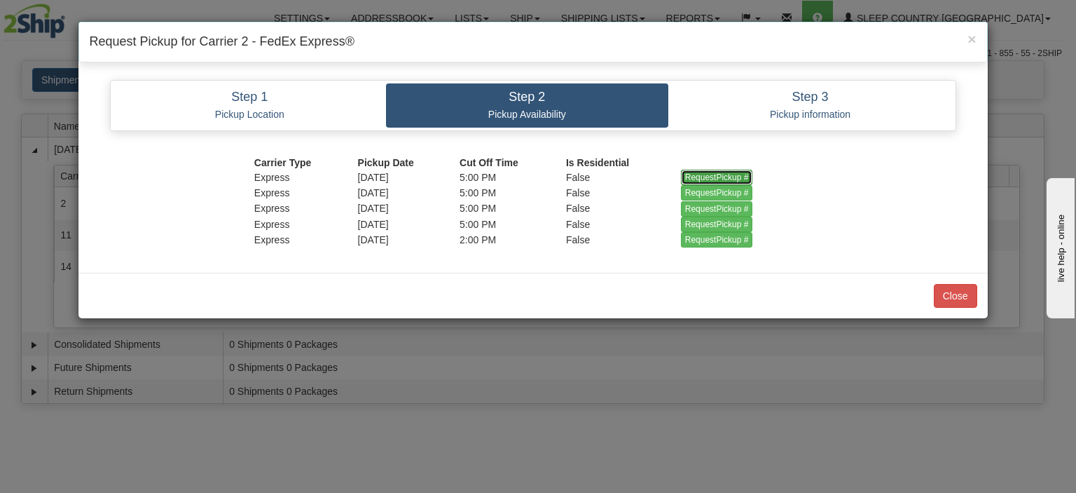
click at [698, 174] on input "RequestPickup #" at bounding box center [717, 177] width 72 height 15
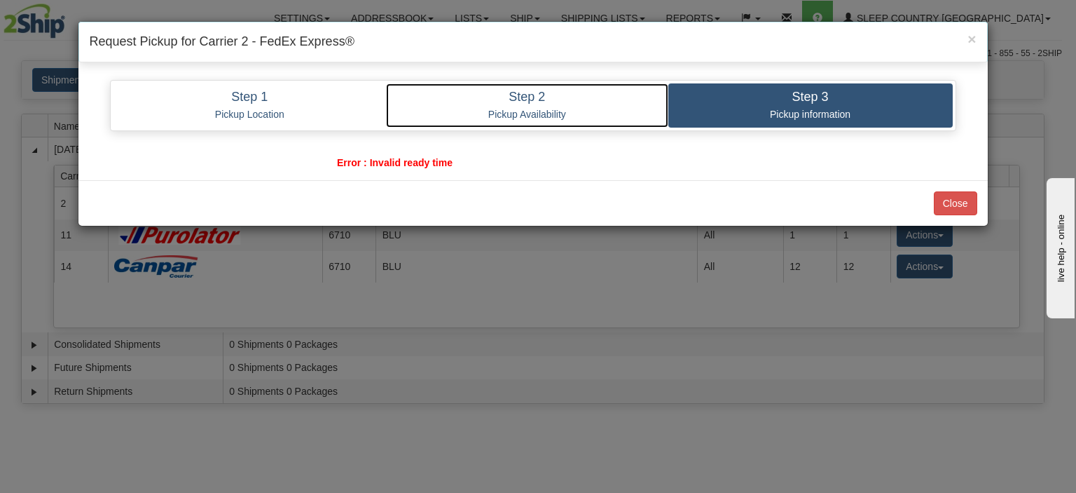
click at [603, 109] on p "Pickup Availability" at bounding box center [527, 114] width 261 height 13
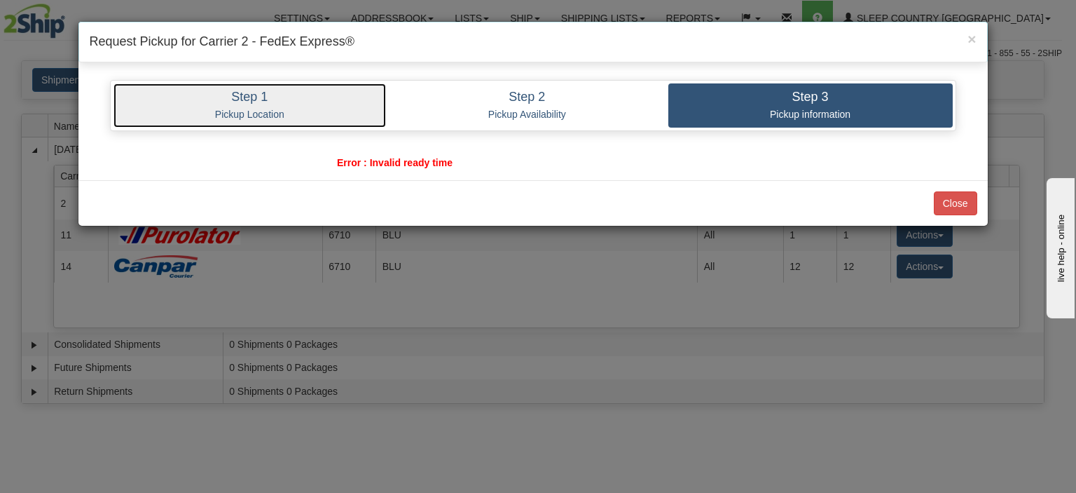
click at [294, 112] on p "Pickup Location" at bounding box center [250, 114] width 252 height 13
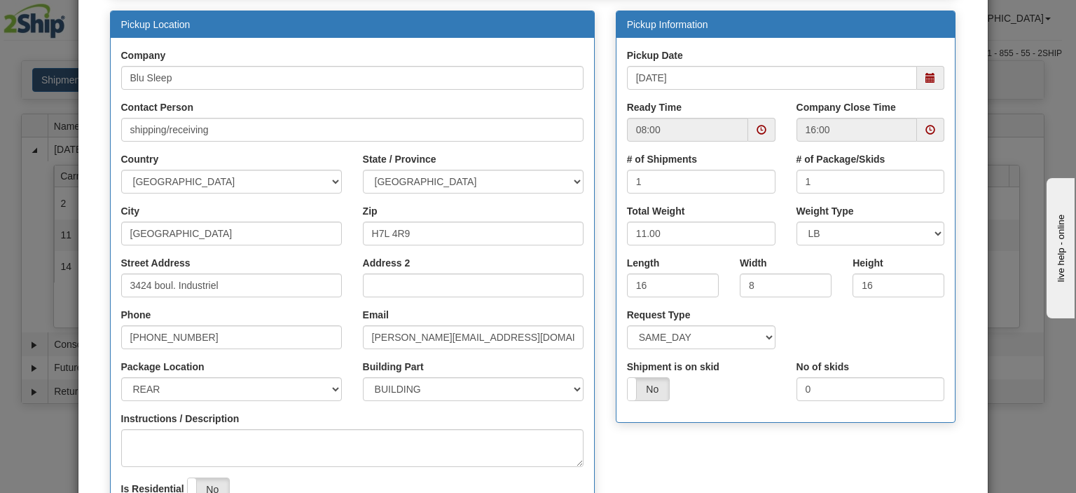
scroll to position [140, 0]
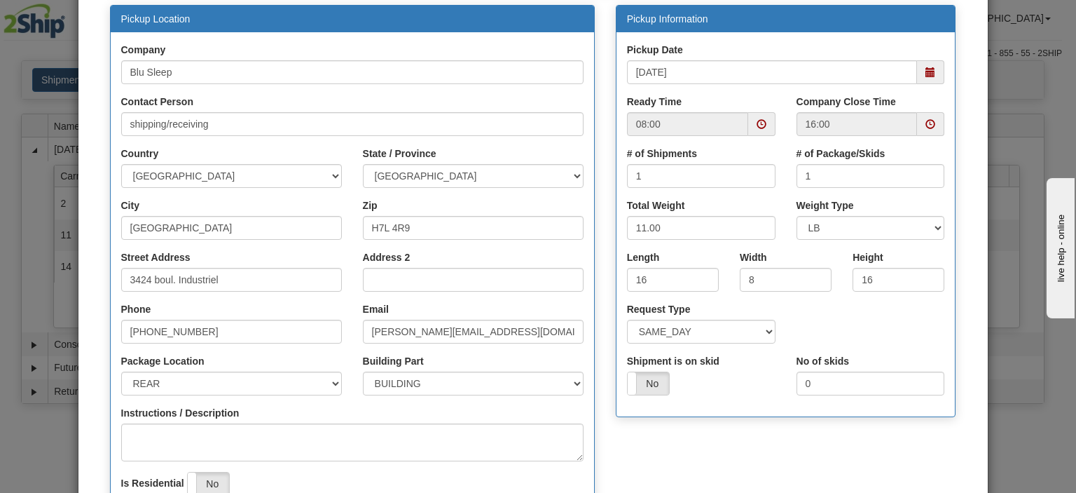
click at [759, 128] on span at bounding box center [762, 124] width 10 height 10
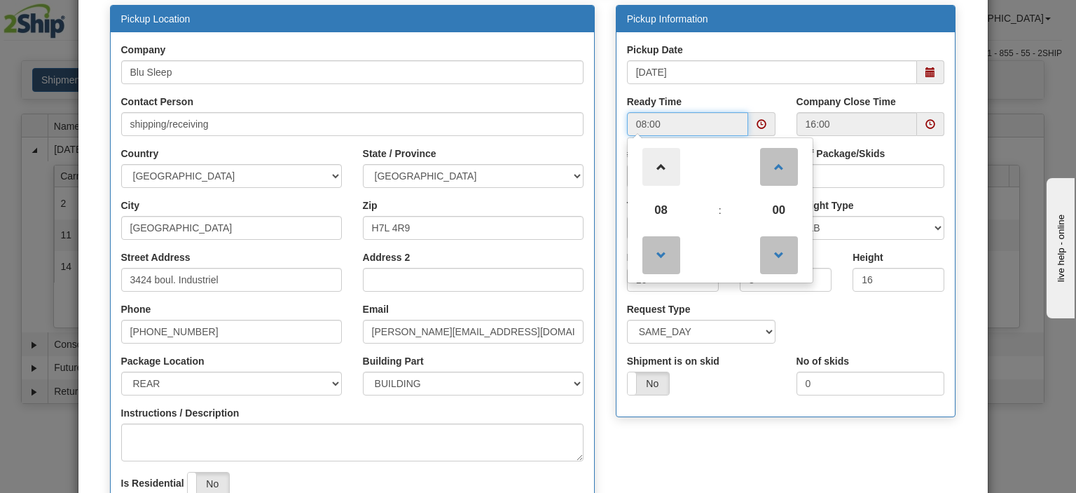
click at [658, 167] on span at bounding box center [662, 167] width 38 height 38
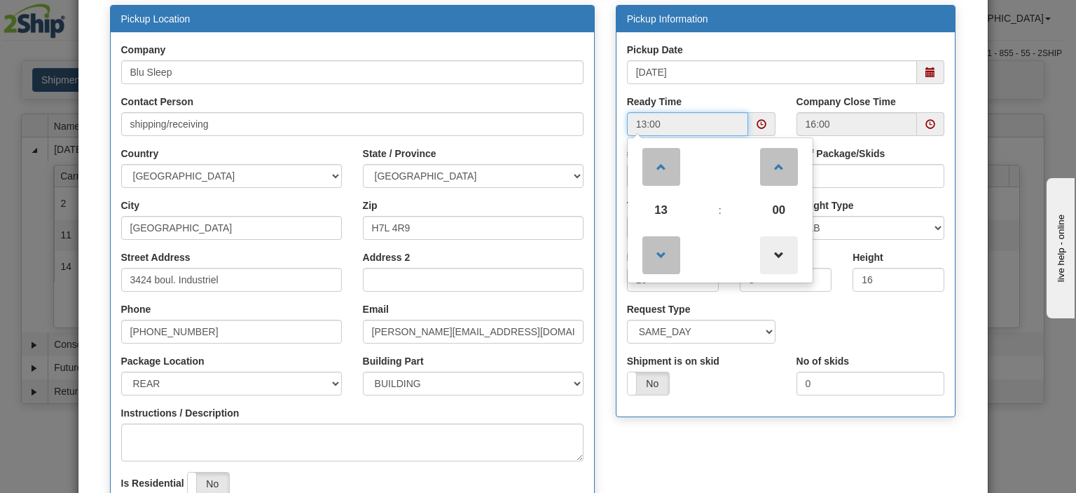
click at [768, 252] on span at bounding box center [779, 255] width 38 height 38
click at [770, 252] on span at bounding box center [779, 255] width 38 height 38
click at [660, 168] on span at bounding box center [662, 167] width 38 height 38
click at [770, 212] on span "58" at bounding box center [779, 210] width 38 height 38
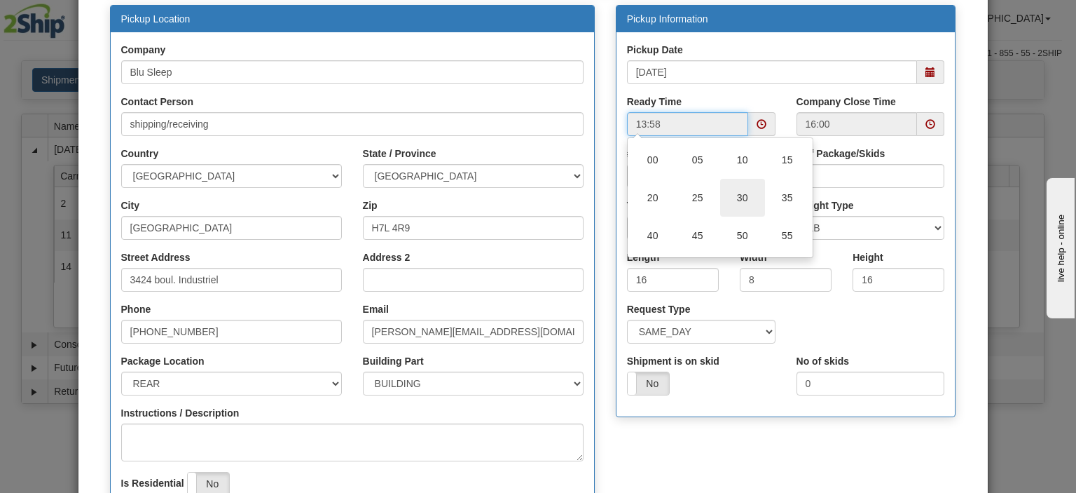
click at [727, 200] on td "30" at bounding box center [742, 198] width 45 height 38
type input "13:30"
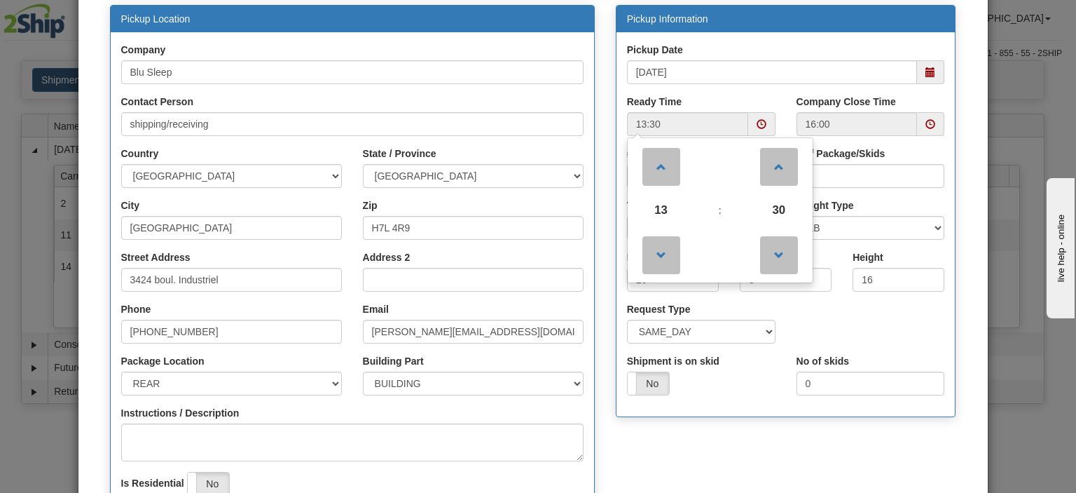
click at [794, 319] on div "Request Type SAME_DAY FUTURE_DAY" at bounding box center [786, 328] width 339 height 52
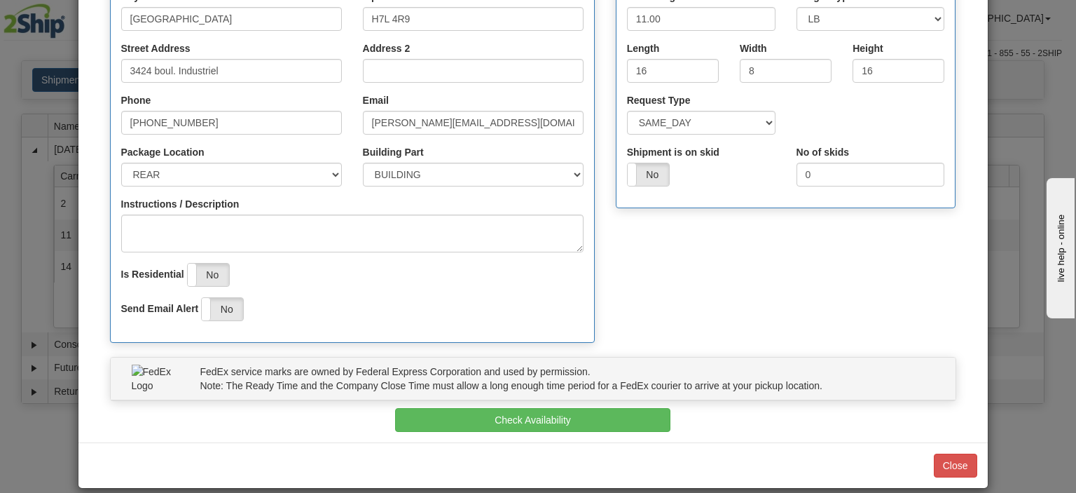
scroll to position [350, 0]
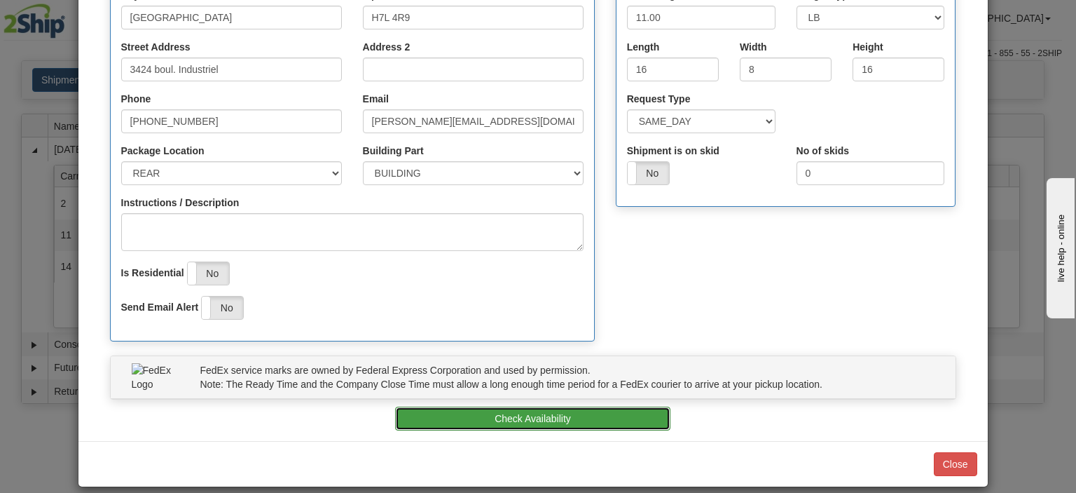
click at [575, 414] on button "Check Availability" at bounding box center [532, 418] width 275 height 24
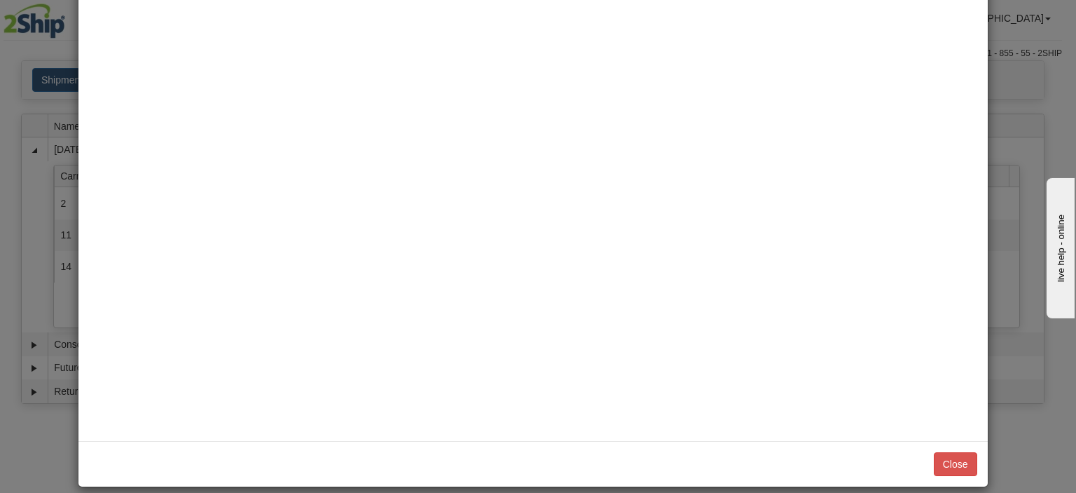
scroll to position [0, 0]
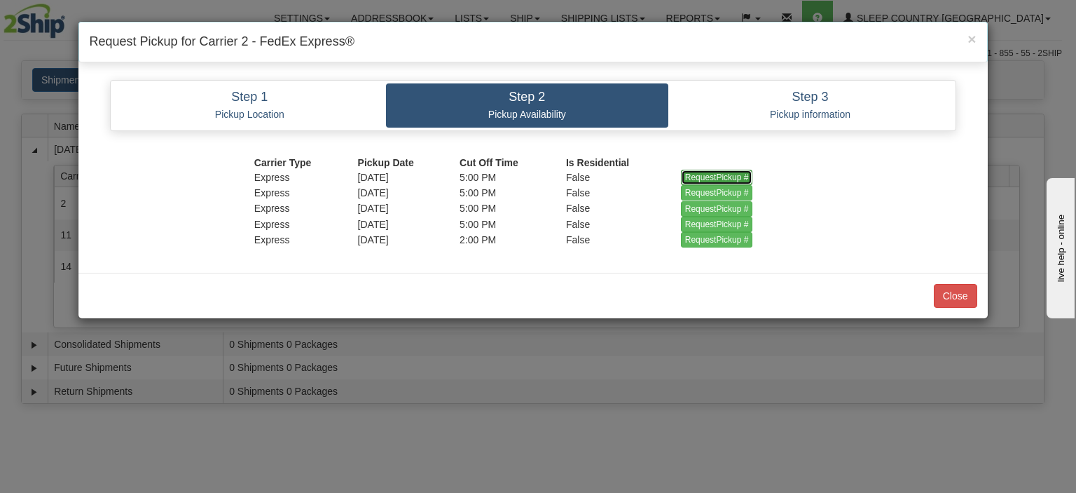
click at [708, 175] on input "RequestPickup #" at bounding box center [717, 177] width 72 height 15
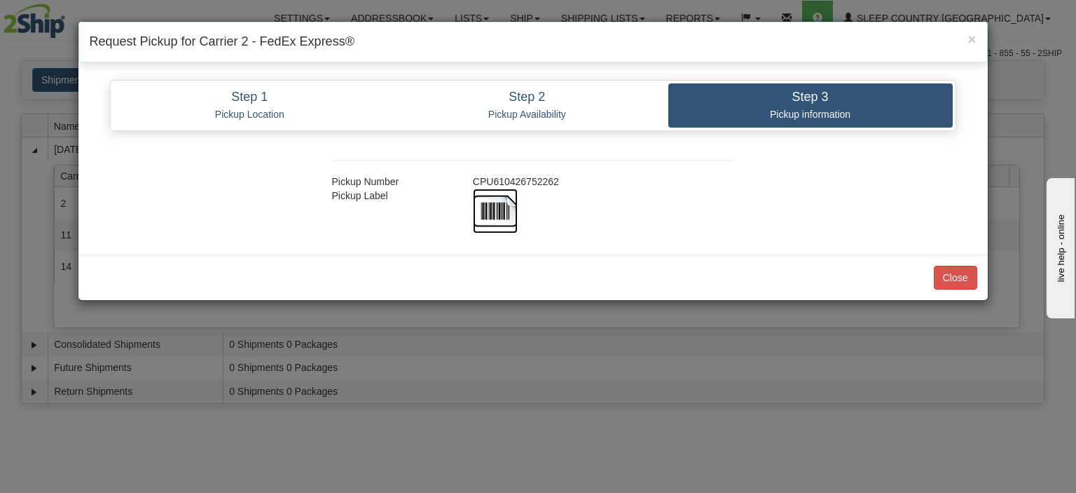
click at [498, 212] on img at bounding box center [495, 211] width 45 height 45
click at [641, 54] on div "× Request Pickup for Carrier 2 - FedEx Express®" at bounding box center [533, 42] width 910 height 41
click at [971, 34] on span "×" at bounding box center [972, 39] width 8 height 16
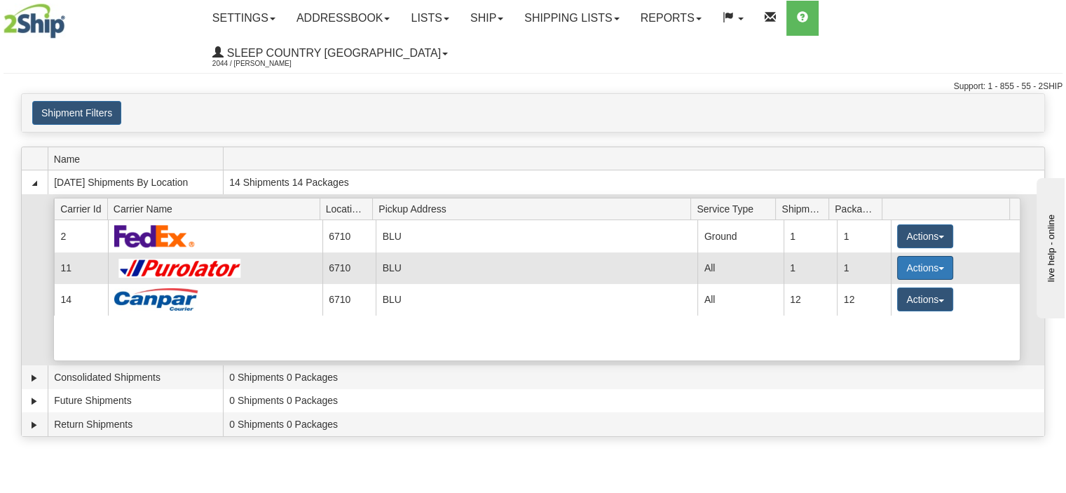
click at [924, 256] on button "Actions" at bounding box center [925, 268] width 56 height 24
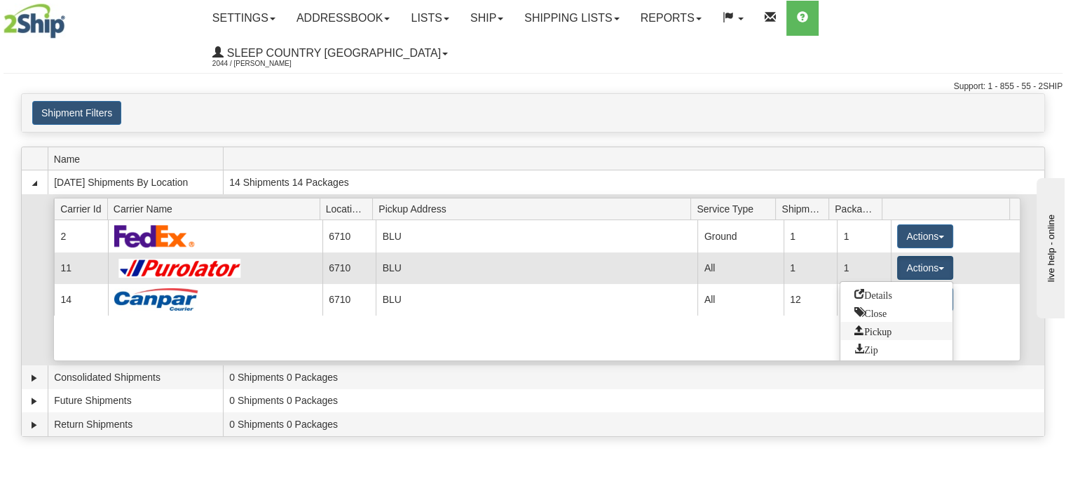
click at [882, 325] on span "Pickup" at bounding box center [872, 330] width 37 height 10
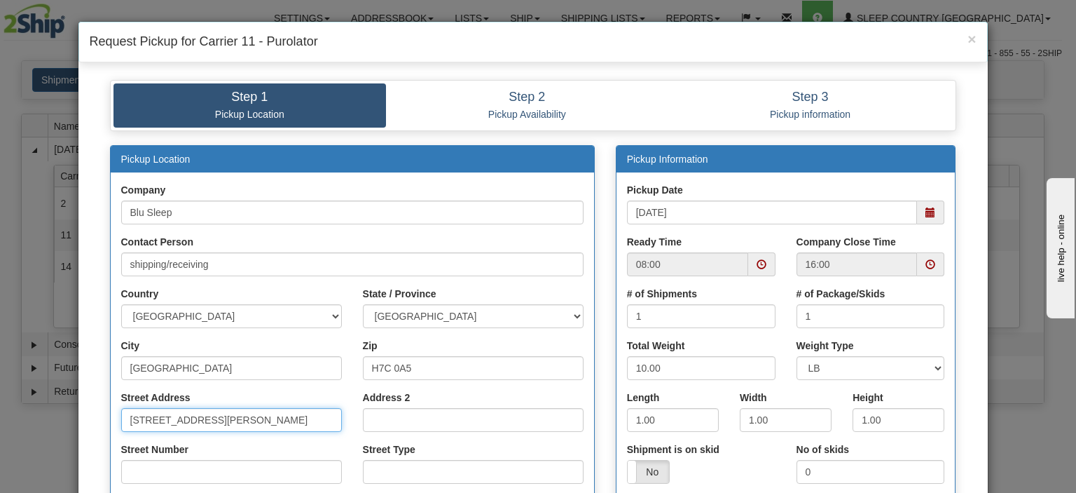
drag, startPoint x: 260, startPoint y: 415, endPoint x: 60, endPoint y: 420, distance: 199.8
click at [60, 420] on div "× Request Pickup for Carrier 11 - Purolator Step 1 Pickup Location Step 2 Picku…" at bounding box center [538, 246] width 1076 height 493
type input "Industriel"
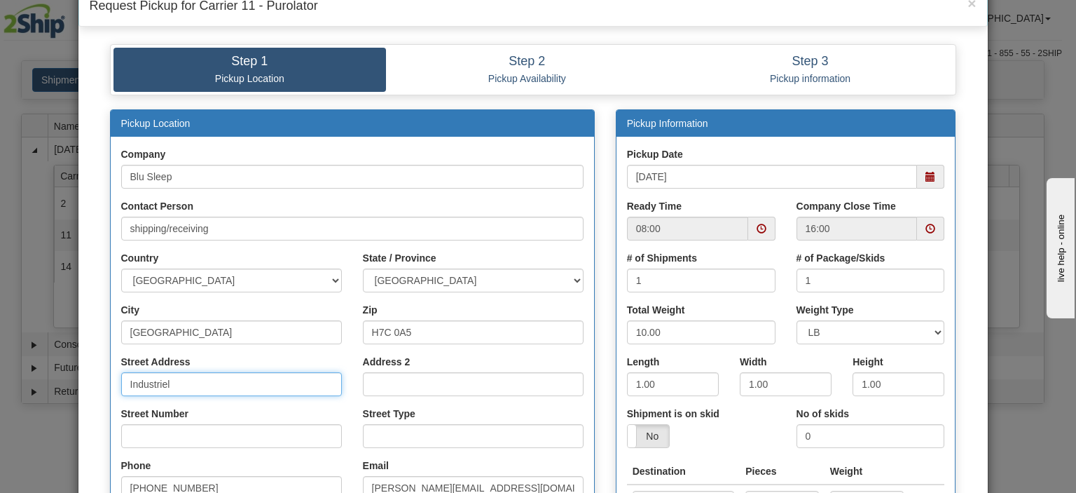
scroll to position [70, 0]
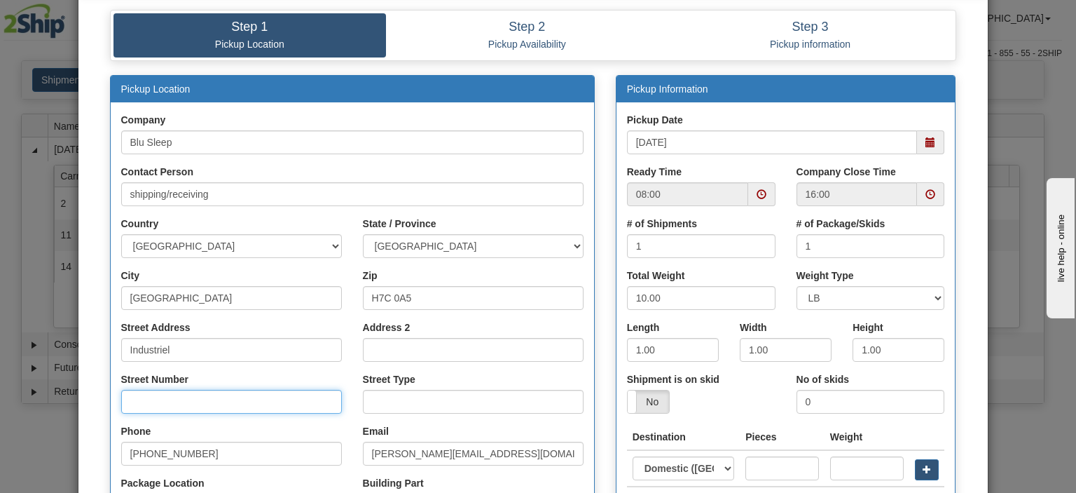
click at [205, 397] on input "Street Number" at bounding box center [231, 402] width 221 height 24
type input "3424"
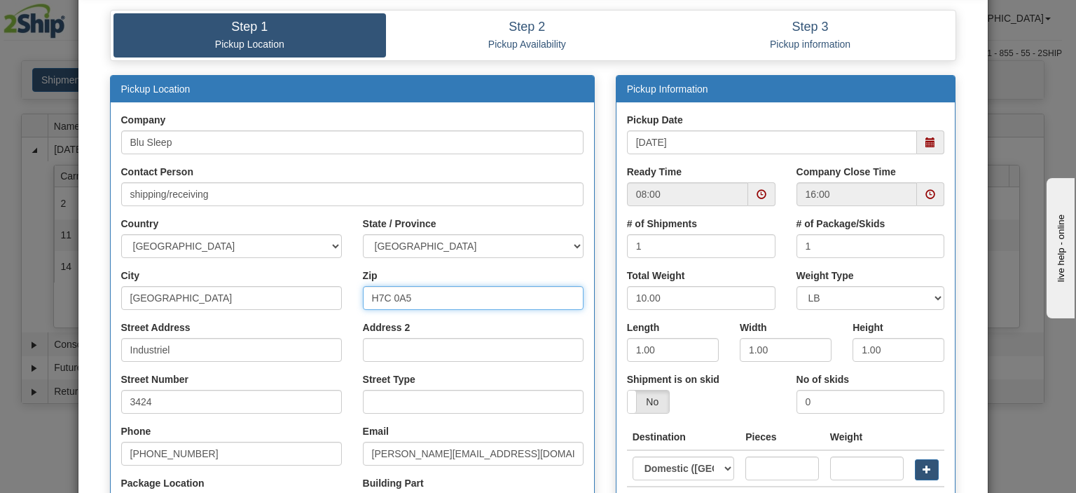
click at [413, 296] on input "H7C 0A5" at bounding box center [473, 298] width 221 height 24
type input "H7L 4R9"
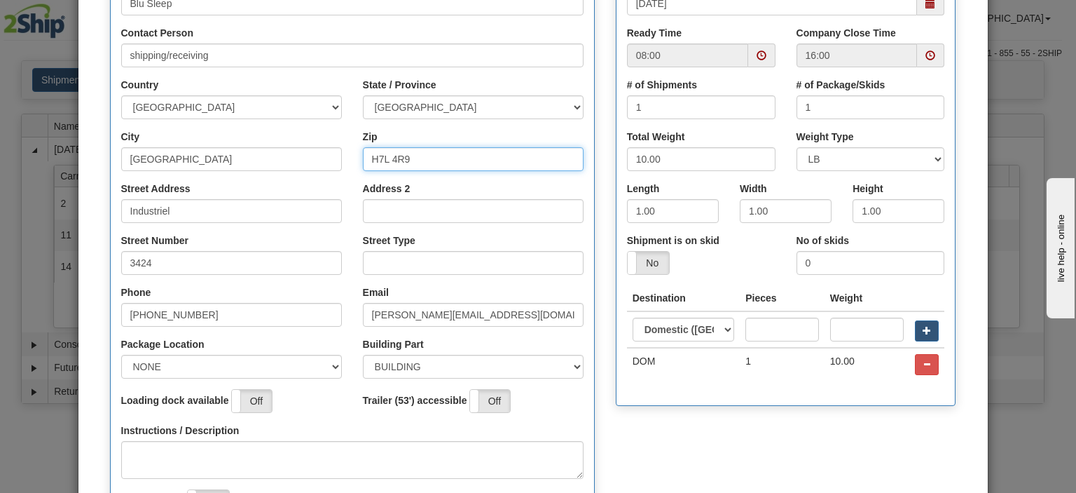
scroll to position [210, 0]
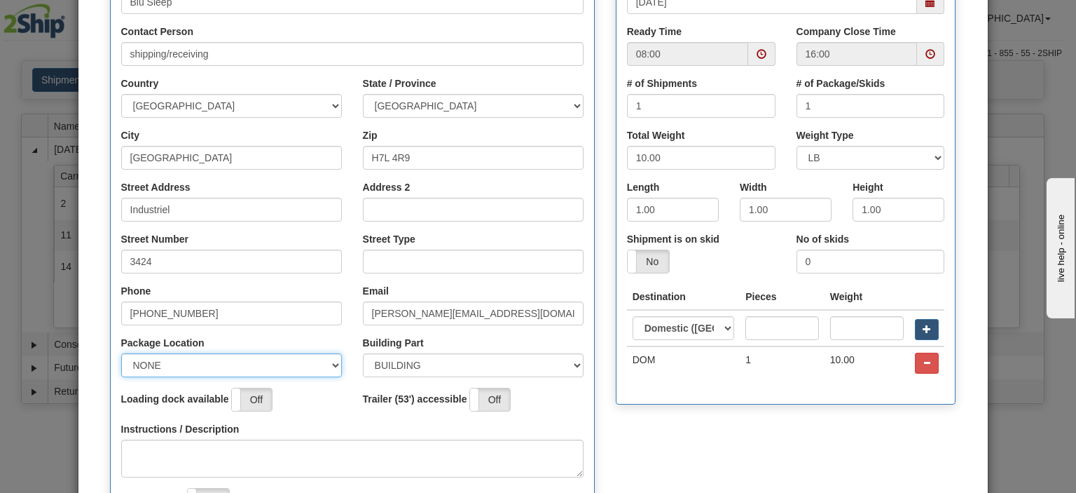
click at [238, 370] on select "NONE FRONT REAR SIDE" at bounding box center [231, 365] width 221 height 24
select select "2"
click at [121, 353] on select "NONE FRONT REAR SIDE" at bounding box center [231, 365] width 221 height 24
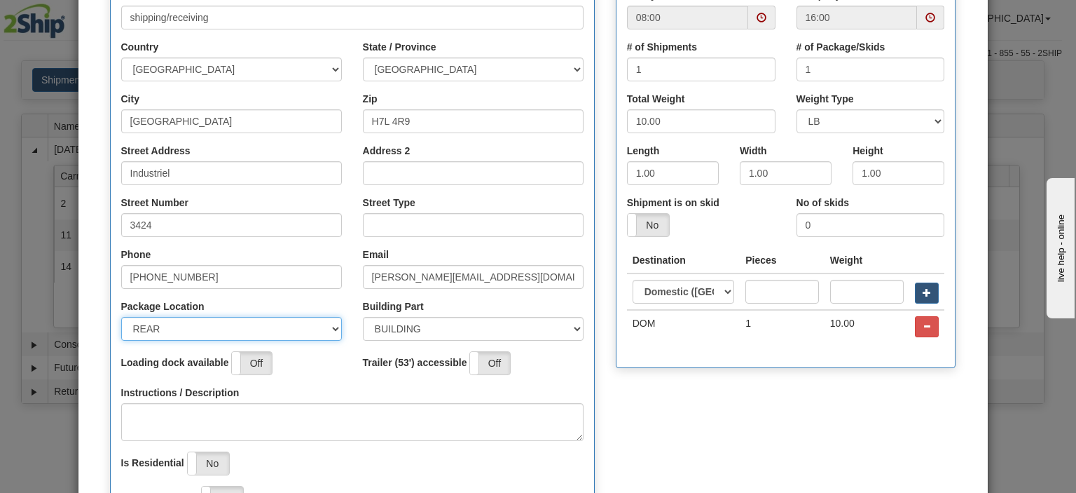
scroll to position [280, 0]
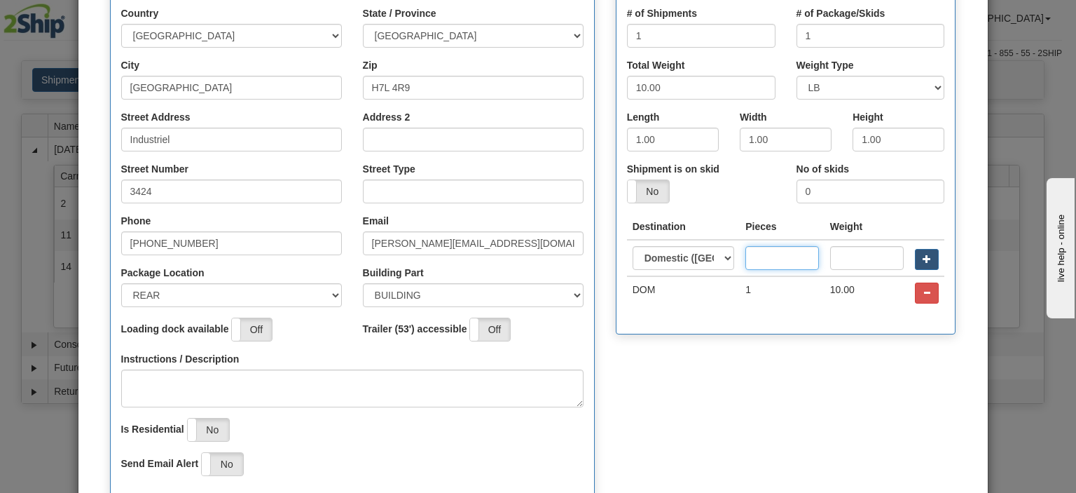
click at [765, 256] on input "text" at bounding box center [782, 258] width 73 height 24
click at [860, 254] on input "text" at bounding box center [867, 258] width 74 height 24
click at [772, 301] on td "1" at bounding box center [782, 292] width 84 height 33
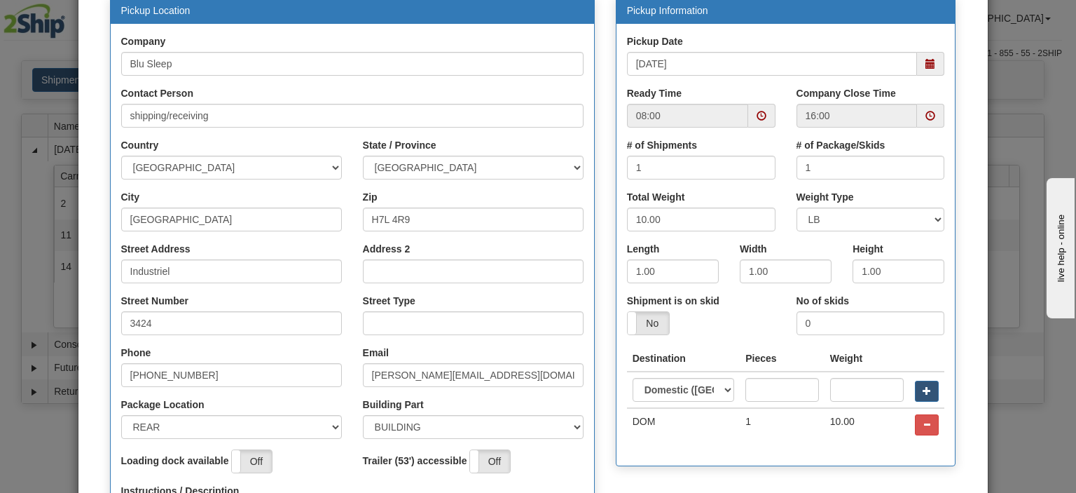
scroll to position [140, 0]
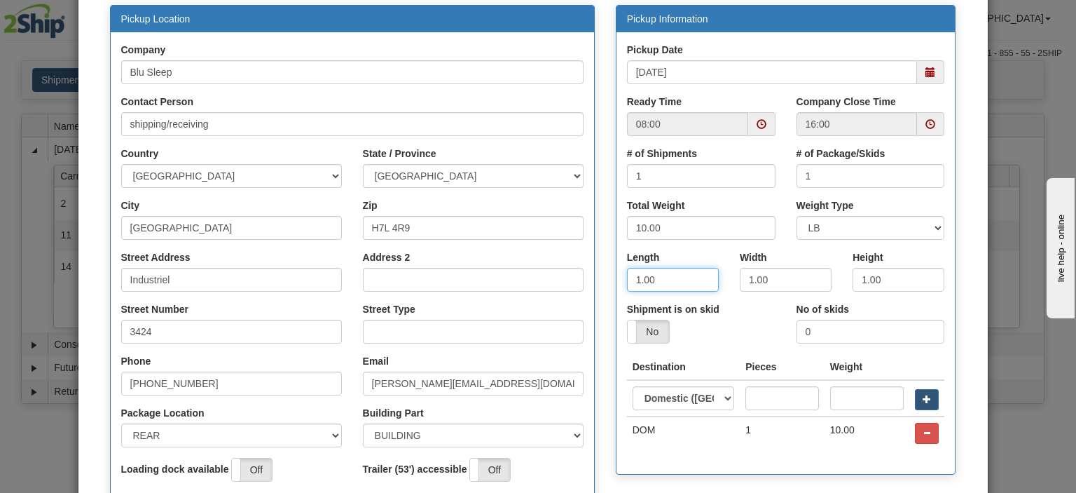
drag, startPoint x: 627, startPoint y: 281, endPoint x: 574, endPoint y: 291, distance: 54.2
click at [574, 291] on div "Pickup Location Company Blu Sleep Contact Person shipping/receiving Country [GE…" at bounding box center [534, 329] width 868 height 648
type input "16"
type input "8"
type input "16"
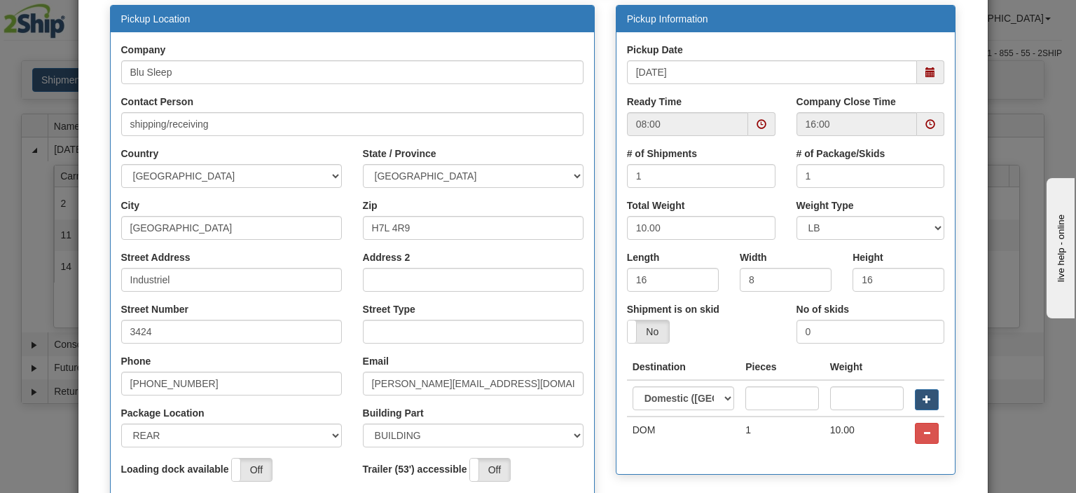
click at [748, 317] on div "Shipment is on skid Yes No" at bounding box center [701, 322] width 149 height 41
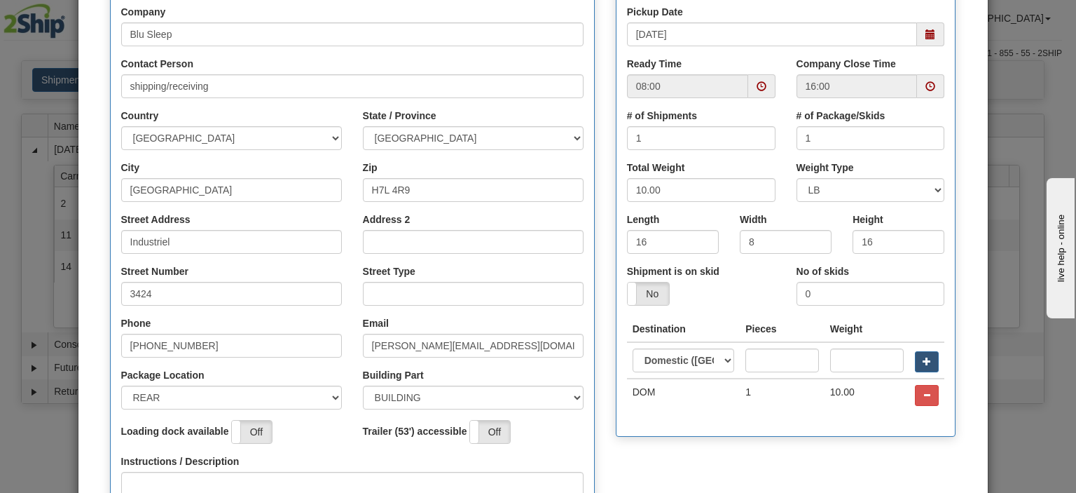
scroll to position [210, 0]
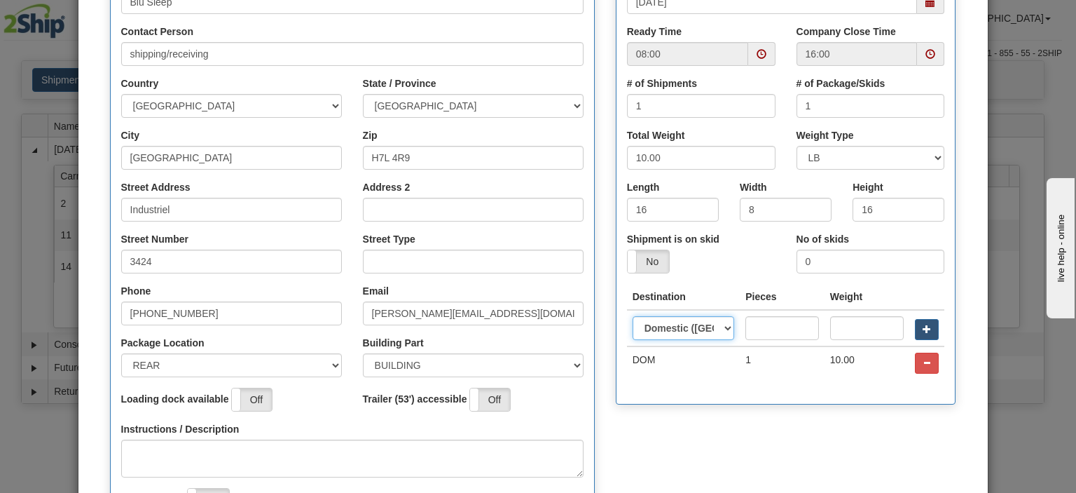
click at [700, 330] on select "Domestic ([GEOGRAPHIC_DATA]) [GEOGRAPHIC_DATA] International" at bounding box center [684, 328] width 102 height 24
click at [700, 329] on select "Domestic ([GEOGRAPHIC_DATA]) [GEOGRAPHIC_DATA] International" at bounding box center [684, 328] width 102 height 24
click at [757, 336] on input "text" at bounding box center [782, 328] width 73 height 24
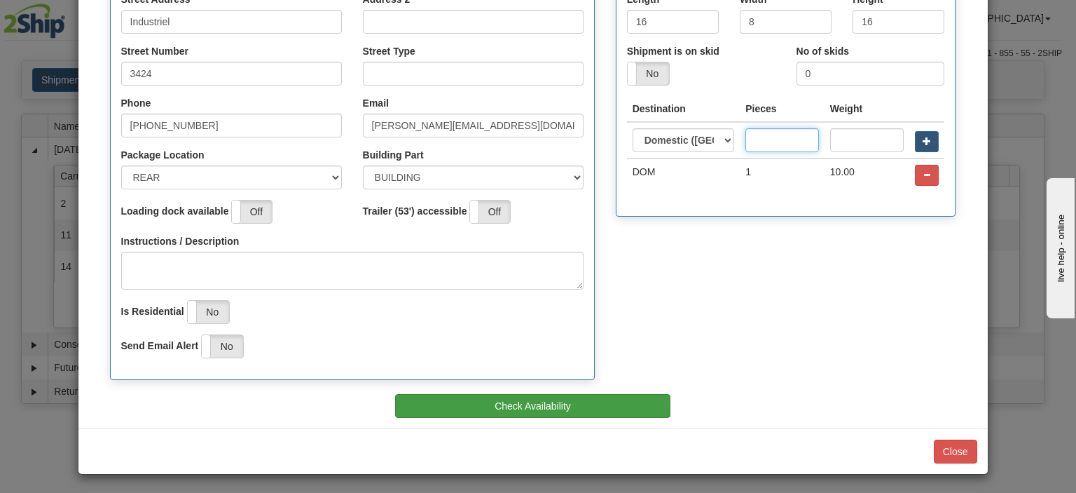
scroll to position [328, 0]
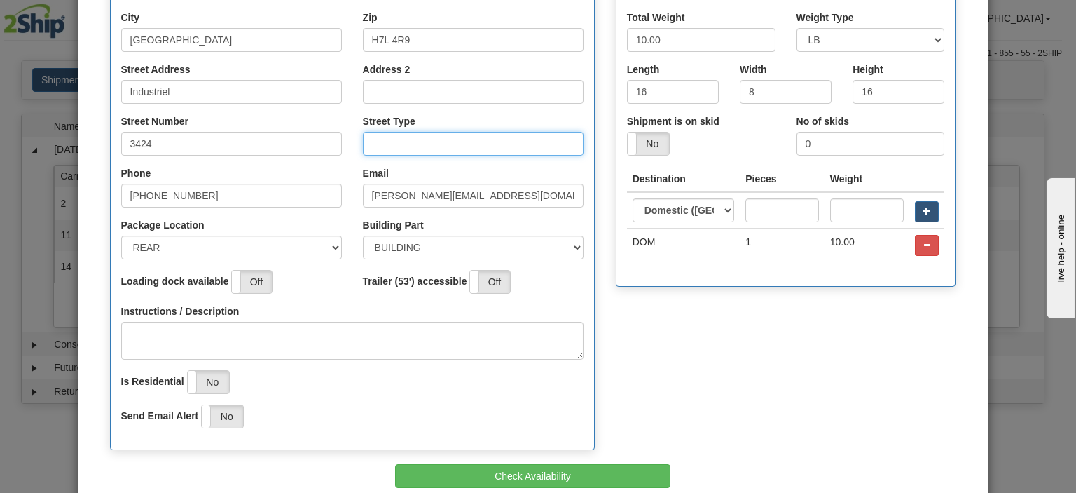
click at [457, 151] on input "Street Type" at bounding box center [473, 144] width 221 height 24
type input "BLVD"
click at [670, 310] on div "Pickup Location Company Blu Sleep Contact Person shipping/receiving Country [GE…" at bounding box center [534, 141] width 868 height 648
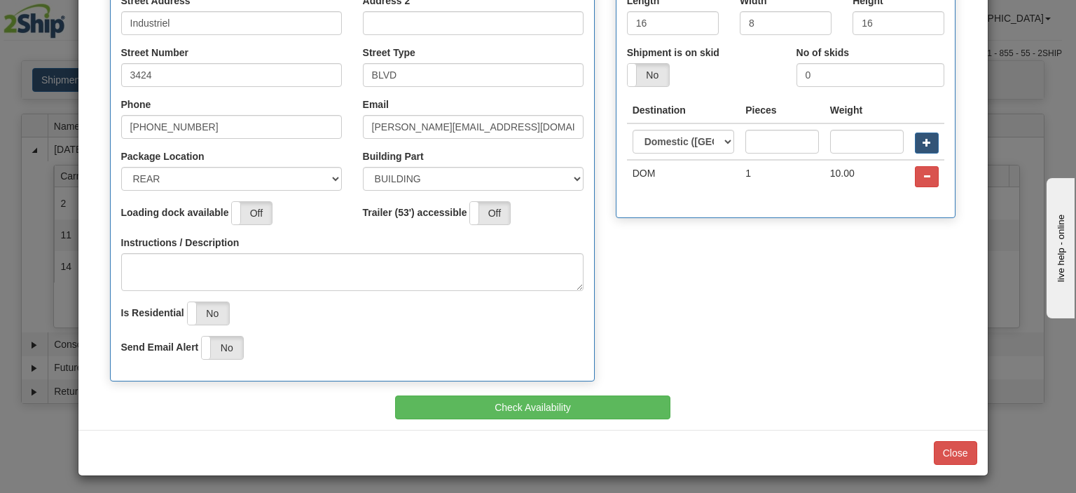
scroll to position [398, 0]
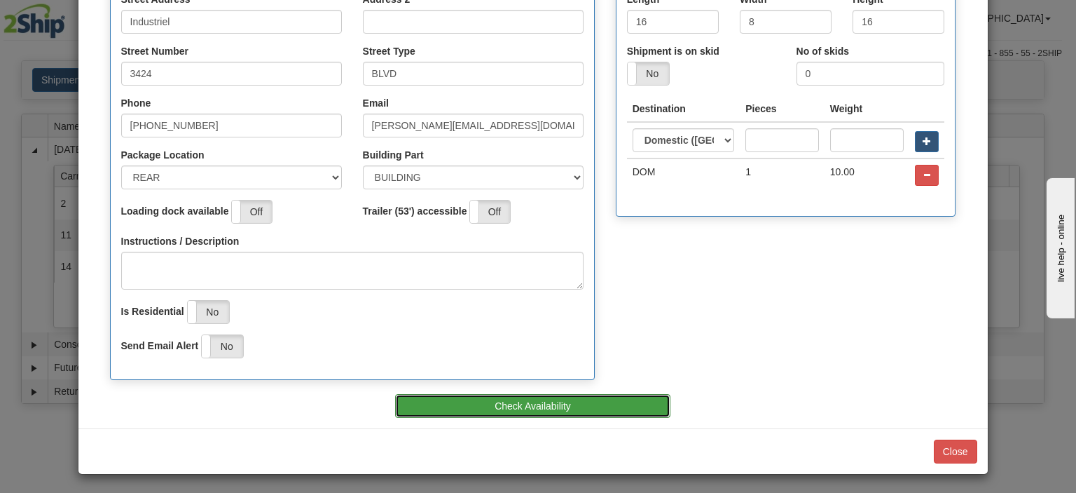
click at [544, 400] on button "Check Availability" at bounding box center [532, 406] width 275 height 24
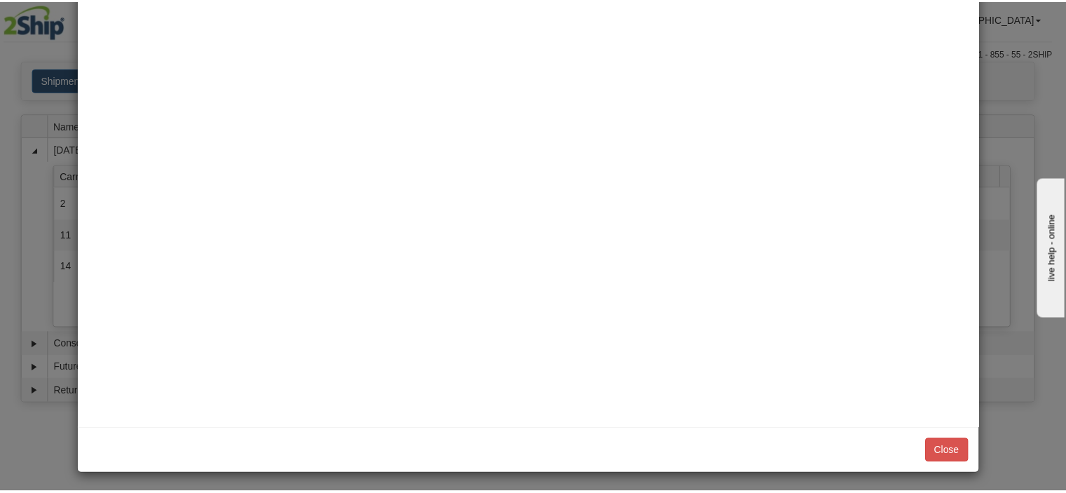
scroll to position [0, 0]
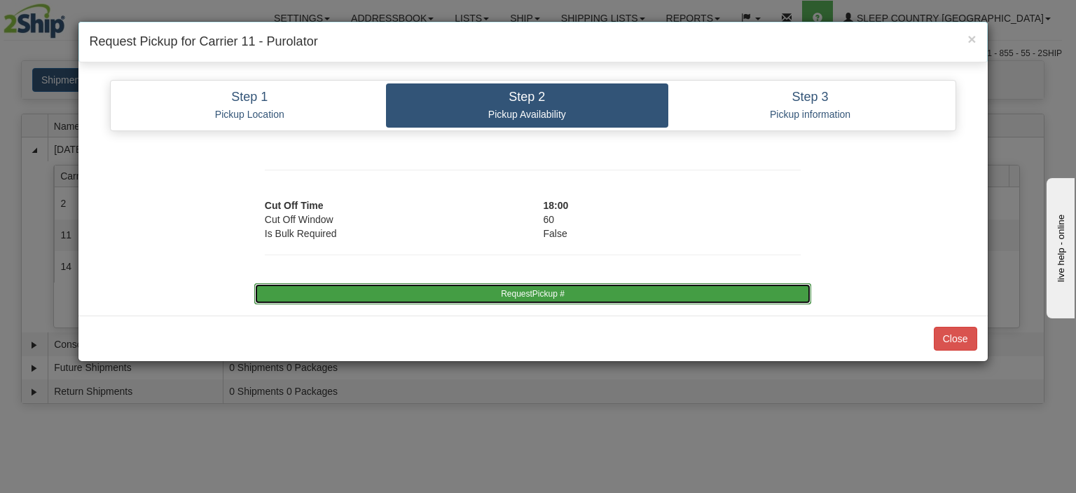
click at [556, 297] on button "RequestPickup #" at bounding box center [532, 293] width 557 height 21
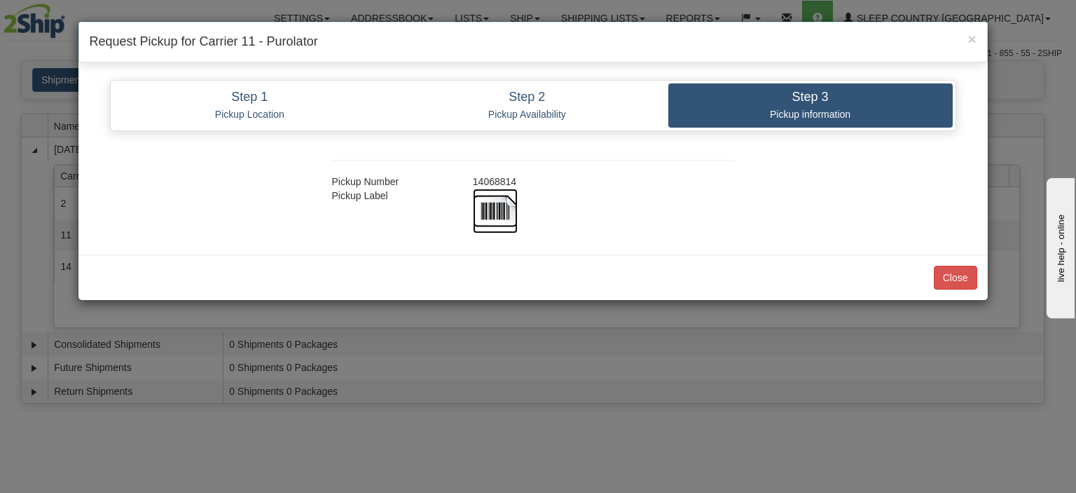
click at [498, 208] on img at bounding box center [495, 211] width 45 height 45
click at [952, 281] on button "Close" at bounding box center [955, 278] width 43 height 24
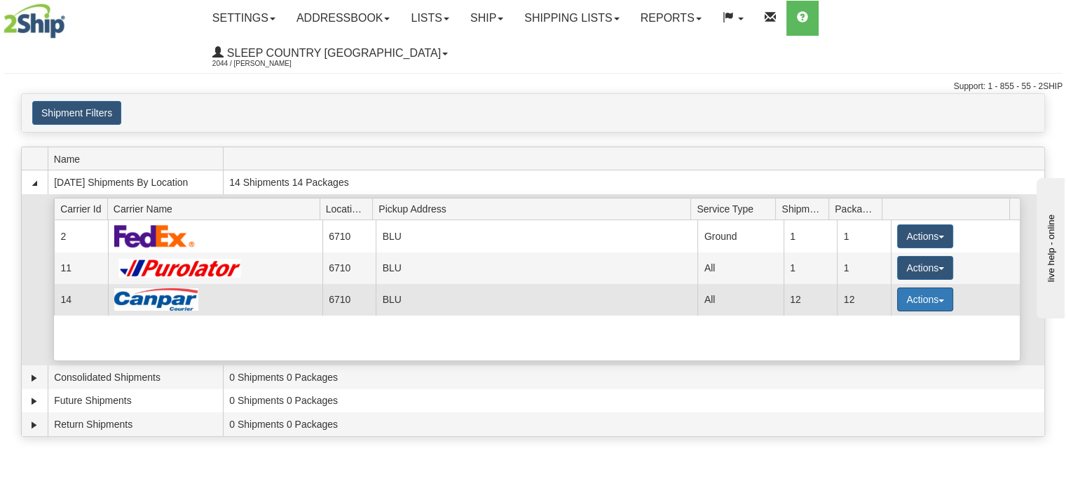
click at [897, 287] on button "Actions" at bounding box center [925, 299] width 56 height 24
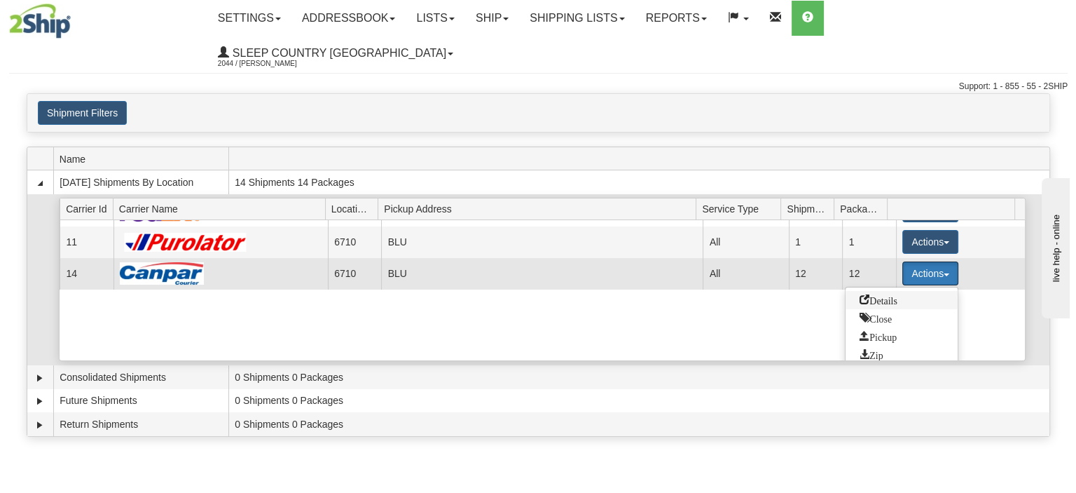
scroll to position [50, 0]
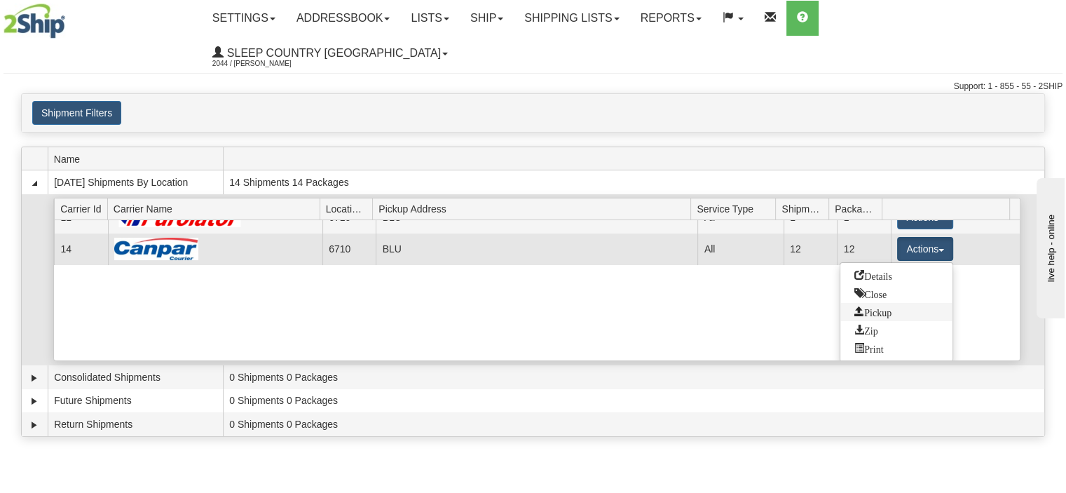
click at [873, 306] on span "Pickup" at bounding box center [872, 311] width 37 height 10
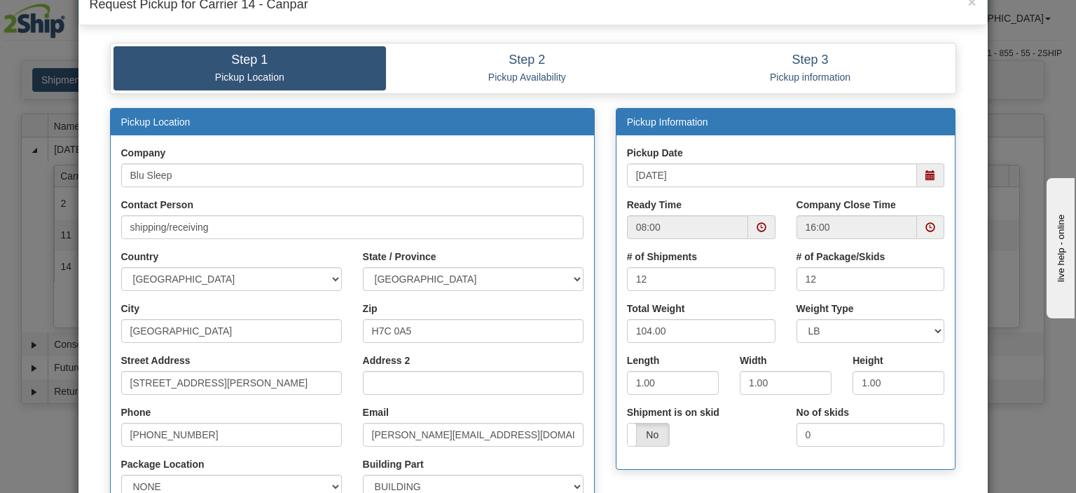
scroll to position [70, 0]
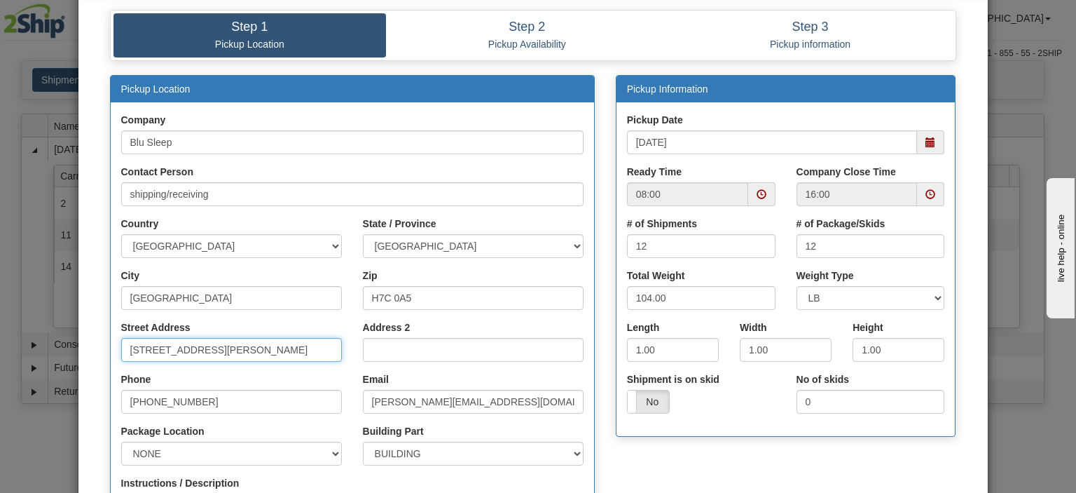
drag, startPoint x: 281, startPoint y: 349, endPoint x: 0, endPoint y: 345, distance: 281.0
click at [0, 345] on div "× Request Pickup for Carrier 14 - Canpar Step 1 Pickup Location Step 2 Pickup A…" at bounding box center [538, 246] width 1076 height 493
type input "3424 Industriel"
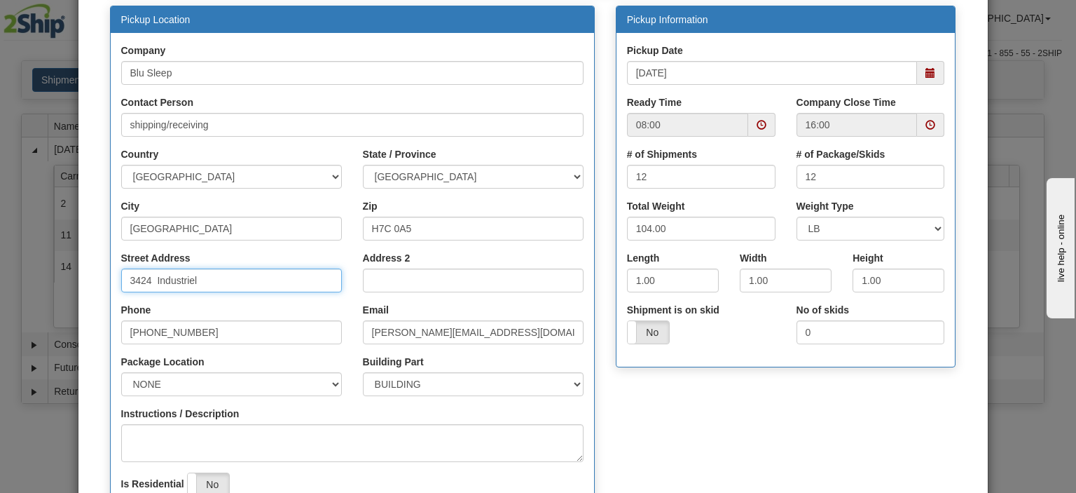
scroll to position [140, 0]
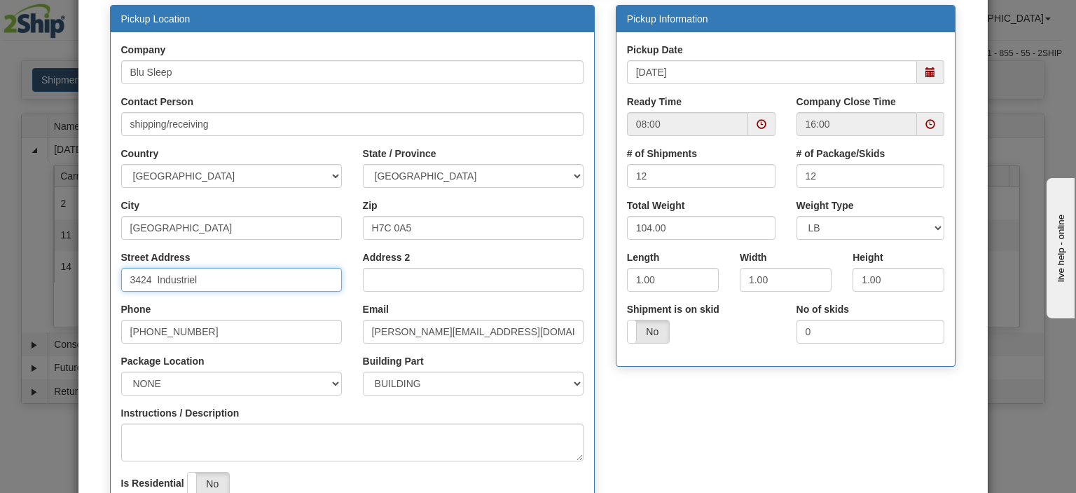
drag, startPoint x: 198, startPoint y: 280, endPoint x: 28, endPoint y: 282, distance: 169.6
click at [28, 282] on div "× Request Pickup for Carrier 14 - Canpar Step 1 Pickup Location Step 2 Pickup A…" at bounding box center [538, 246] width 1076 height 493
type input "3424 boul. Industriel"
click at [186, 273] on input "3424 boul. Industriel" at bounding box center [231, 280] width 221 height 24
click at [121, 303] on label "Phone" at bounding box center [136, 309] width 30 height 14
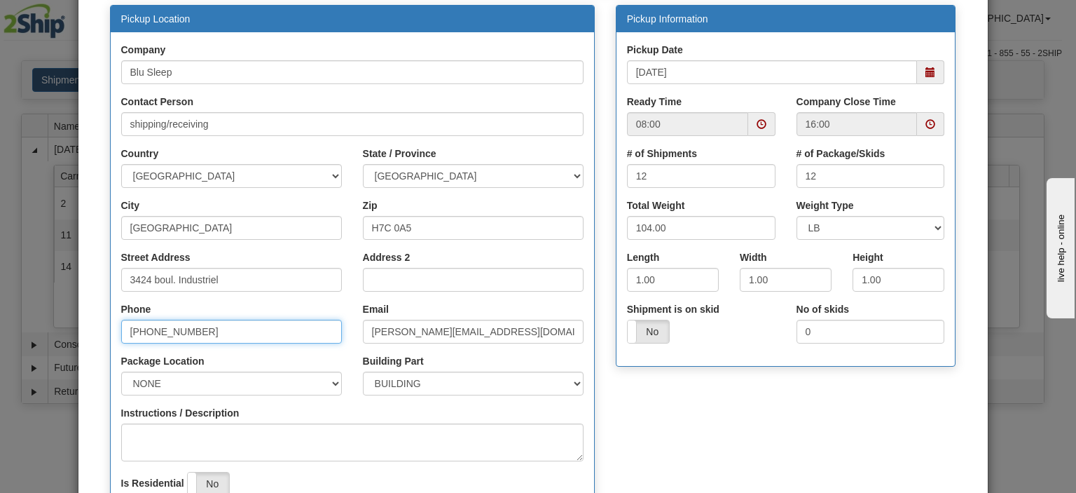
click at [121, 320] on input "[PHONE_NUMBER]" at bounding box center [231, 332] width 221 height 24
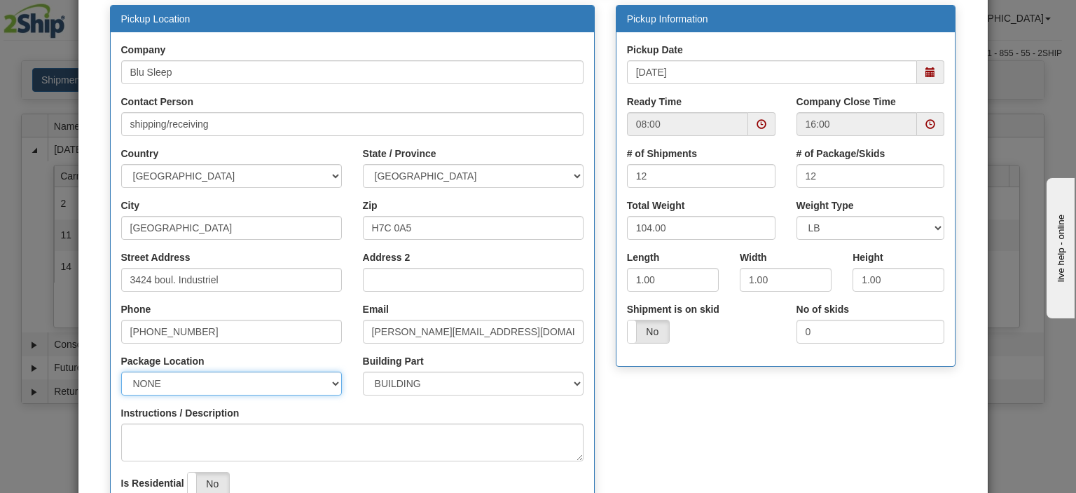
click at [154, 385] on select "NONE FRONT REAR SIDE" at bounding box center [231, 383] width 221 height 24
select select "2"
click at [121, 371] on select "NONE FRONT REAR SIDE" at bounding box center [231, 383] width 221 height 24
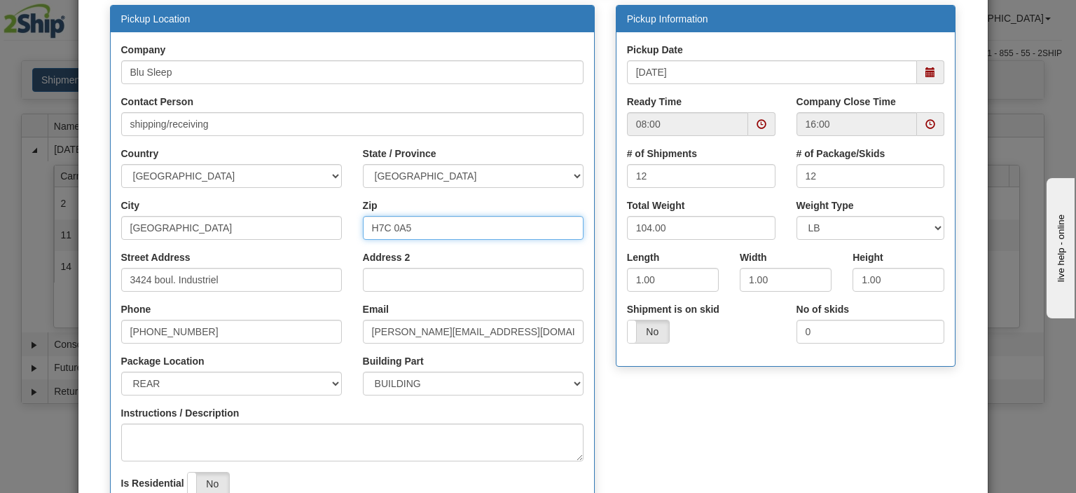
drag, startPoint x: 412, startPoint y: 228, endPoint x: 381, endPoint y: 228, distance: 31.5
click at [381, 228] on input "H7C 0A5" at bounding box center [473, 228] width 221 height 24
type input "H7L 4R9"
click at [636, 282] on input "1.00" at bounding box center [673, 280] width 92 height 24
drag, startPoint x: 648, startPoint y: 276, endPoint x: 610, endPoint y: 280, distance: 37.3
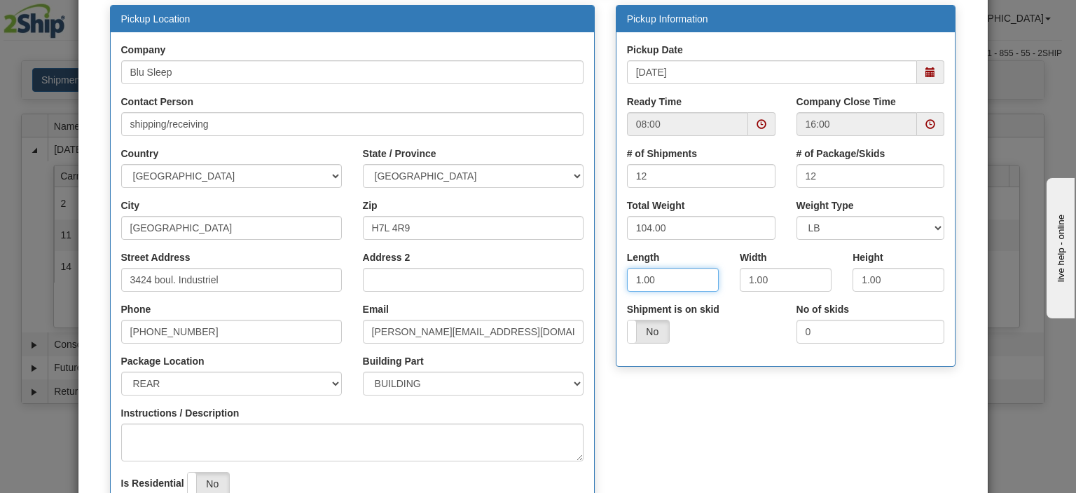
click at [617, 279] on div "Length 1.00" at bounding box center [673, 276] width 113 height 52
type input "16"
type input "8"
type input "16"
click at [720, 336] on div "Yes No" at bounding box center [701, 332] width 149 height 24
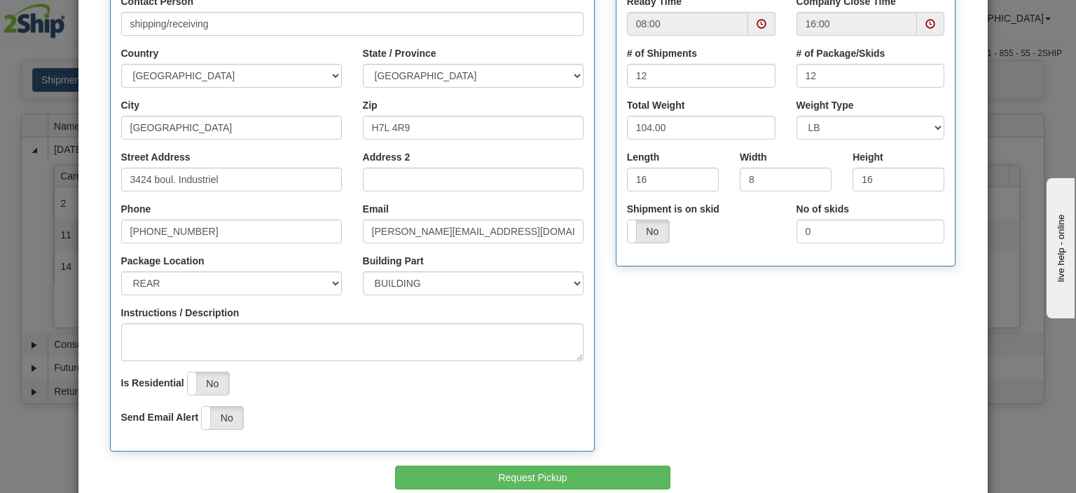
scroll to position [280, 0]
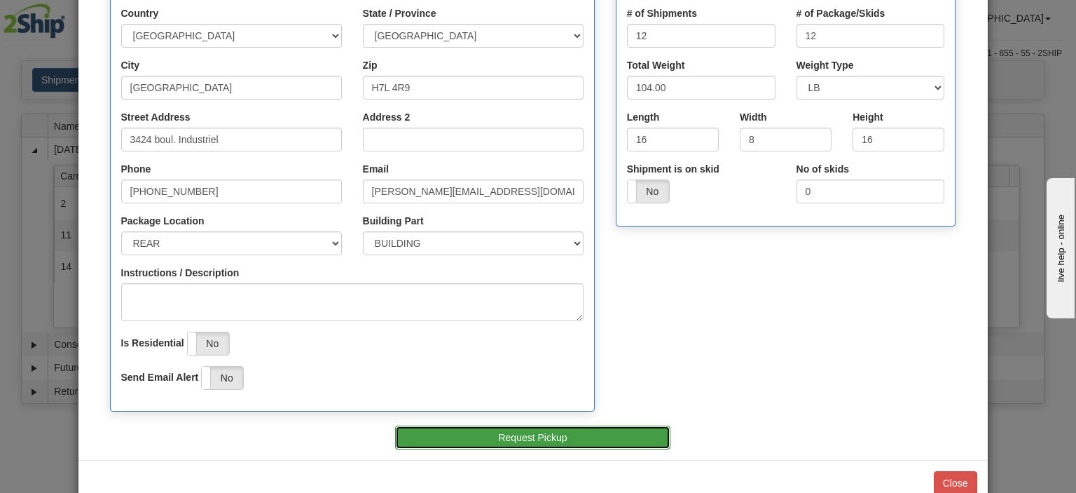
click at [566, 438] on button "Request Pickup" at bounding box center [532, 437] width 275 height 24
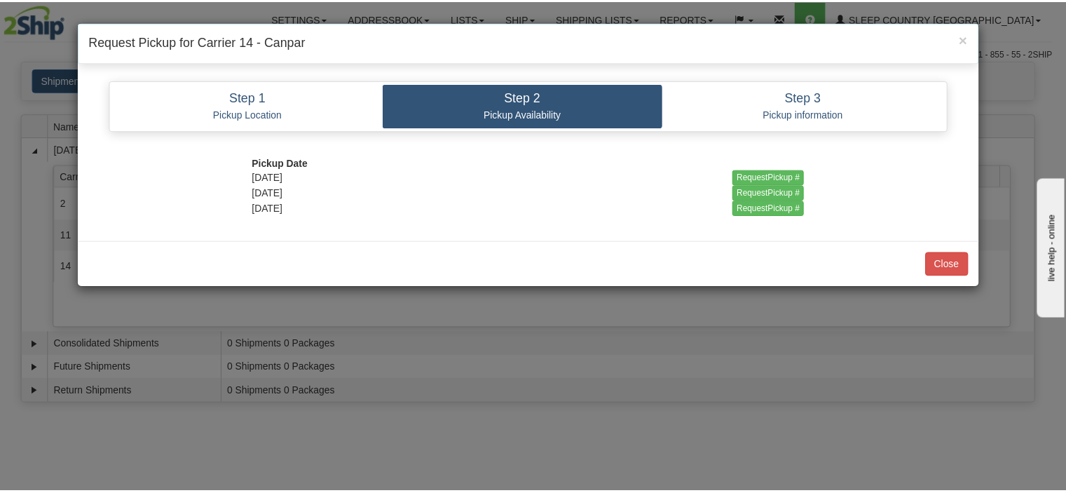
scroll to position [0, 0]
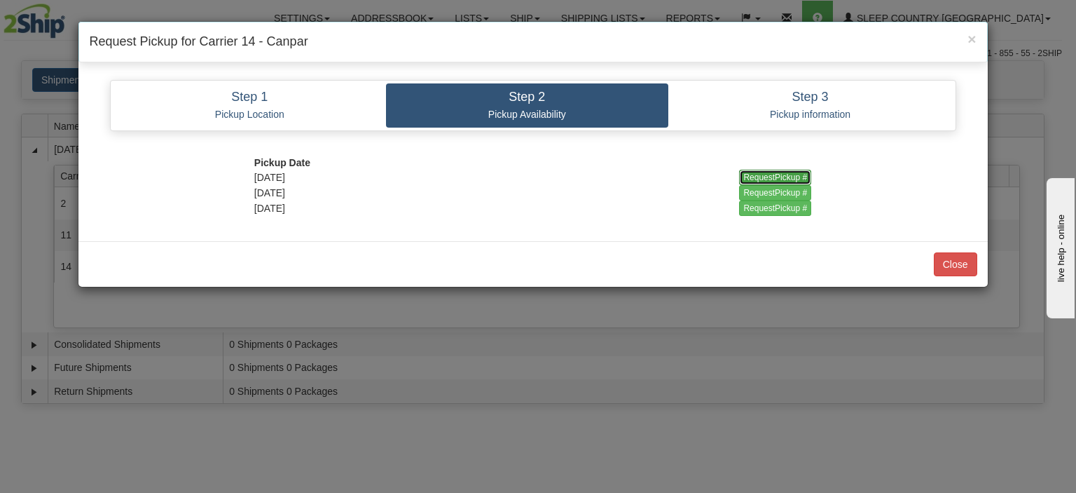
click at [761, 178] on input "RequestPickup #" at bounding box center [775, 177] width 72 height 15
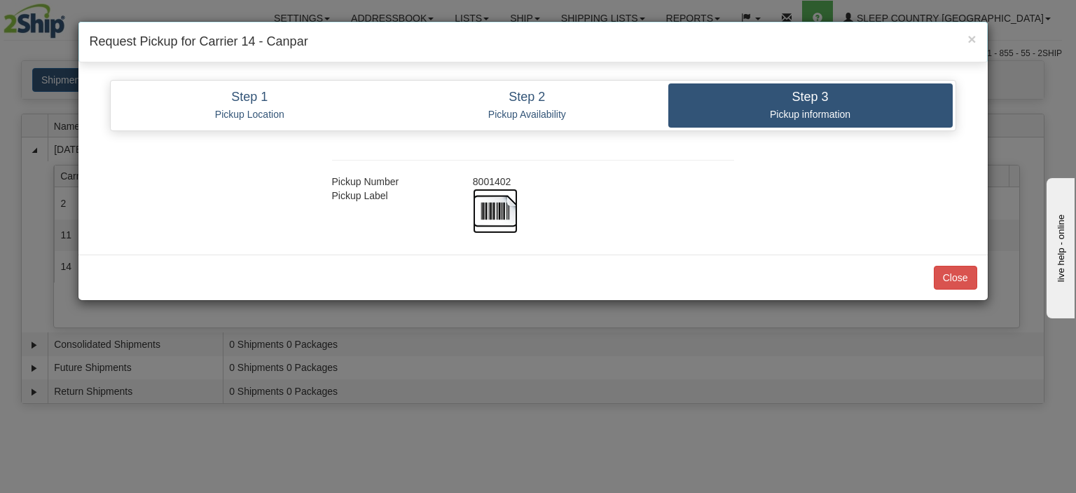
click at [497, 204] on img at bounding box center [495, 211] width 45 height 45
click at [615, 37] on h4 "Request Pickup for Carrier 14 - Canpar" at bounding box center [533, 42] width 887 height 18
click at [973, 271] on button "Close" at bounding box center [955, 278] width 43 height 24
